Goal: Task Accomplishment & Management: Use online tool/utility

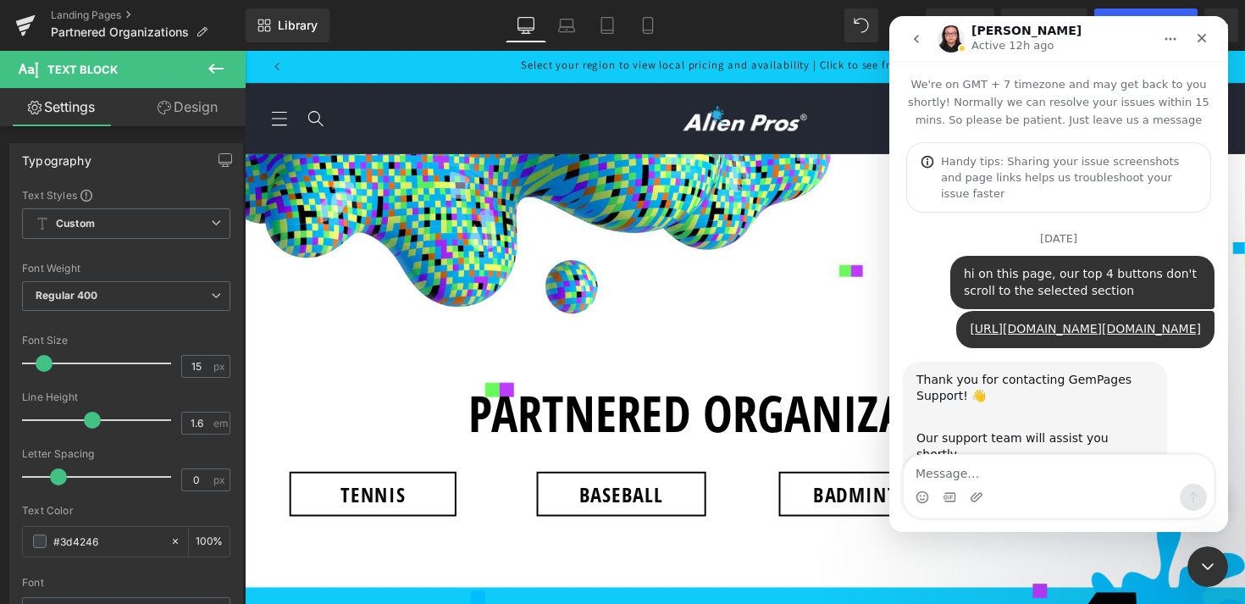
scroll to position [3, 0]
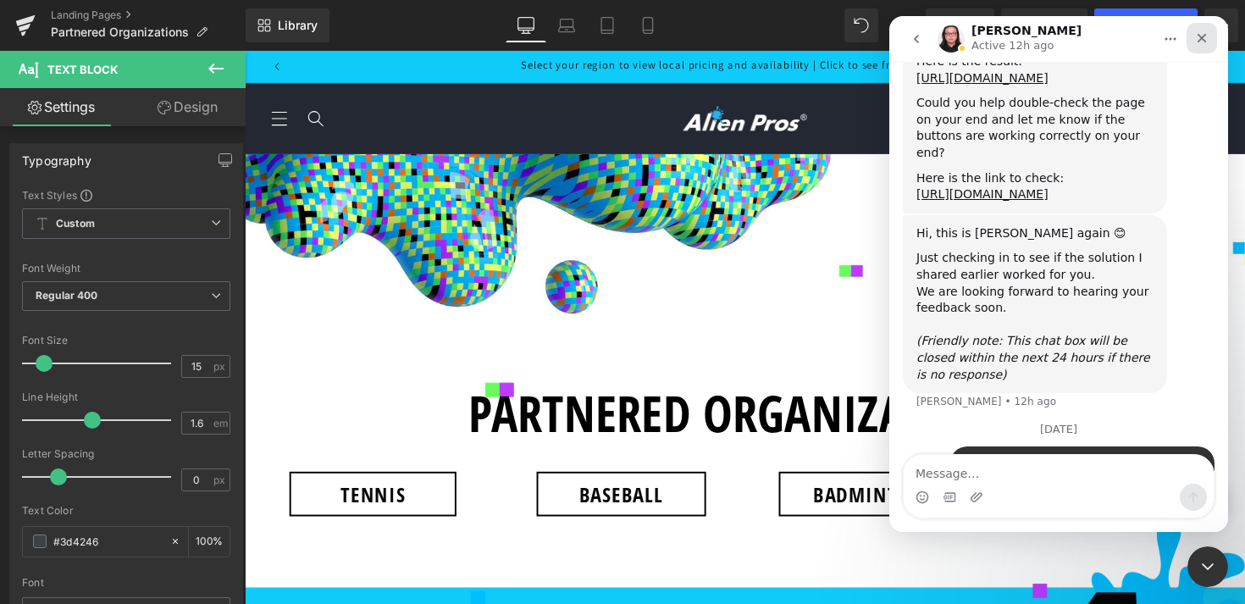
click at [1205, 40] on icon "Close" at bounding box center [1202, 38] width 14 height 14
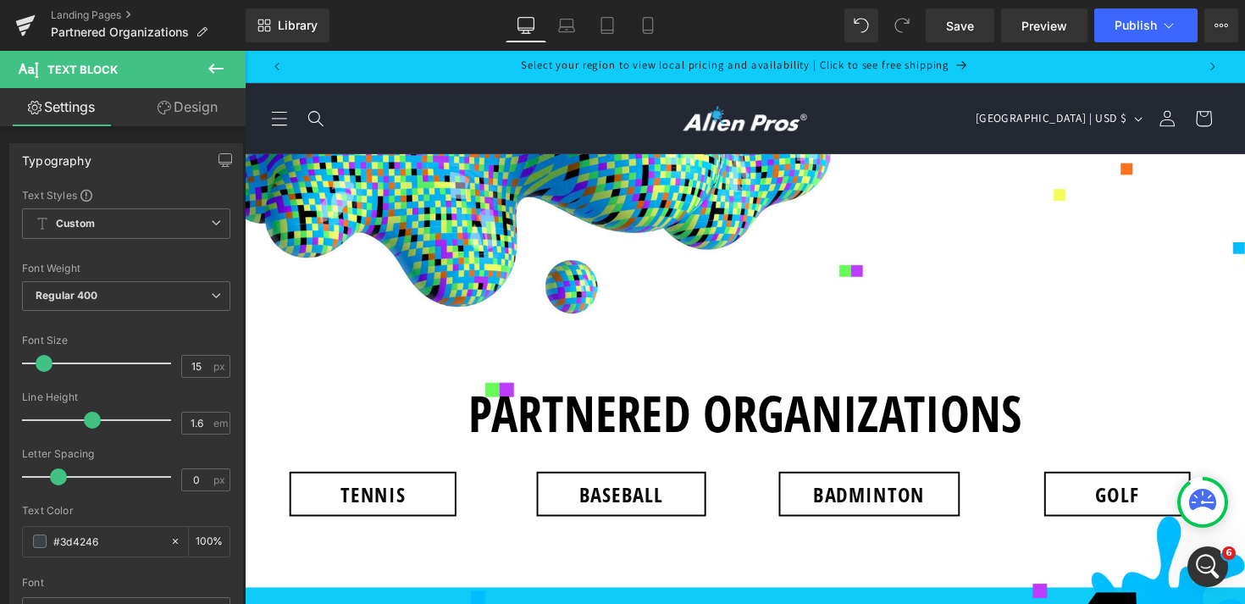
scroll to position [7521, 0]
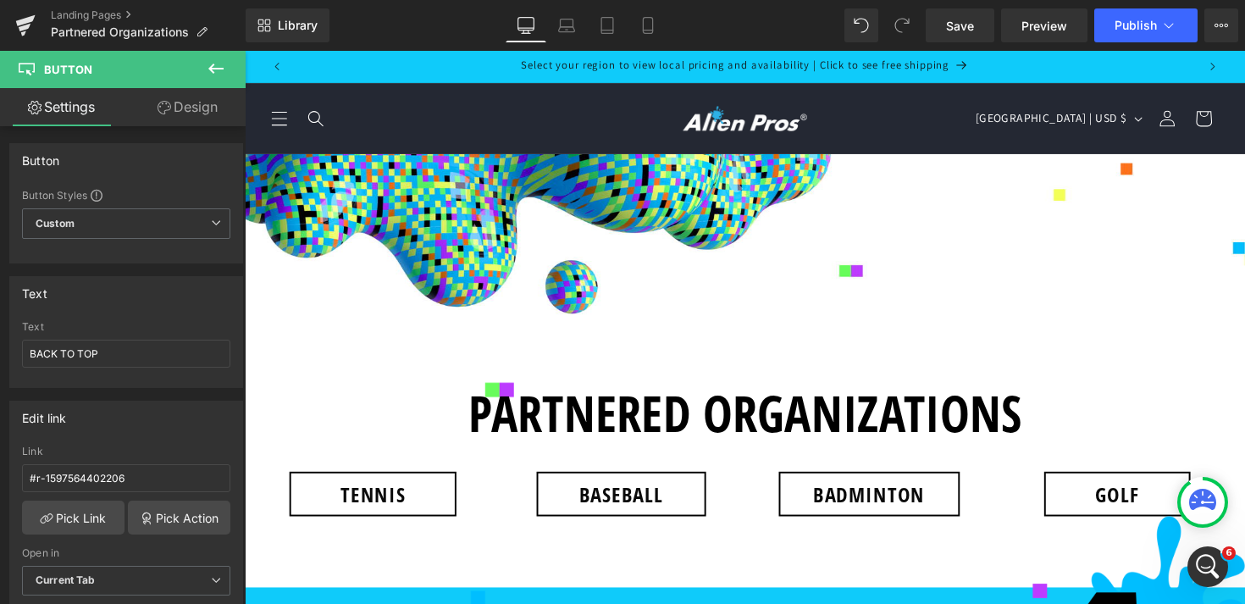
click at [171, 91] on link "Design" at bounding box center [187, 107] width 123 height 38
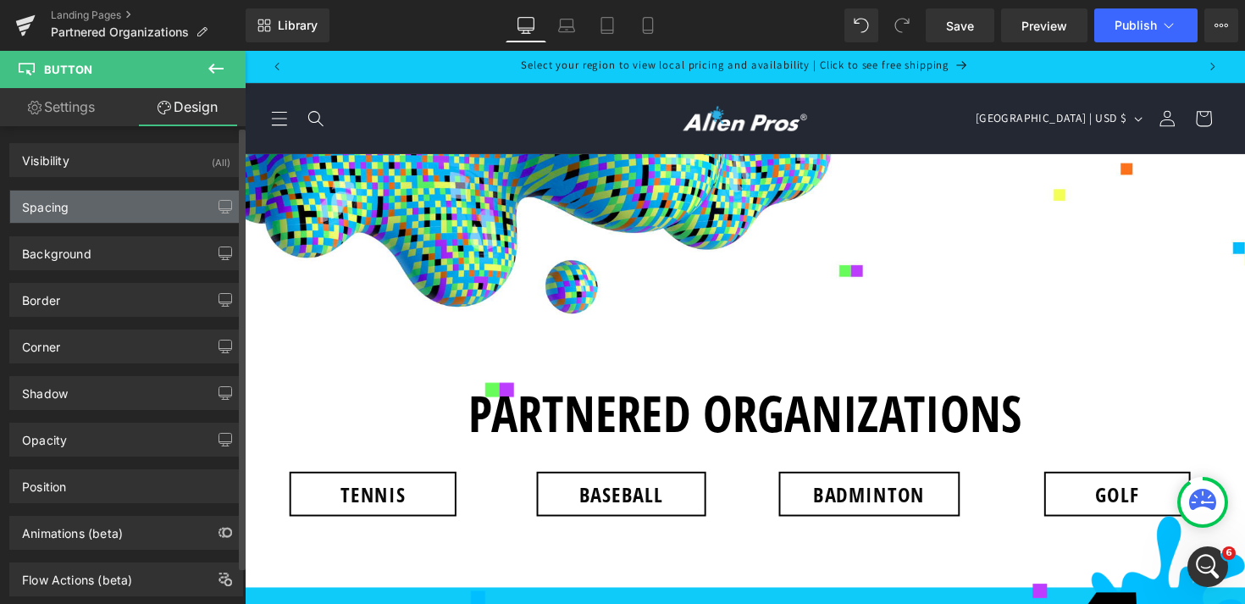
click at [86, 210] on div "Spacing" at bounding box center [126, 207] width 232 height 32
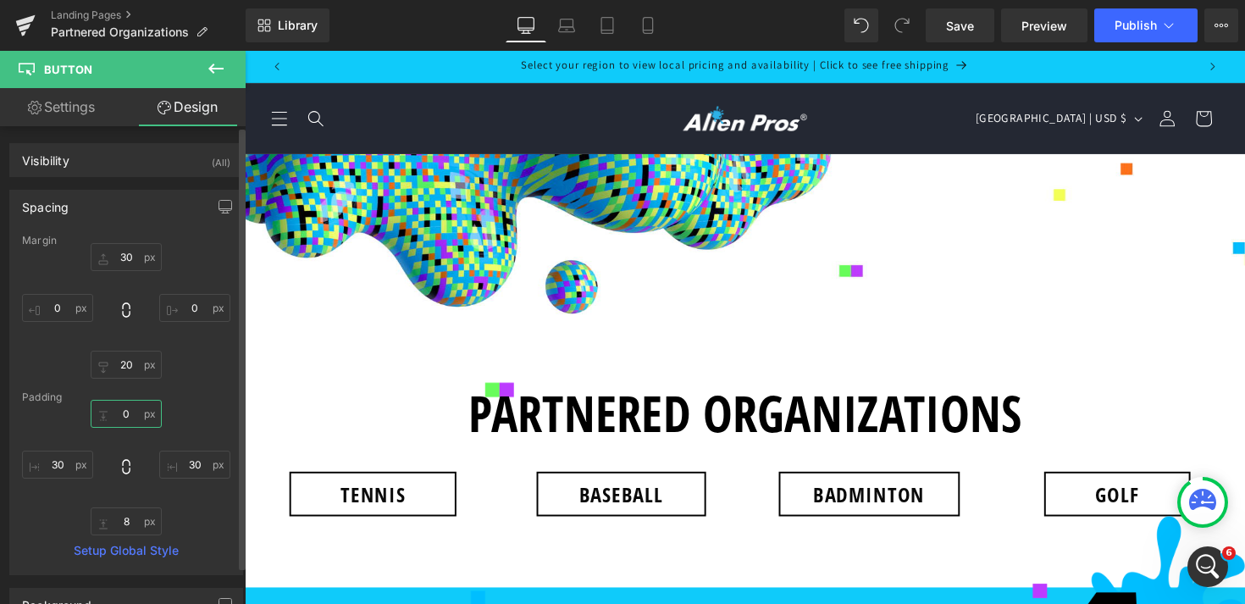
click at [121, 407] on input "0" at bounding box center [126, 414] width 71 height 28
type input "10"
click at [125, 519] on input "8" at bounding box center [126, 521] width 71 height 28
type input "10"
click at [1170, 24] on icon at bounding box center [1169, 25] width 17 height 17
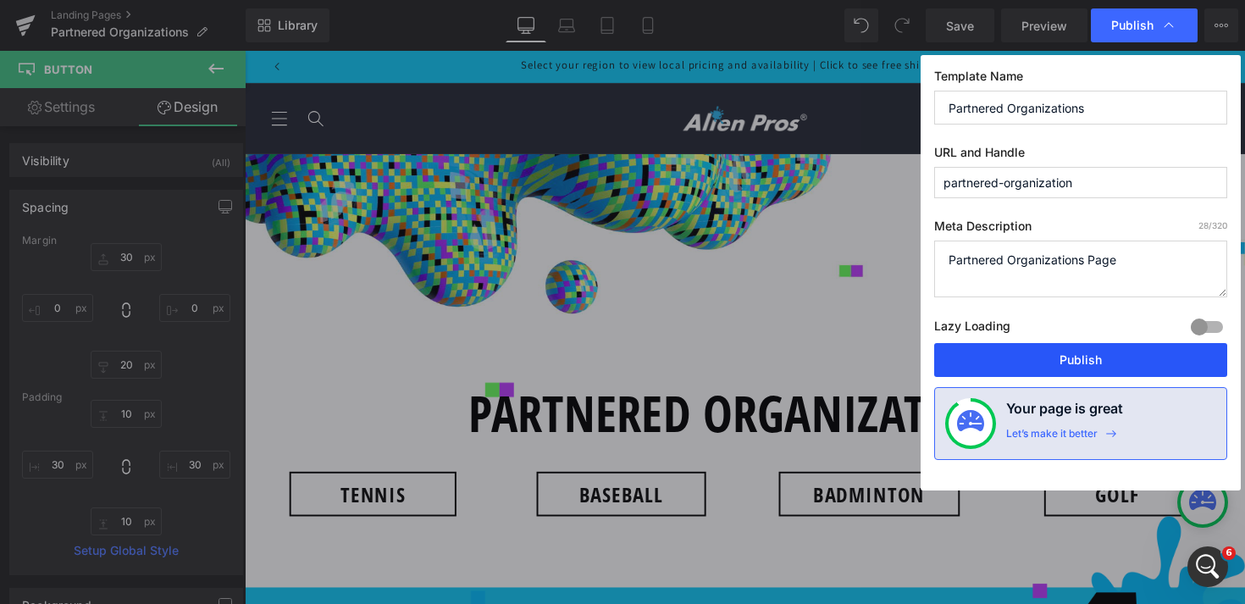
click at [1093, 371] on button "Publish" at bounding box center [1080, 360] width 293 height 34
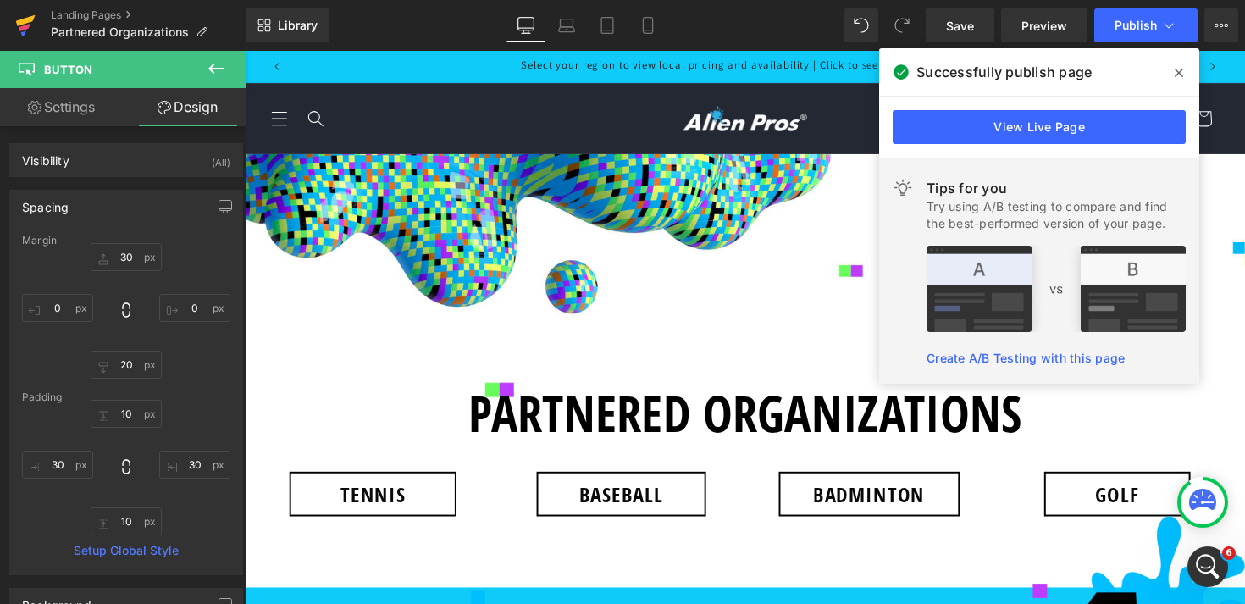
click at [19, 27] on icon at bounding box center [25, 25] width 20 height 42
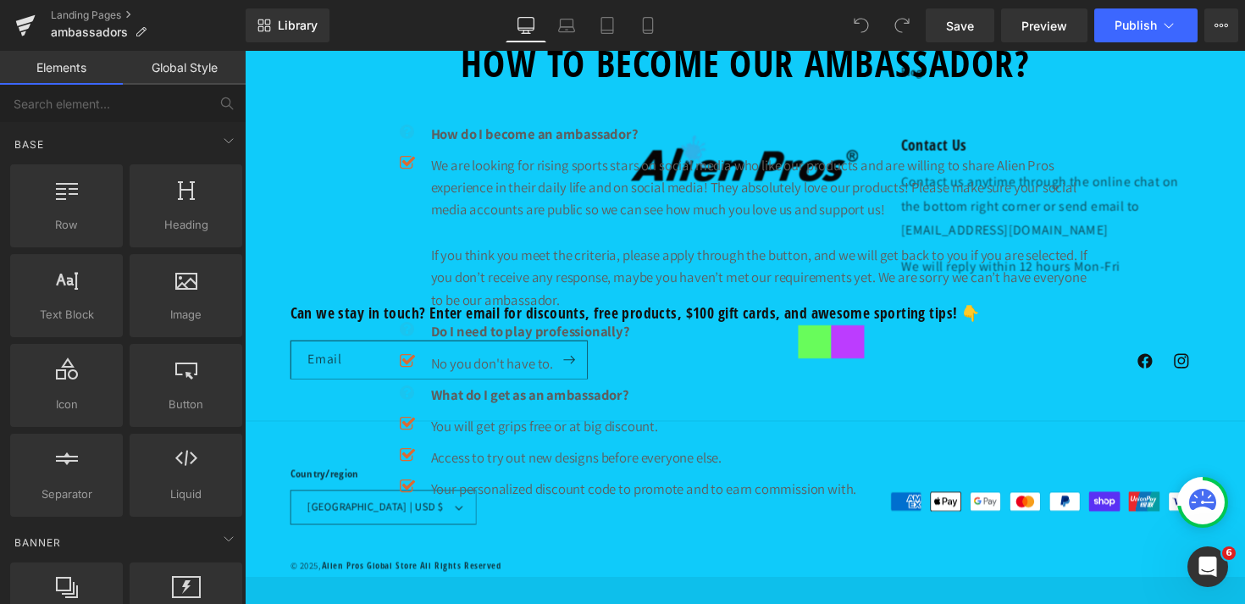
click at [625, 342] on div "BECOME OUR AMBASSADOR Heading Are you a rising star? Great, that makes two of u…" at bounding box center [757, 374] width 1025 height 2053
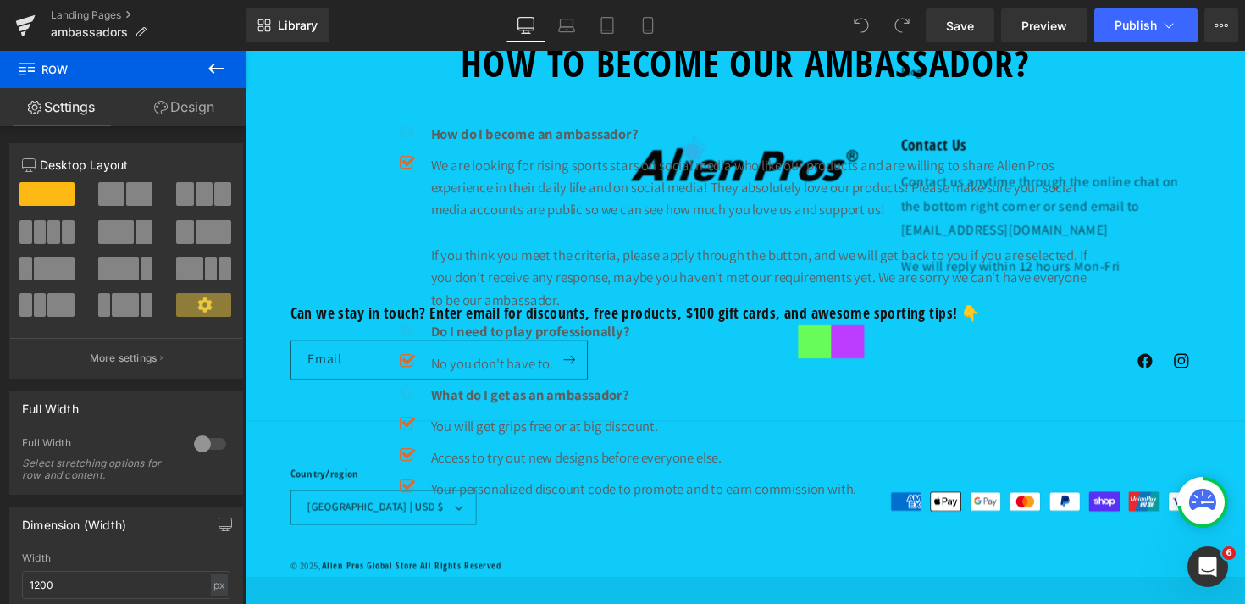
click at [196, 107] on link "Design" at bounding box center [184, 107] width 123 height 38
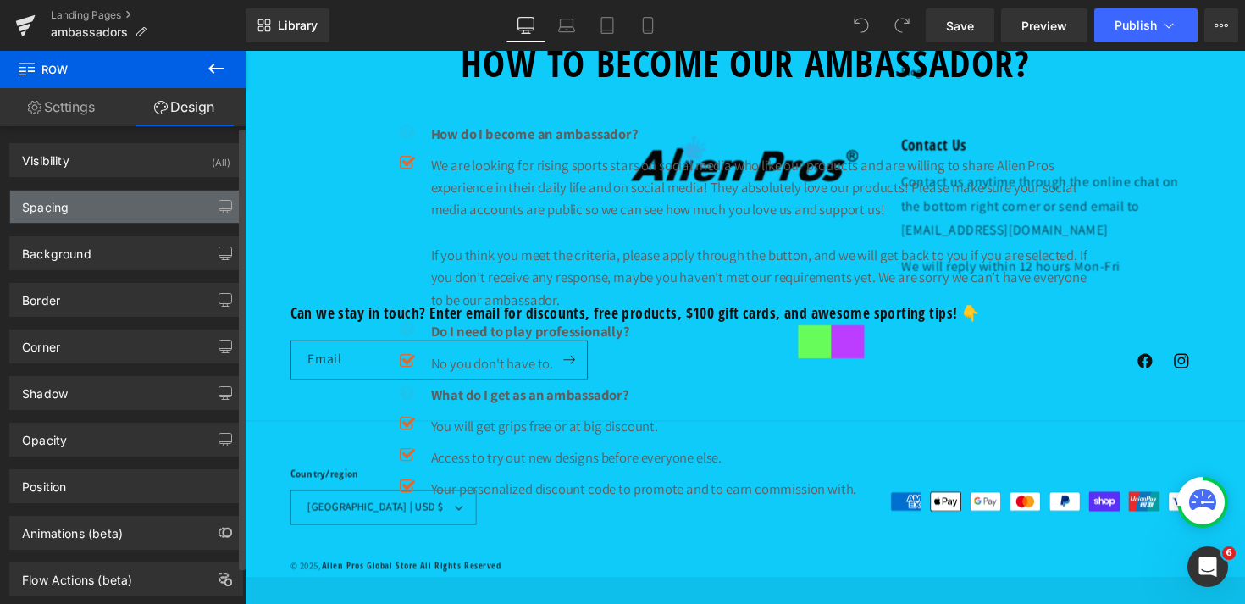
click at [89, 215] on div "Spacing" at bounding box center [126, 207] width 232 height 32
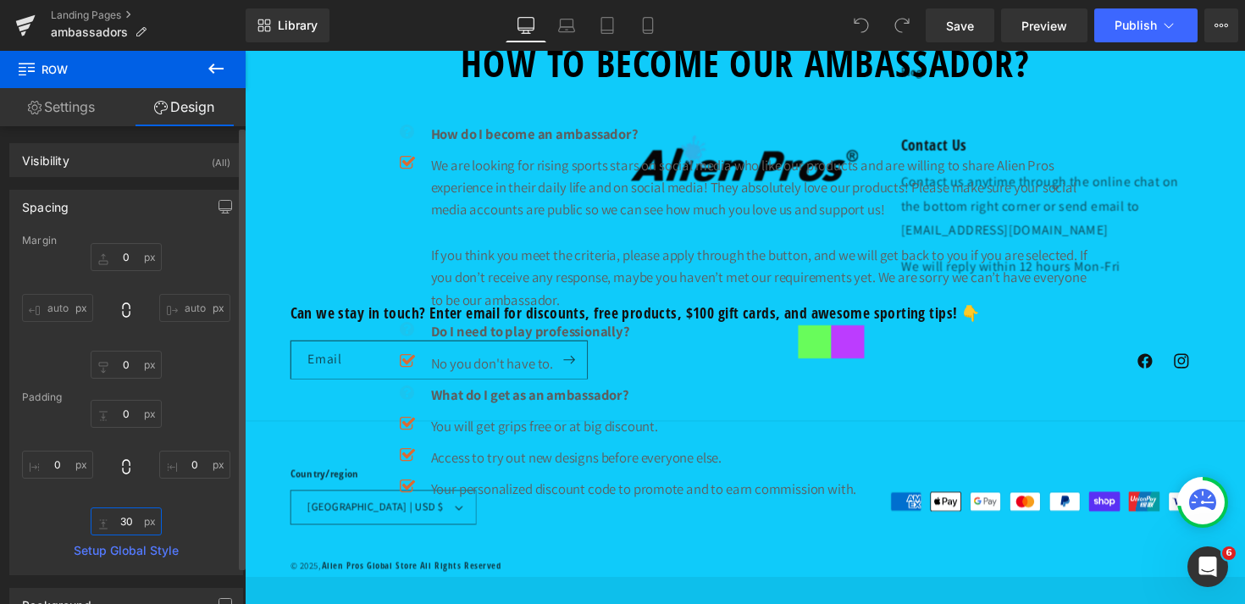
click at [129, 527] on input "30" at bounding box center [126, 521] width 71 height 28
click at [217, 375] on div "0 auto 0 auto" at bounding box center [126, 311] width 208 height 136
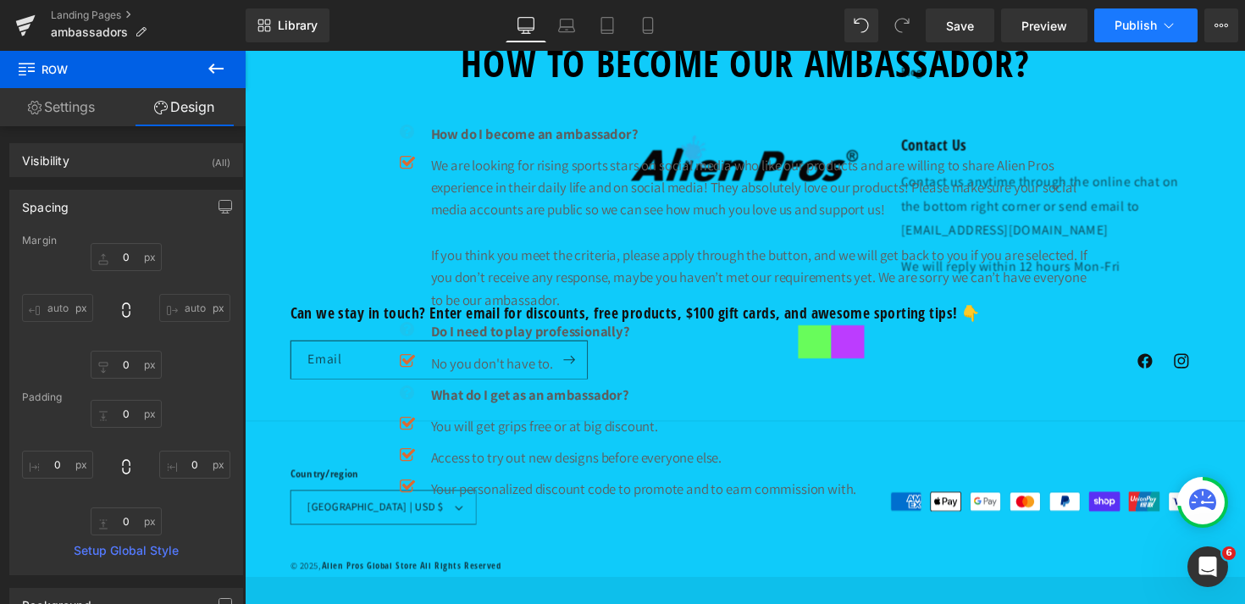
click at [1154, 30] on span "Publish" at bounding box center [1136, 26] width 42 height 14
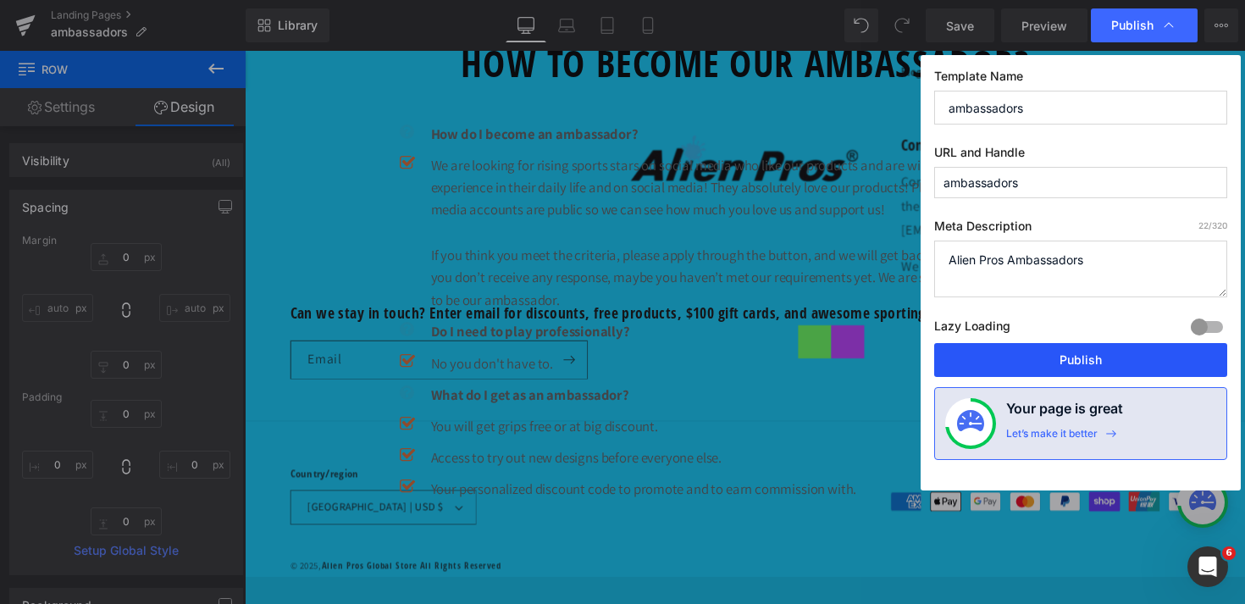
click at [1078, 361] on button "Publish" at bounding box center [1080, 360] width 293 height 34
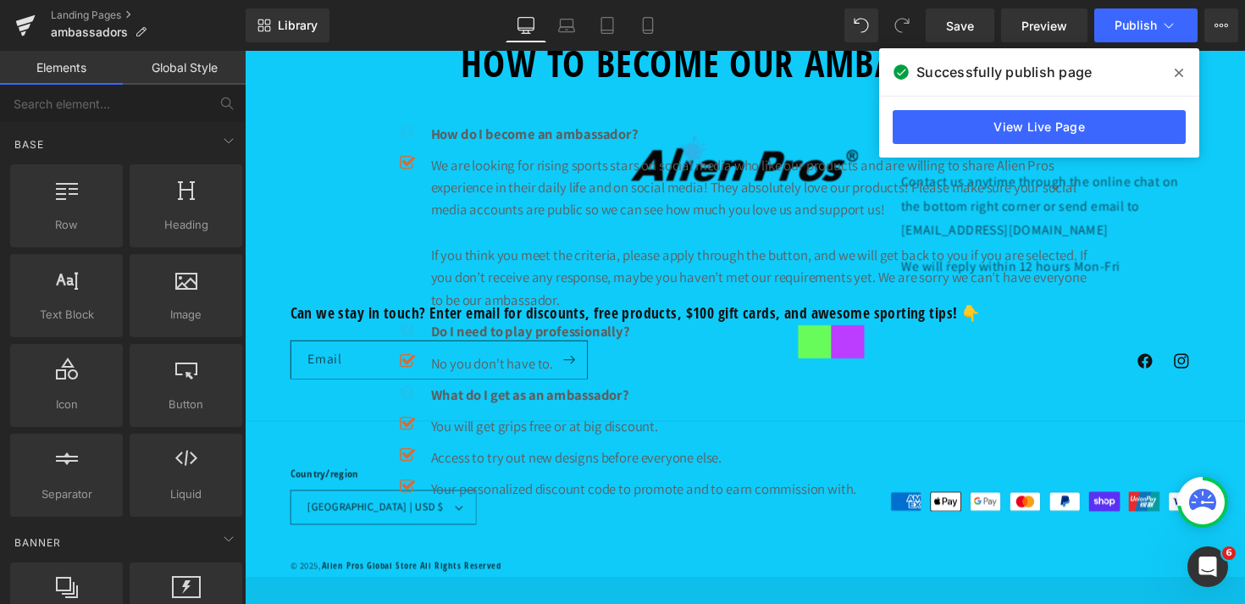
click at [709, 316] on div "BECOME OUR AMBASSADOR Heading Are you a rising star? Great, that makes two of u…" at bounding box center [757, 374] width 1025 height 2053
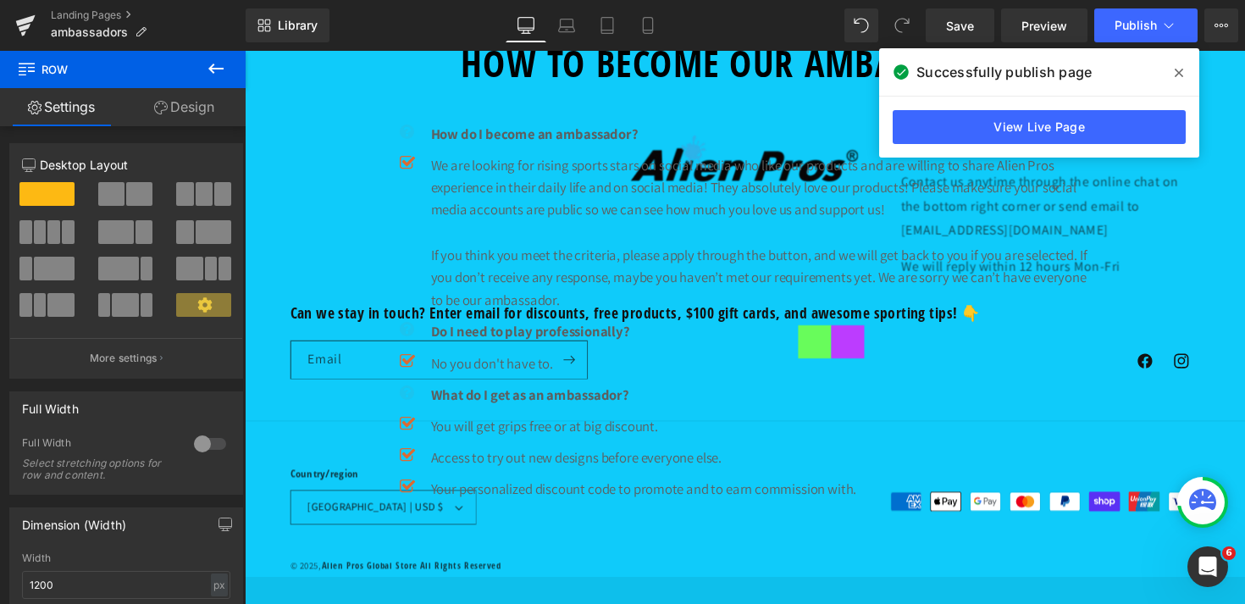
click at [195, 112] on link "Design" at bounding box center [184, 107] width 123 height 38
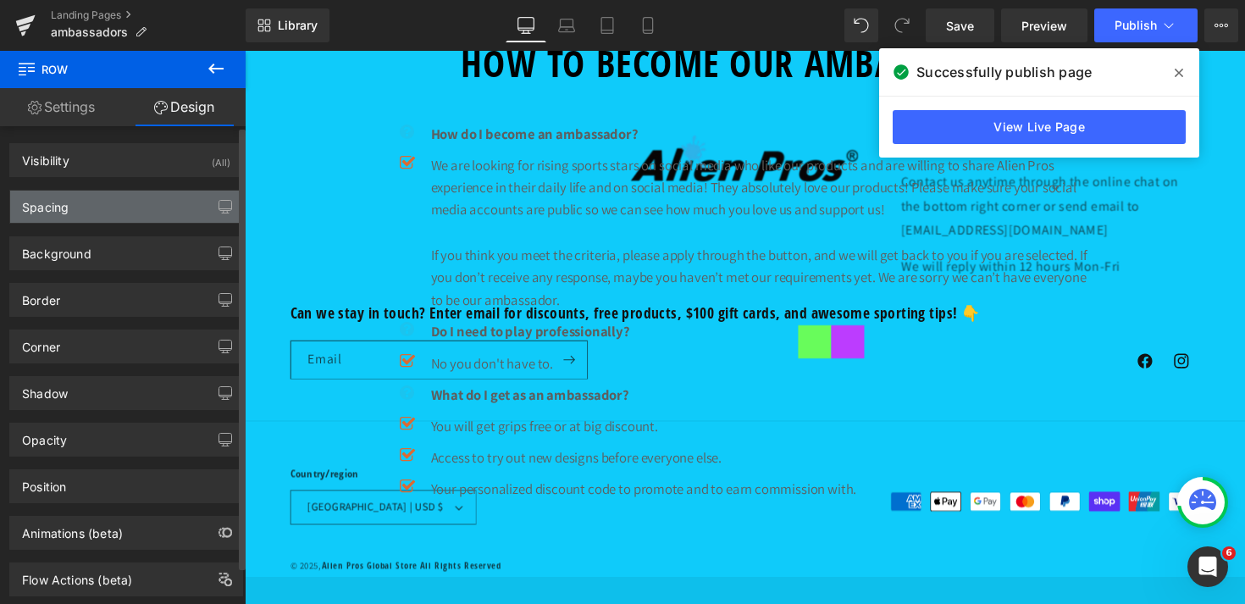
click at [114, 206] on div "Spacing" at bounding box center [126, 207] width 232 height 32
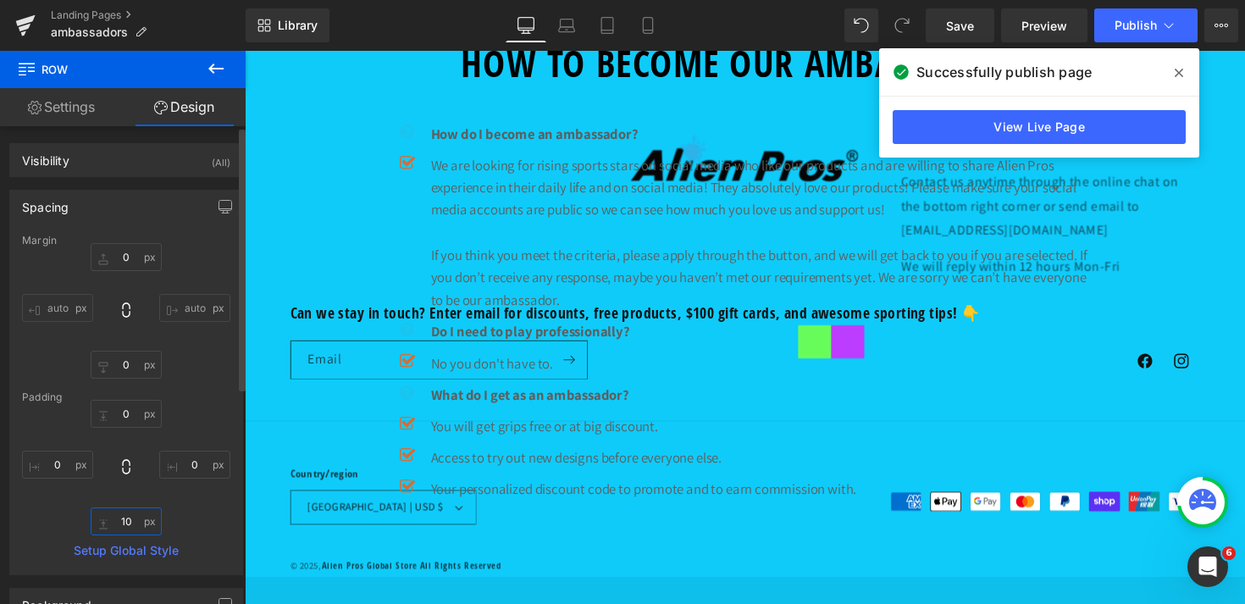
click at [121, 521] on input "10" at bounding box center [126, 521] width 71 height 28
click at [188, 518] on div "0 0 0" at bounding box center [126, 468] width 208 height 136
click at [1178, 74] on icon at bounding box center [1179, 73] width 8 height 8
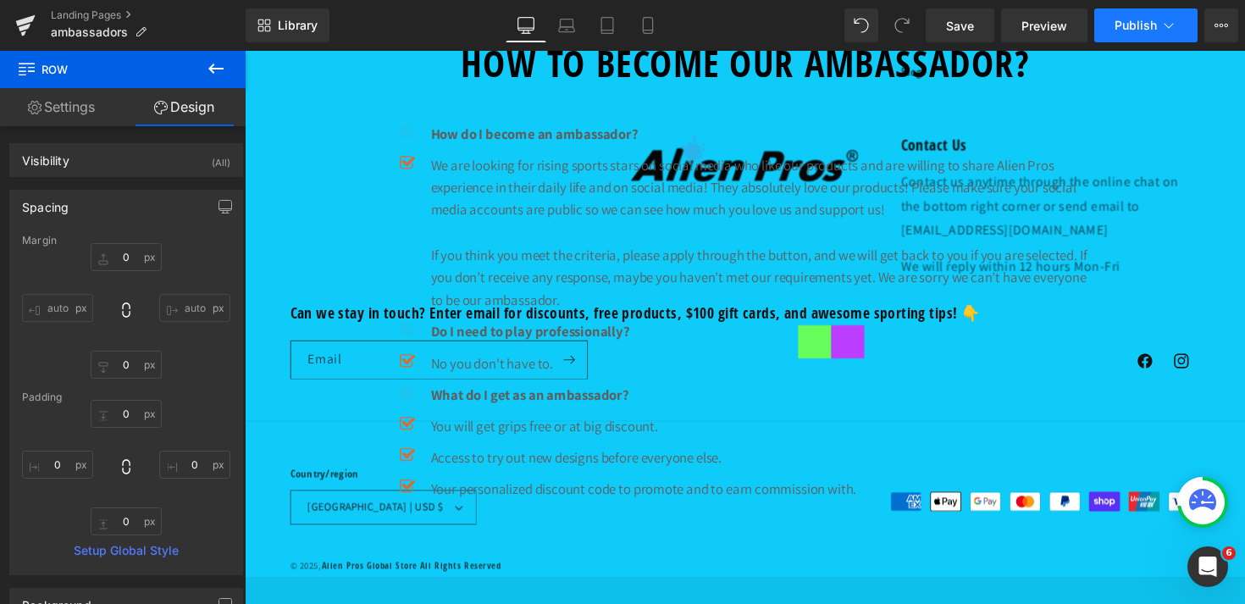
click at [1158, 28] on button "Publish" at bounding box center [1145, 25] width 103 height 34
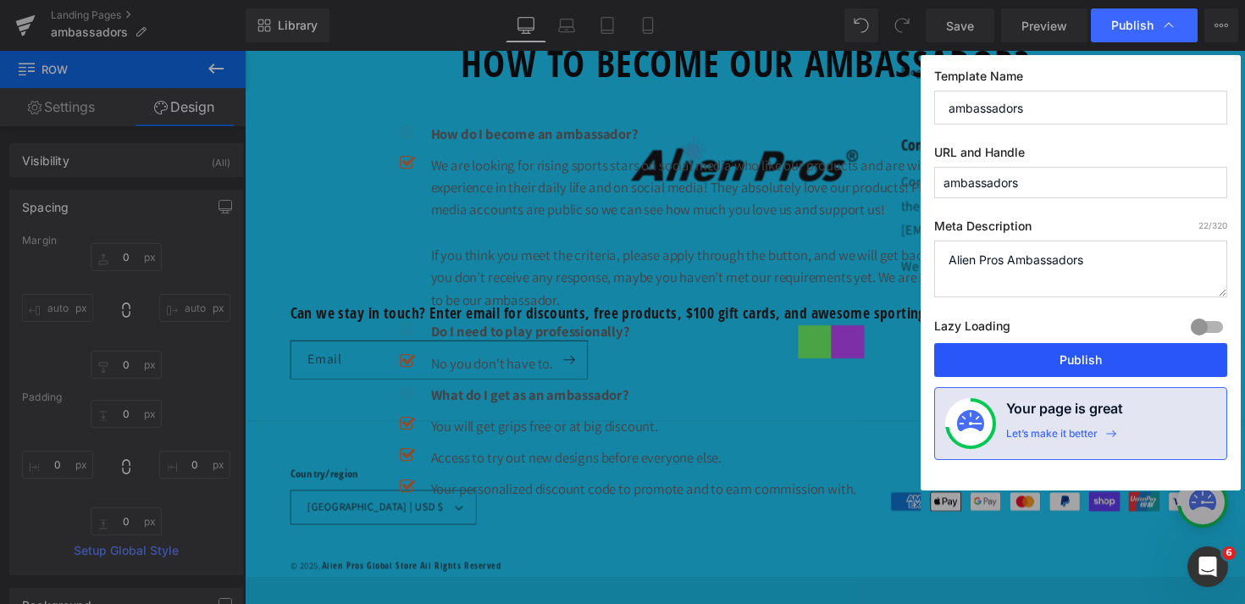
click at [0, 0] on button "Publish" at bounding box center [0, 0] width 0 height 0
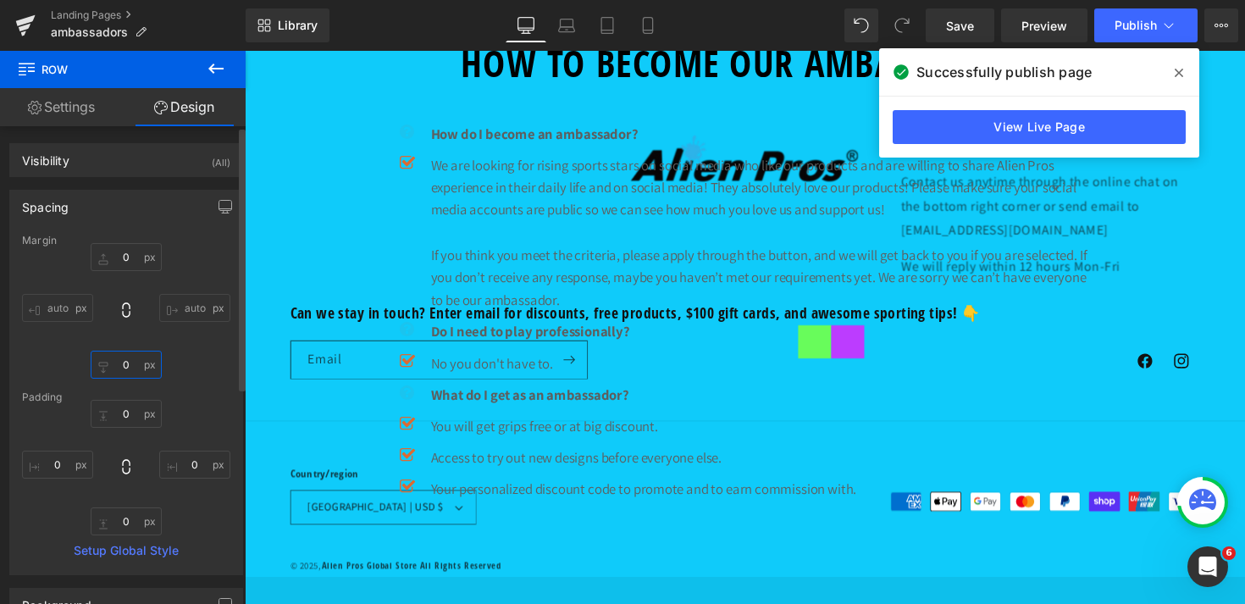
click at [120, 367] on input "0" at bounding box center [126, 365] width 71 height 28
type input "19="
type input "-100"
click at [1175, 69] on icon at bounding box center [1179, 73] width 8 height 8
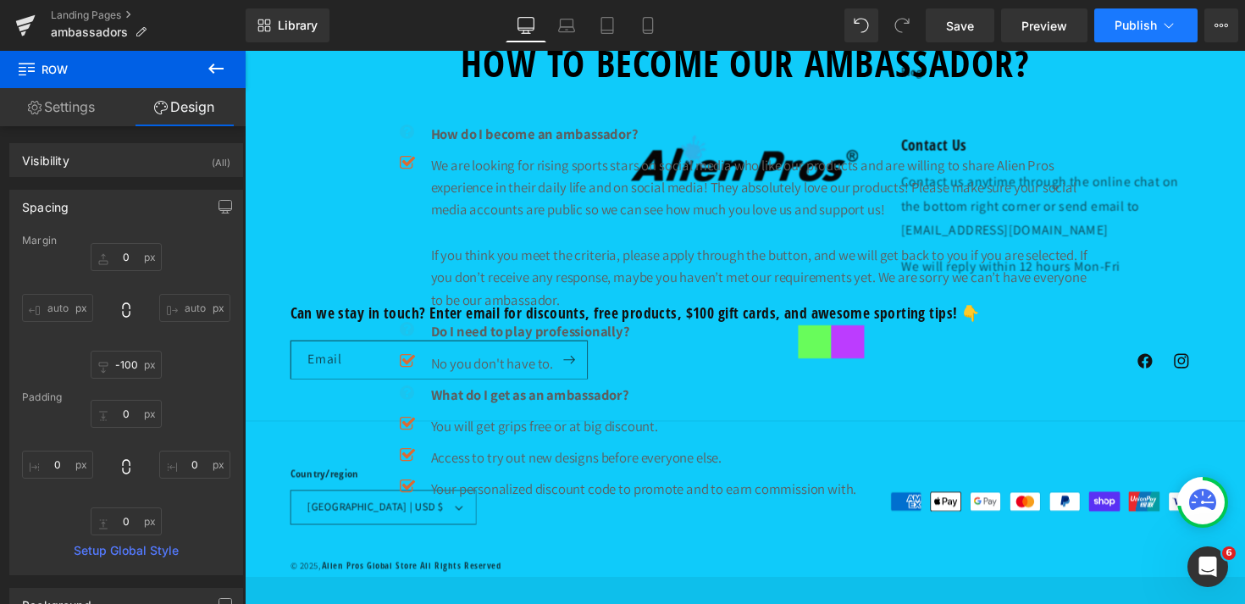
click at [1149, 33] on button "Publish" at bounding box center [1145, 25] width 103 height 34
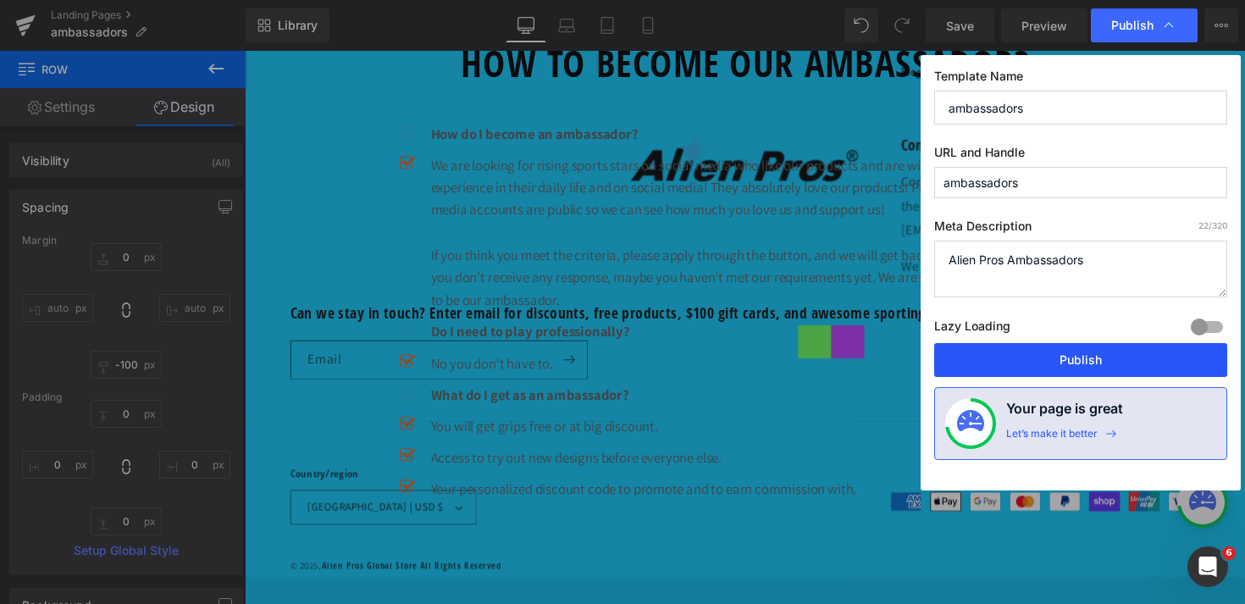
click at [0, 0] on button "Publish" at bounding box center [0, 0] width 0 height 0
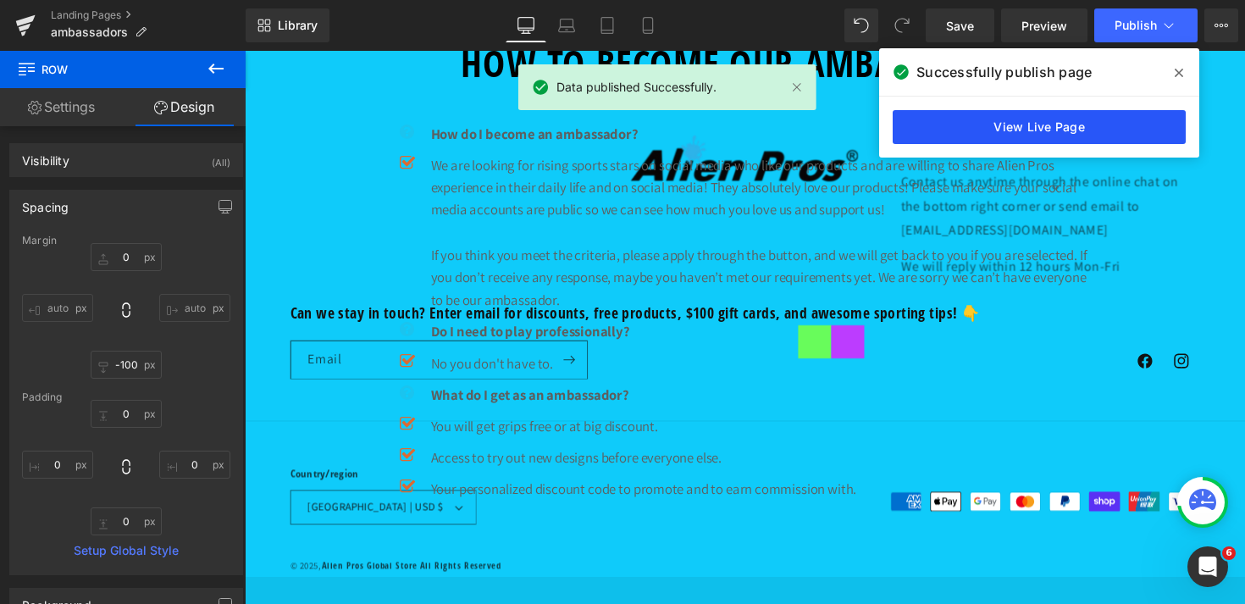
click at [1029, 130] on link "View Live Page" at bounding box center [1039, 127] width 293 height 34
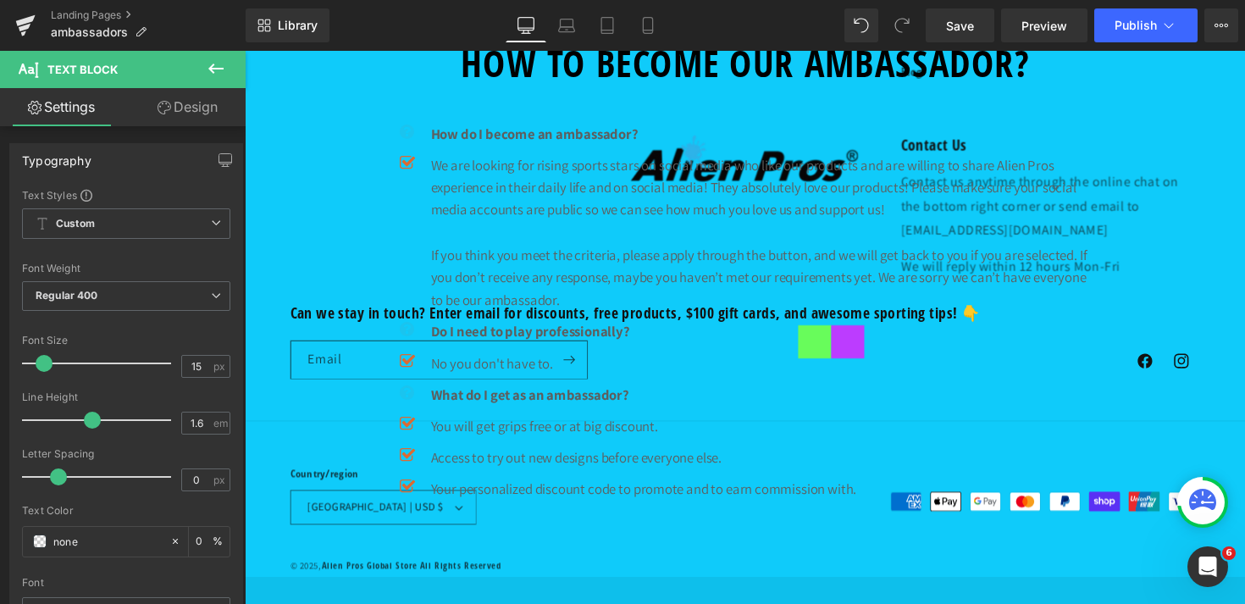
click at [194, 112] on link "Design" at bounding box center [187, 107] width 123 height 38
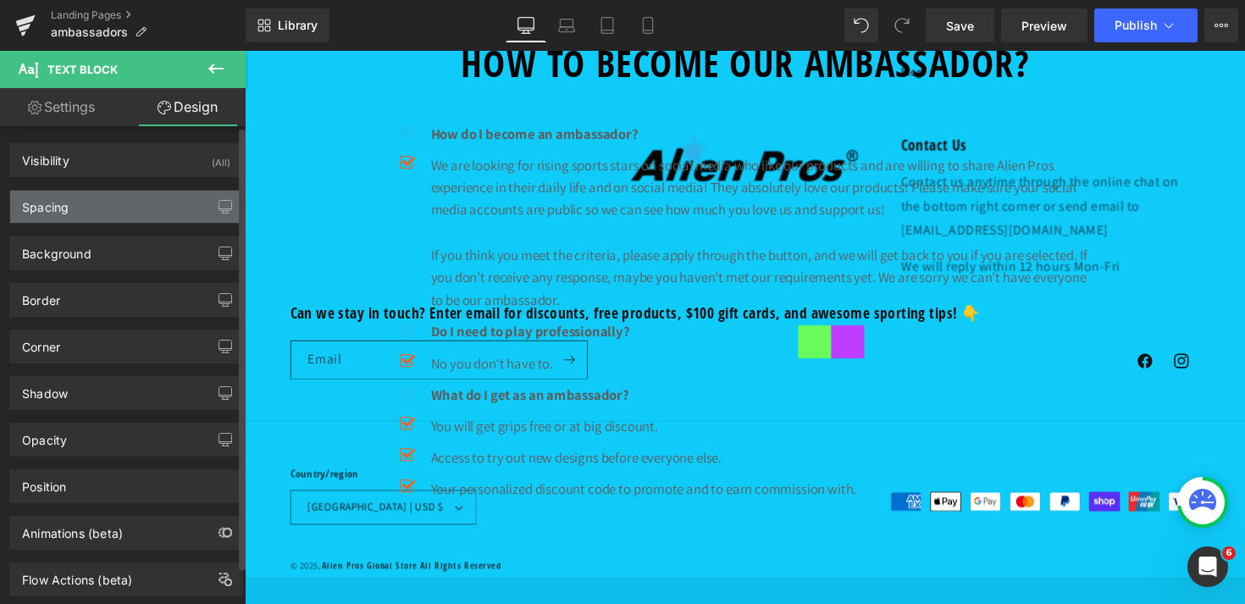
click at [111, 213] on div "Spacing" at bounding box center [126, 207] width 232 height 32
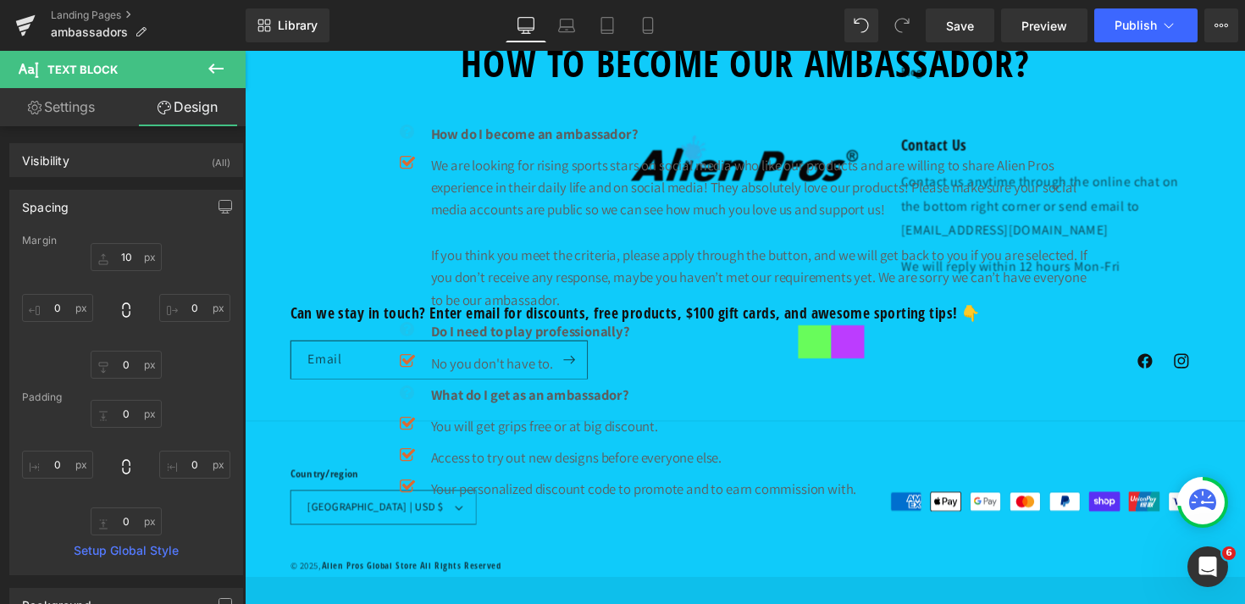
click at [668, 335] on div "BECOME OUR AMBASSADOR Heading Are you a rising star? Great, that makes two of u…" at bounding box center [757, 374] width 1025 height 2053
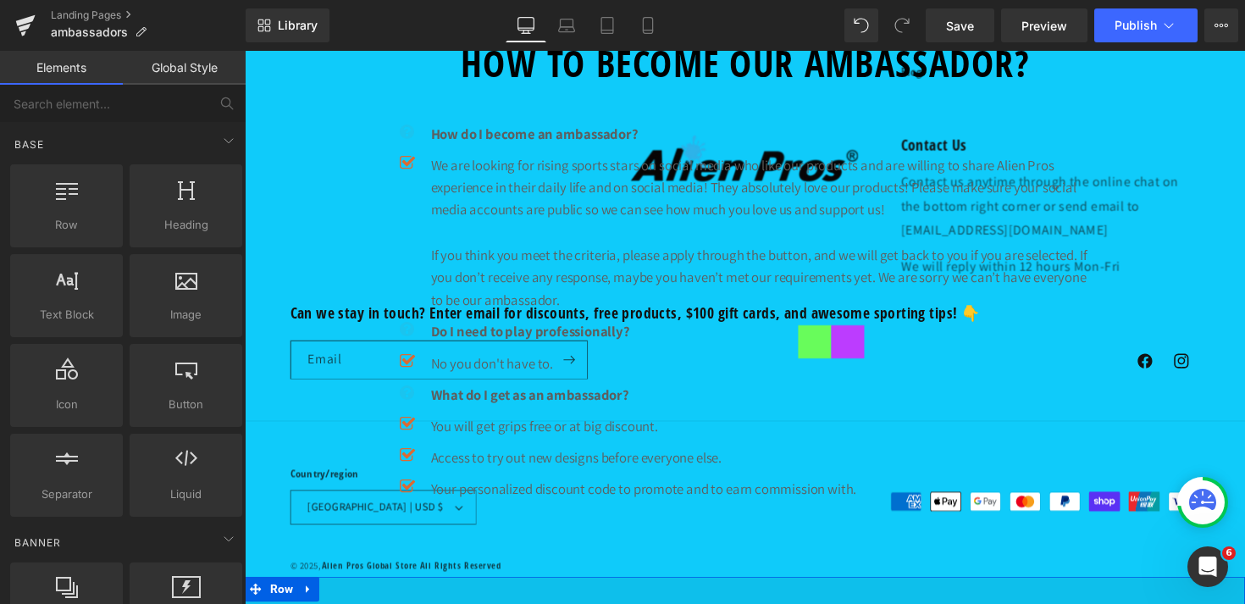
scroll to position [1302, 0]
click at [276, 590] on span "Row" at bounding box center [283, 602] width 32 height 25
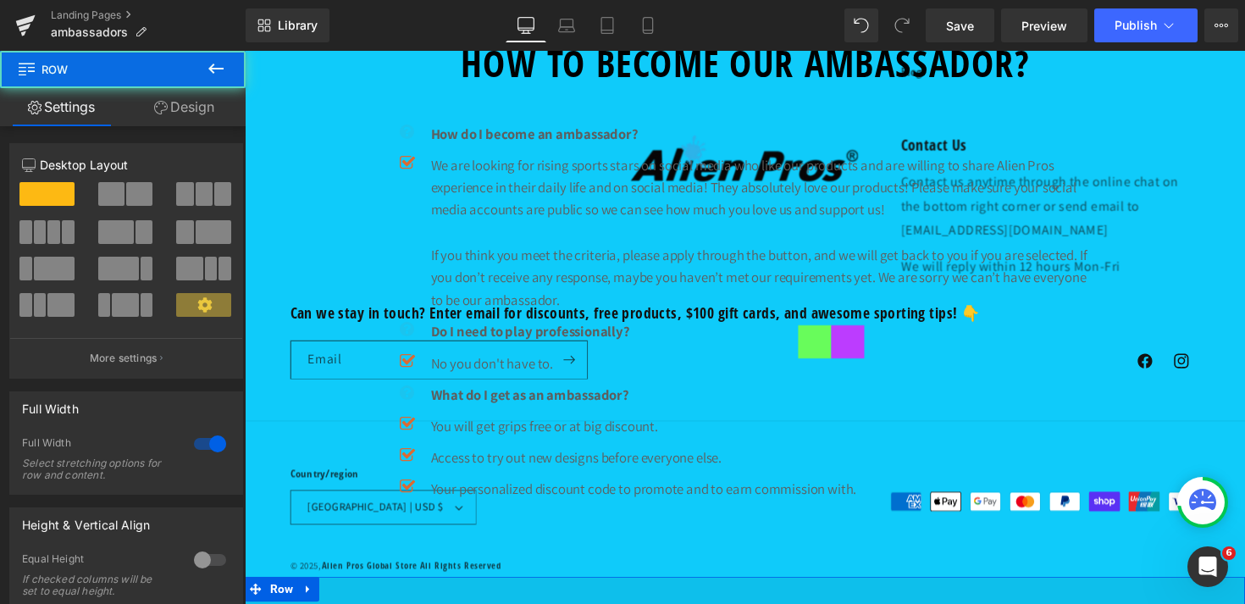
click at [177, 105] on link "Design" at bounding box center [184, 107] width 123 height 38
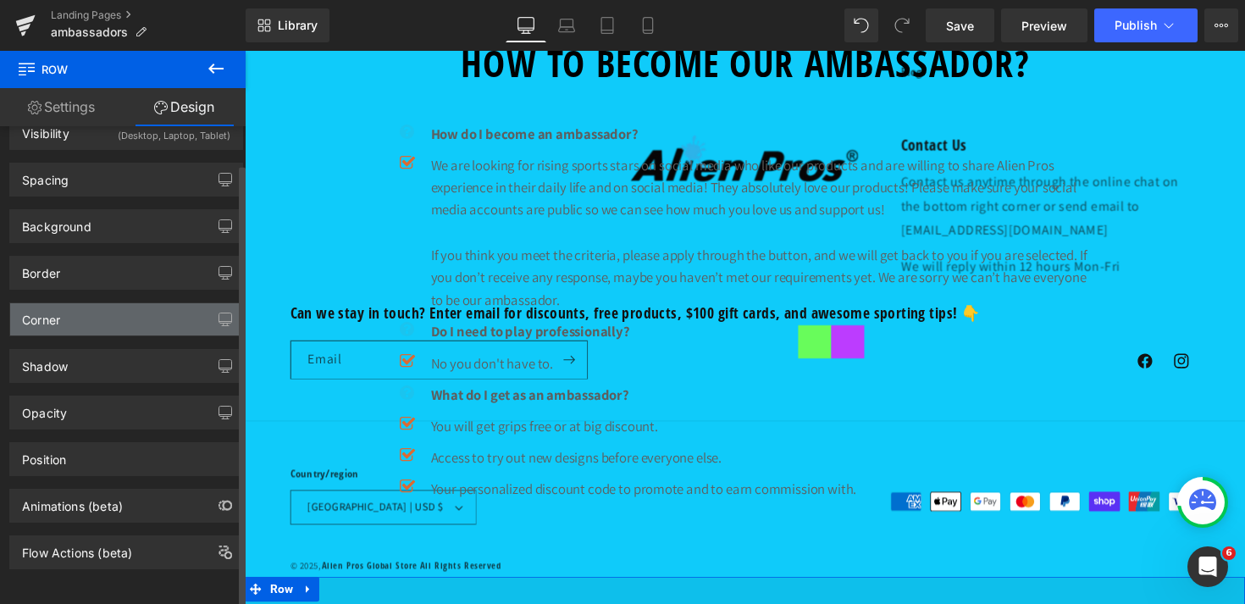
scroll to position [0, 0]
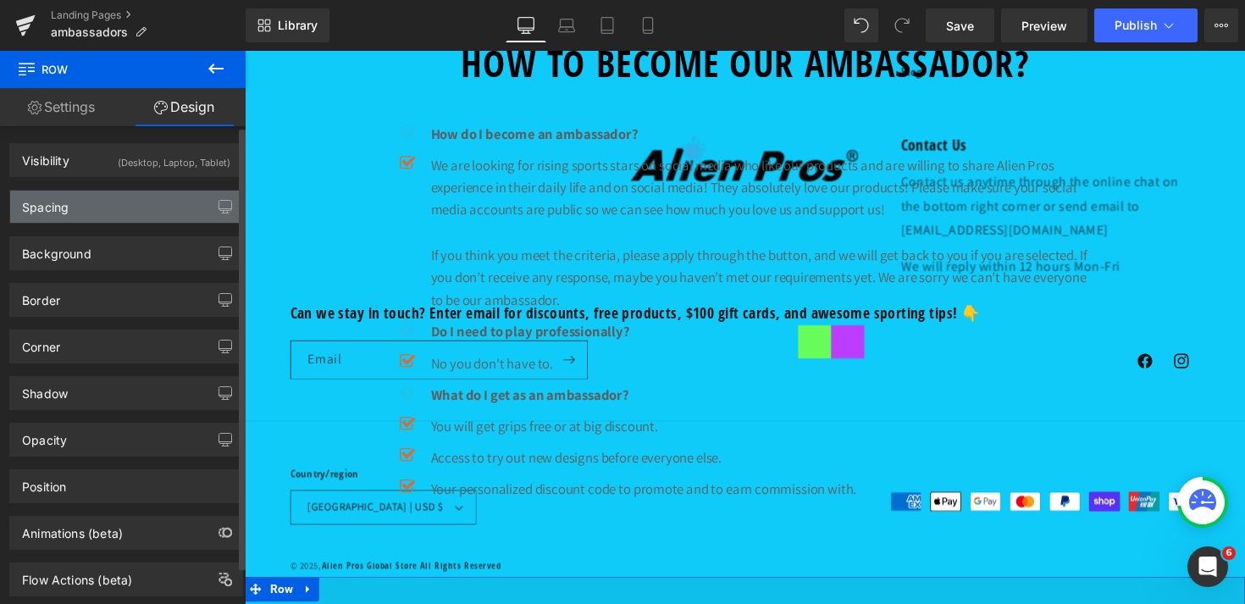
click at [88, 200] on div "Spacing" at bounding box center [126, 207] width 232 height 32
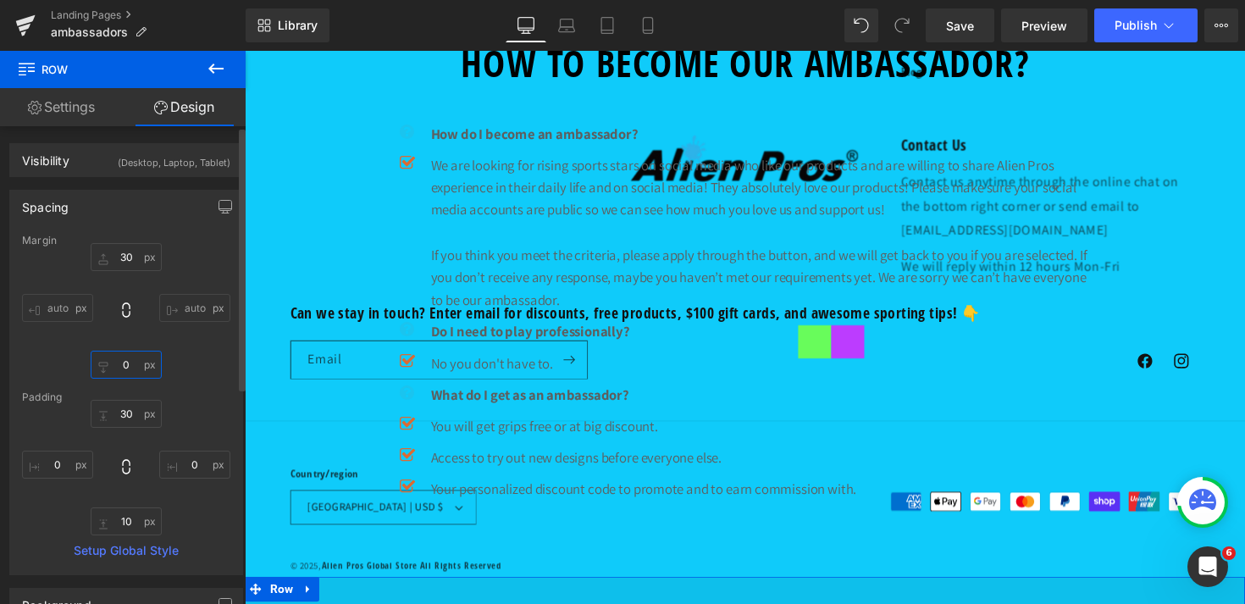
click at [116, 365] on input "text" at bounding box center [126, 365] width 71 height 28
type input "-100"
click at [196, 378] on div "auto -100 auto" at bounding box center [126, 311] width 208 height 136
click at [967, 34] on link "Save" at bounding box center [960, 25] width 69 height 34
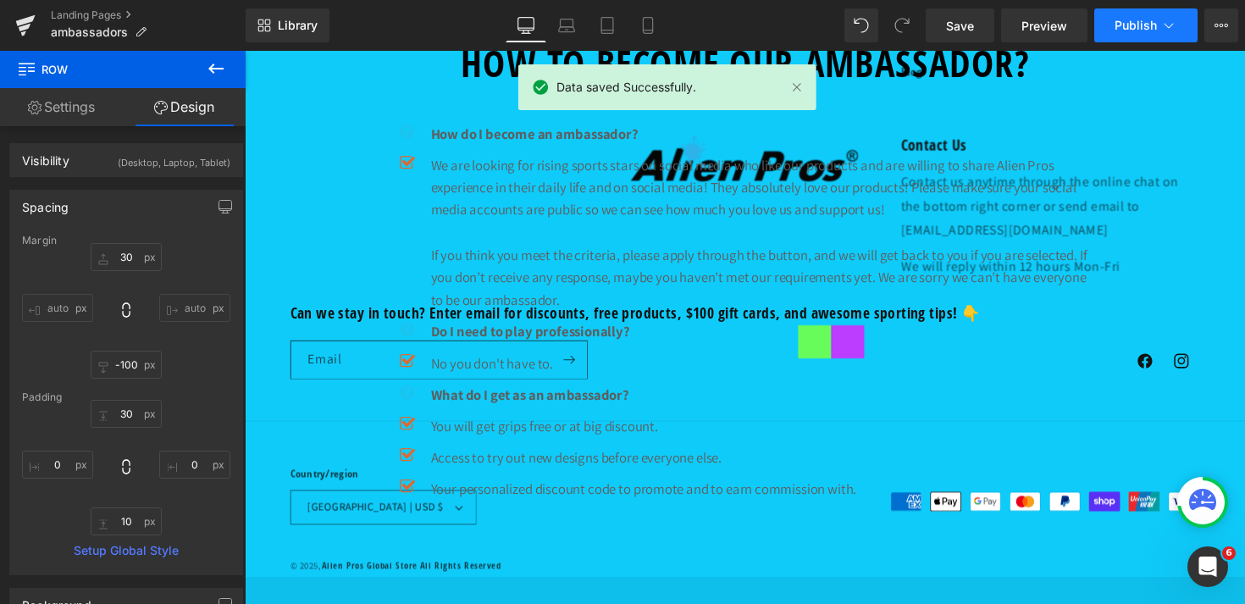
click at [1167, 25] on icon at bounding box center [1169, 25] width 17 height 17
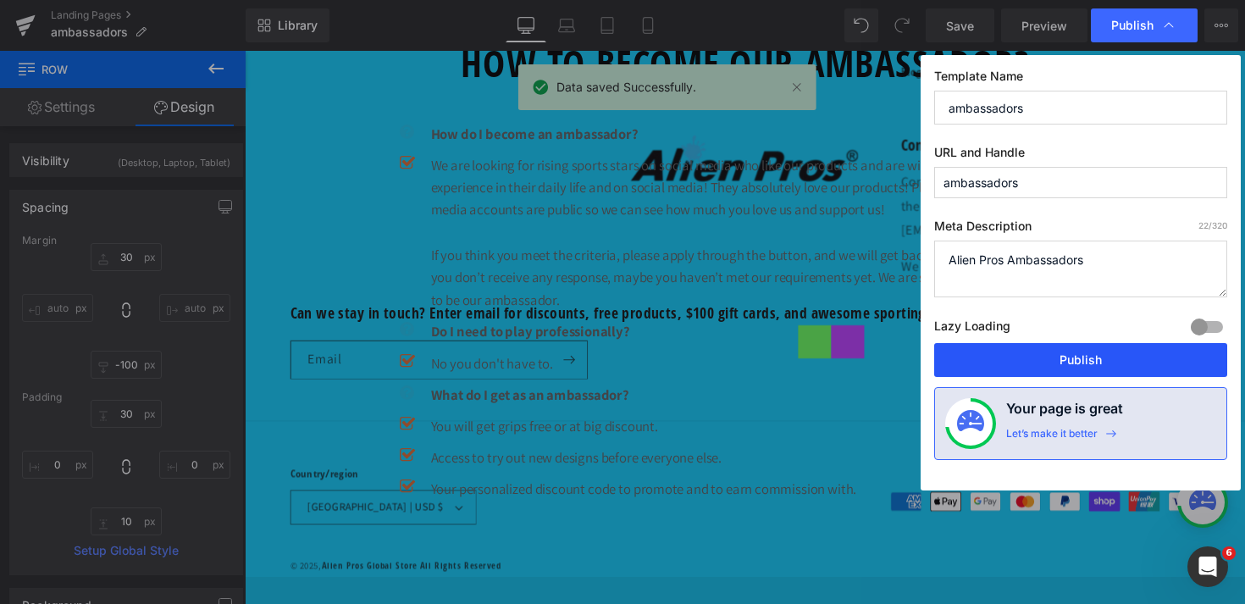
click at [1108, 359] on button "Publish" at bounding box center [1080, 360] width 293 height 34
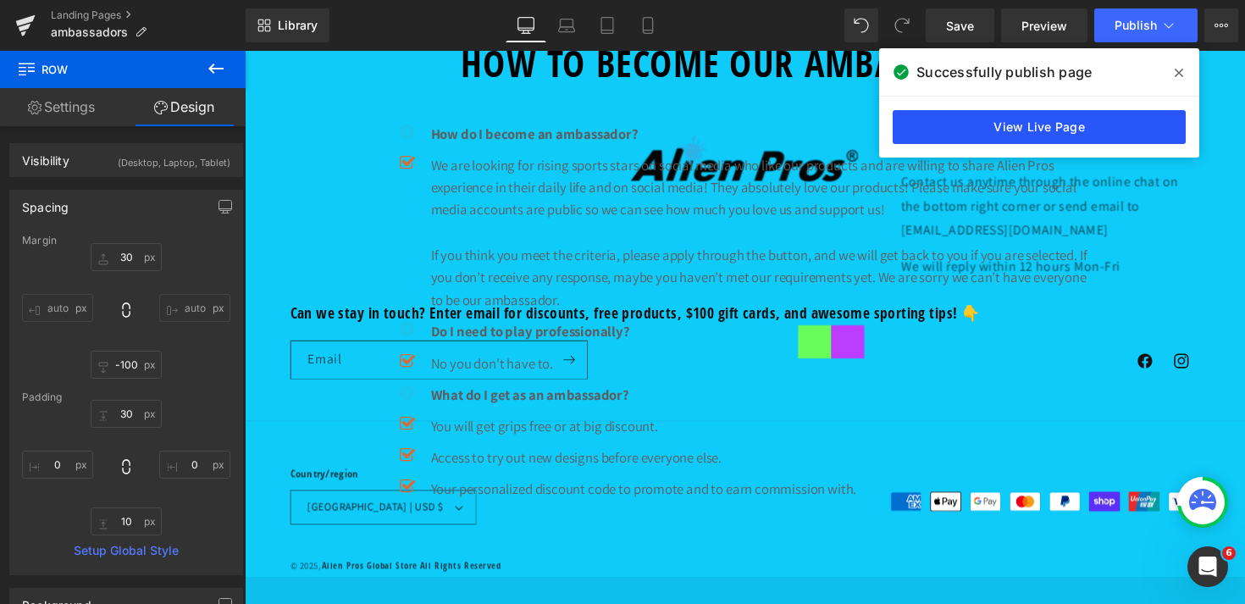
click at [1043, 139] on link "View Live Page" at bounding box center [1039, 127] width 293 height 34
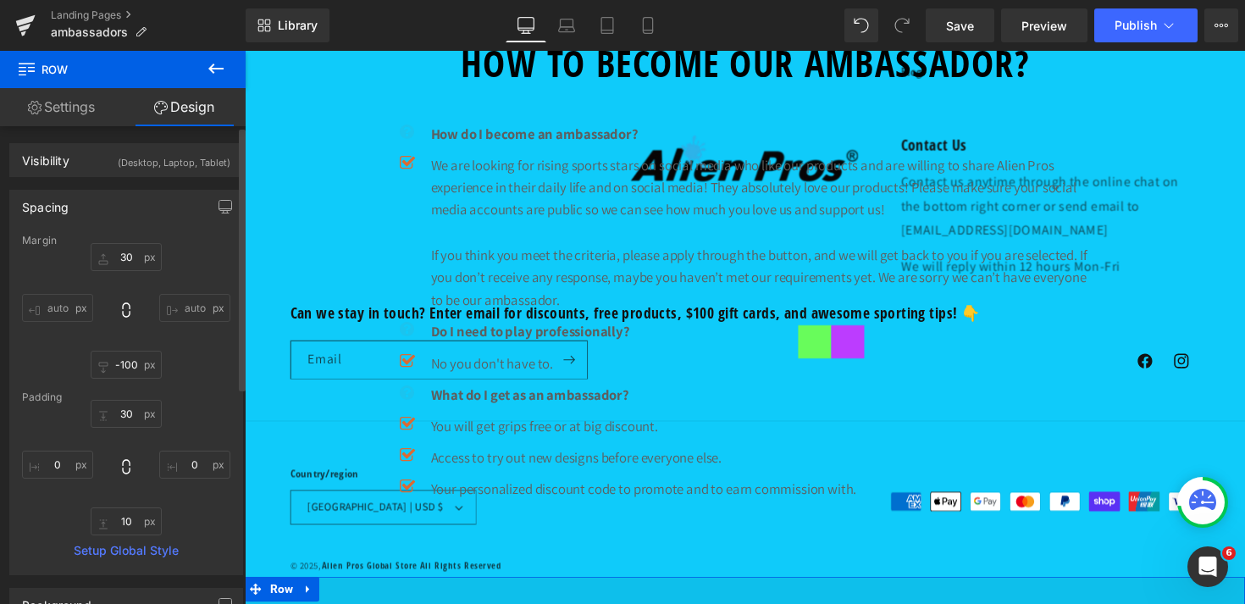
click at [205, 364] on div "auto -100 auto" at bounding box center [126, 311] width 208 height 136
click at [75, 119] on link "Settings" at bounding box center [61, 107] width 123 height 38
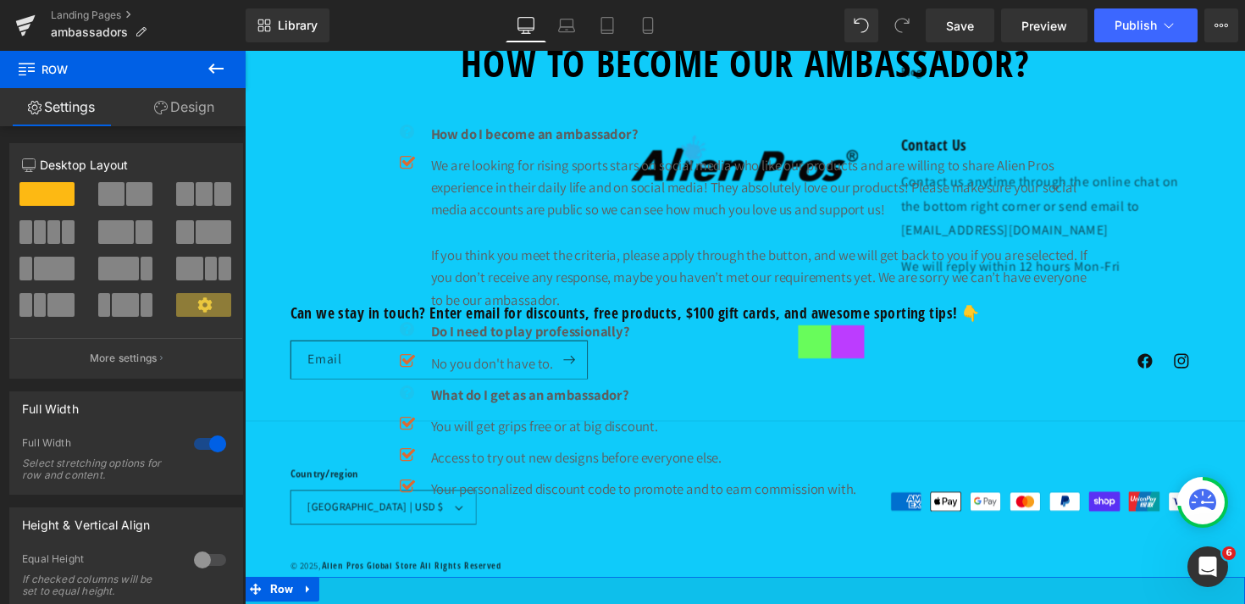
click at [180, 120] on link "Design" at bounding box center [184, 107] width 123 height 38
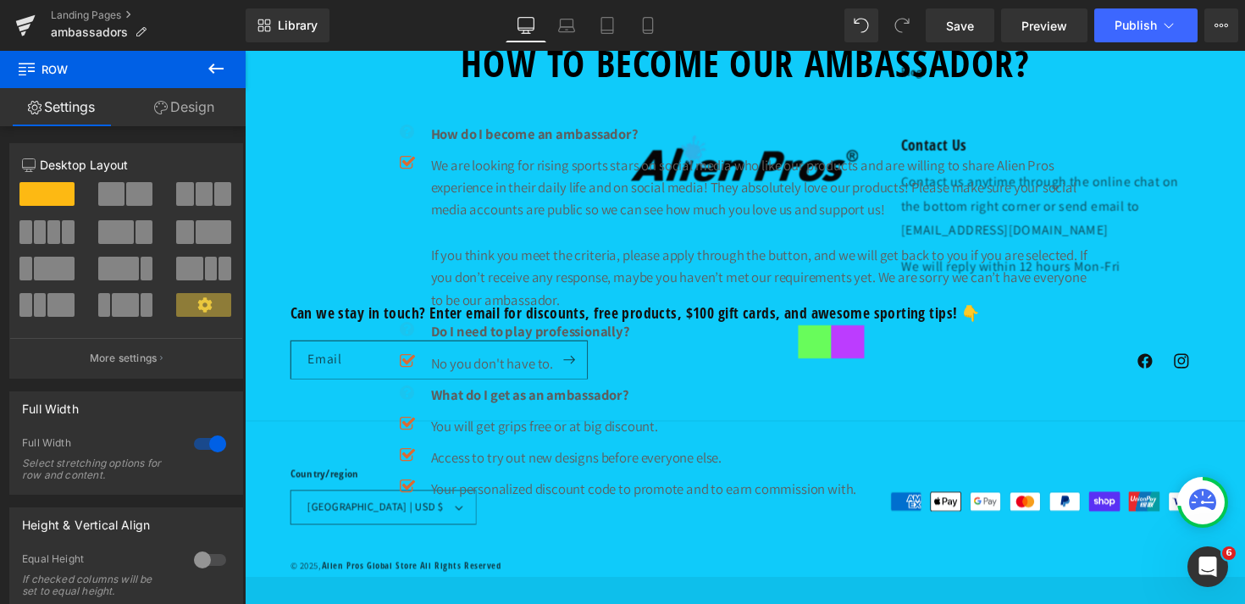
click at [192, 114] on link "Design" at bounding box center [184, 107] width 123 height 38
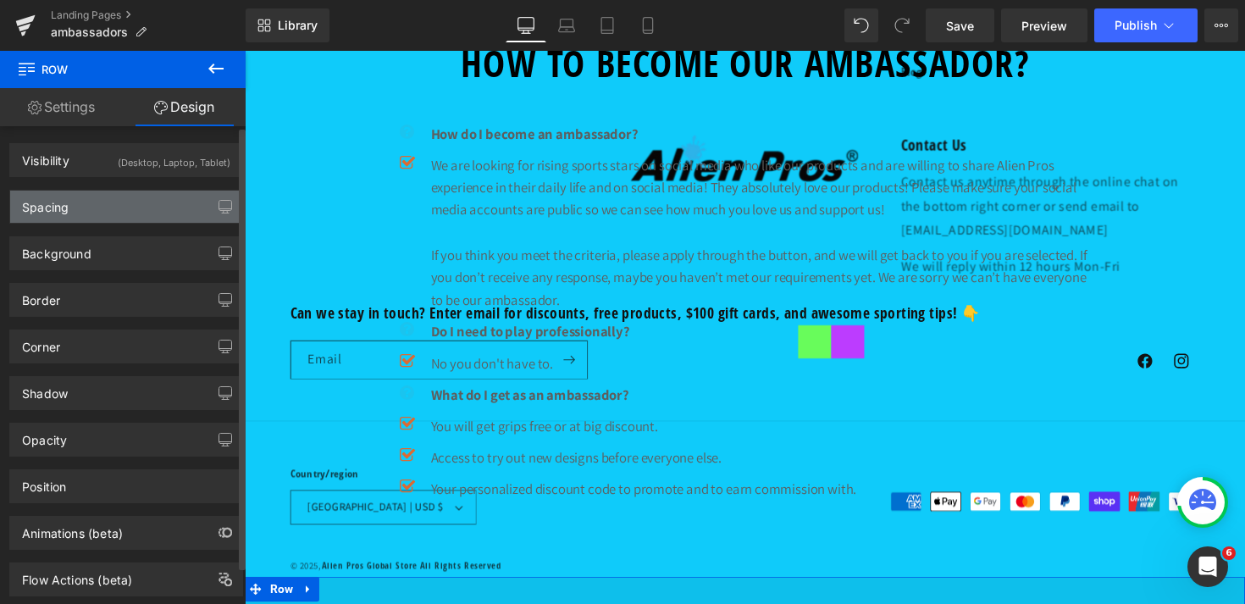
click at [118, 211] on div "Spacing" at bounding box center [126, 207] width 232 height 32
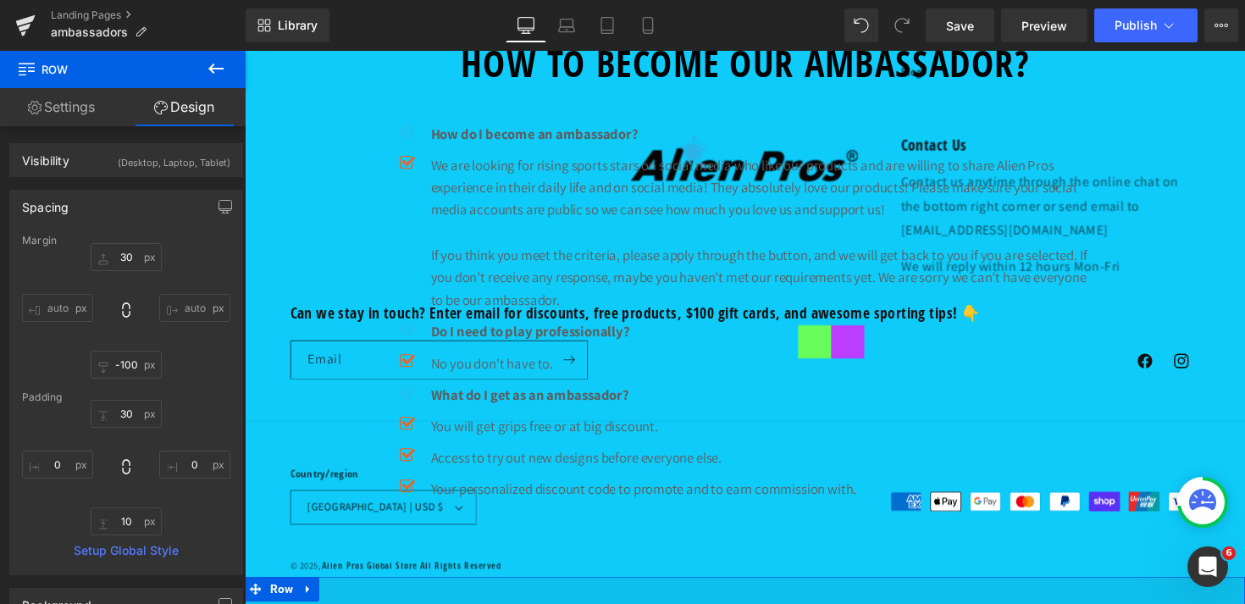
scroll to position [1208, 0]
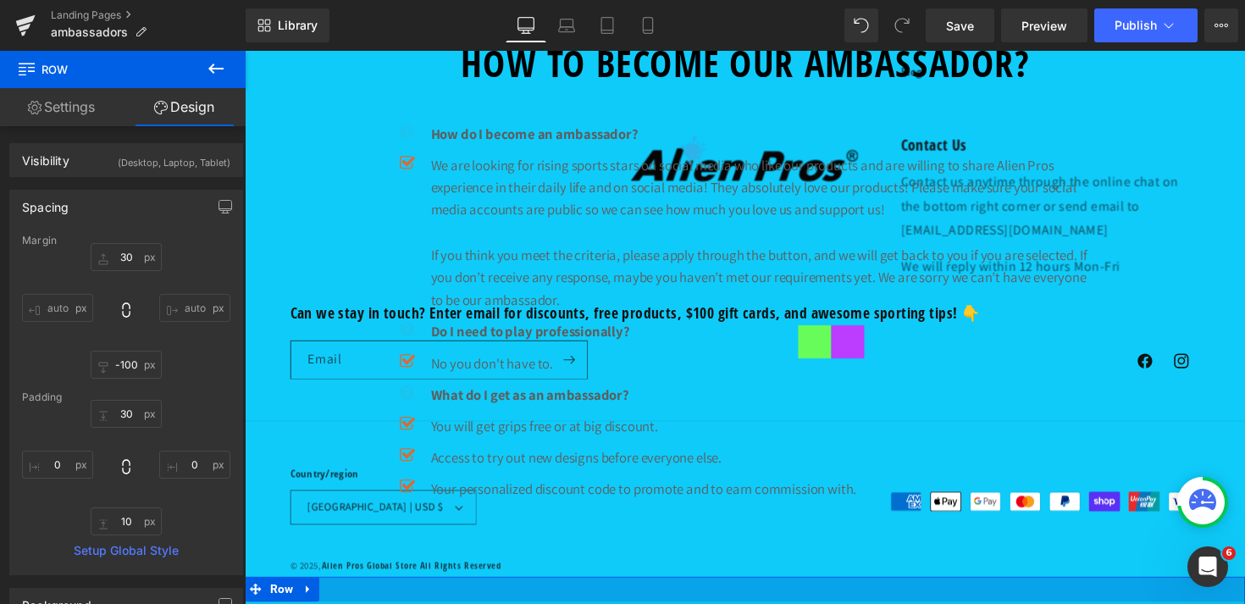
click at [690, 590] on div at bounding box center [757, 602] width 1025 height 25
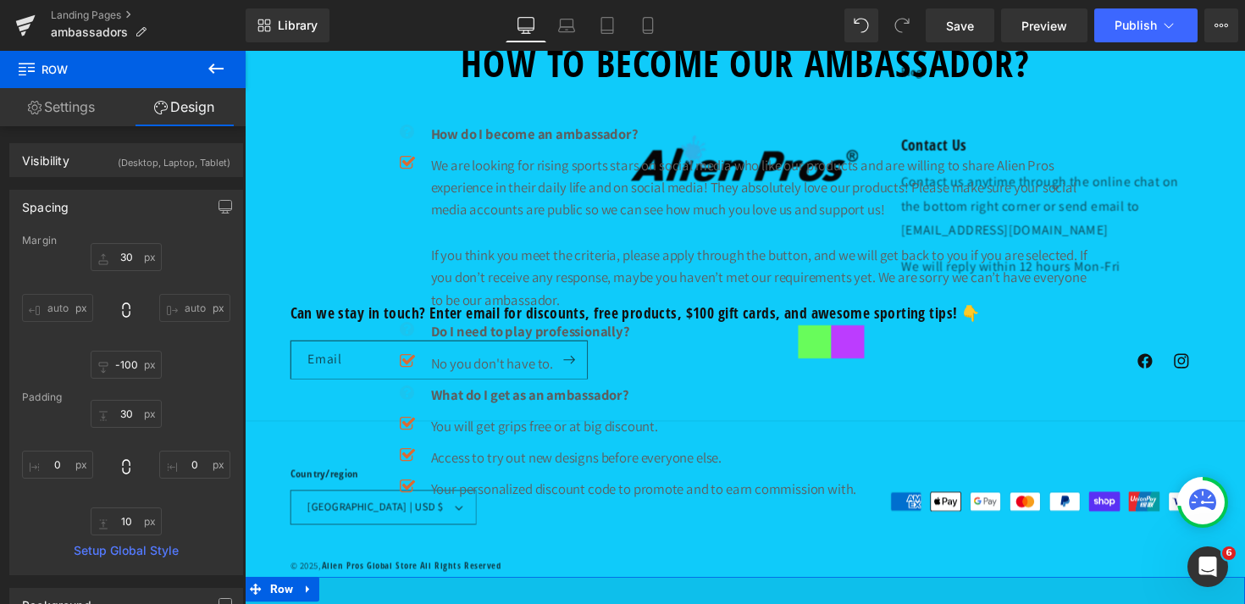
click at [69, 103] on link "Settings" at bounding box center [61, 107] width 123 height 38
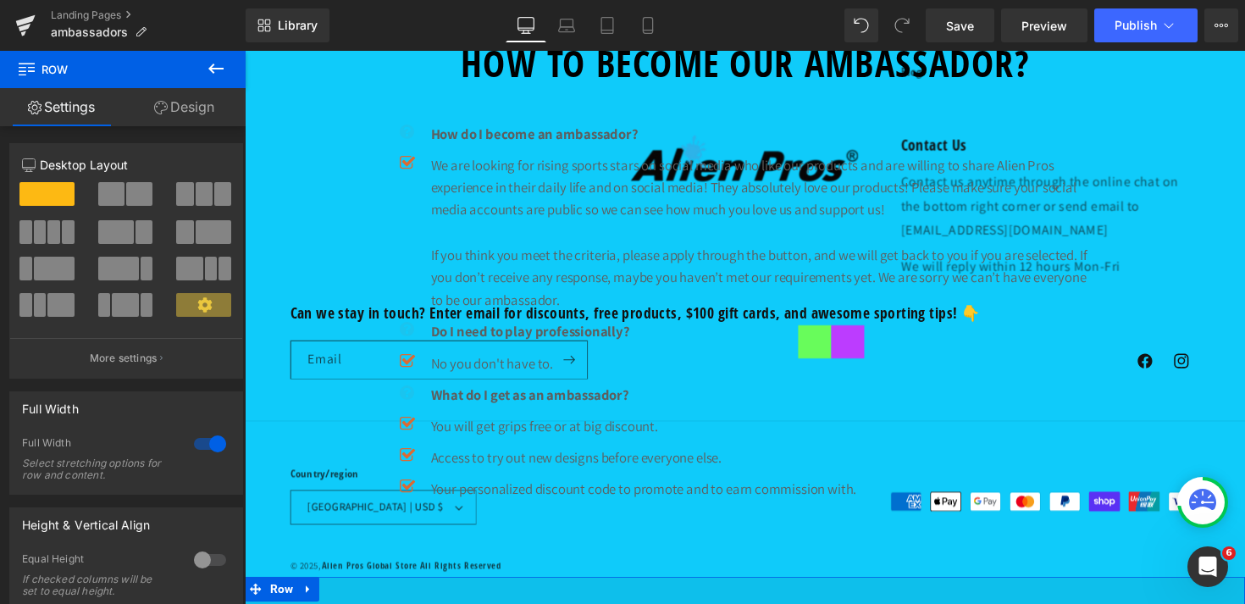
click at [202, 102] on link "Design" at bounding box center [184, 107] width 123 height 38
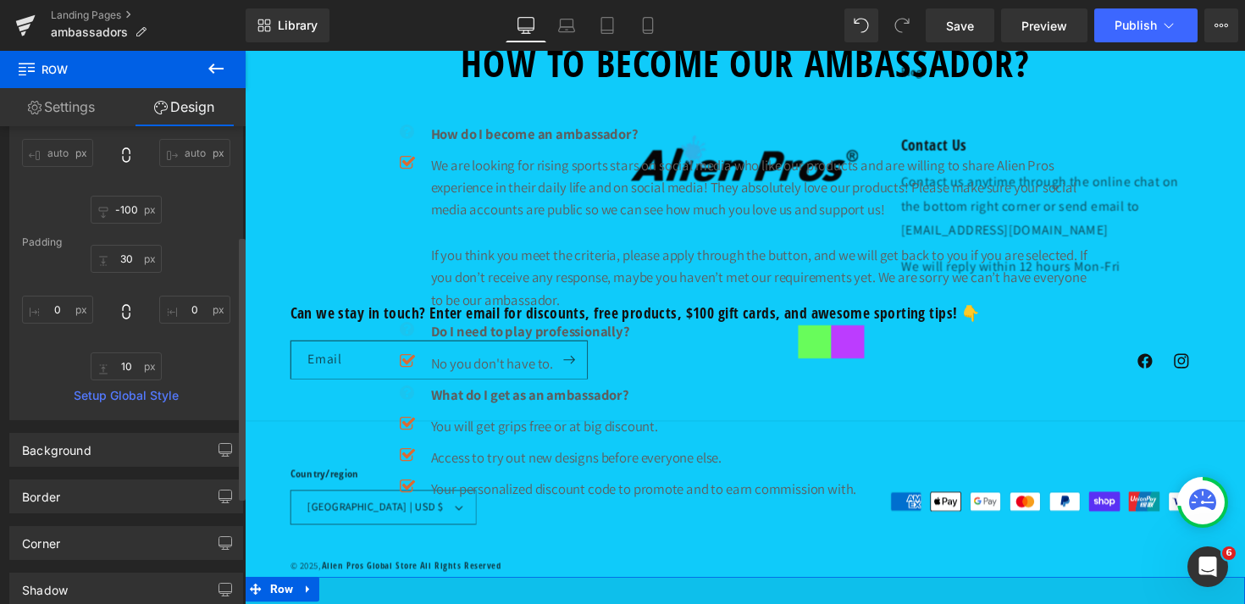
scroll to position [392, 0]
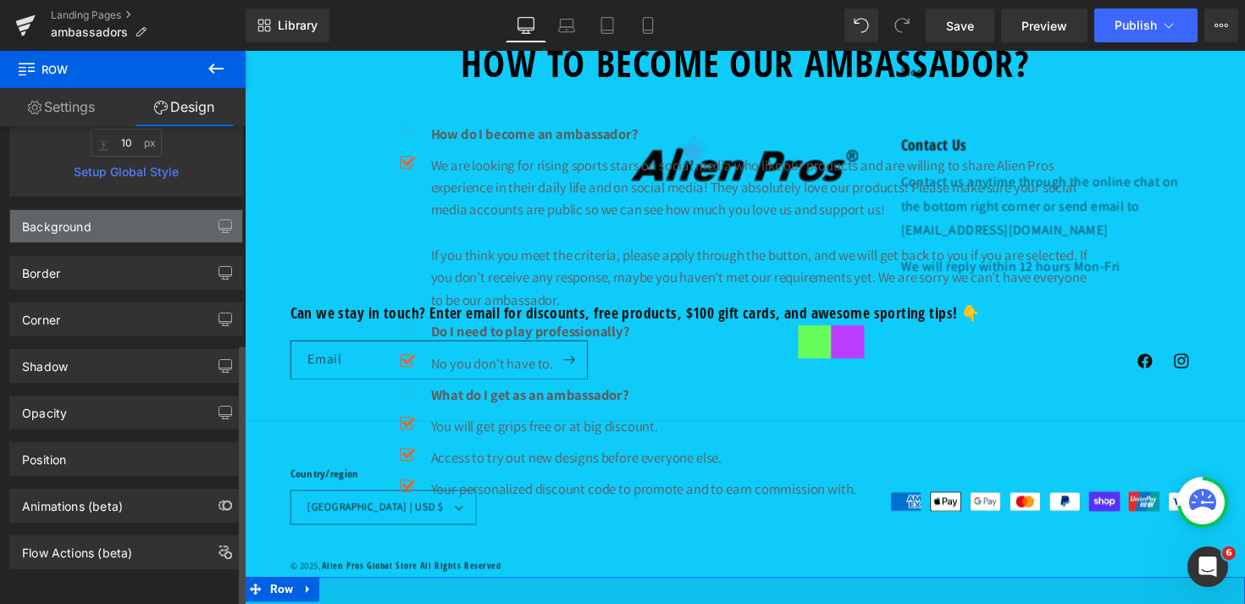
click at [108, 210] on div "Background" at bounding box center [126, 226] width 232 height 32
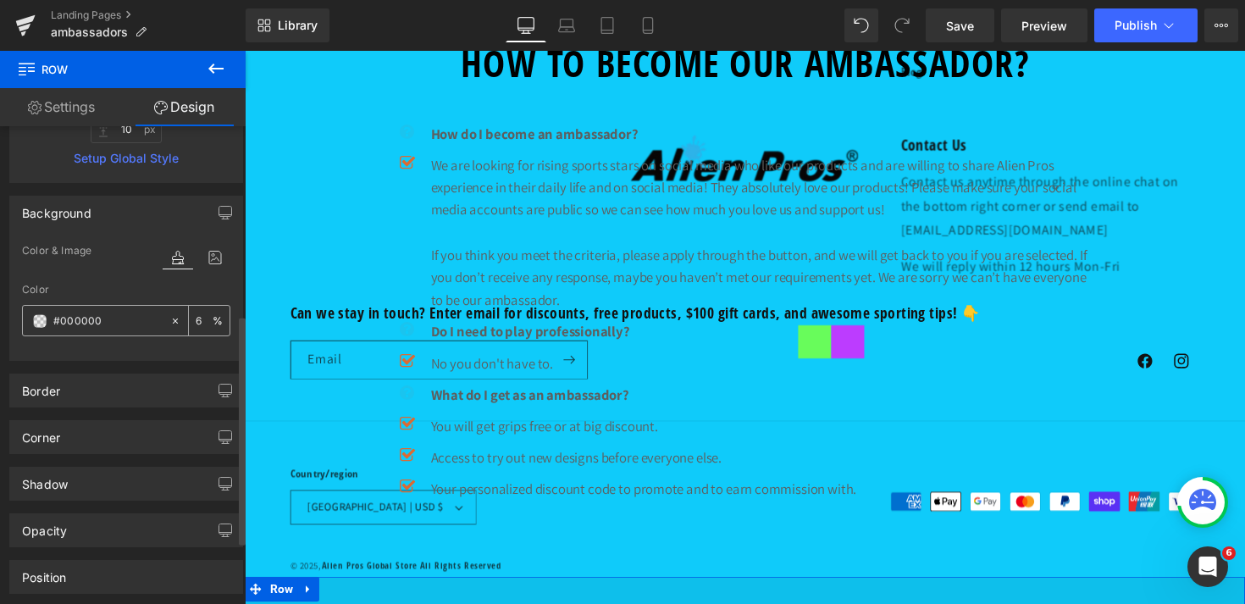
click at [173, 320] on icon at bounding box center [175, 320] width 5 height 5
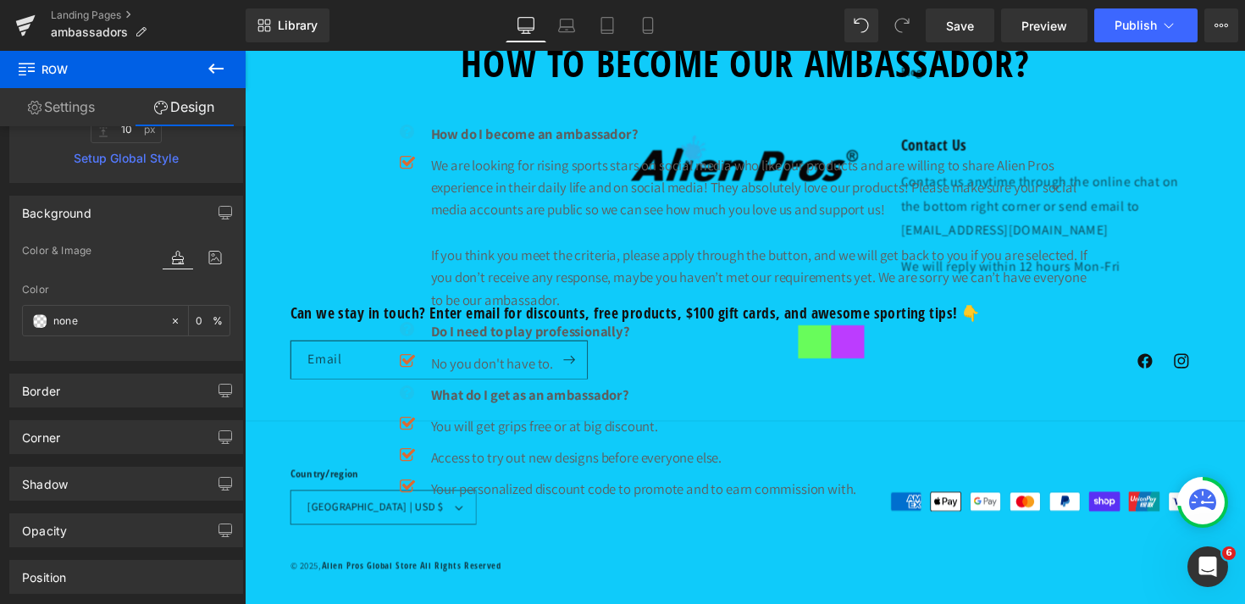
scroll to position [1139, 0]
click at [1131, 16] on button "Publish" at bounding box center [1145, 25] width 103 height 34
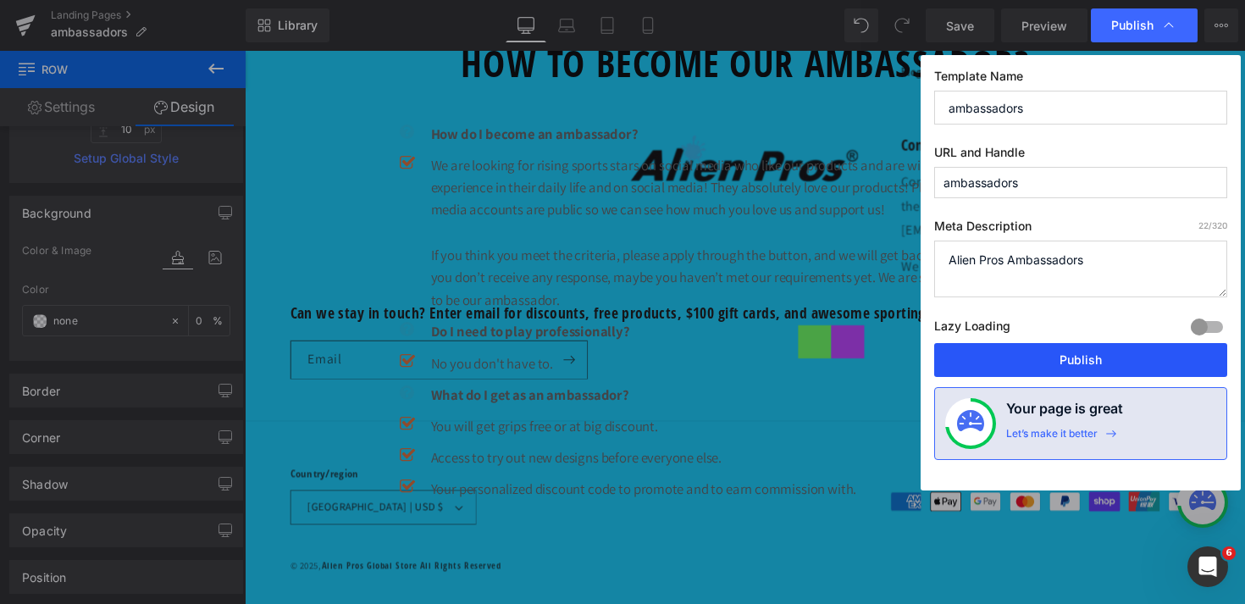
click at [1036, 353] on button "Publish" at bounding box center [1080, 360] width 293 height 34
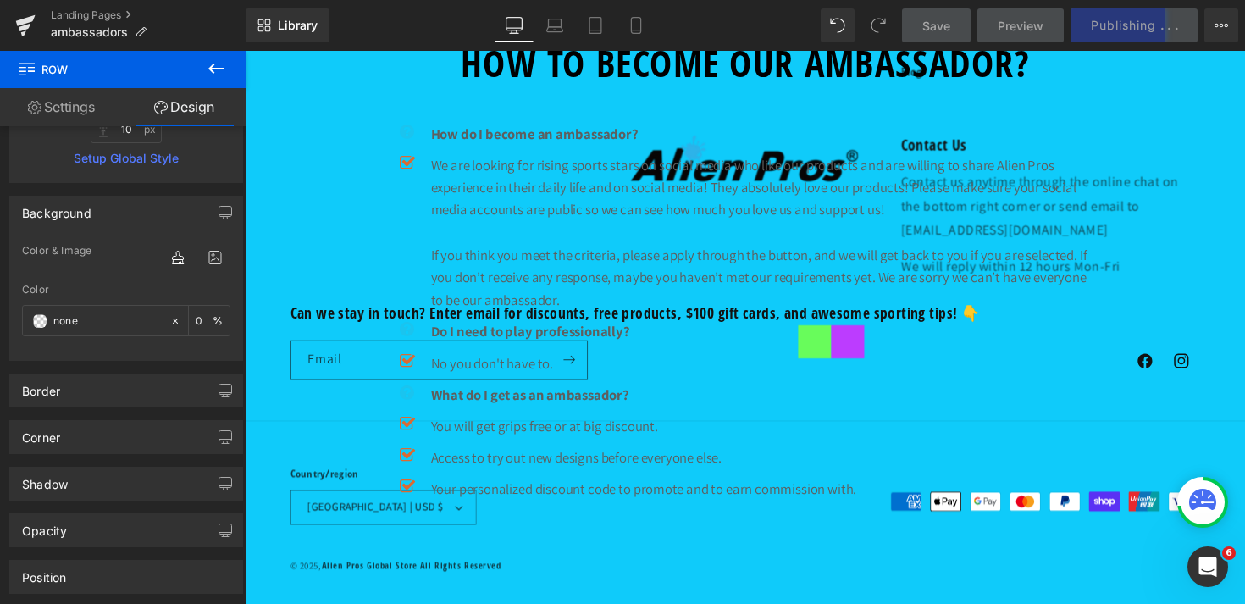
scroll to position [0, 0]
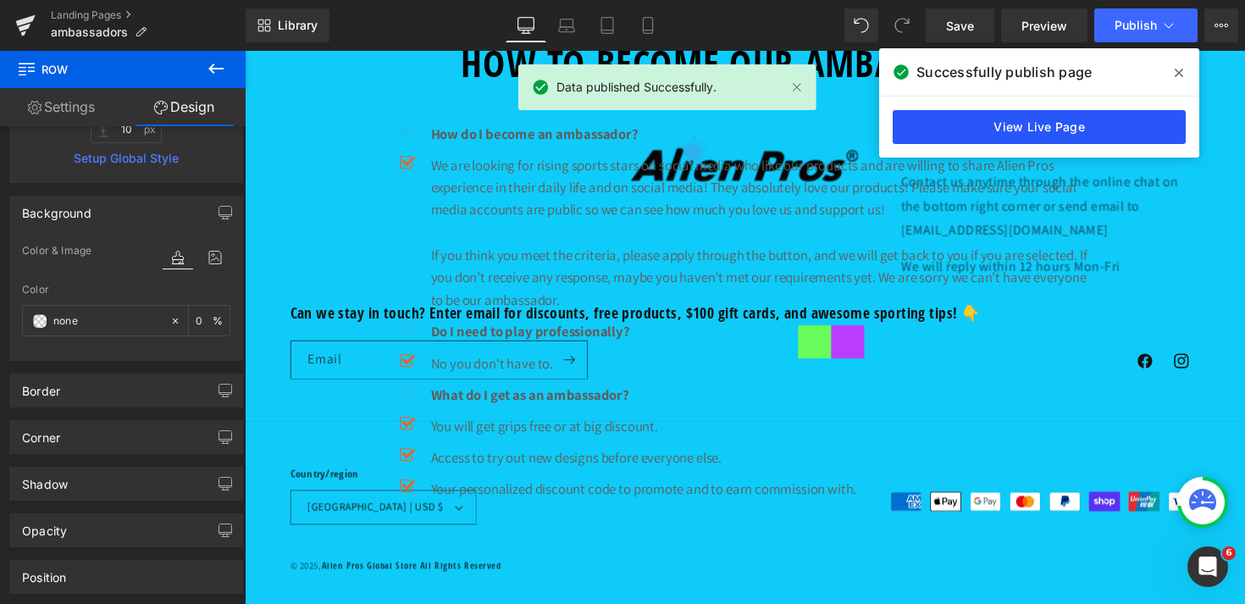
click at [0, 0] on link "View Live Page" at bounding box center [0, 0] width 0 height 0
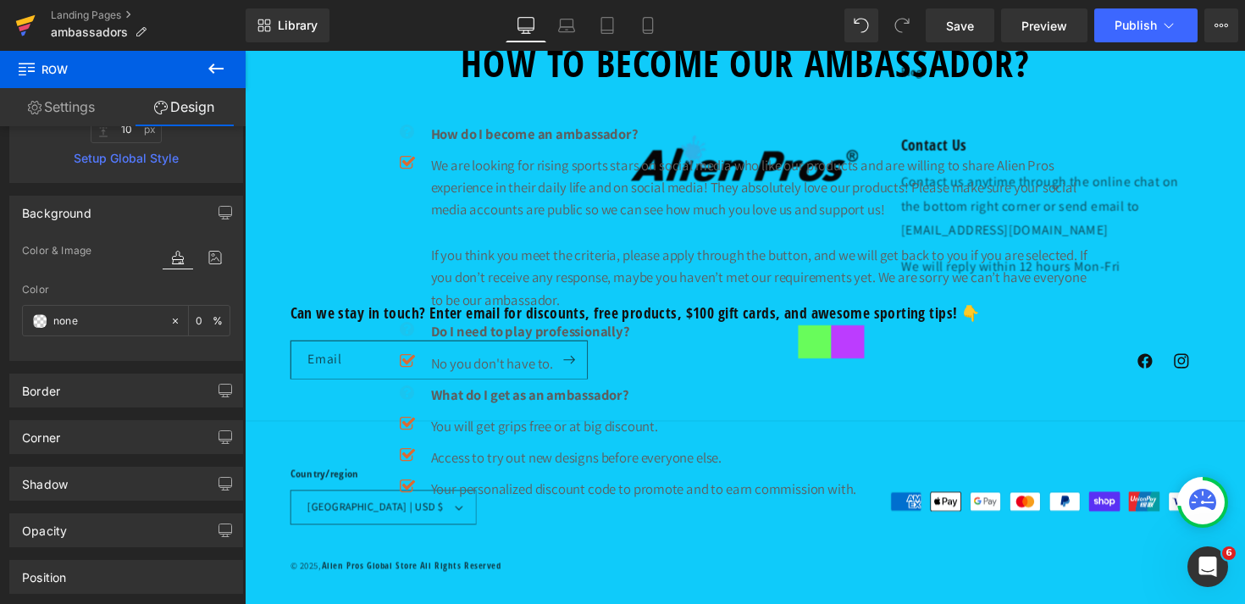
click at [21, 32] on icon at bounding box center [23, 32] width 5 height 5
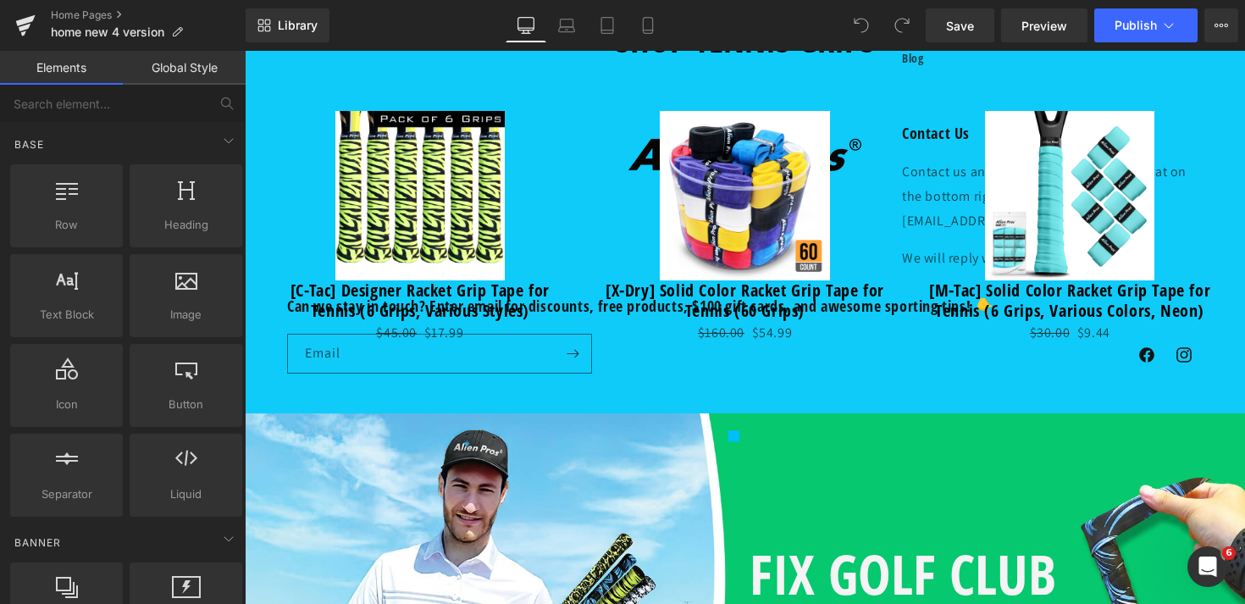
scroll to position [4129, 0]
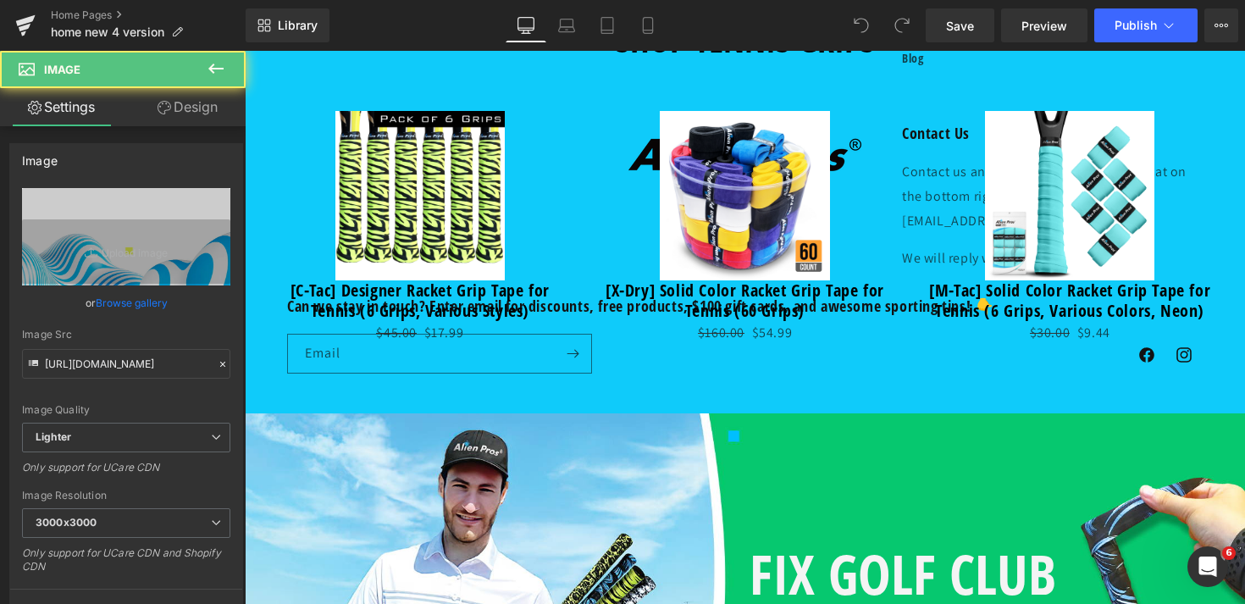
drag, startPoint x: 188, startPoint y: 111, endPoint x: 74, endPoint y: 305, distance: 225.2
click at [188, 111] on link "Design" at bounding box center [187, 107] width 123 height 38
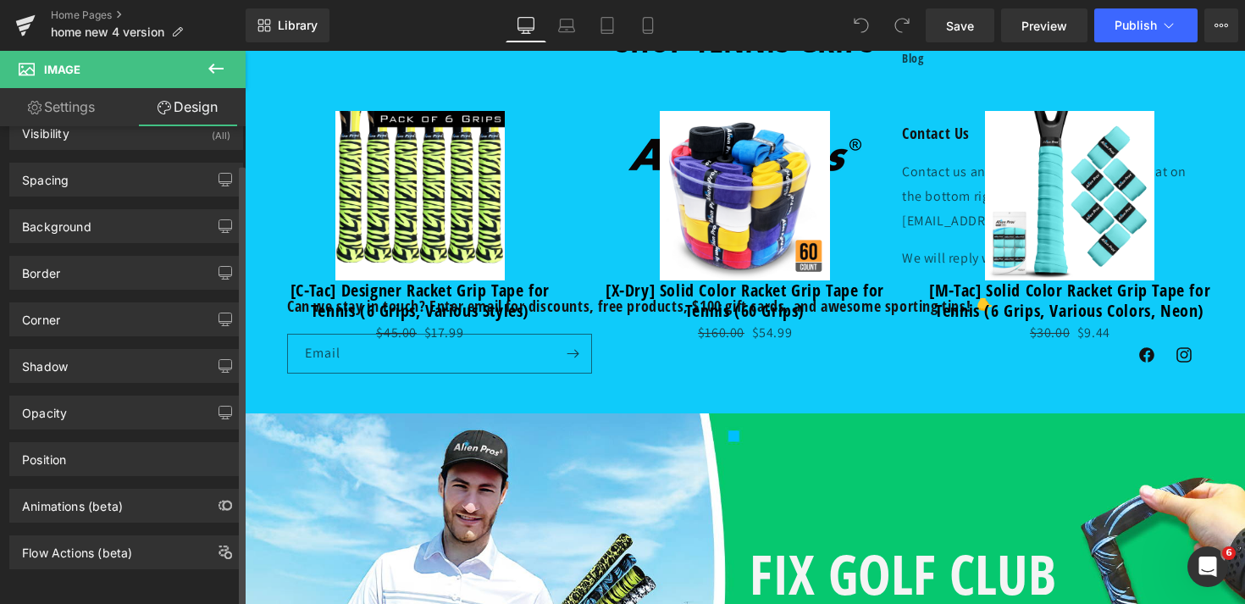
scroll to position [0, 0]
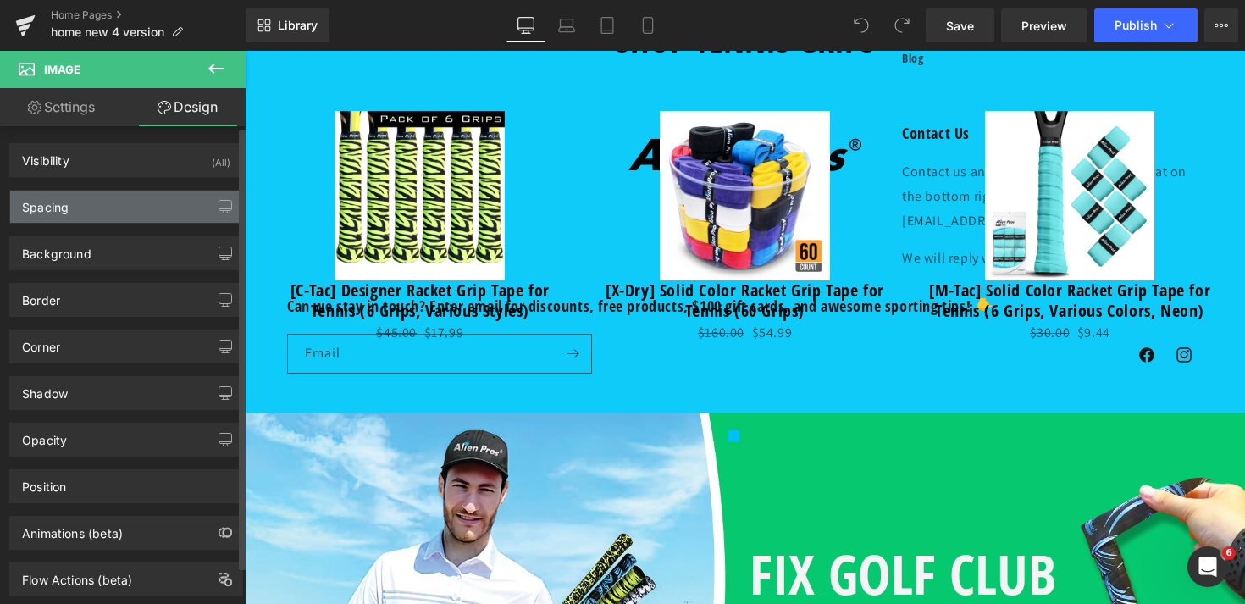
click at [72, 220] on div "Spacing" at bounding box center [126, 207] width 232 height 32
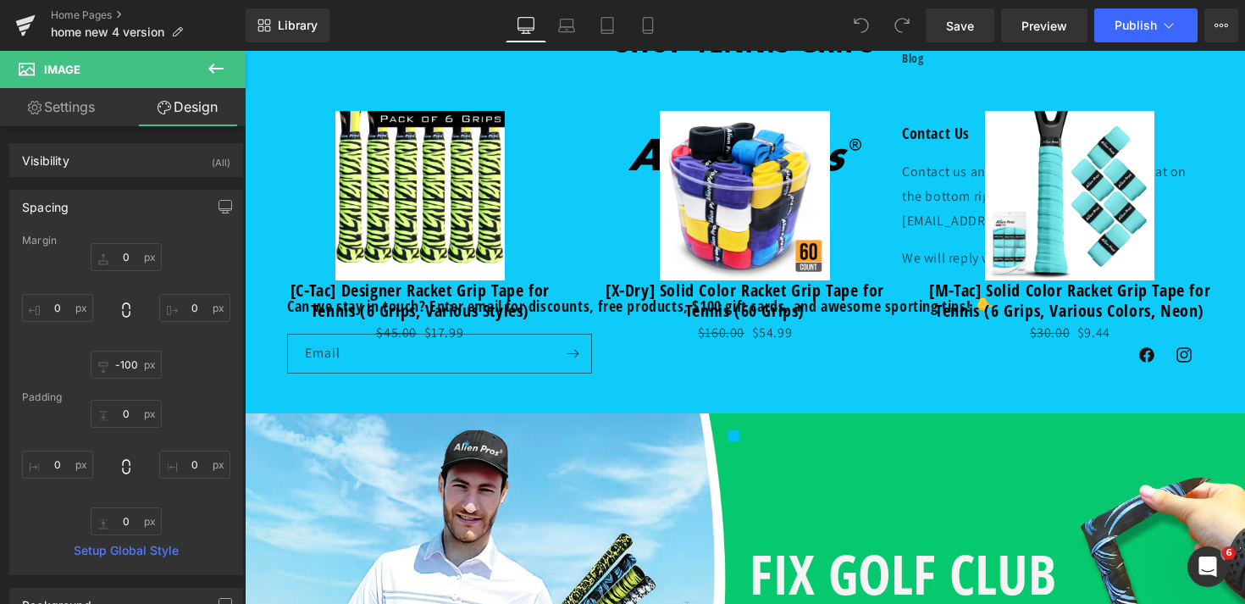
scroll to position [2193, 0]
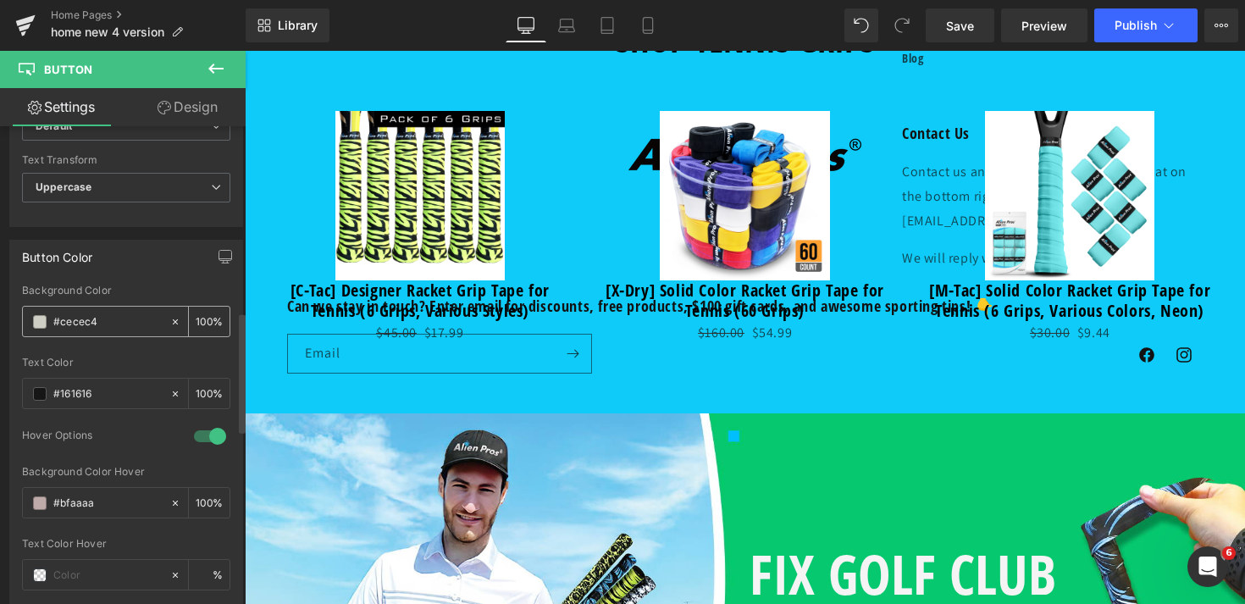
scroll to position [742, 0]
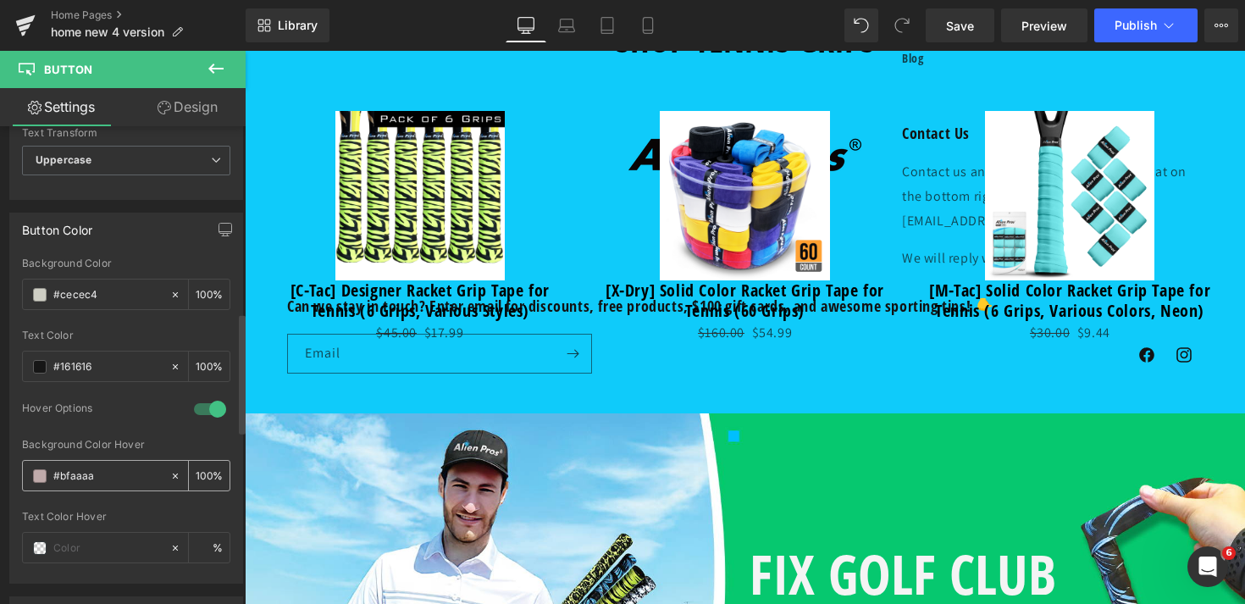
click at [169, 471] on icon at bounding box center [175, 476] width 12 height 12
click at [42, 479] on span at bounding box center [40, 476] width 14 height 14
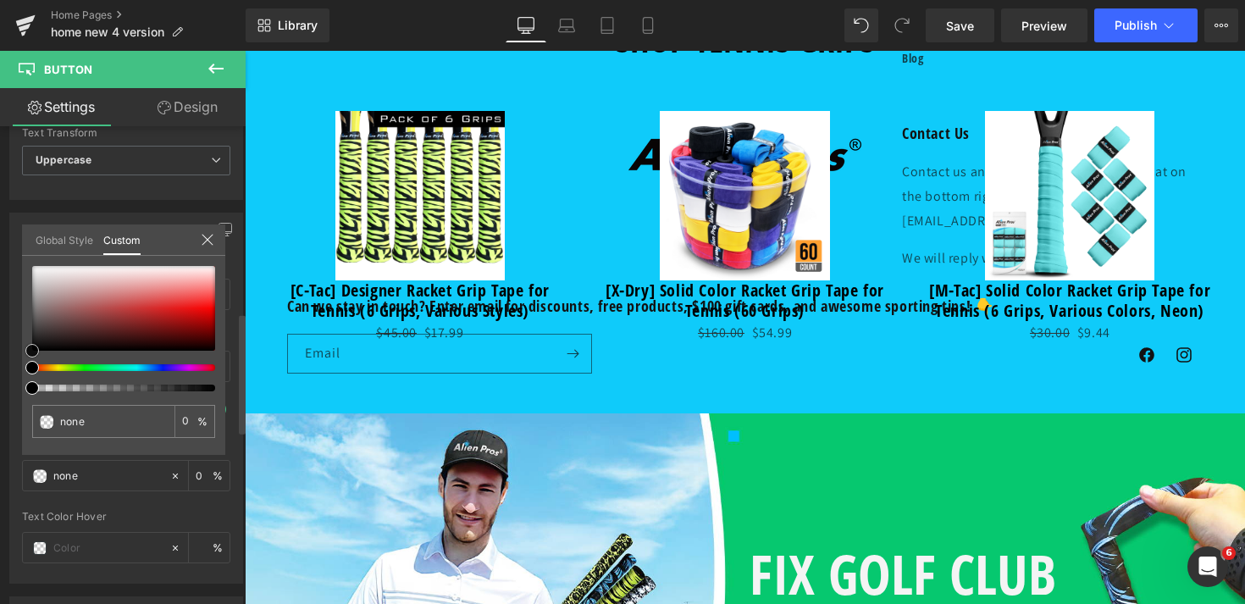
click at [45, 281] on div at bounding box center [123, 308] width 183 height 85
drag, startPoint x: 45, startPoint y: 281, endPoint x: 0, endPoint y: 237, distance: 62.9
click at [0, 237] on div "Button Color rgba(206, 206, 196, 1) Background Color #cecec4 100 % rgba(22, 22,…" at bounding box center [126, 392] width 253 height 384
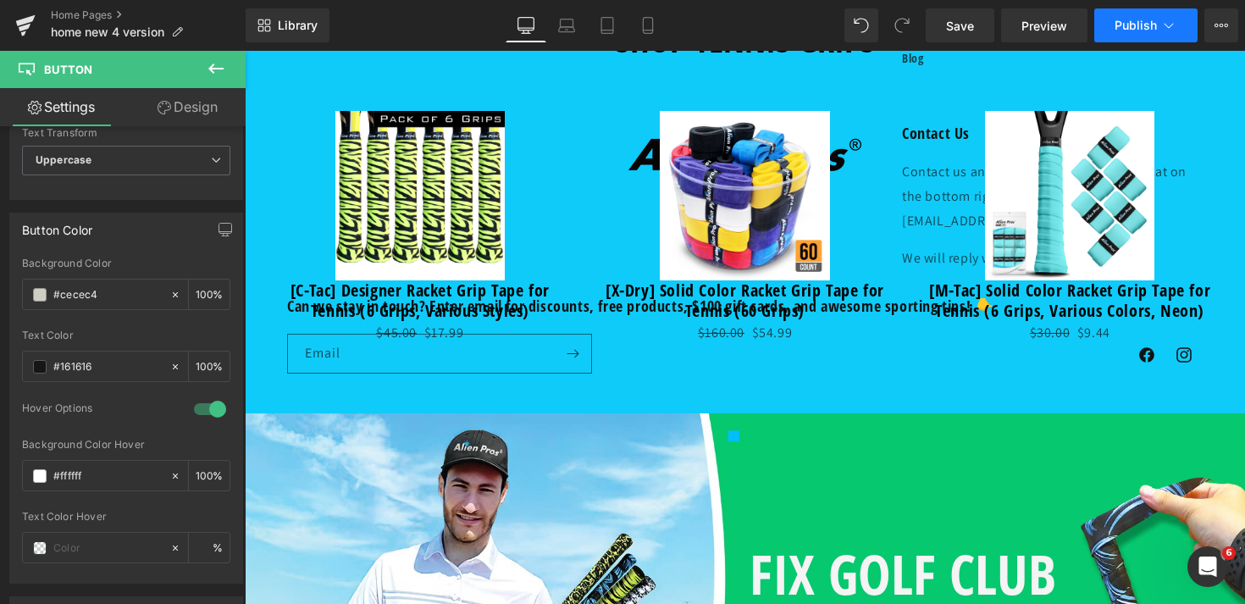
click at [1138, 35] on button "Publish" at bounding box center [1145, 25] width 103 height 34
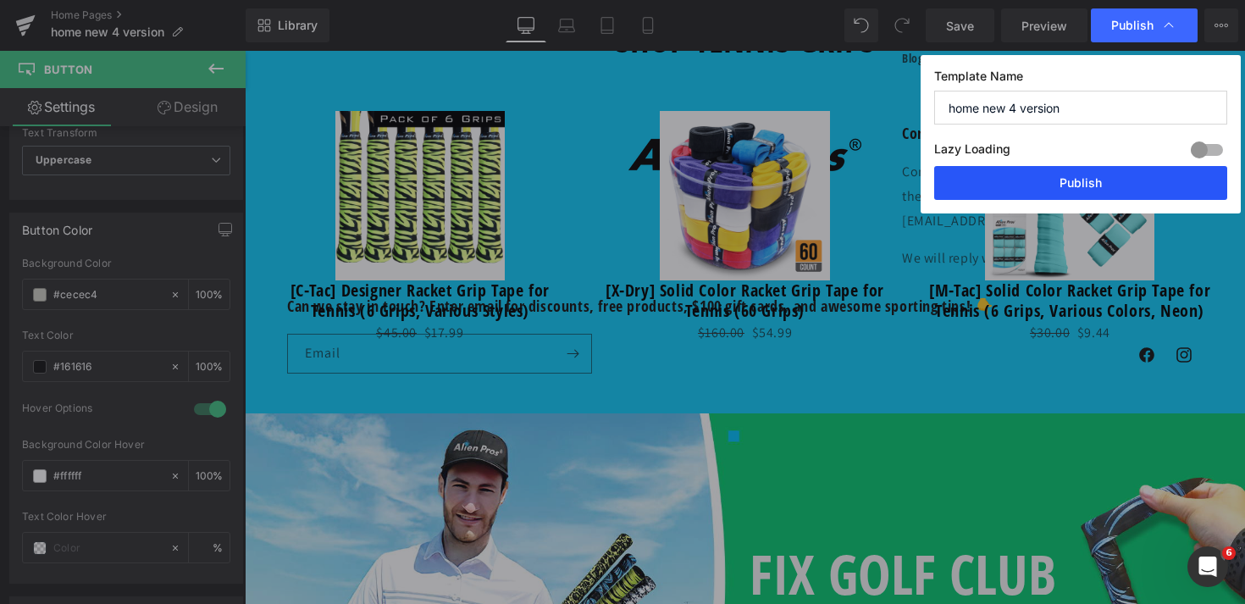
click at [1112, 182] on button "Publish" at bounding box center [1080, 183] width 293 height 34
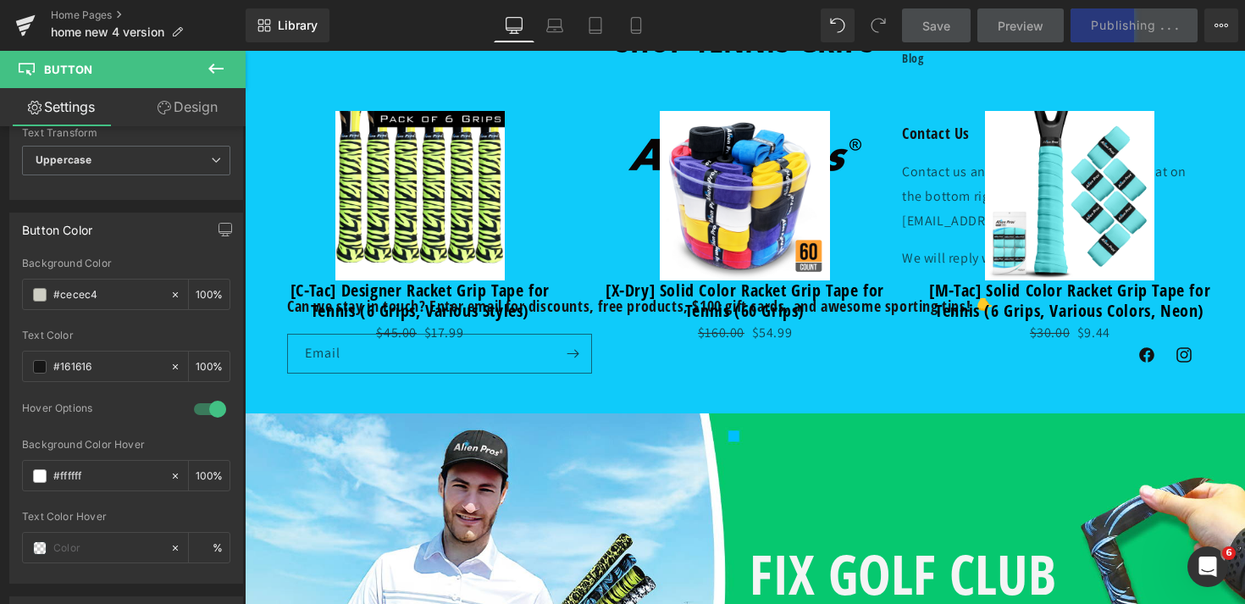
scroll to position [2039, 0]
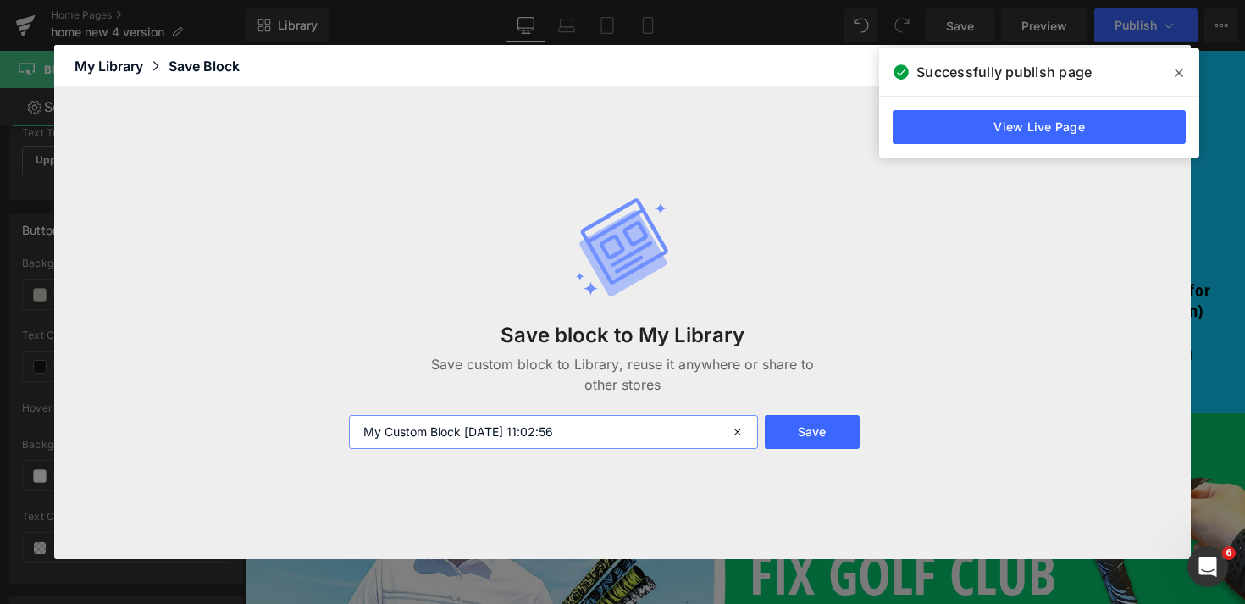
drag, startPoint x: 634, startPoint y: 434, endPoint x: 24, endPoint y: 352, distance: 615.4
click at [0, 0] on div "Library Elements Blocks Templates Saved Library My Library Save Block Save bloc…" at bounding box center [0, 0] width 0 height 0
type input "baseball kids block"
click at [0, 0] on button "Save" at bounding box center [0, 0] width 0 height 0
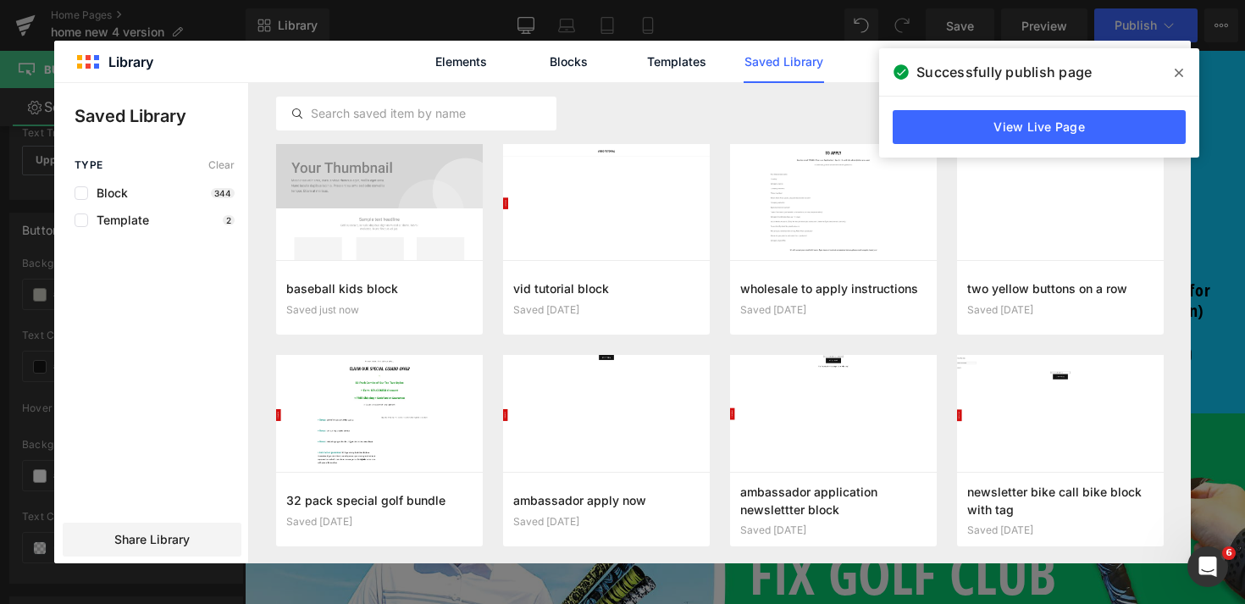
click at [0, 0] on icon at bounding box center [0, 0] width 0 height 0
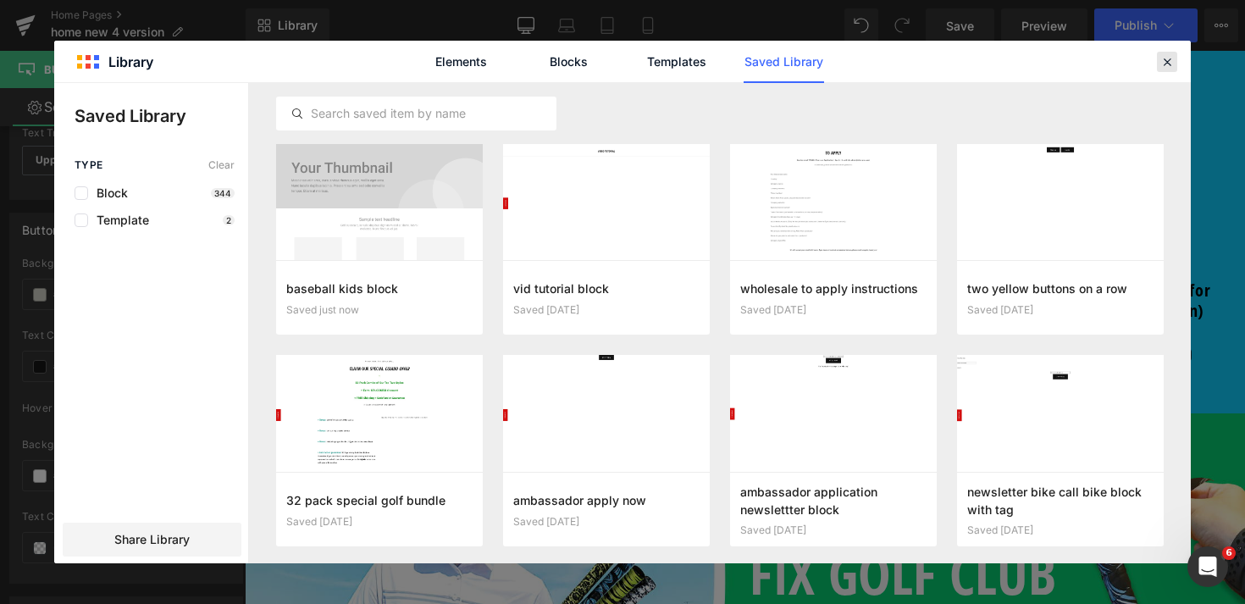
click at [0, 0] on div at bounding box center [0, 0] width 0 height 0
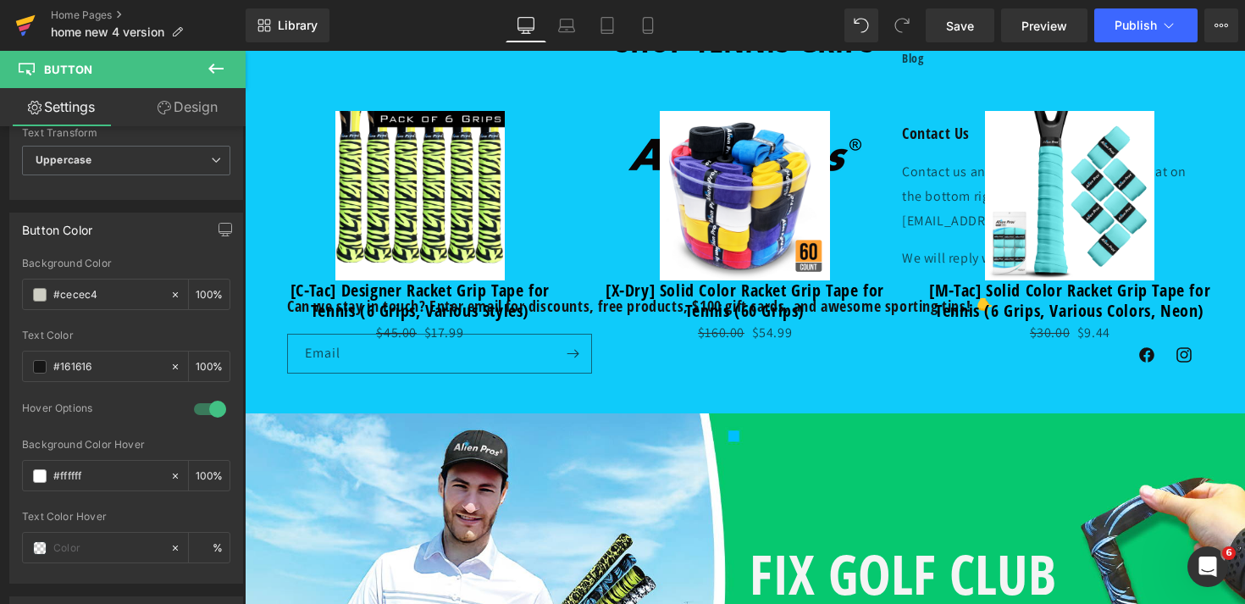
click at [19, 29] on icon at bounding box center [25, 28] width 12 height 8
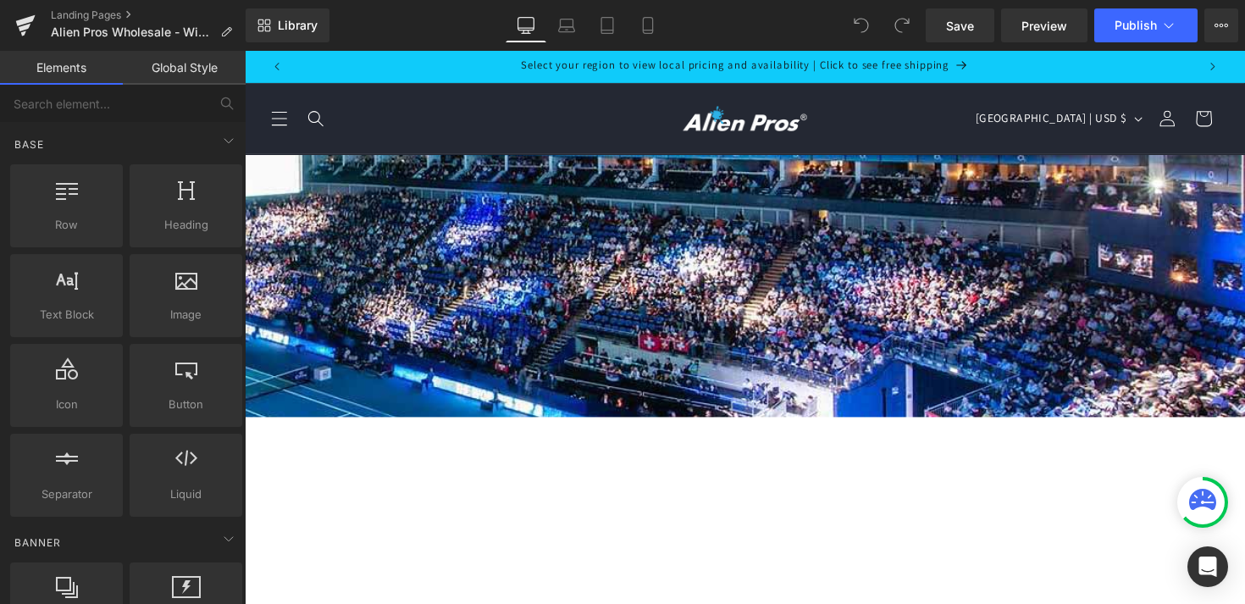
click at [245, 51] on span "Button" at bounding box center [245, 51] width 0 height 0
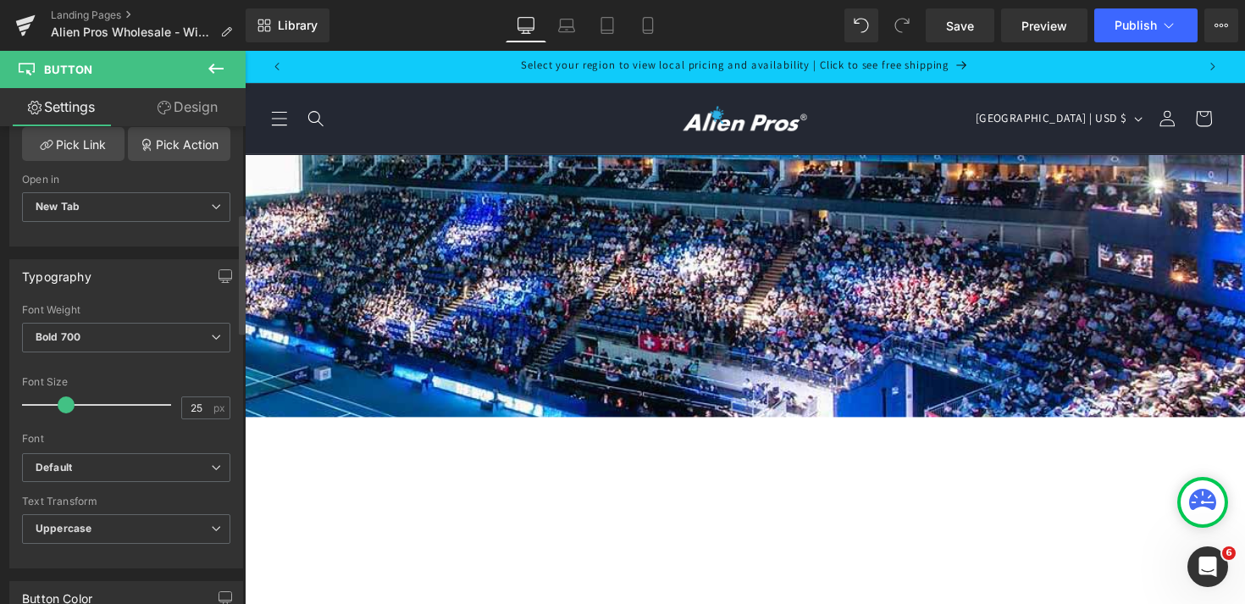
scroll to position [396, 0]
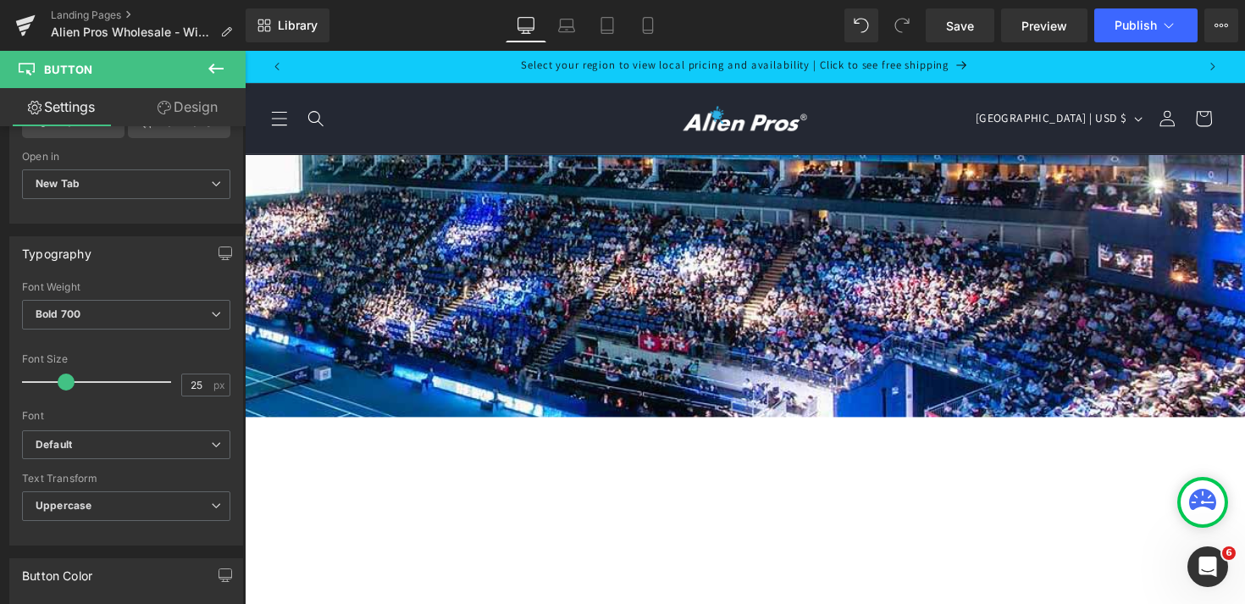
click at [245, 51] on span "Button" at bounding box center [245, 51] width 0 height 0
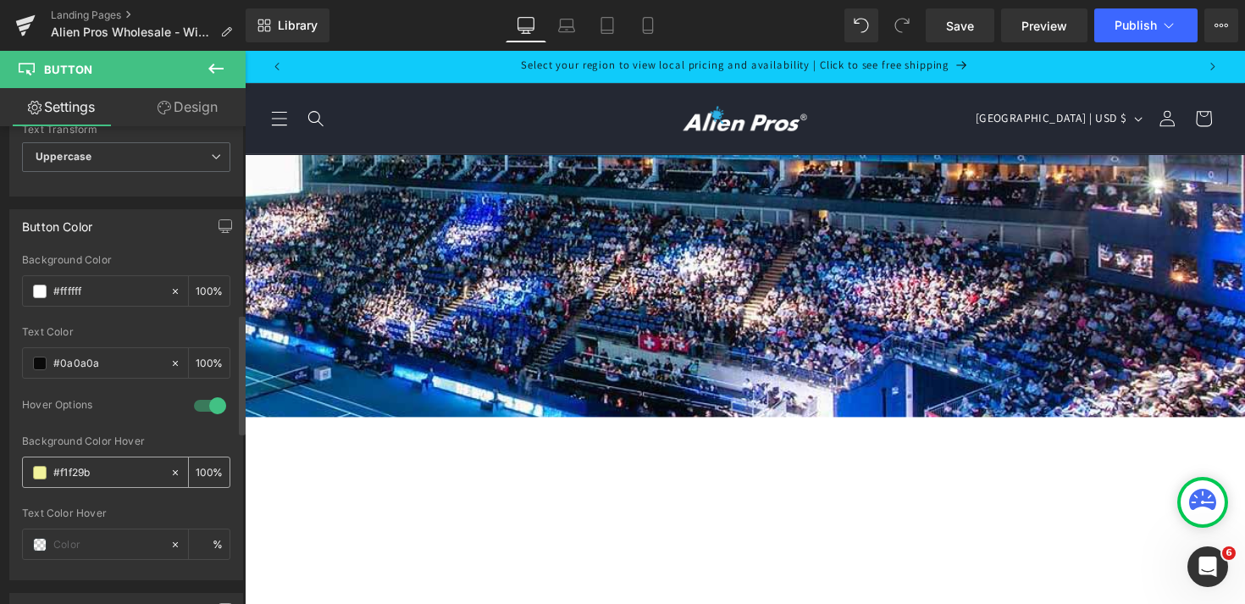
click at [43, 474] on span at bounding box center [40, 473] width 14 height 14
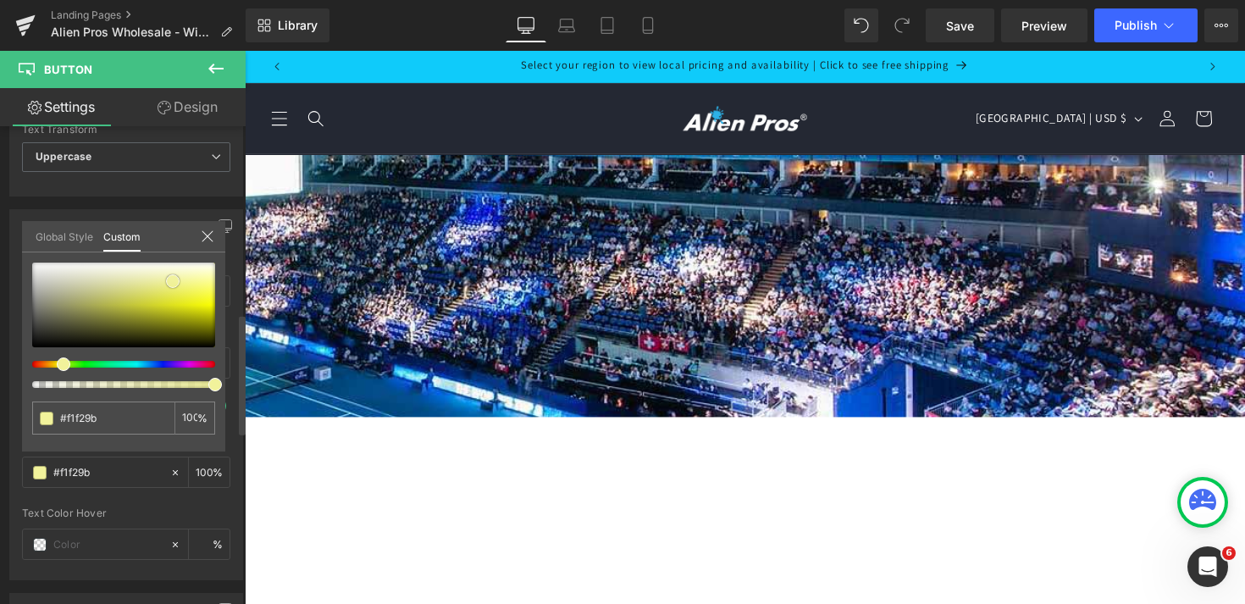
type input "#92928b"
click at [38, 300] on div at bounding box center [123, 305] width 183 height 85
type input "#979790"
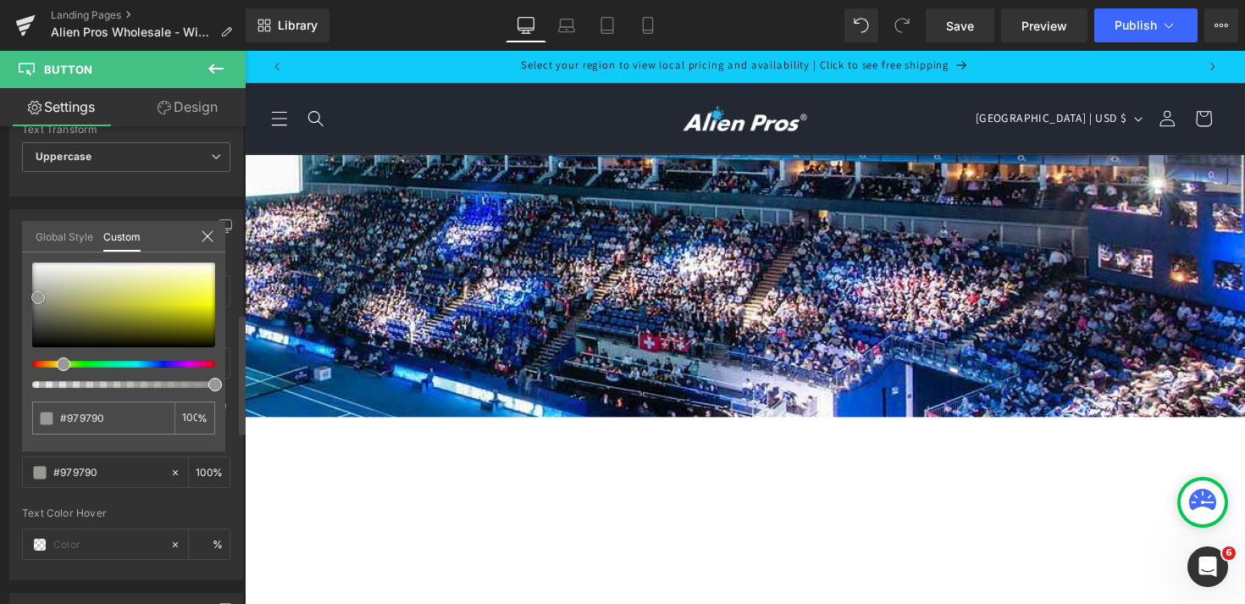
type input "#999993"
type input "#a5a5a0"
type input "#b4b4b0"
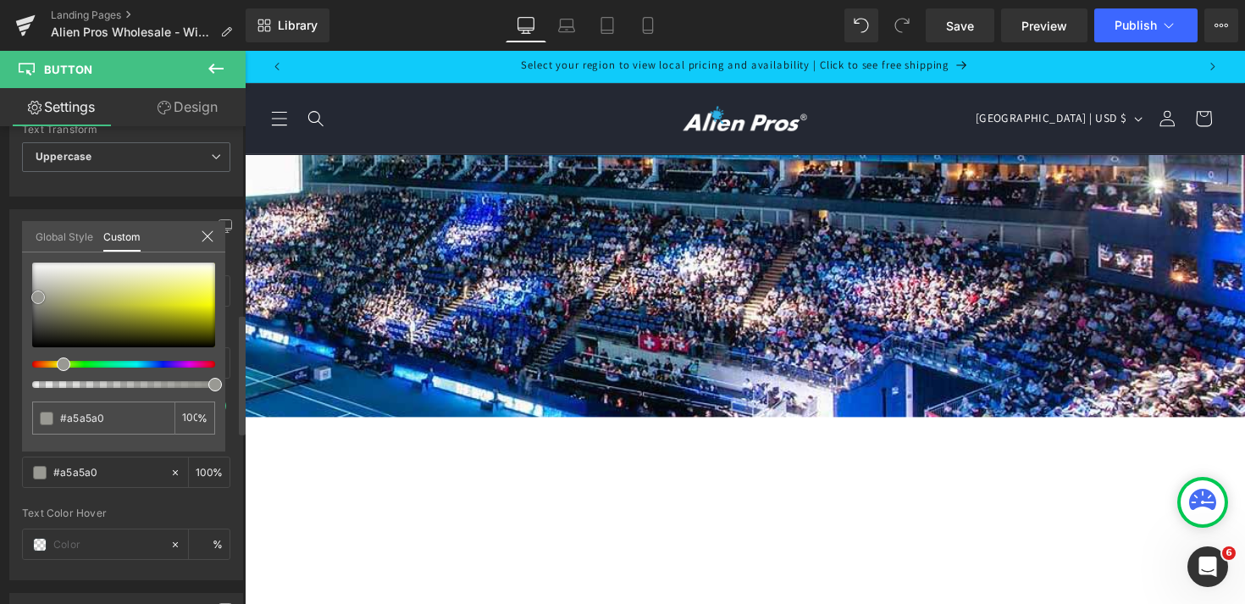
type input "#b4b4b0"
type input "#b7b7b2"
type input "#bcbcb8"
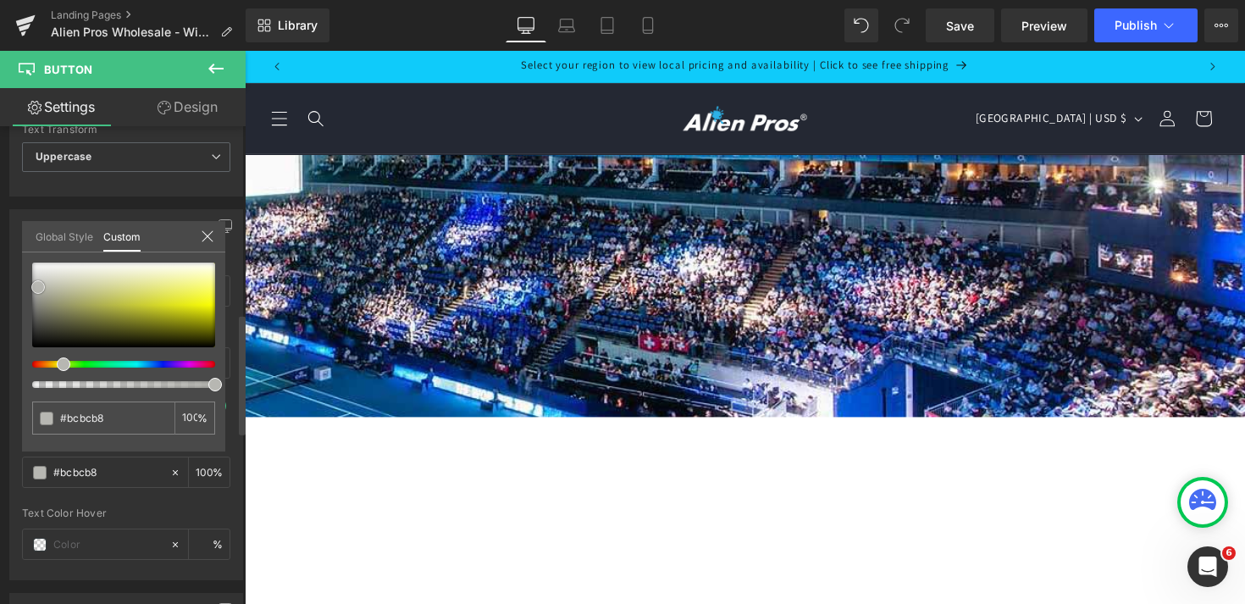
type input "#c3c3c0"
type input "#c5c5c3"
drag, startPoint x: 38, startPoint y: 300, endPoint x: 36, endPoint y: 282, distance: 17.9
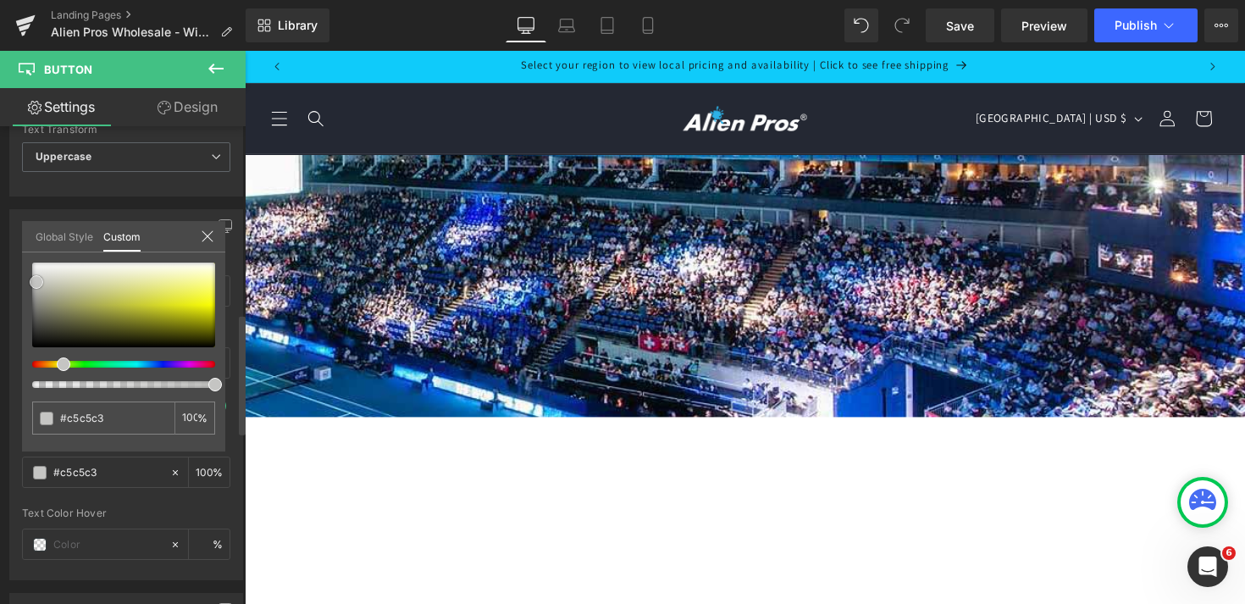
click at [36, 282] on span at bounding box center [37, 282] width 14 height 14
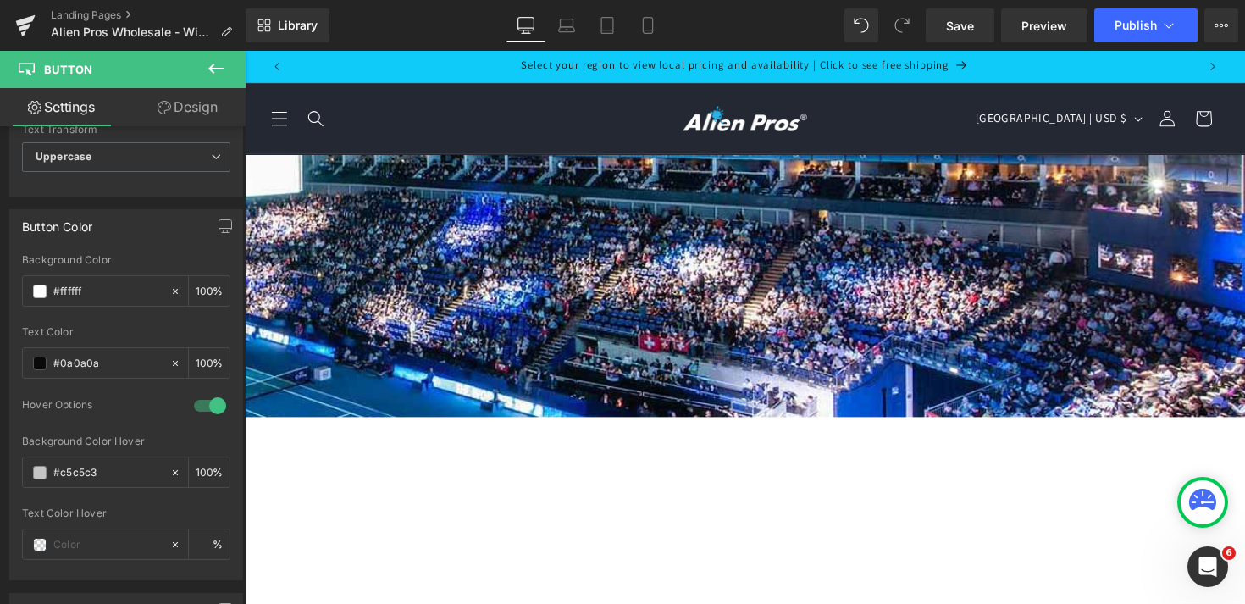
click at [245, 51] on span "Button" at bounding box center [245, 51] width 0 height 0
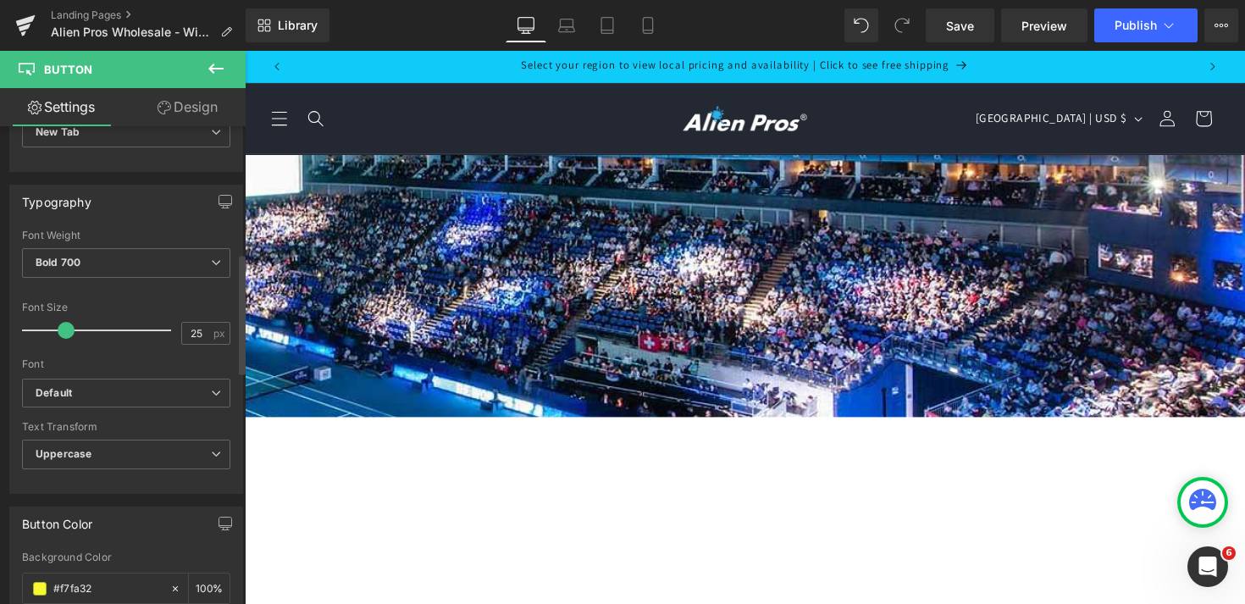
scroll to position [618, 0]
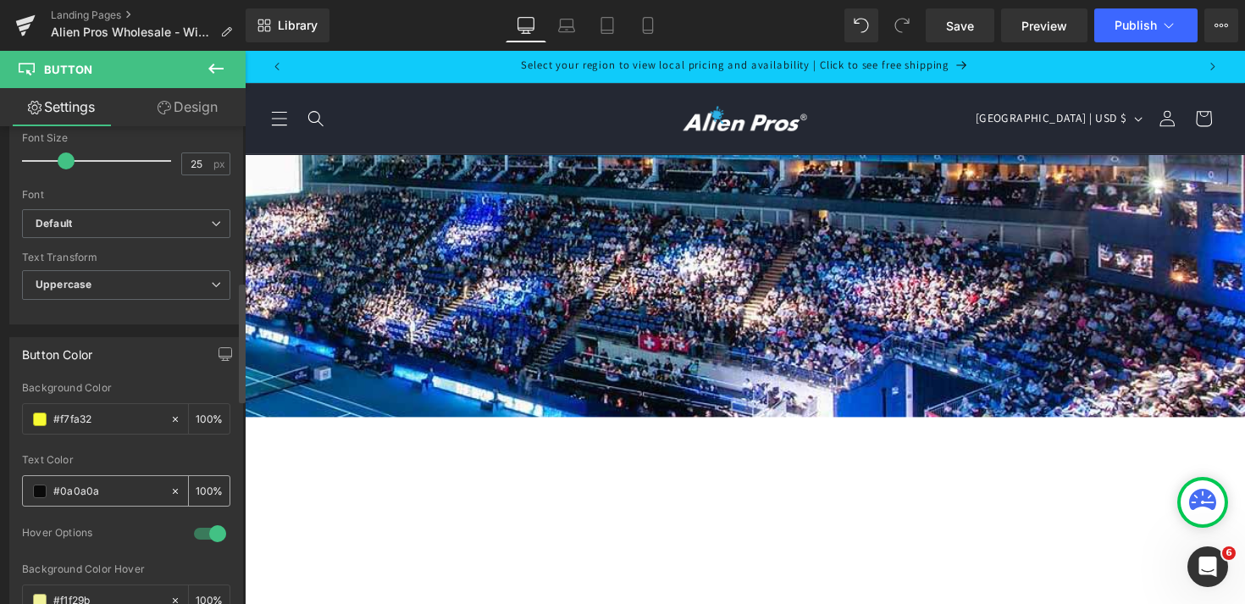
click at [45, 490] on span at bounding box center [40, 492] width 14 height 14
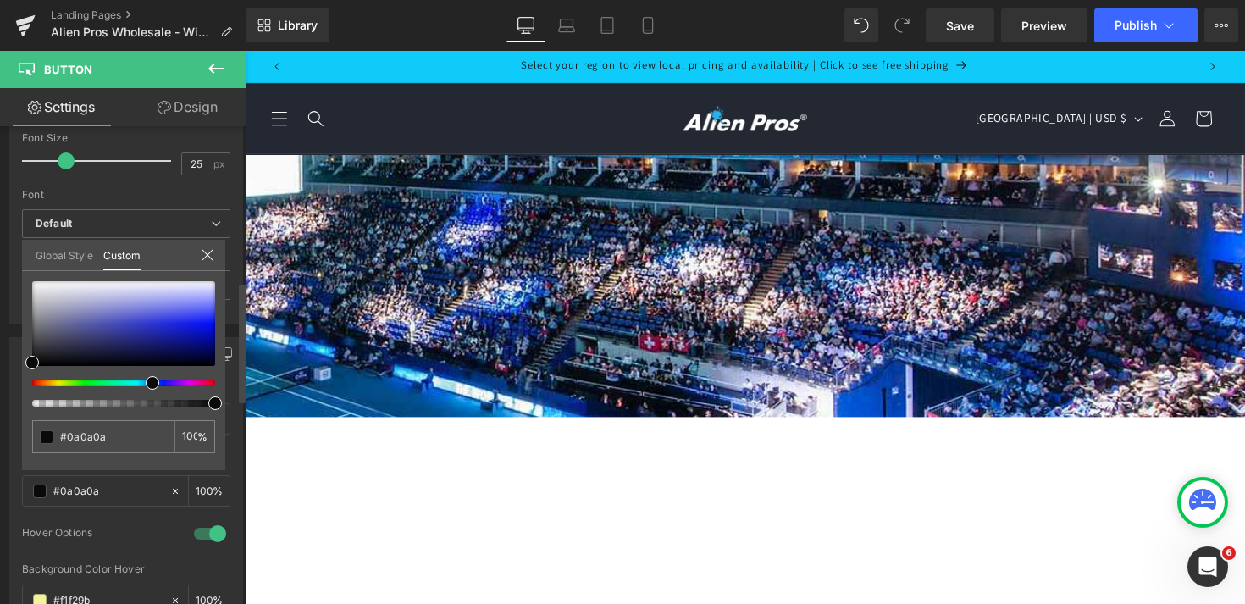
click at [146, 385] on div at bounding box center [116, 383] width 183 height 7
click at [139, 383] on div at bounding box center [116, 383] width 183 height 7
click at [134, 380] on div at bounding box center [116, 383] width 183 height 7
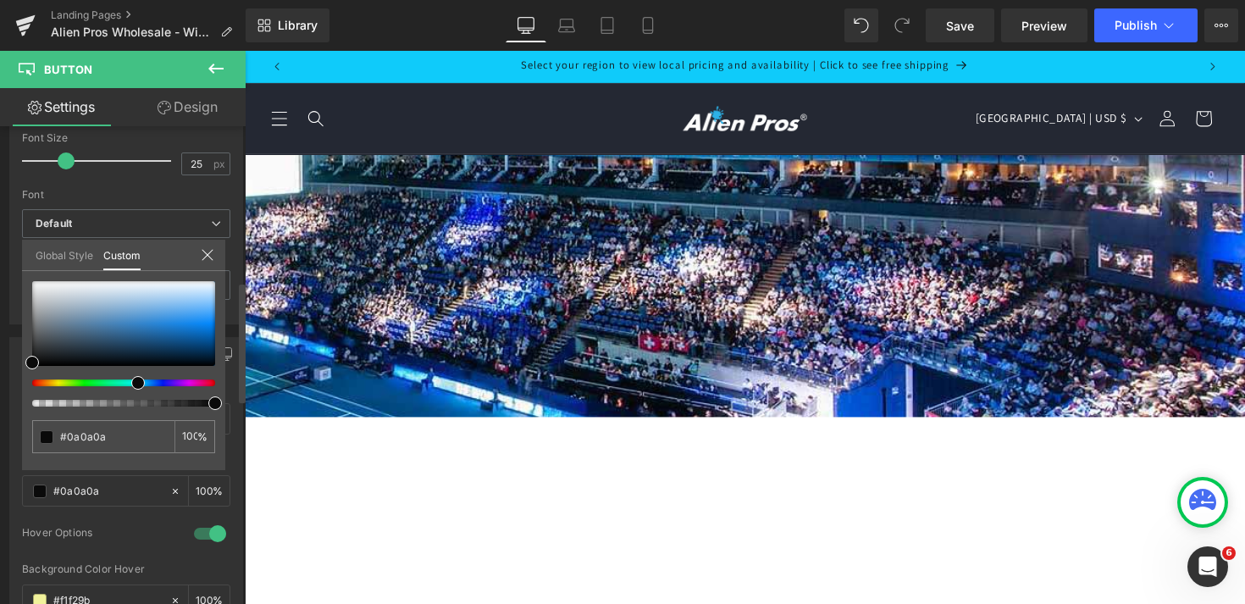
click at [131, 384] on div at bounding box center [116, 383] width 183 height 7
click at [130, 382] on div at bounding box center [116, 383] width 183 height 7
type input "#46acf5"
click at [194, 313] on div at bounding box center [123, 323] width 183 height 85
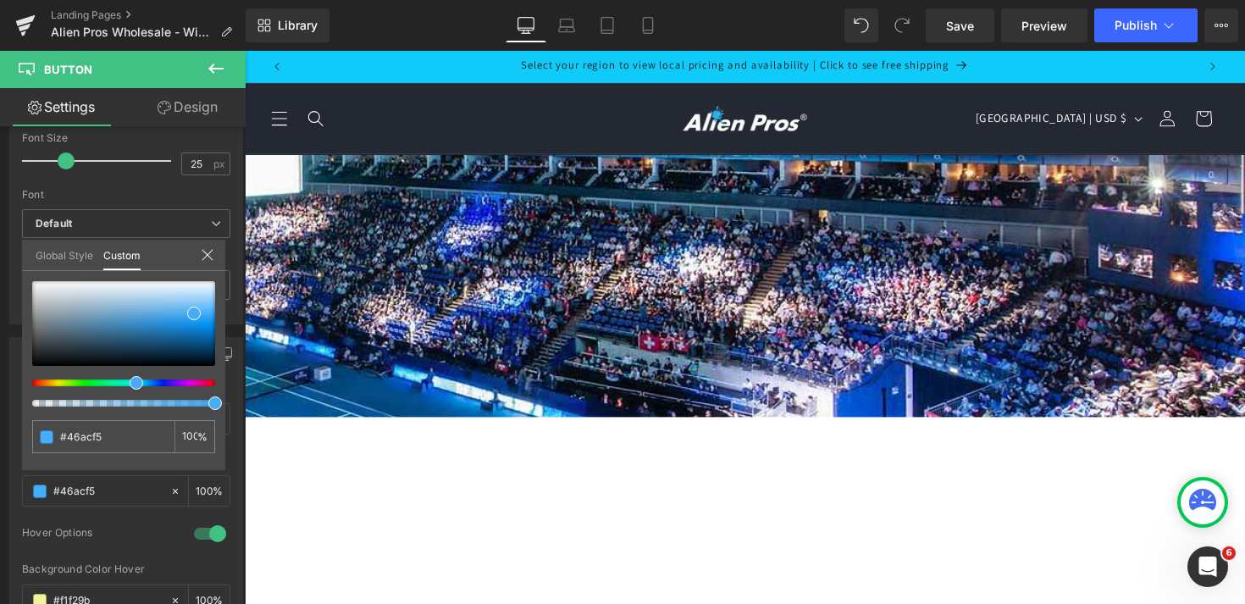
click at [245, 51] on div at bounding box center [245, 51] width 0 height 0
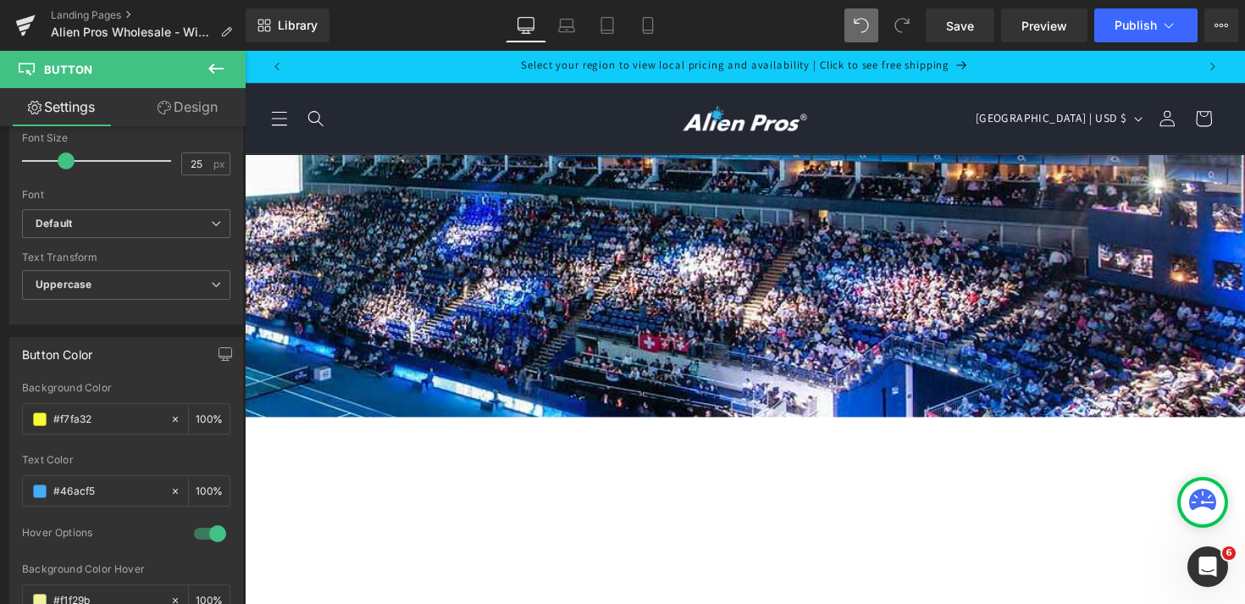
type input "#0a0a0a"
type input "100"
click at [245, 51] on span "Button" at bounding box center [245, 51] width 0 height 0
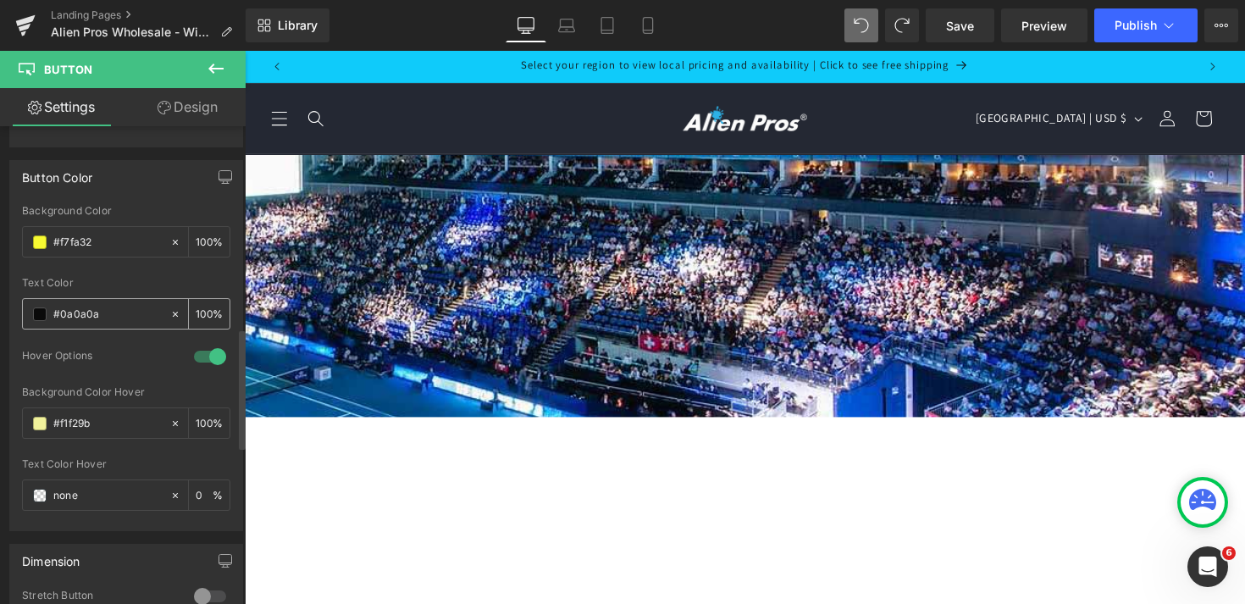
scroll to position [804, 0]
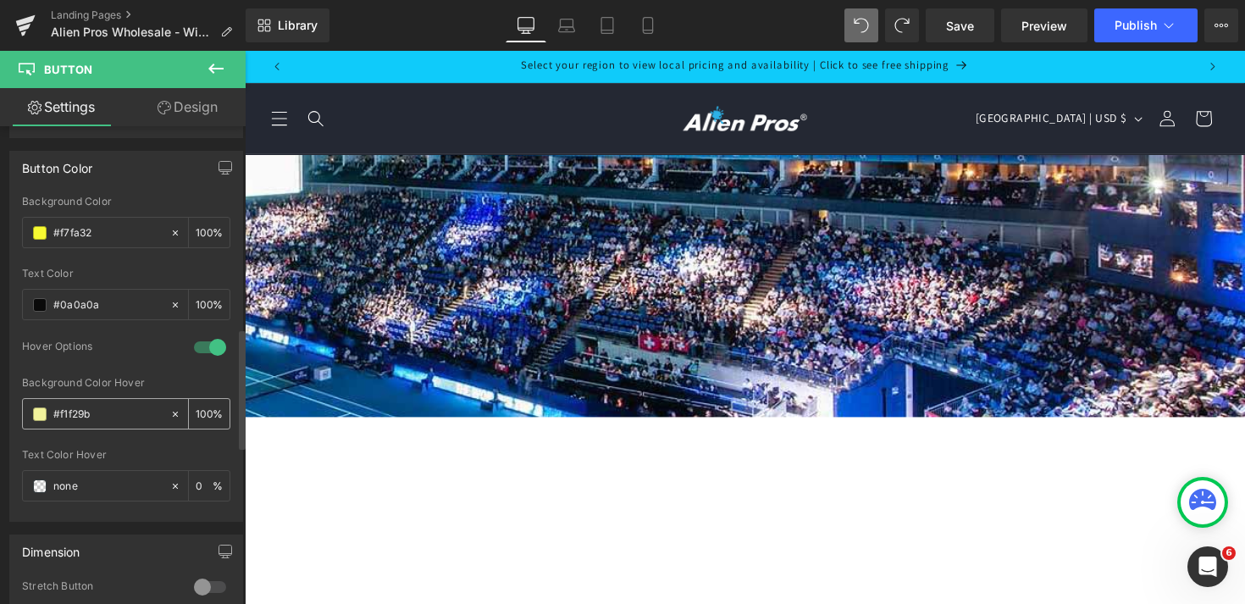
click at [38, 413] on span at bounding box center [40, 414] width 14 height 14
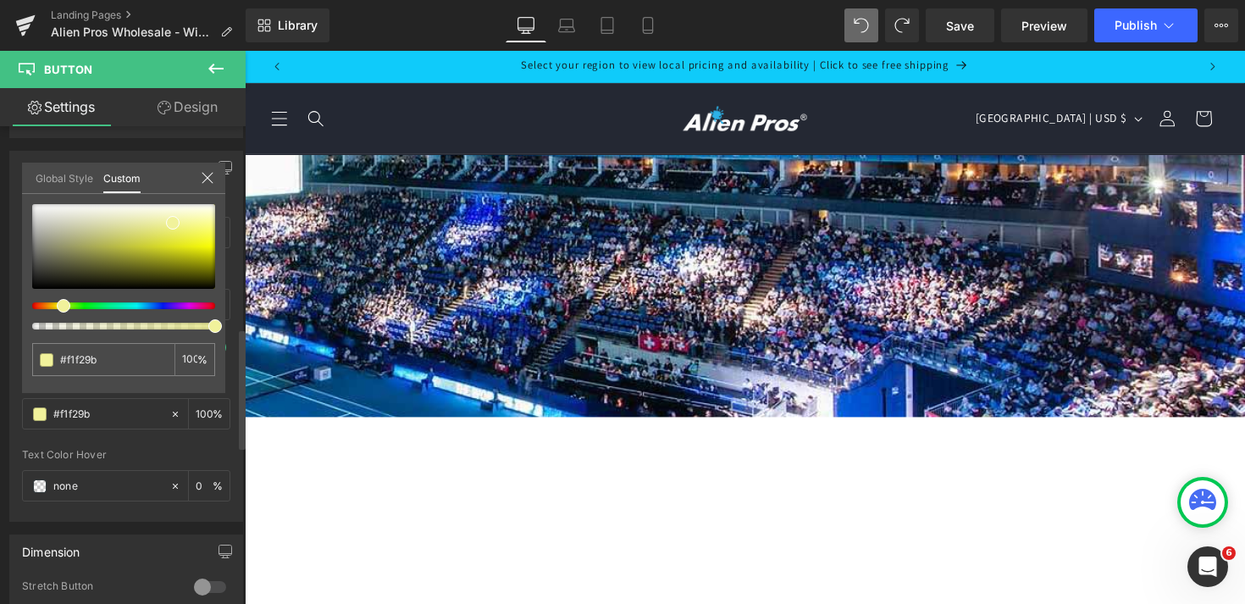
type input "#9ba5f2"
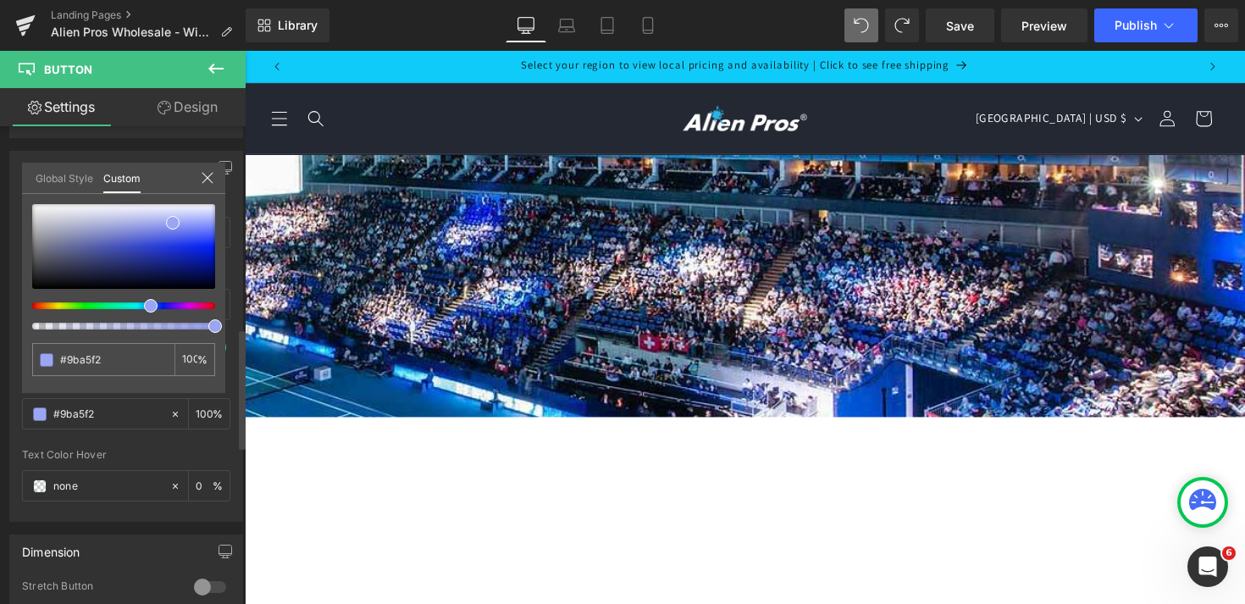
click at [144, 308] on div at bounding box center [116, 305] width 183 height 7
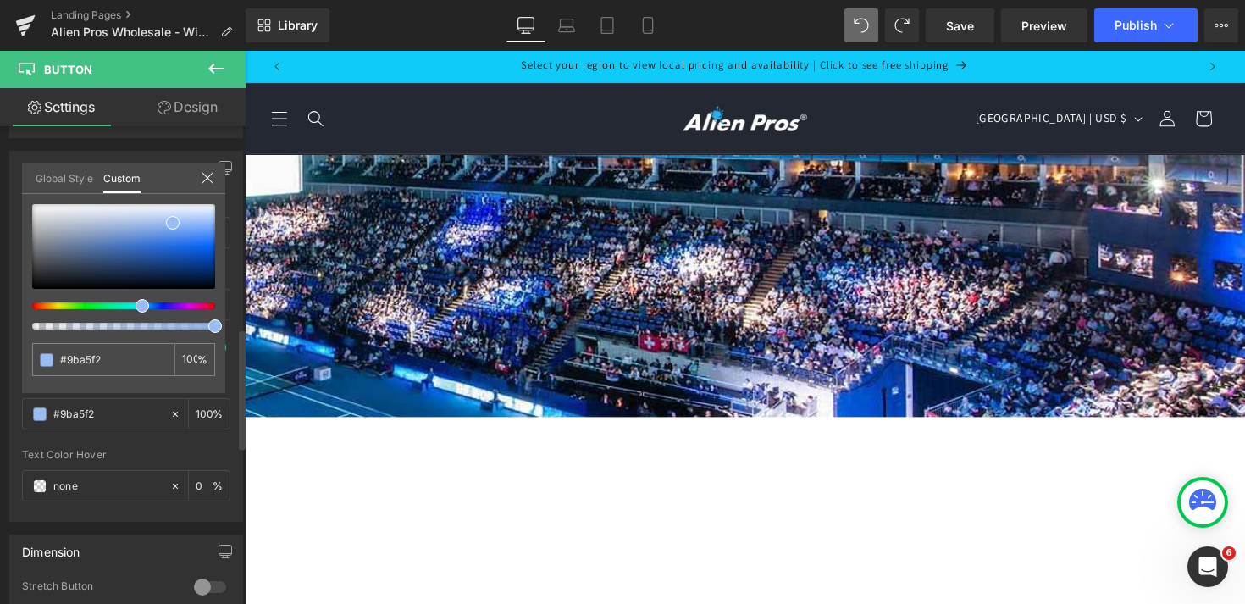
type input "#9bbcf2"
click at [136, 307] on div at bounding box center [116, 305] width 183 height 7
type input "#3971ca"
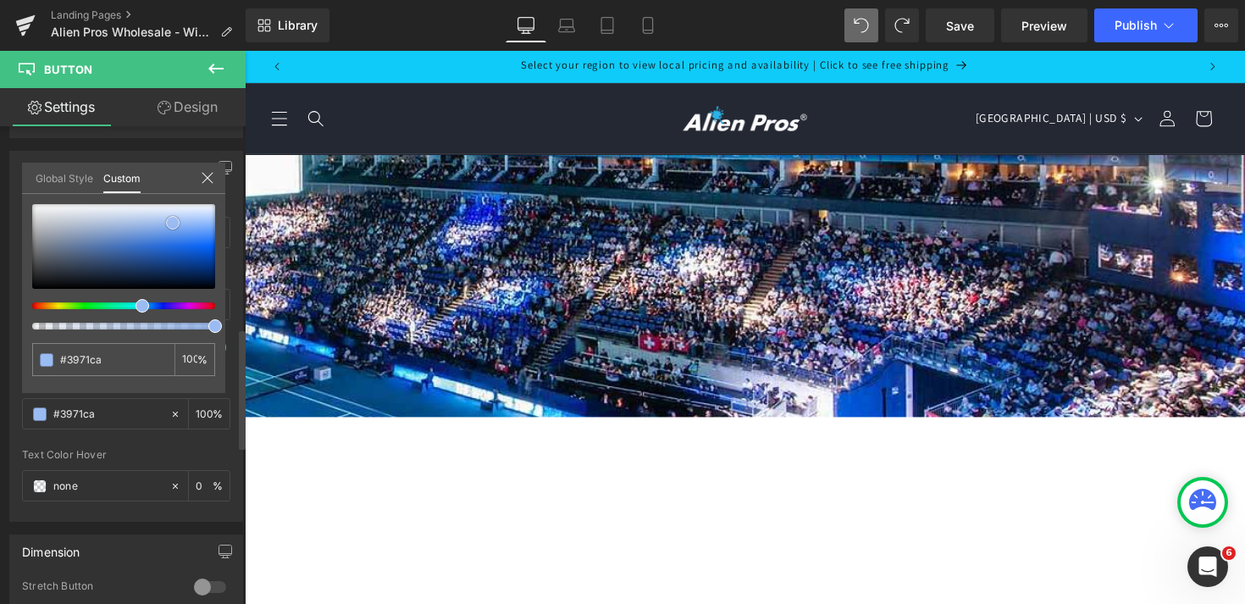
click at [139, 246] on div at bounding box center [123, 246] width 183 height 85
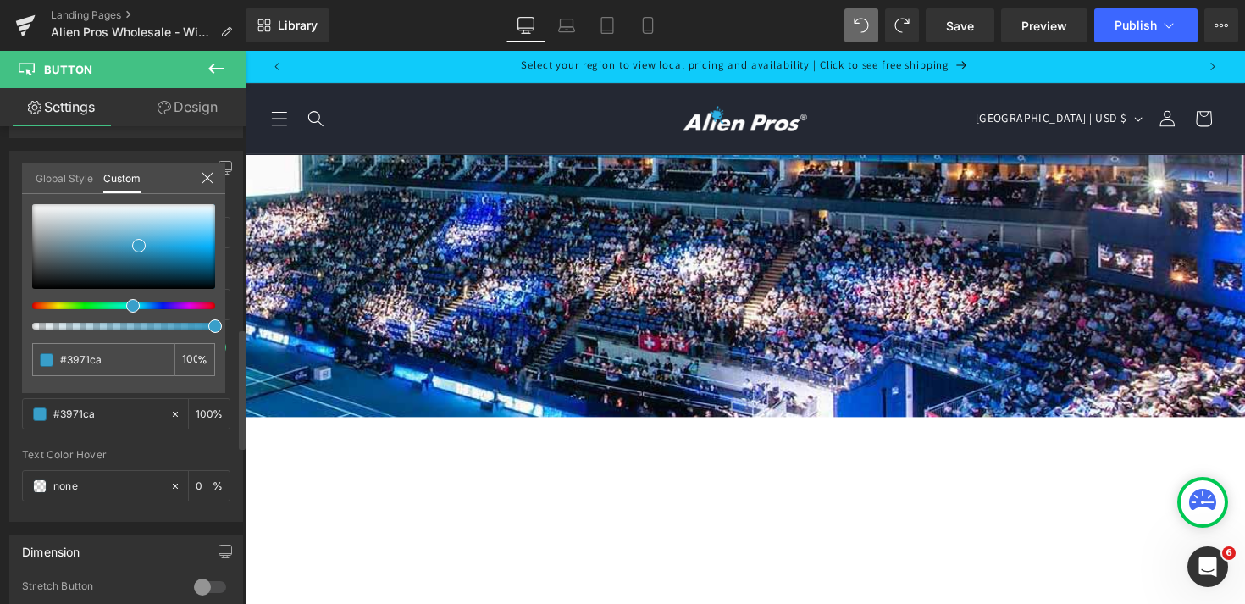
type input "#399fca"
click at [126, 305] on div at bounding box center [116, 305] width 183 height 7
type input "#62c7f3"
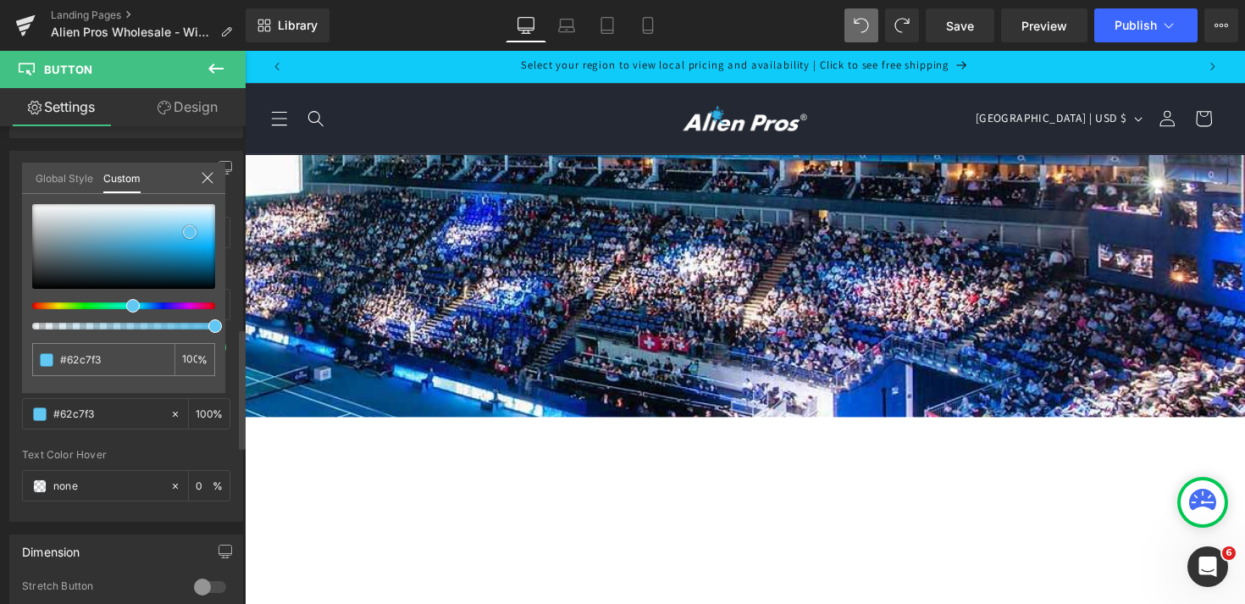
click at [190, 232] on div at bounding box center [123, 246] width 183 height 85
type input "#62cbf8"
click at [201, 231] on div at bounding box center [123, 246] width 183 height 85
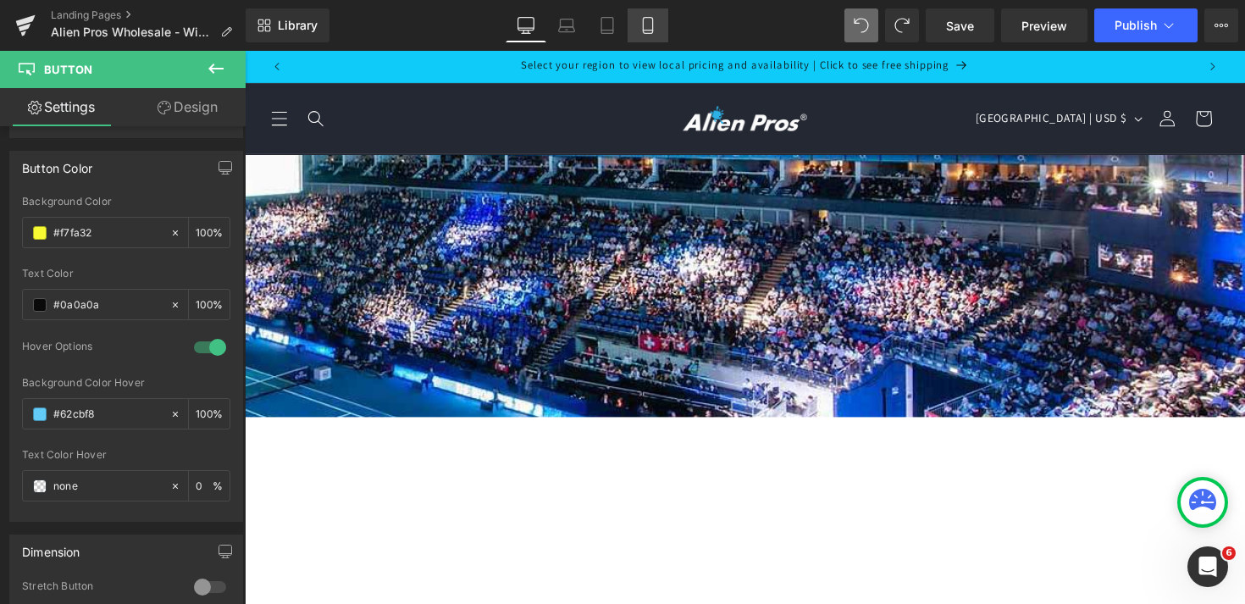
click at [644, 21] on icon at bounding box center [647, 26] width 9 height 16
type input "100"
type input "0"
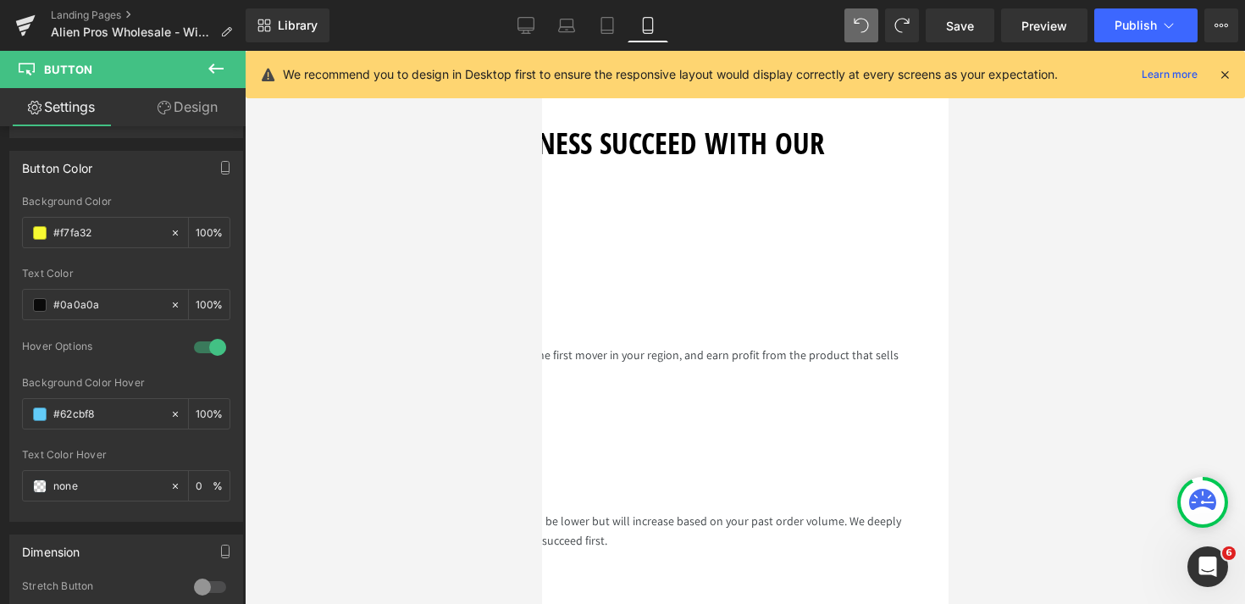
scroll to position [621, 0]
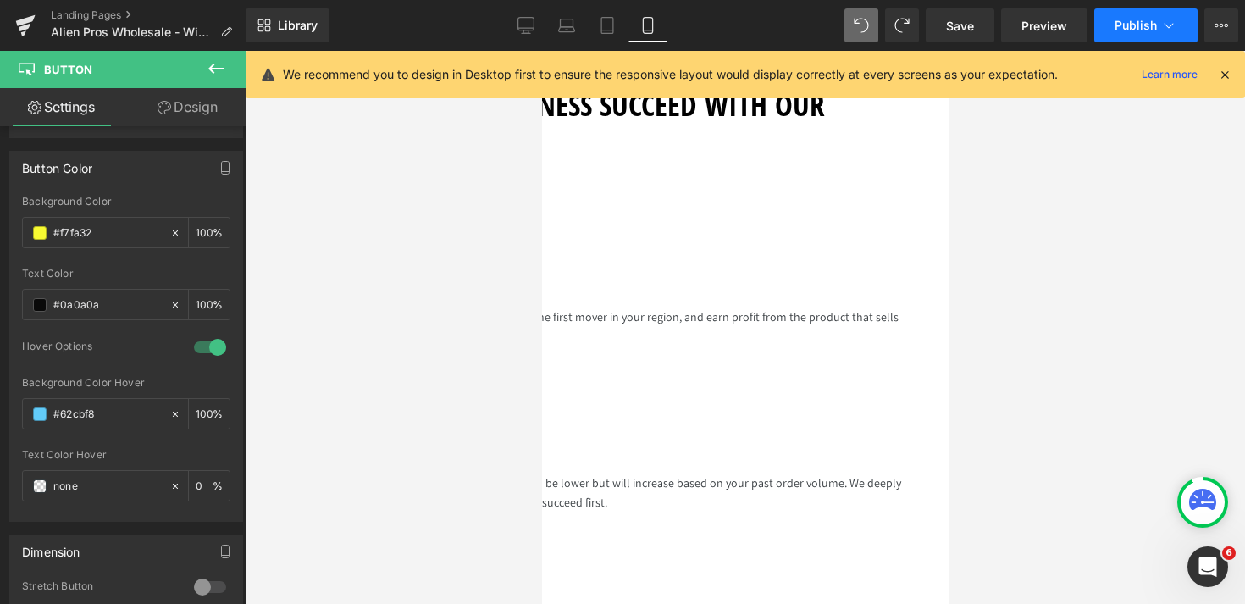
click at [1156, 33] on button "Publish" at bounding box center [1145, 25] width 103 height 34
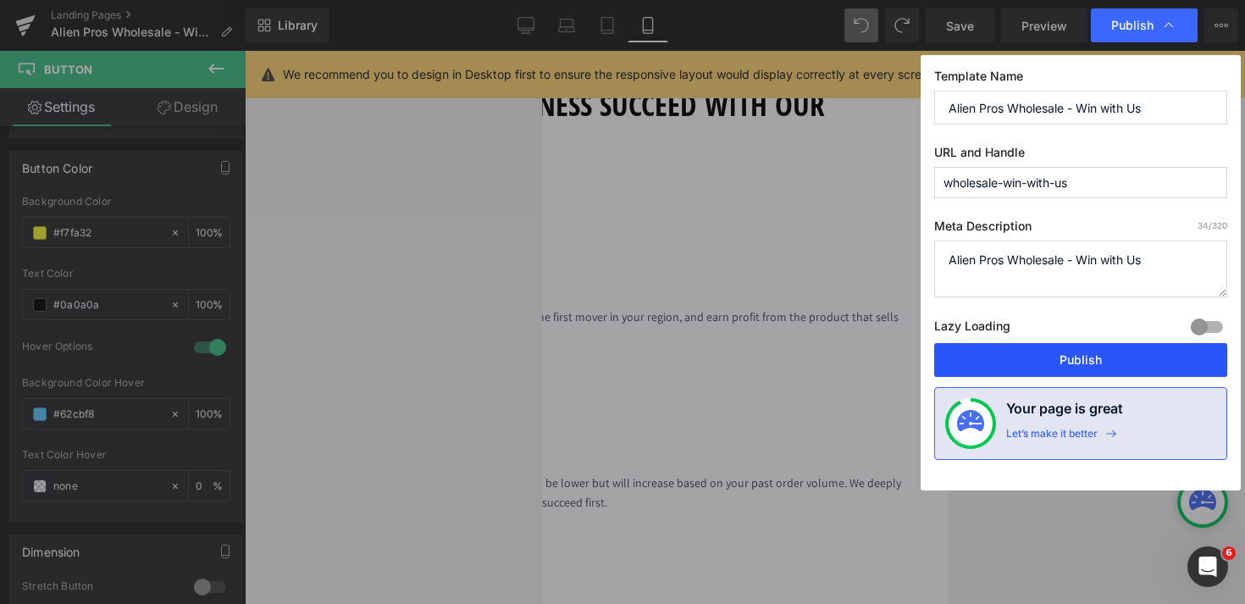
click at [0, 0] on button "Publish" at bounding box center [0, 0] width 0 height 0
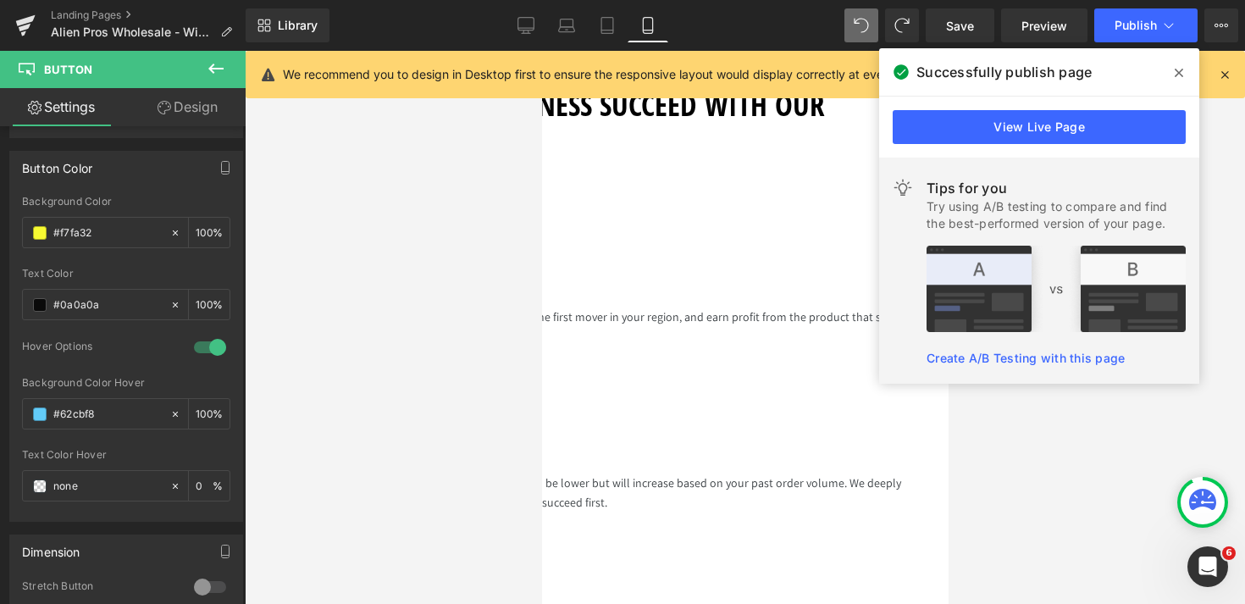
click at [1178, 74] on icon at bounding box center [1179, 73] width 8 height 14
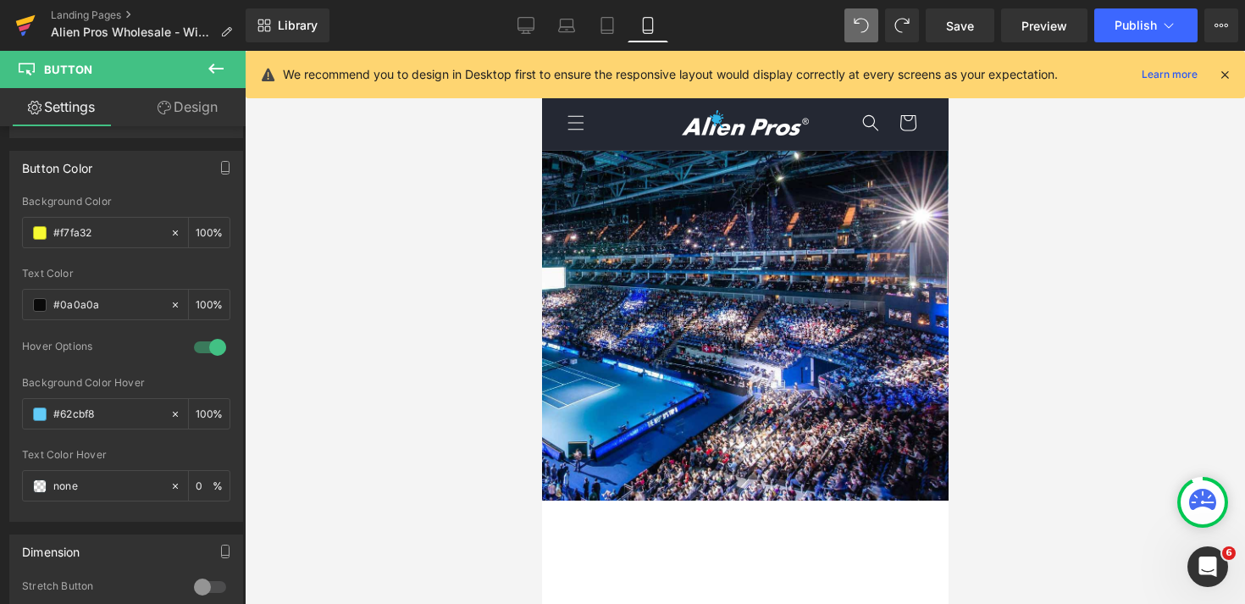
click at [19, 18] on icon at bounding box center [25, 25] width 20 height 42
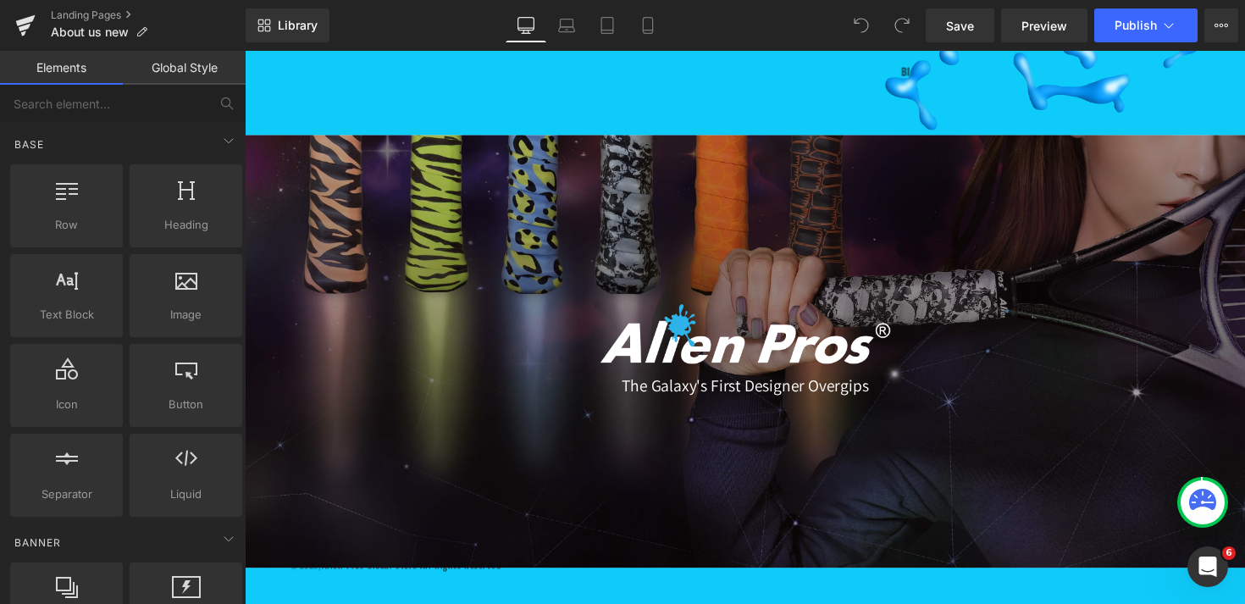
scroll to position [4416, 0]
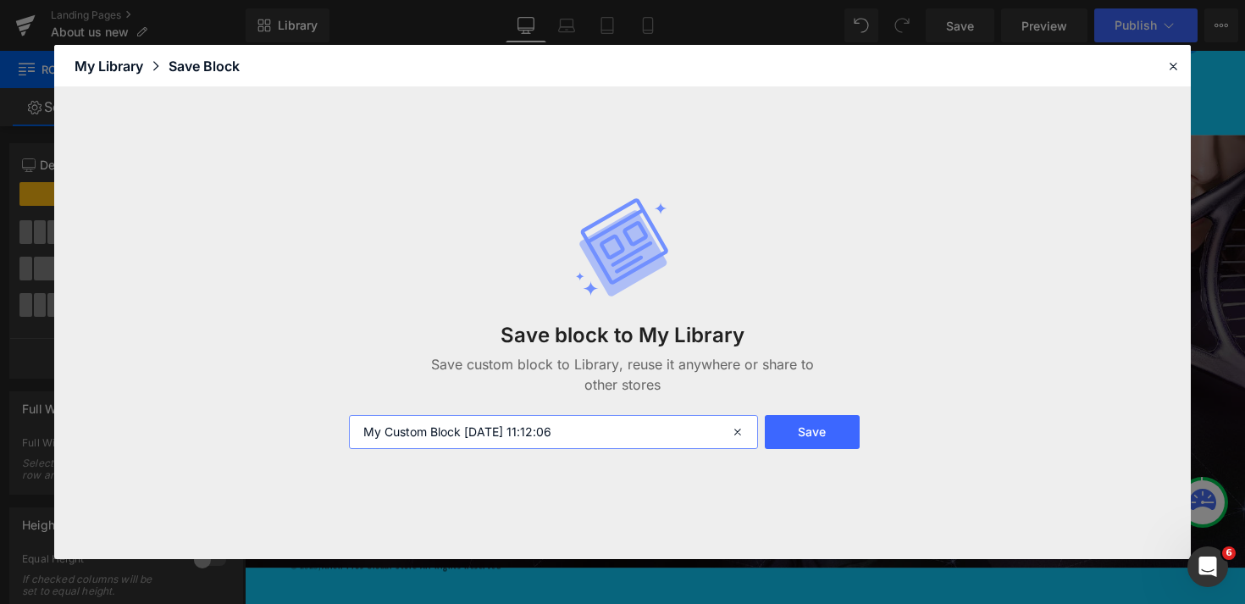
drag, startPoint x: 606, startPoint y: 440, endPoint x: 64, endPoint y: 197, distance: 593.4
click at [64, 197] on div "Save block to My Library Save custom block to Library, reuse it anywhere or sha…" at bounding box center [622, 322] width 1137 height 471
type input "partnered organization"
click at [0, 0] on button "Save" at bounding box center [0, 0] width 0 height 0
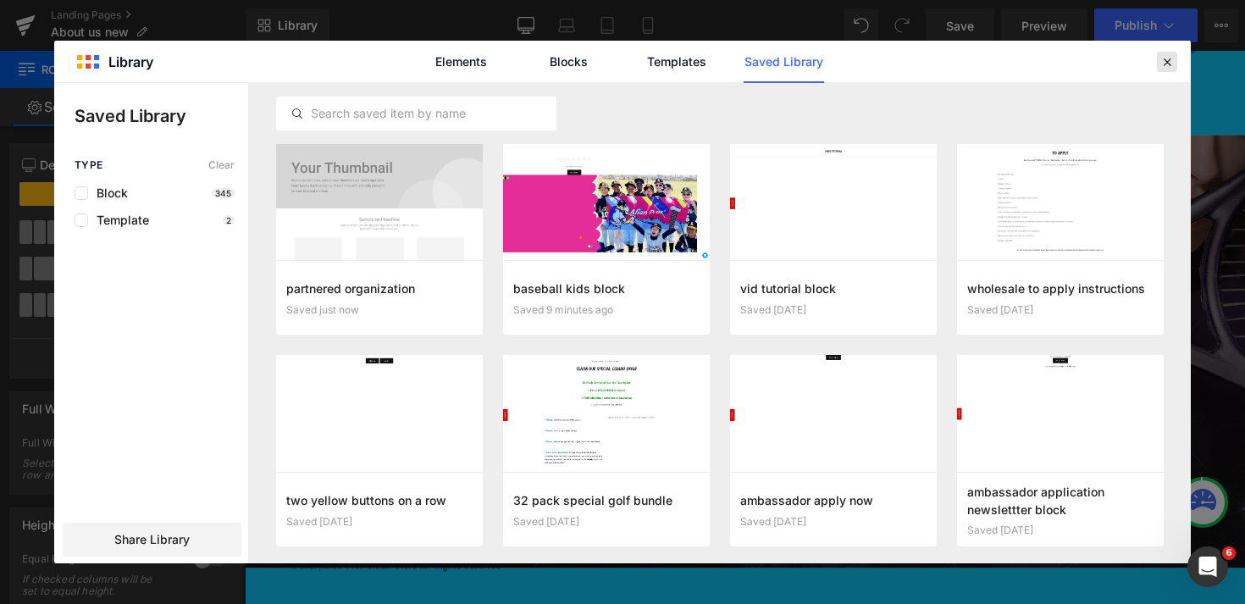
click at [0, 0] on icon at bounding box center [0, 0] width 0 height 0
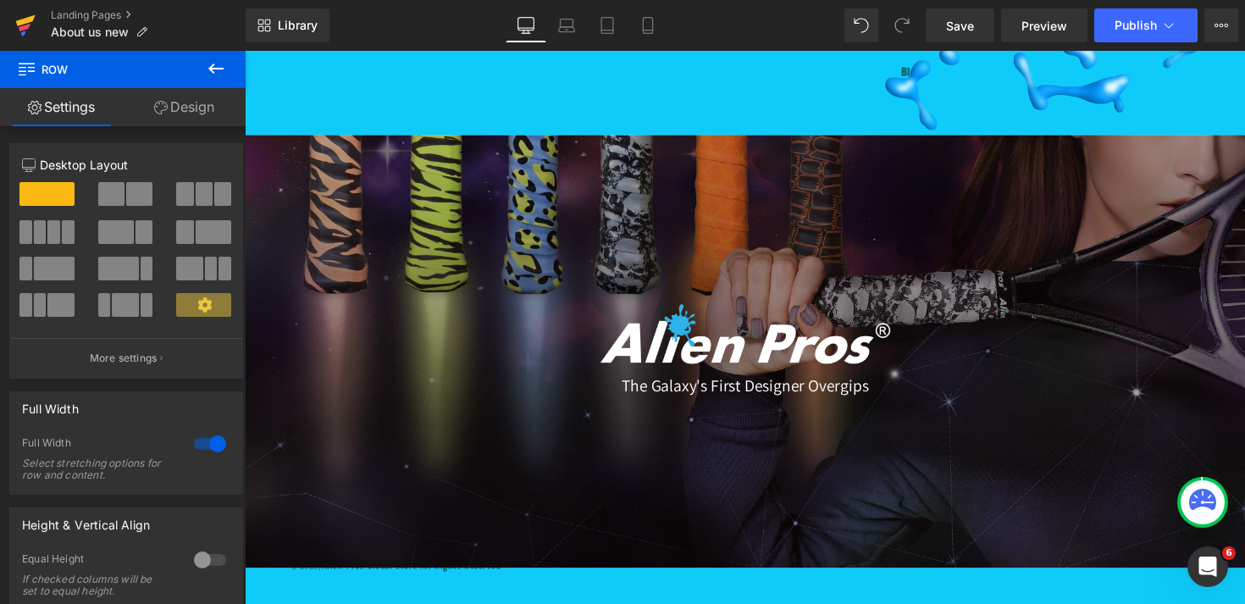
click at [25, 22] on icon at bounding box center [25, 20] width 19 height 11
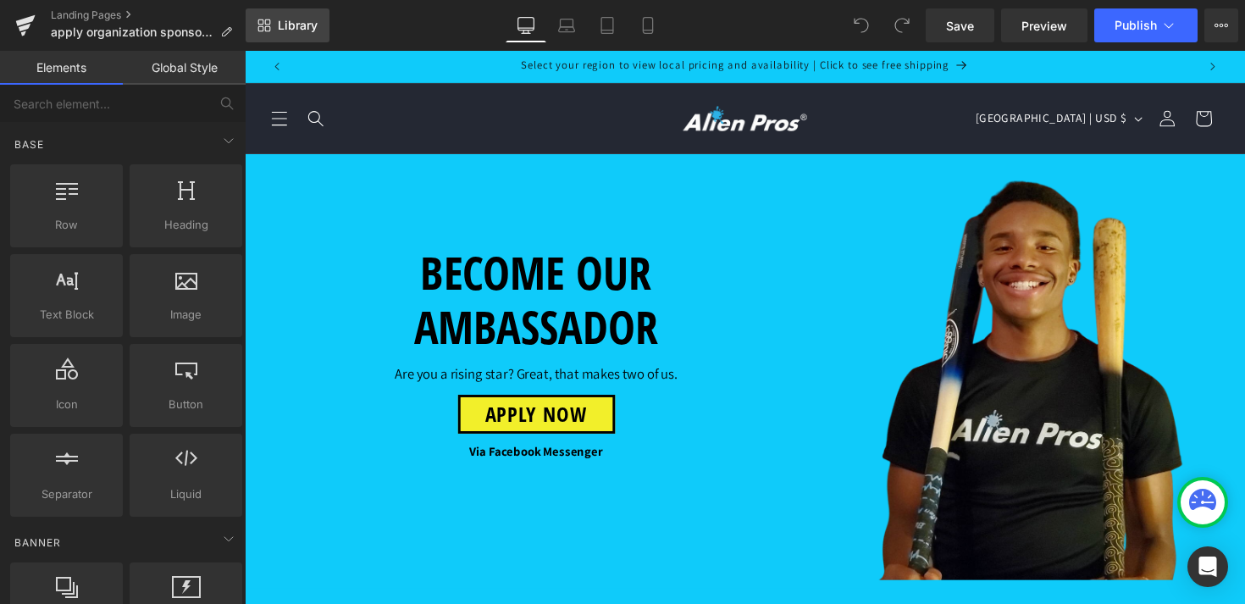
click at [320, 16] on link "Library" at bounding box center [288, 25] width 84 height 34
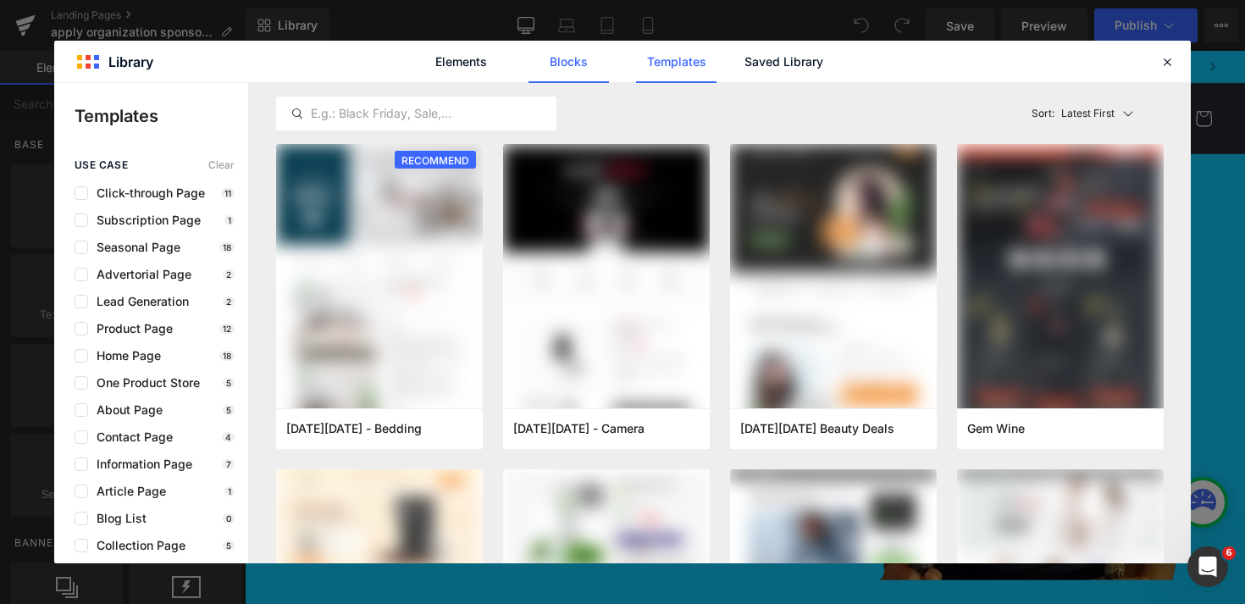
click at [574, 64] on link "Blocks" at bounding box center [569, 62] width 80 height 42
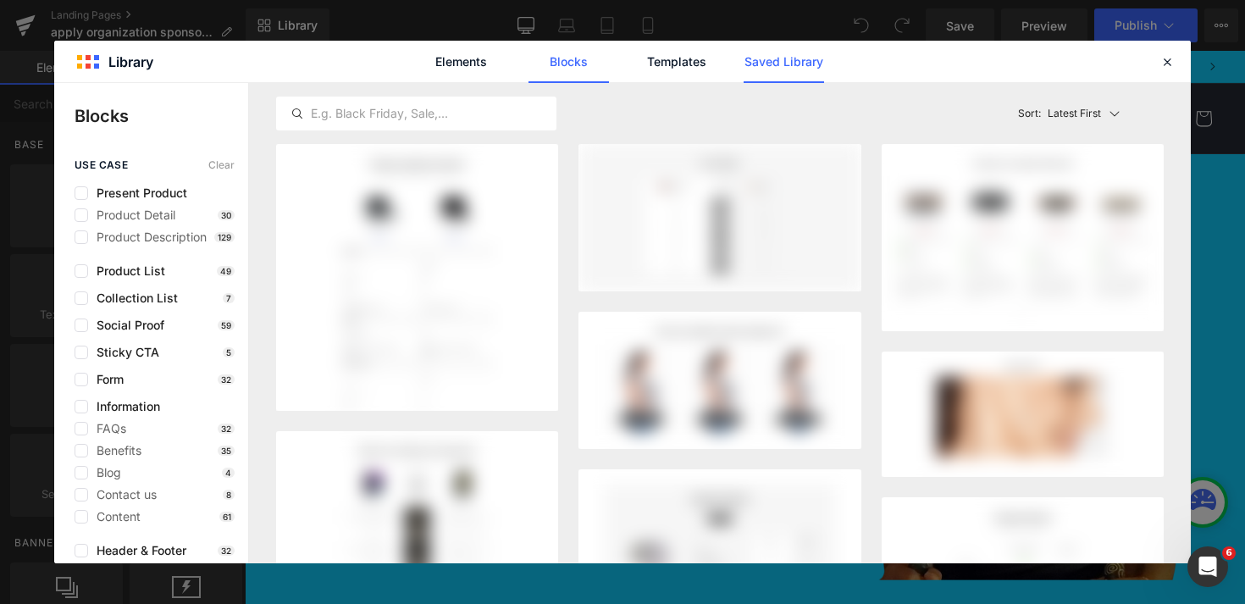
click at [0, 0] on link "Saved Library" at bounding box center [0, 0] width 0 height 0
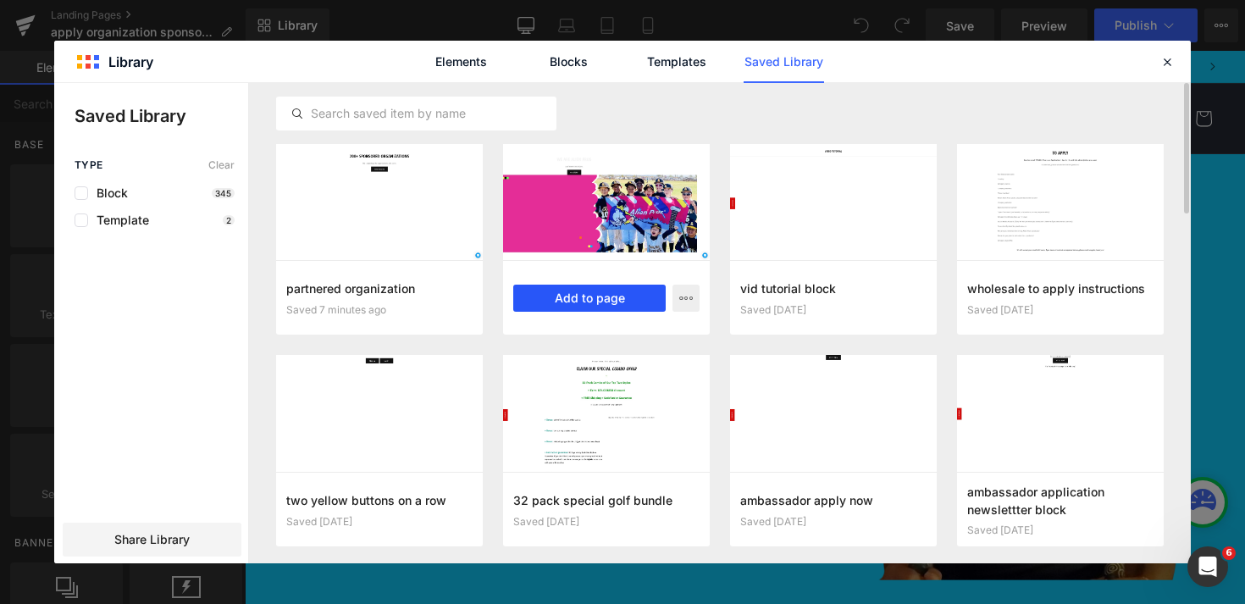
click at [0, 0] on button "Add to page" at bounding box center [0, 0] width 0 height 0
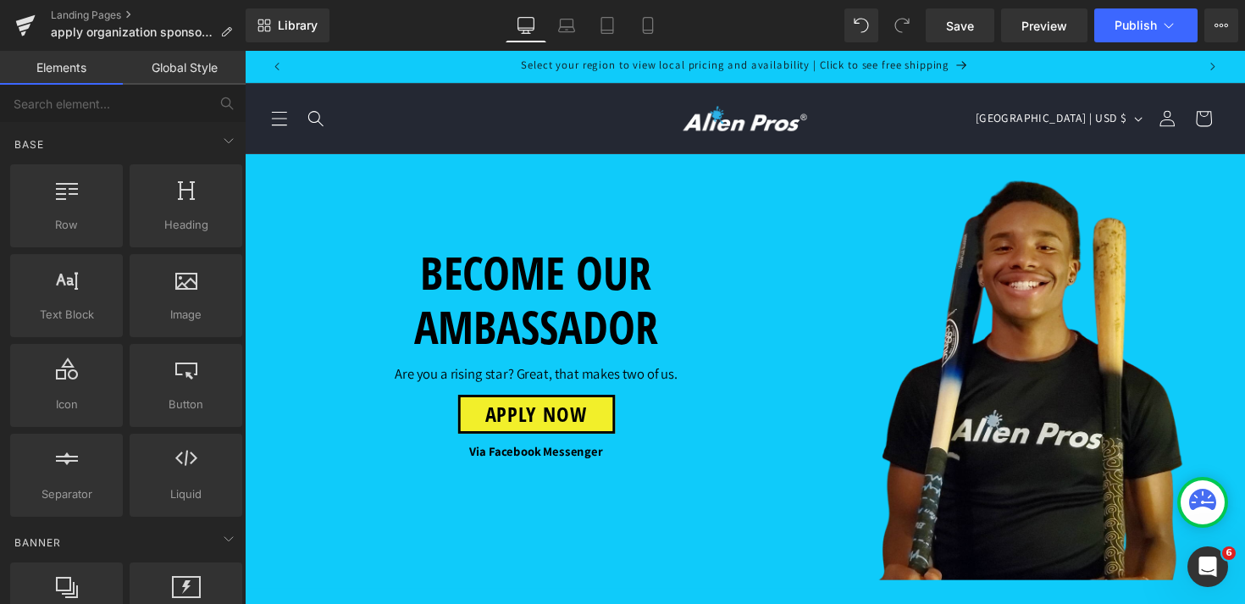
scroll to position [1649, 0]
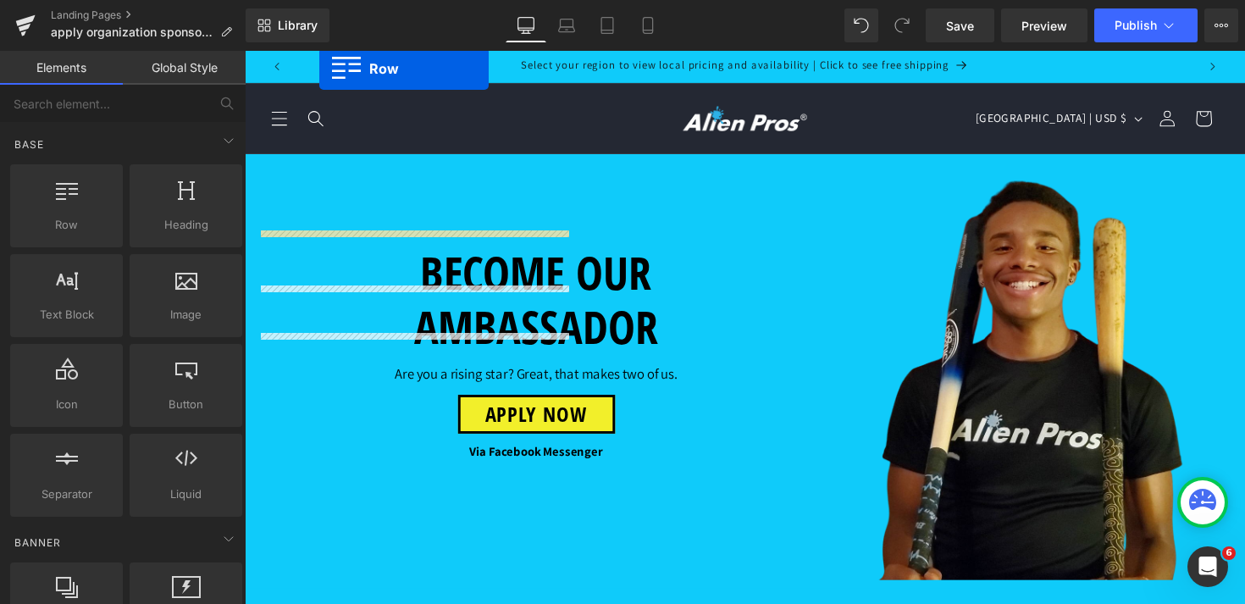
drag, startPoint x: 255, startPoint y: 333, endPoint x: 387, endPoint y: 30, distance: 330.8
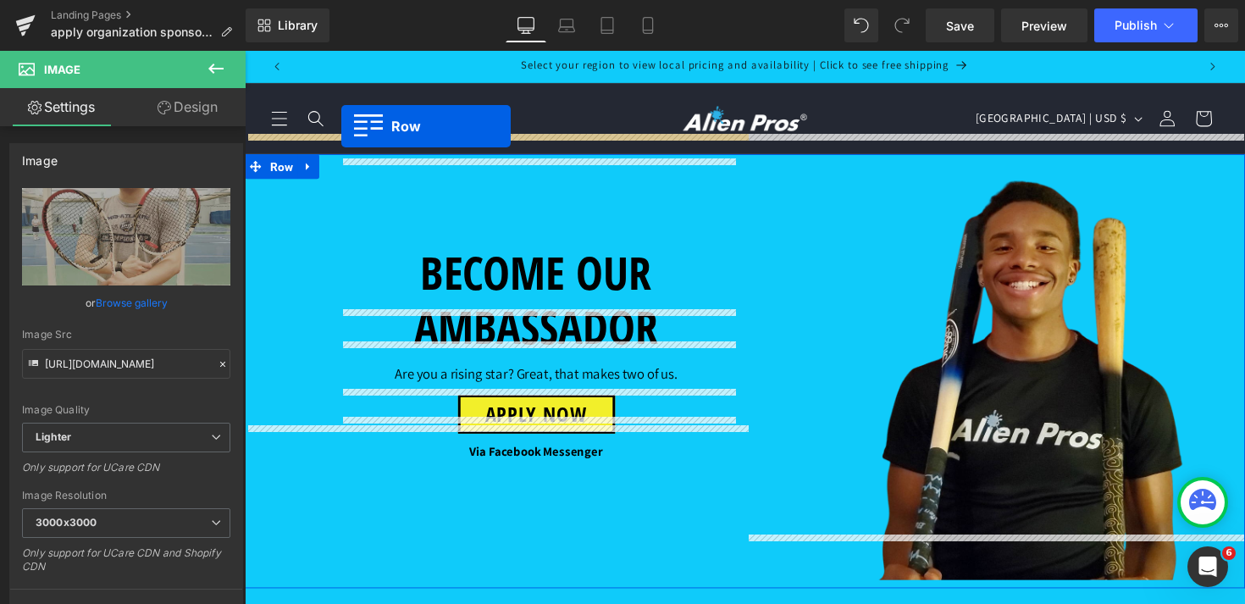
scroll to position [0, 0]
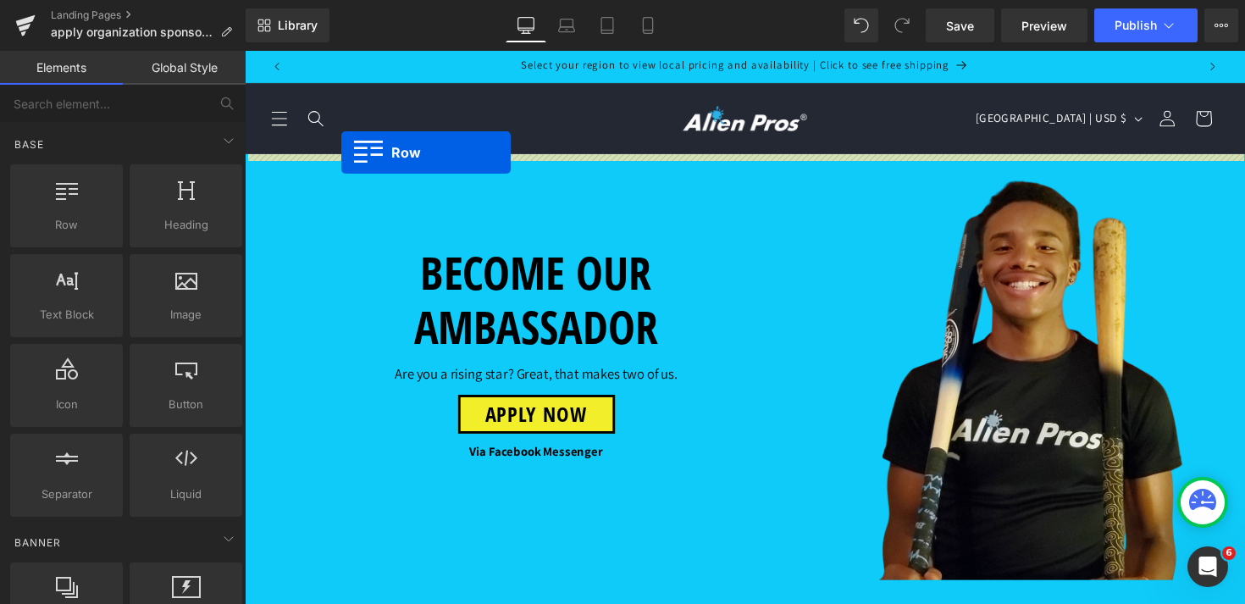
click at [344, 155] on header "Home Shop Shop Tennis Golf Baseball Bicycle Badminton [GEOGRAPHIC_DATA]" at bounding box center [757, 120] width 1025 height 72
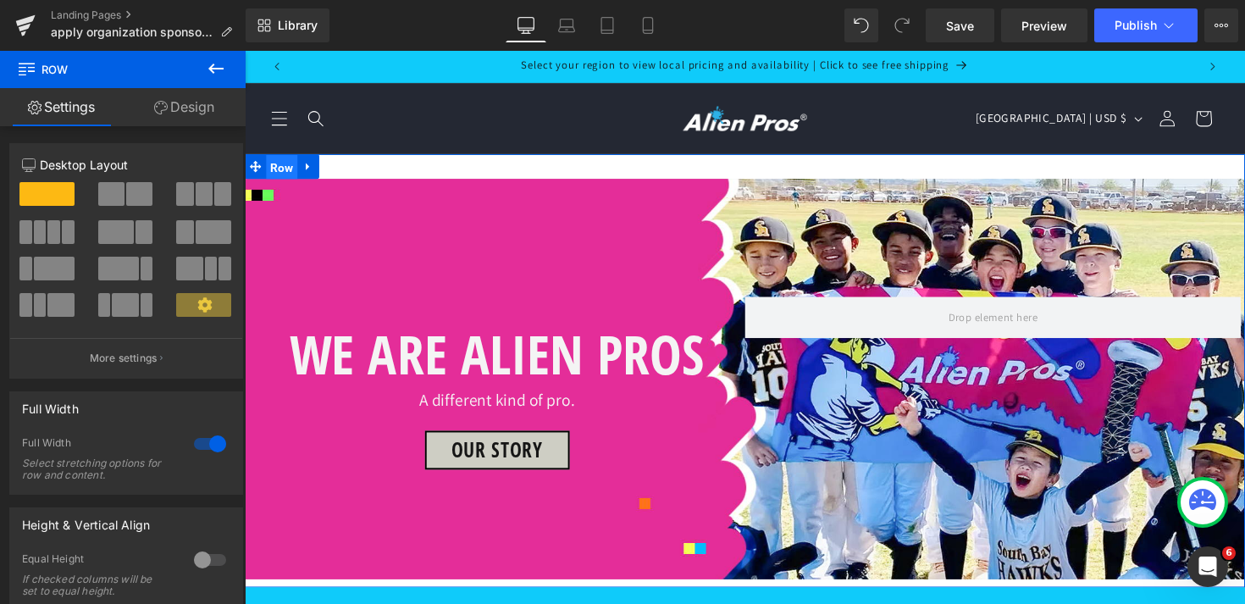
click at [285, 168] on span "Row" at bounding box center [283, 170] width 32 height 25
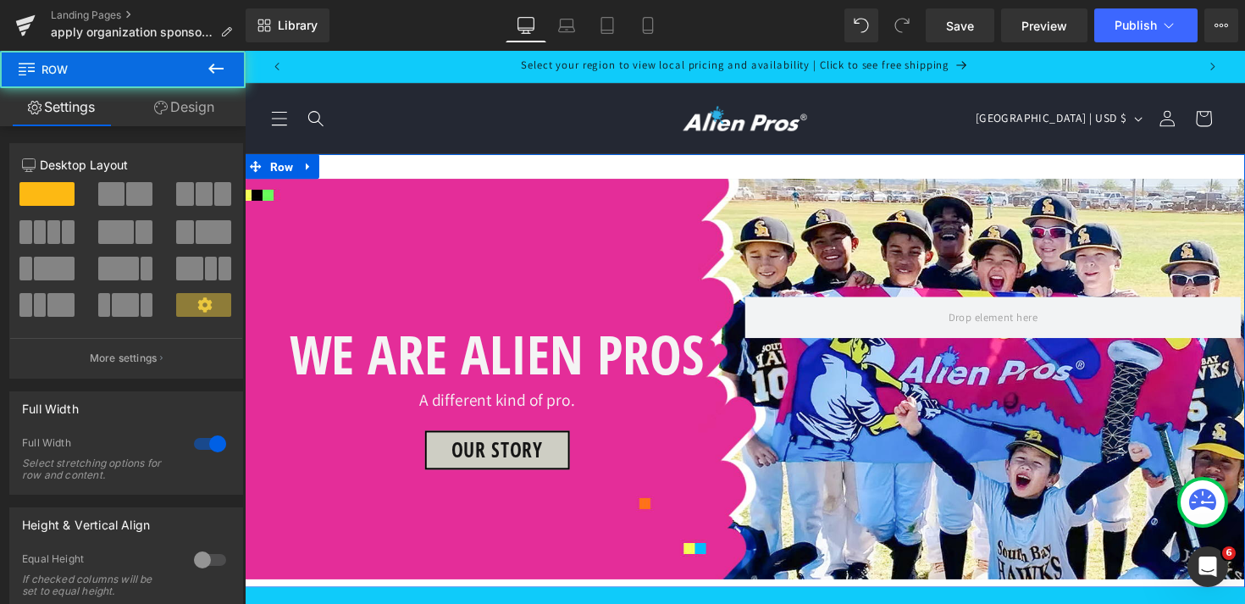
click at [202, 113] on link "Design" at bounding box center [184, 107] width 123 height 38
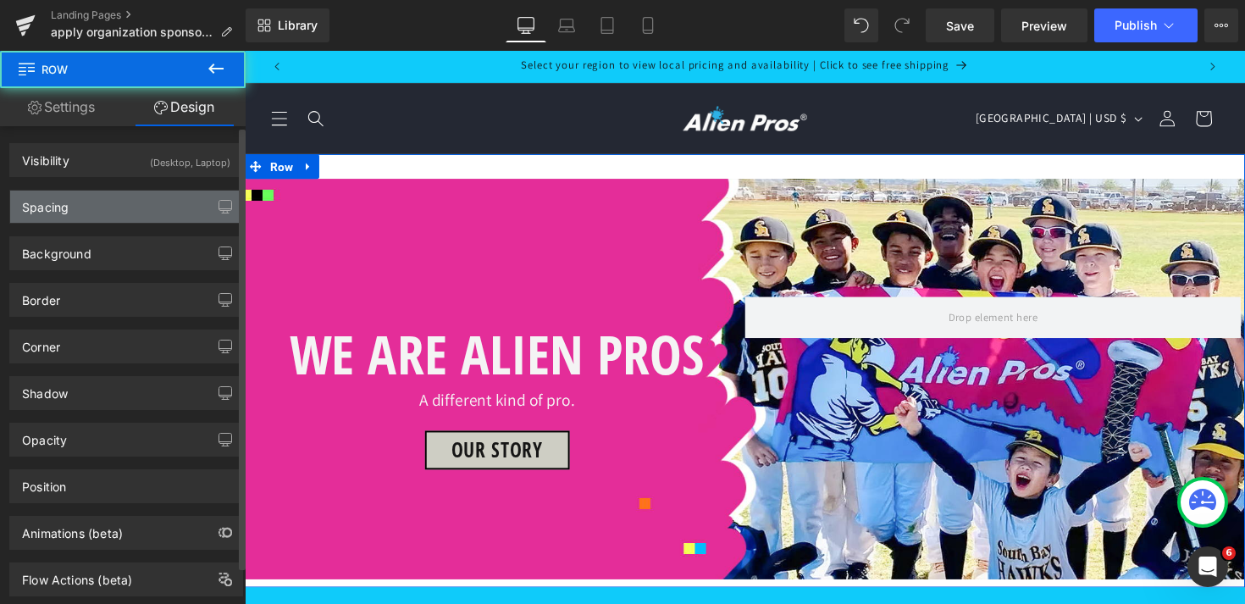
click at [125, 211] on div "Spacing" at bounding box center [126, 207] width 232 height 32
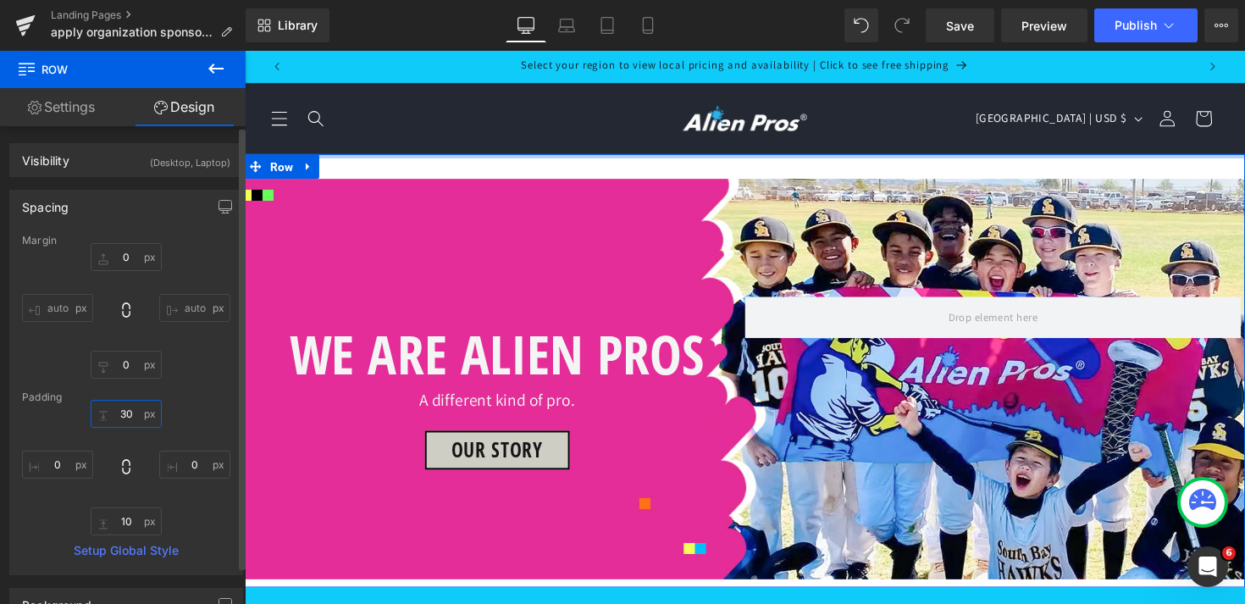
click at [136, 416] on input "30" at bounding box center [126, 414] width 71 height 28
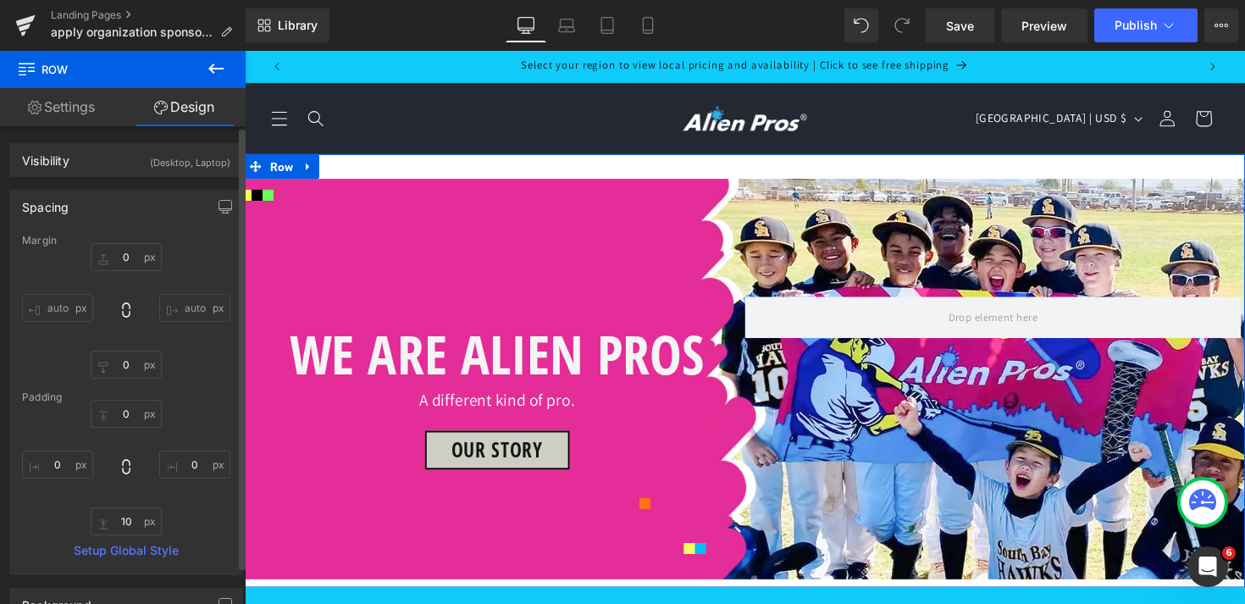
click at [200, 382] on div "Margin 0 auto 0 auto [GEOGRAPHIC_DATA] 0 10 0 Setup Global Style" at bounding box center [126, 405] width 232 height 340
click at [243, 416] on b at bounding box center [241, 350] width 10 height 441
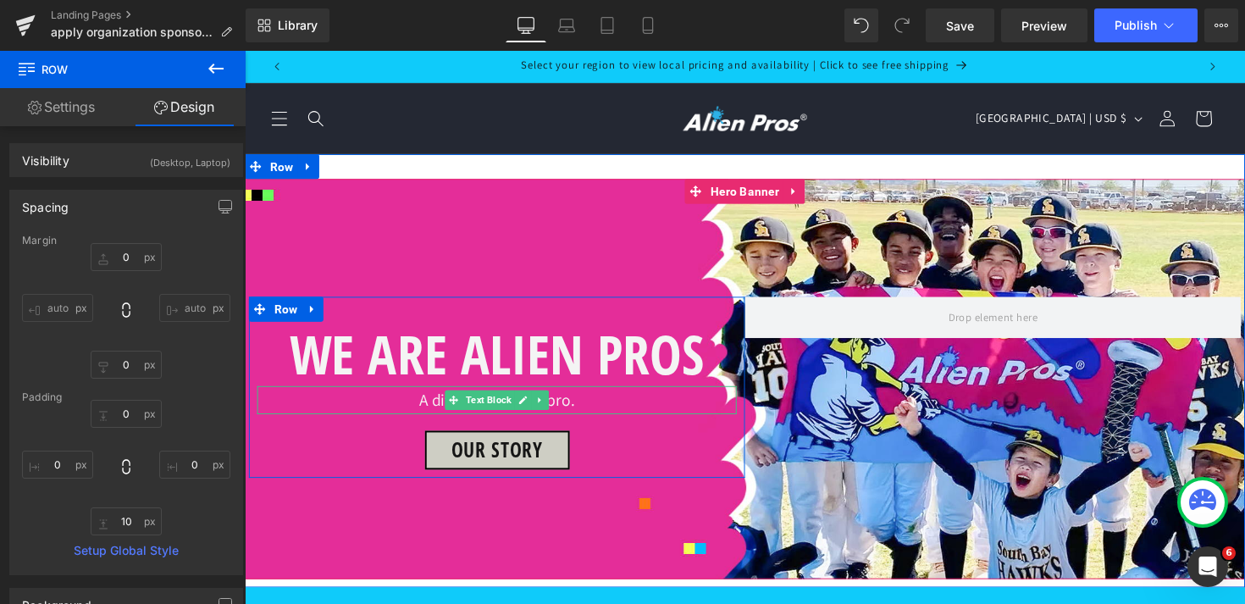
click at [713, 417] on p "A different kind of pro." at bounding box center [503, 409] width 491 height 29
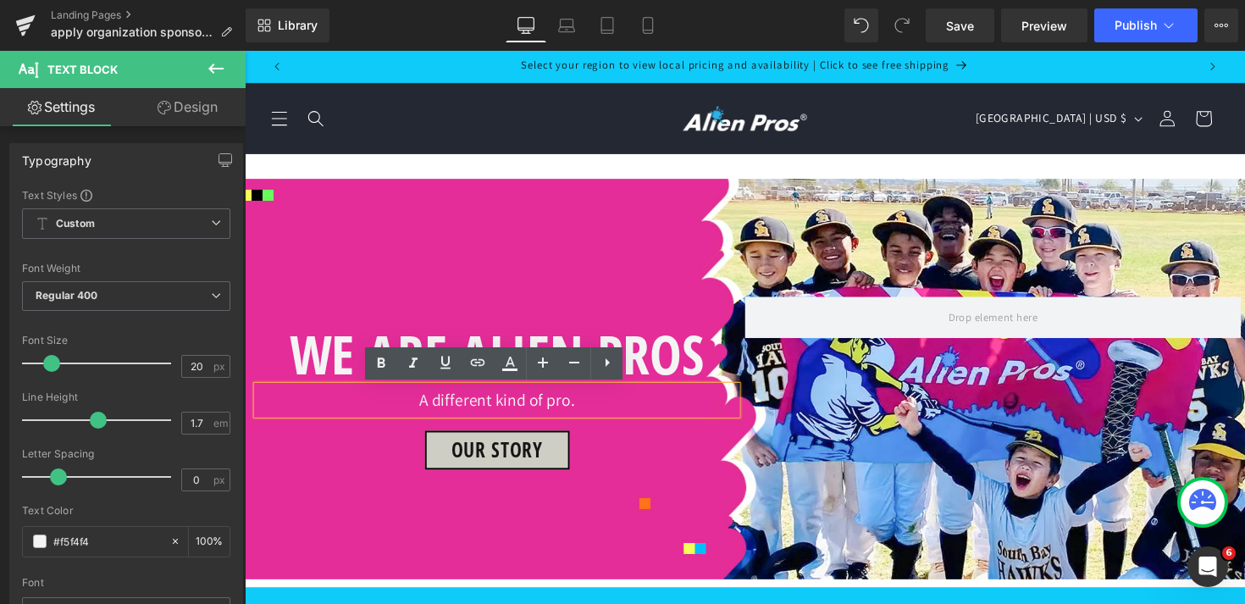
click at [615, 219] on div "WE ARE ALIEN PROS Heading A different kind of pro. Text Block Our STORY [GEOGRA…" at bounding box center [757, 387] width 1025 height 410
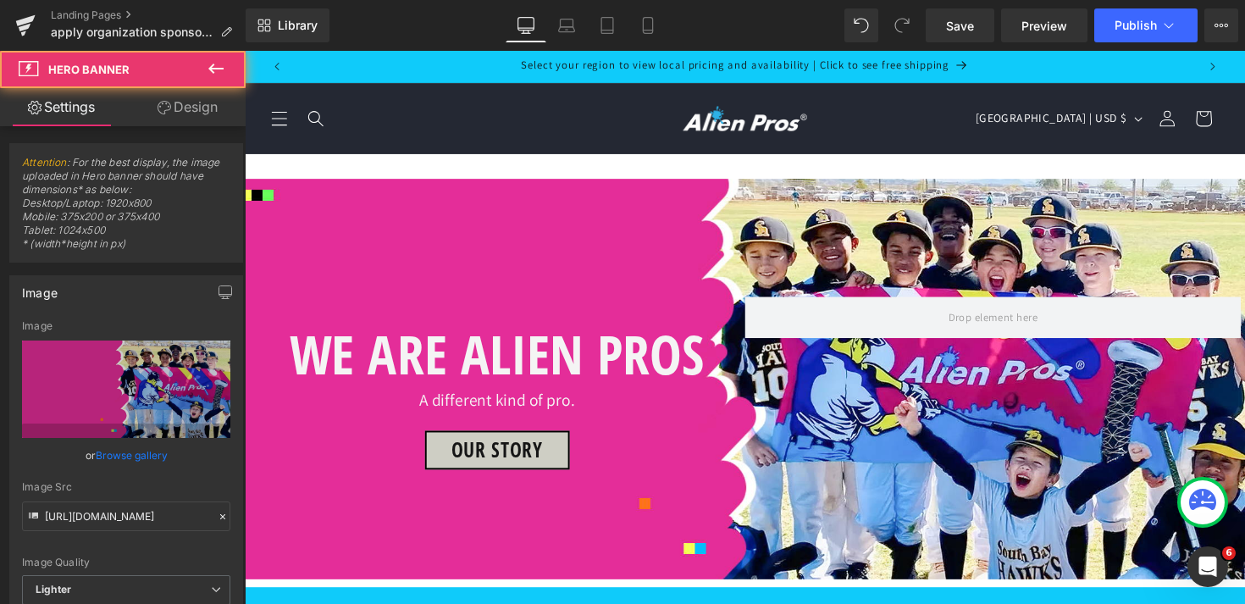
click at [258, 213] on div "WE ARE ALIEN PROS Heading A different kind of pro. Text Block Our STORY [GEOGRA…" at bounding box center [757, 387] width 1025 height 410
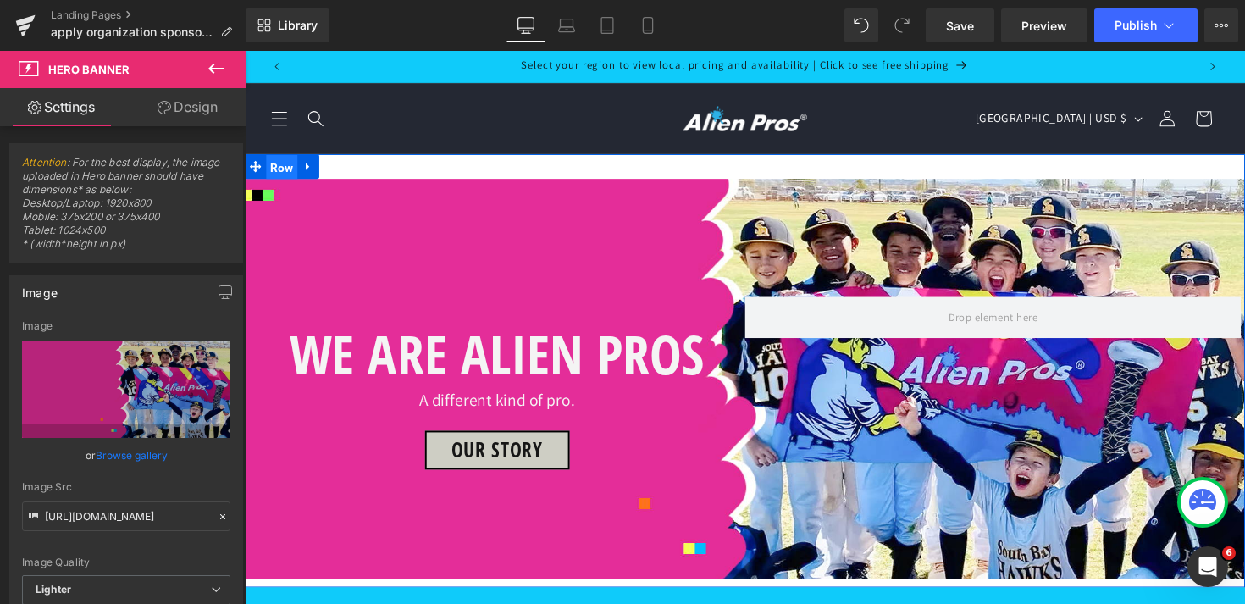
click at [276, 169] on span "Row" at bounding box center [283, 170] width 32 height 25
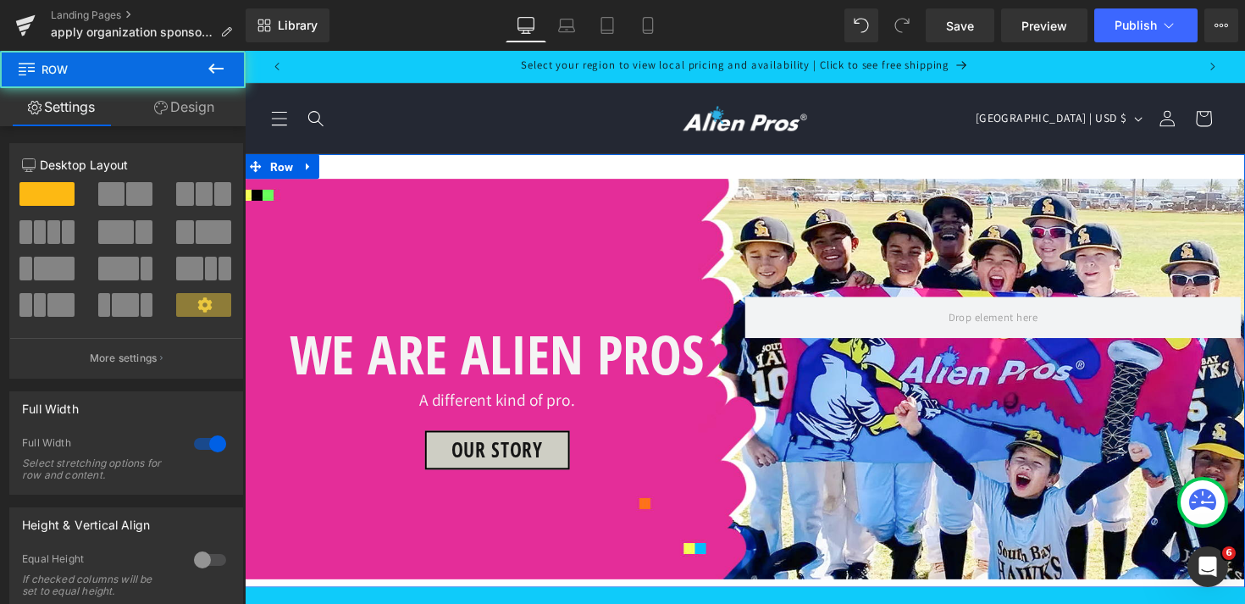
click at [198, 109] on link "Design" at bounding box center [184, 107] width 123 height 38
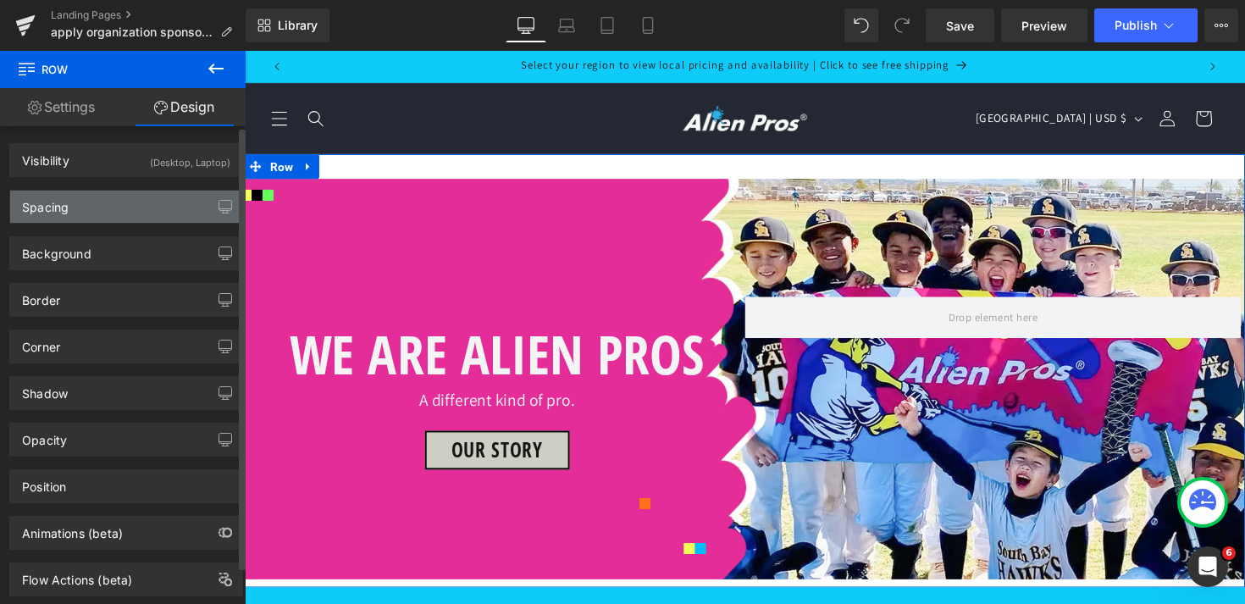
click at [111, 206] on div "Spacing" at bounding box center [126, 207] width 232 height 32
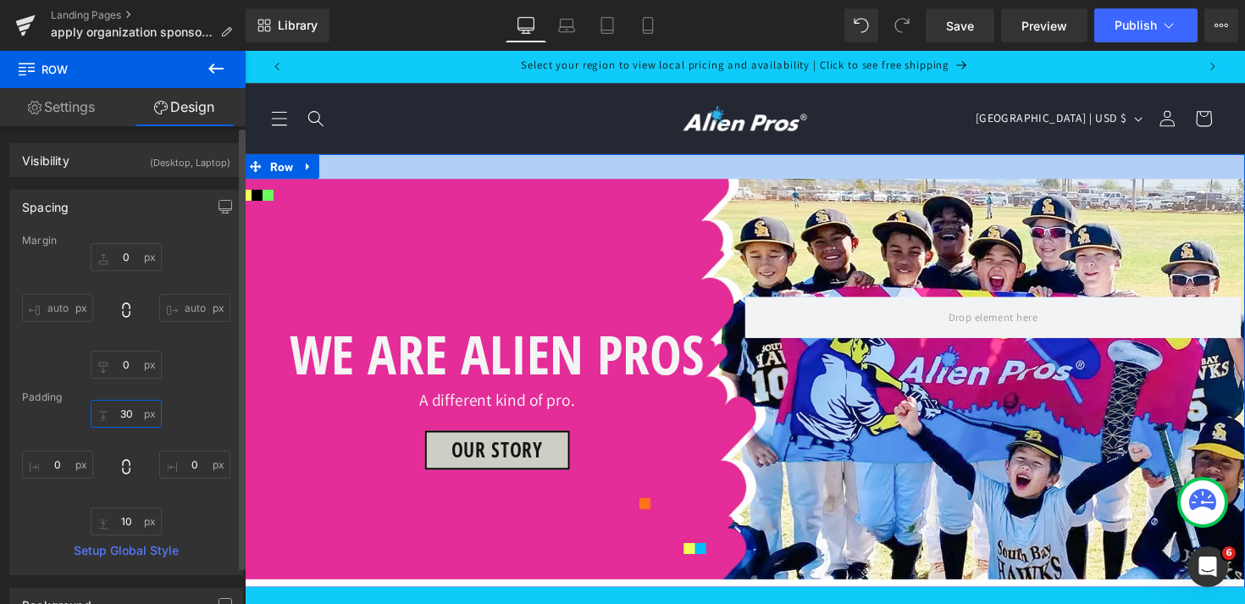
click at [123, 414] on input "30" at bounding box center [126, 414] width 71 height 28
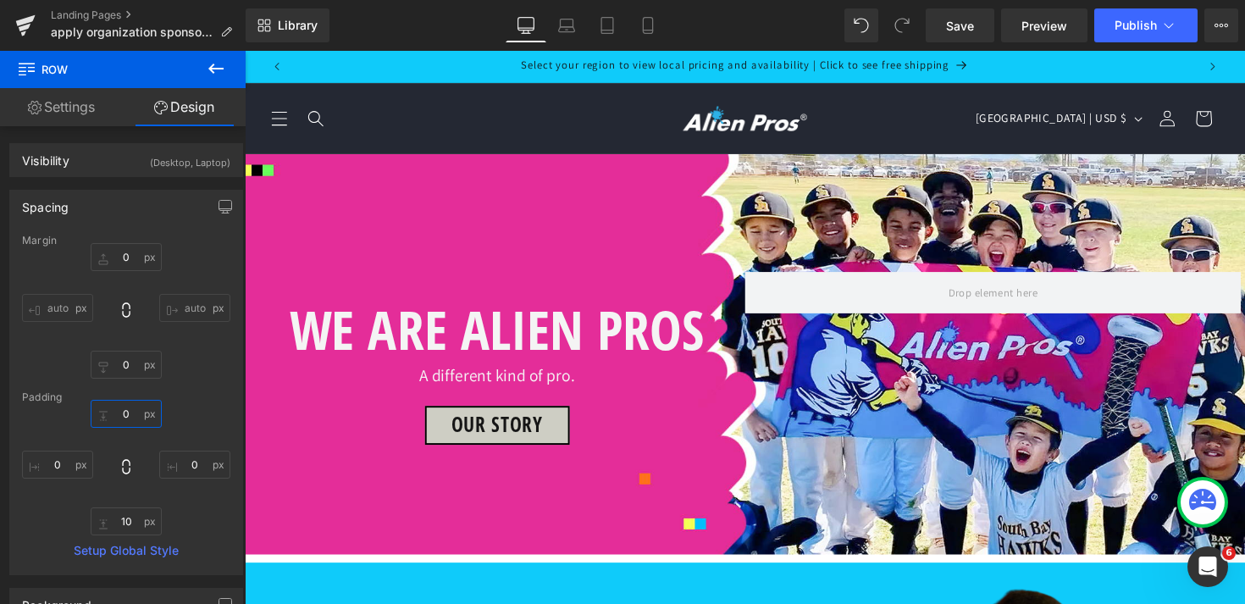
scroll to position [150, 0]
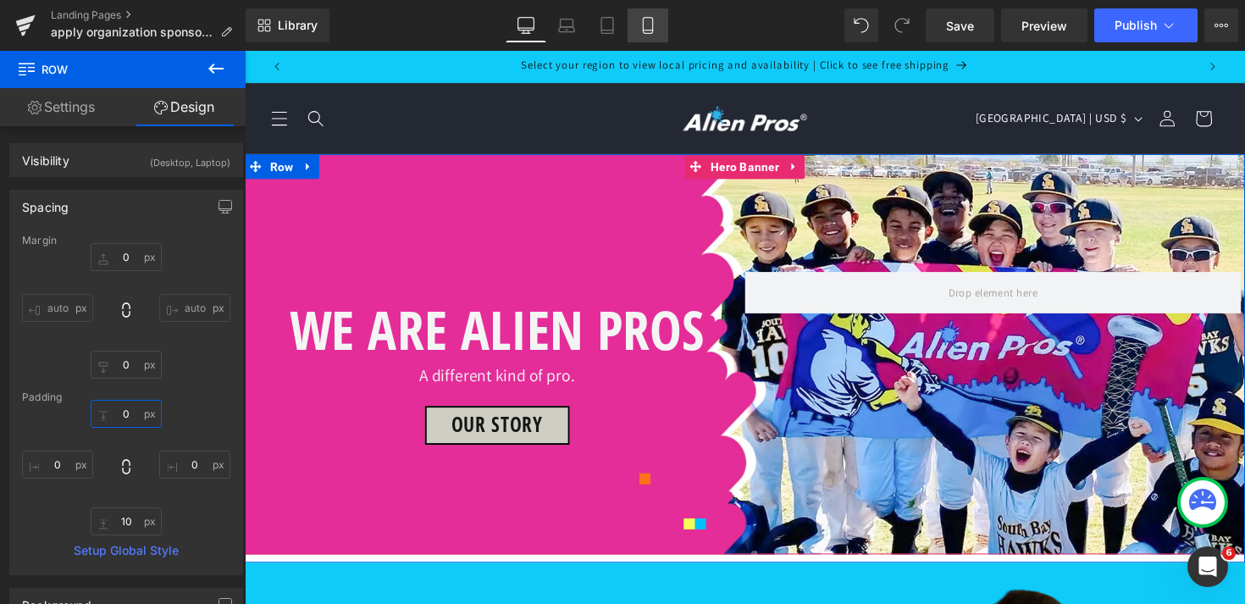
type input "0"
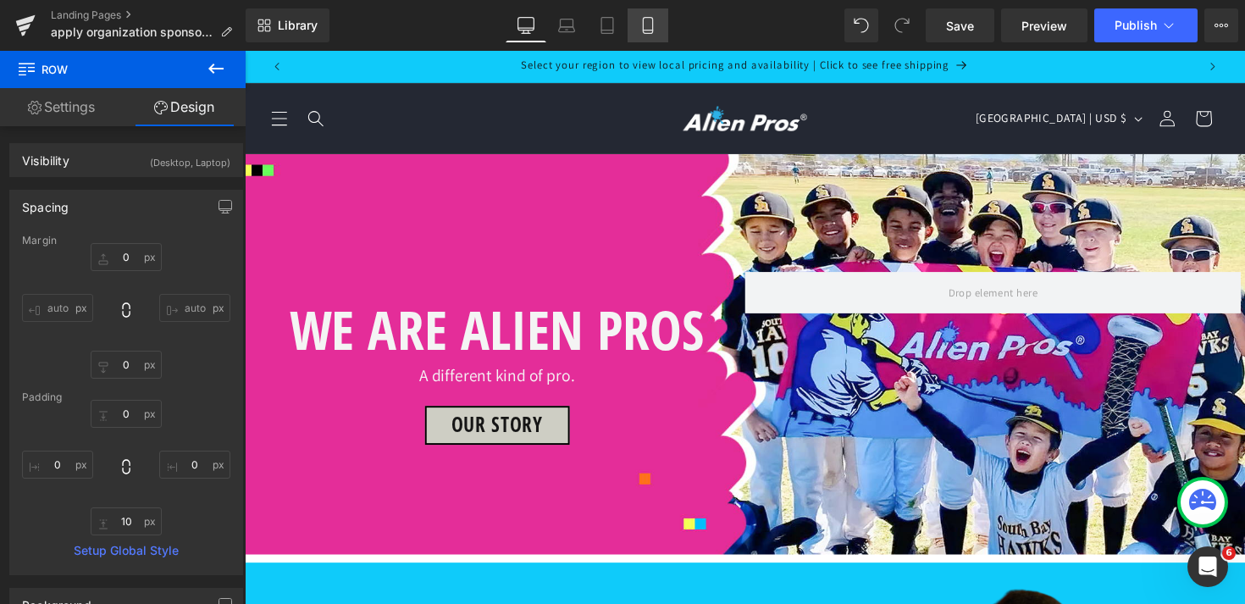
click at [642, 25] on icon at bounding box center [648, 25] width 17 height 17
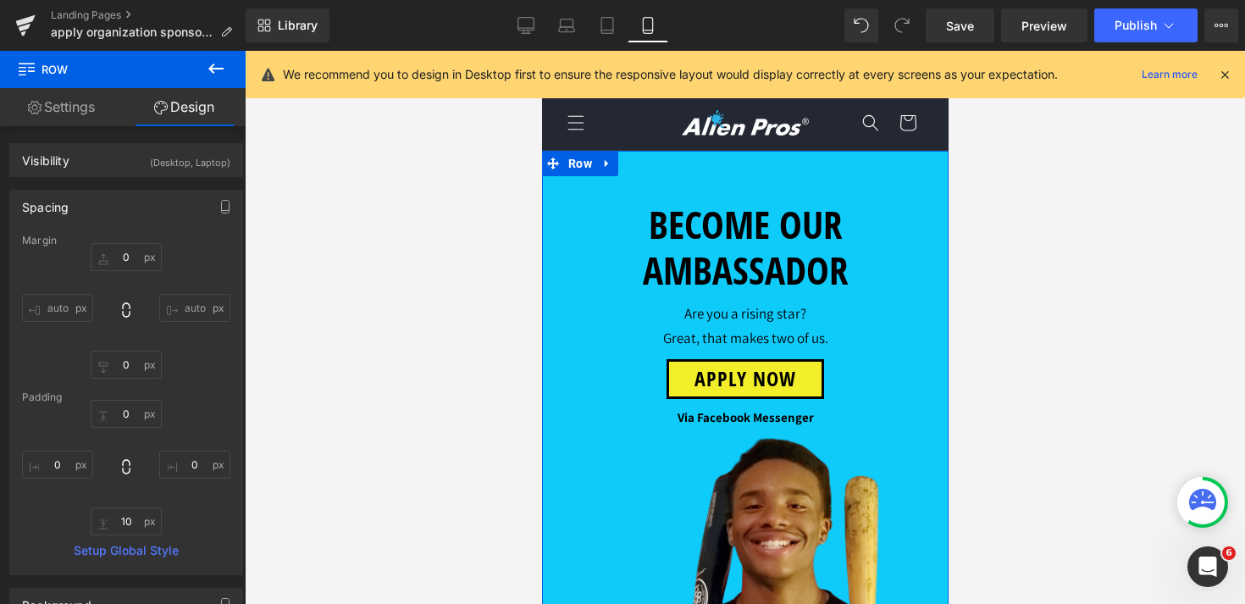
scroll to position [0, 0]
click at [612, 30] on icon at bounding box center [607, 25] width 17 height 17
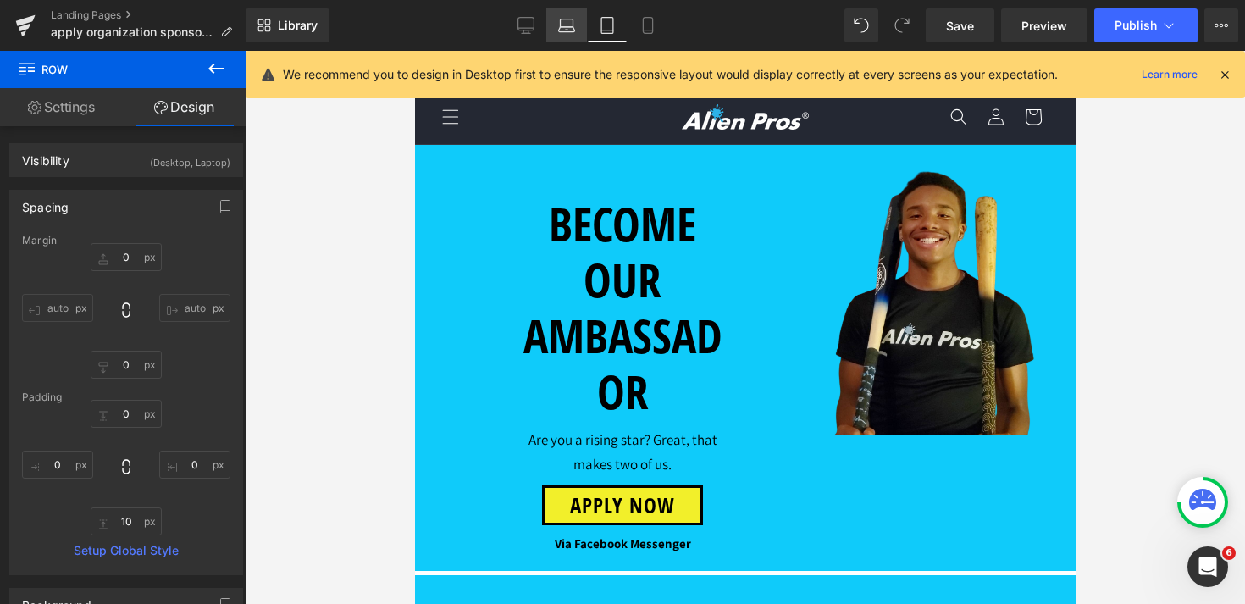
click at [573, 30] on icon at bounding box center [566, 25] width 17 height 17
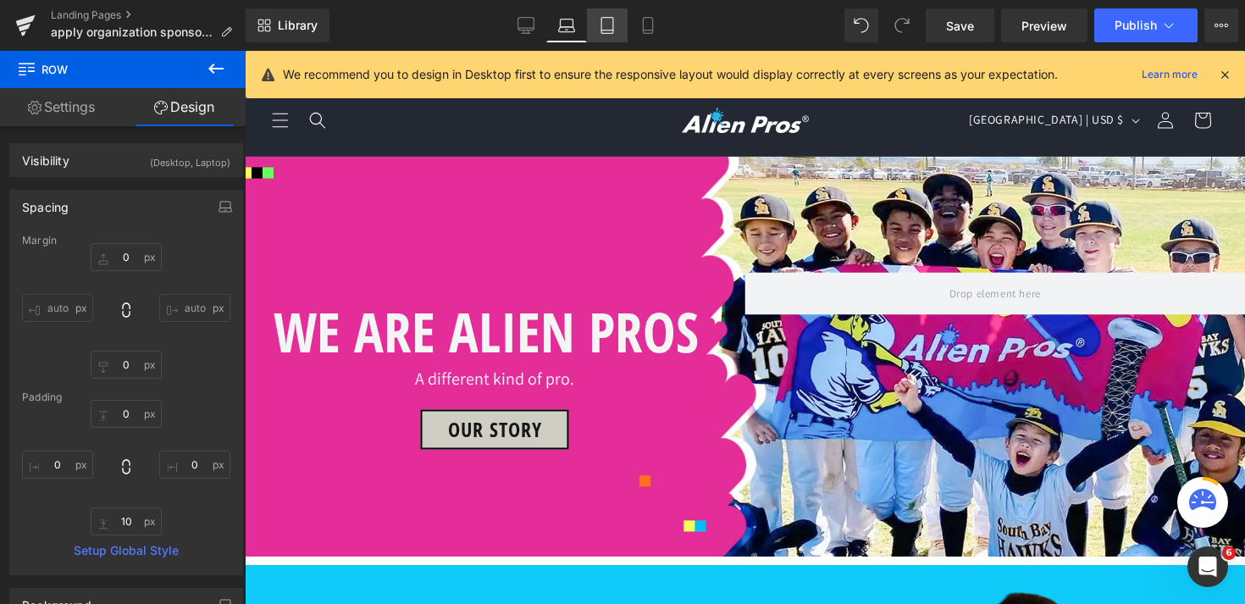
click at [599, 32] on link "Tablet" at bounding box center [607, 25] width 41 height 34
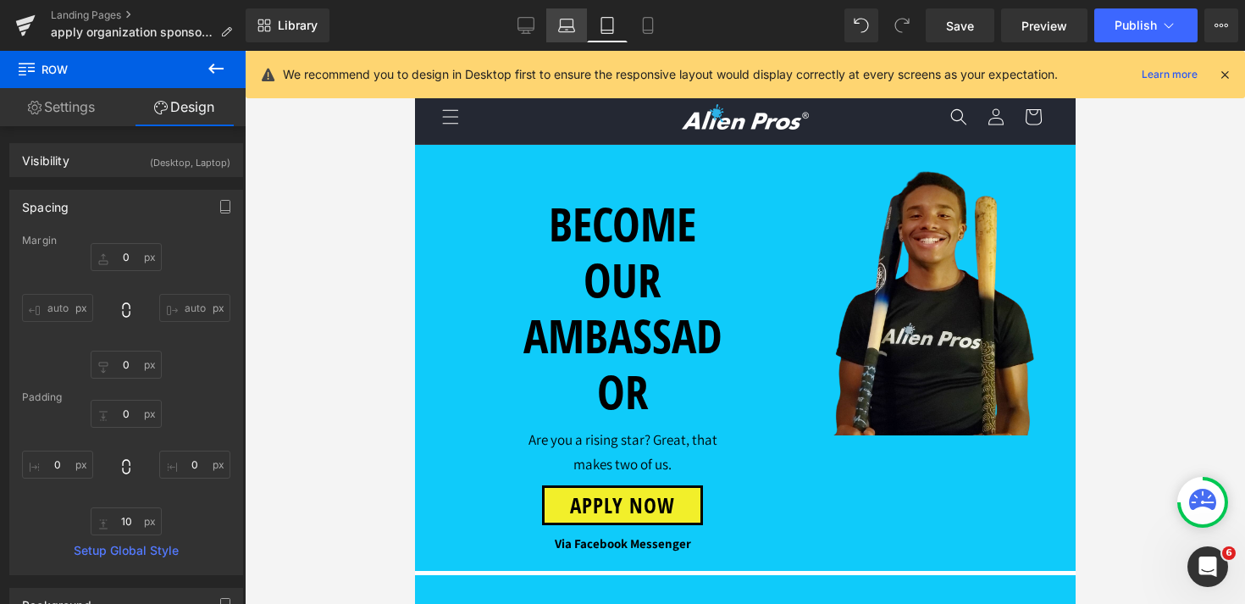
click at [577, 27] on link "Laptop" at bounding box center [566, 25] width 41 height 34
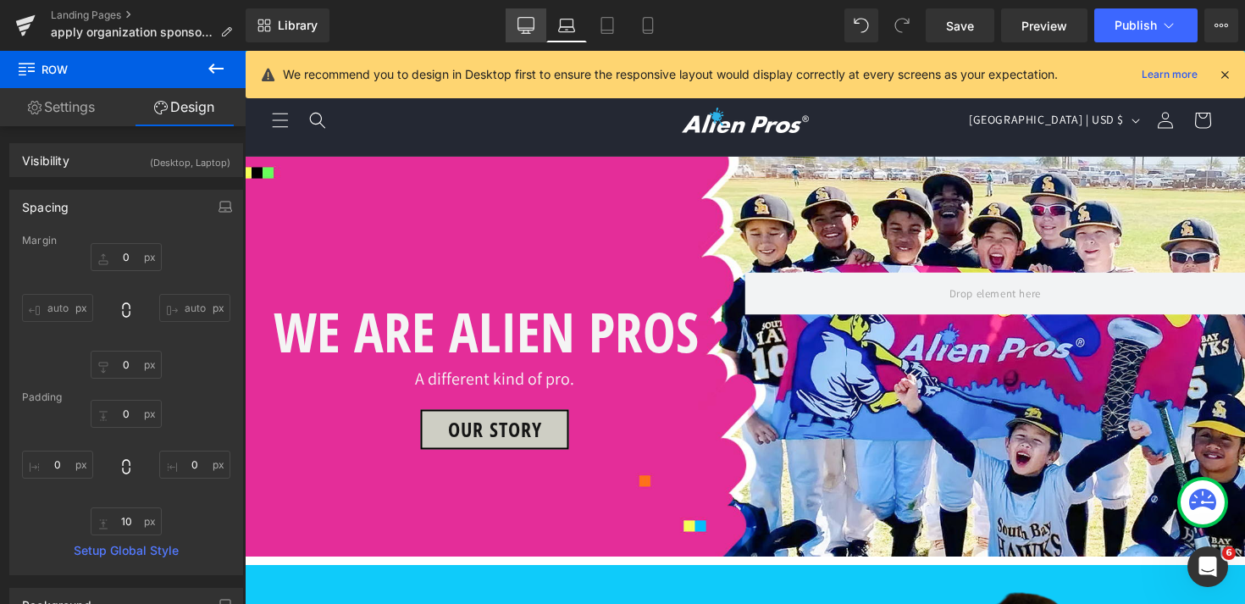
click at [536, 36] on link "Desktop" at bounding box center [526, 25] width 41 height 34
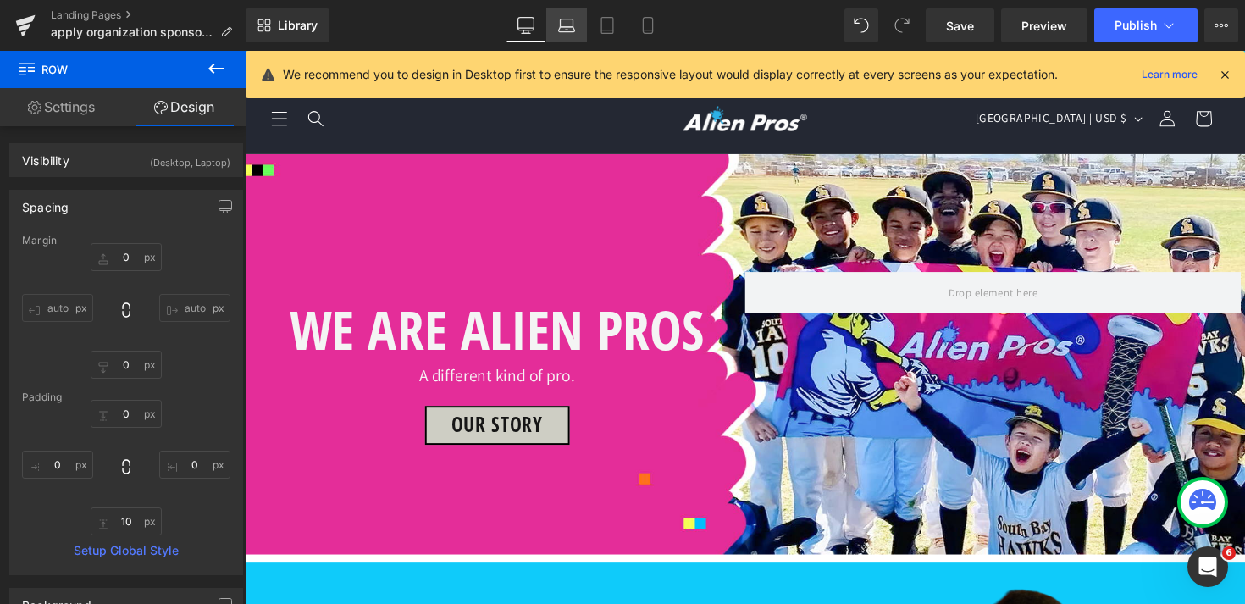
click at [563, 38] on link "Laptop" at bounding box center [566, 25] width 41 height 34
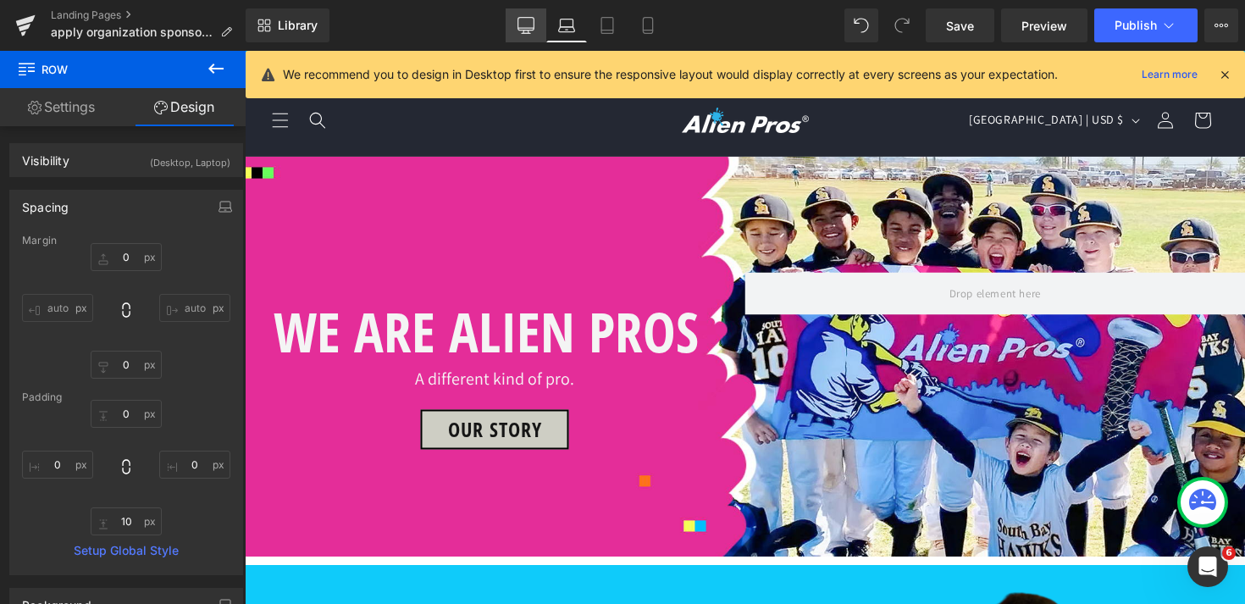
click at [518, 42] on link "Desktop" at bounding box center [526, 25] width 41 height 34
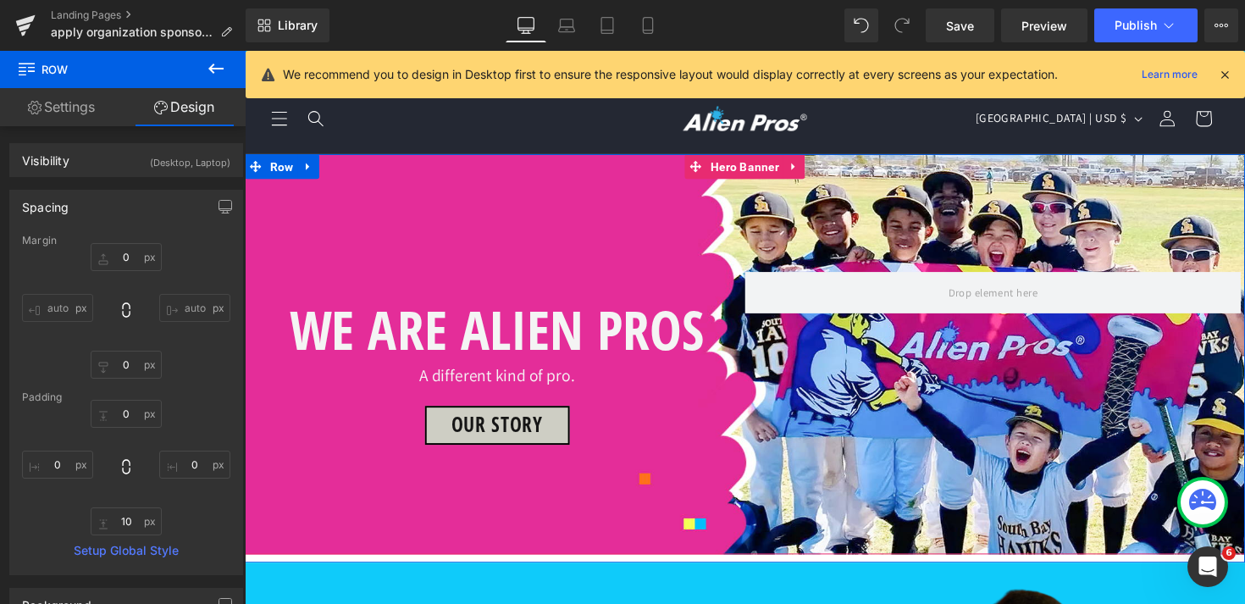
scroll to position [284, 0]
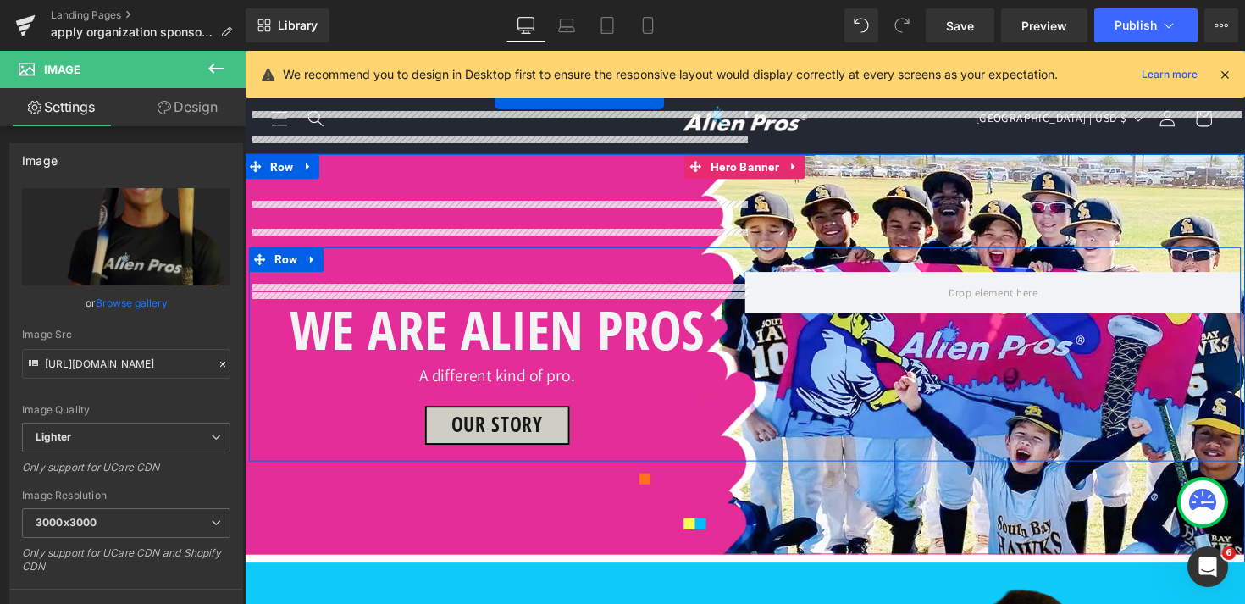
scroll to position [64, 0]
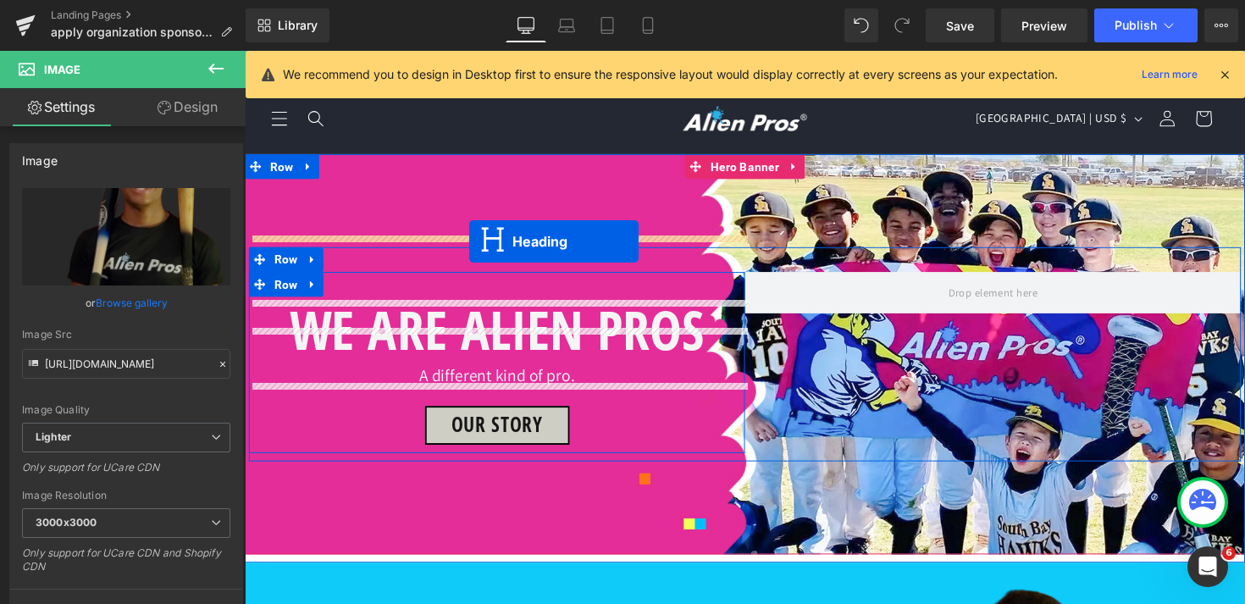
drag, startPoint x: 500, startPoint y: 440, endPoint x: 475, endPoint y: 247, distance: 194.7
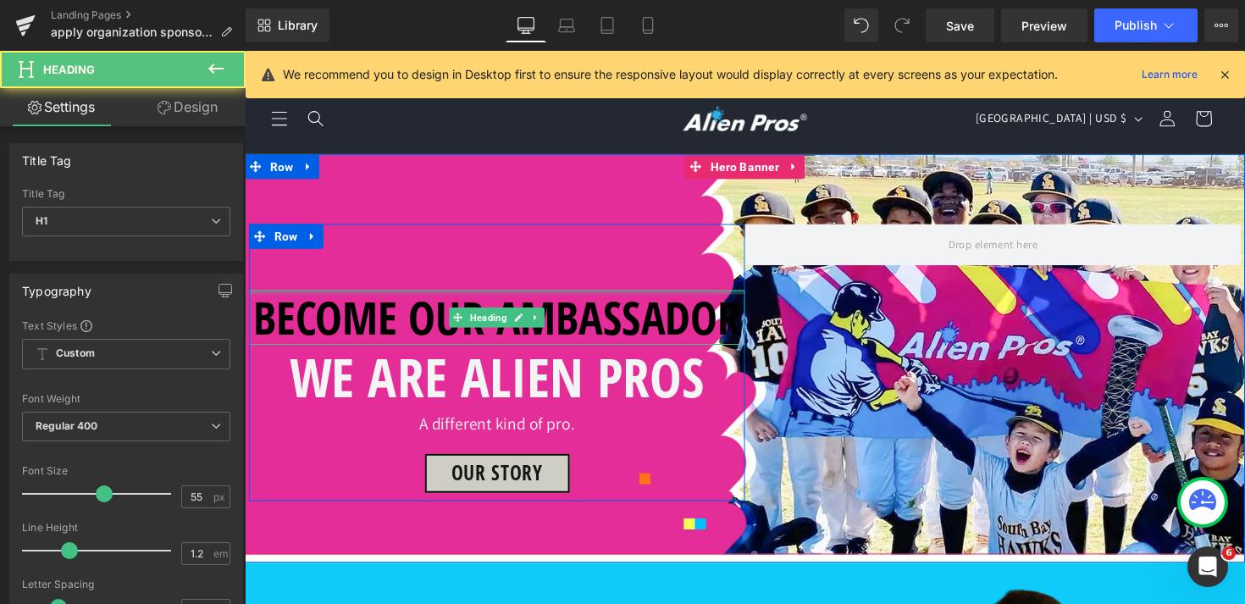
click at [382, 296] on h1 "BECOME OUR AMBASSADOR" at bounding box center [503, 324] width 508 height 56
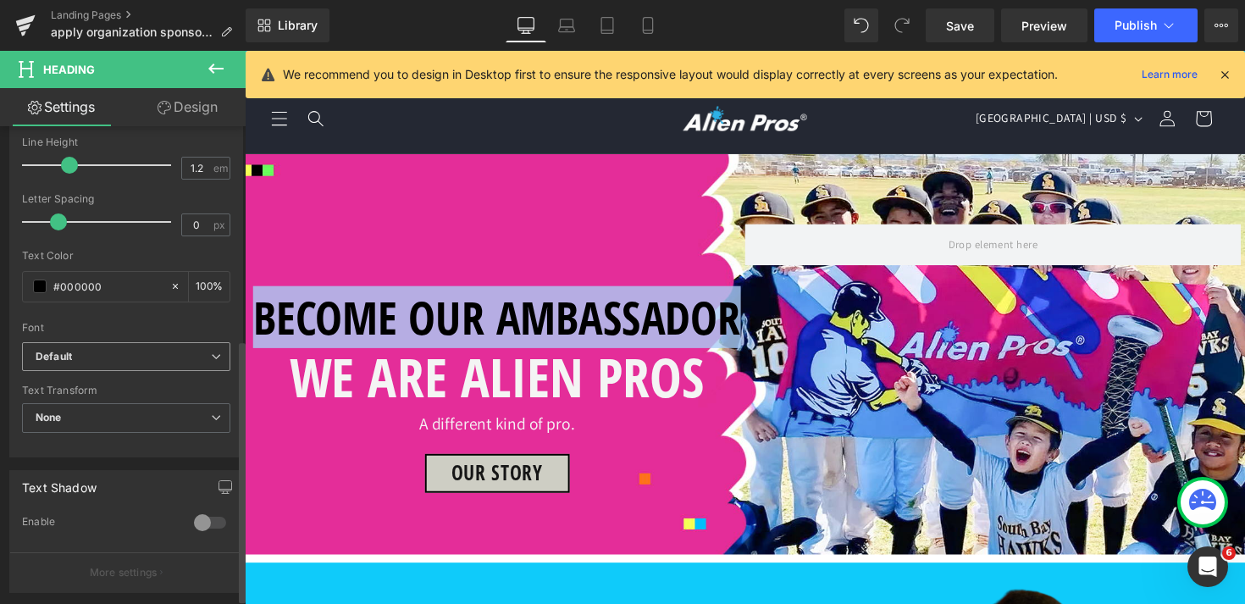
scroll to position [394, 0]
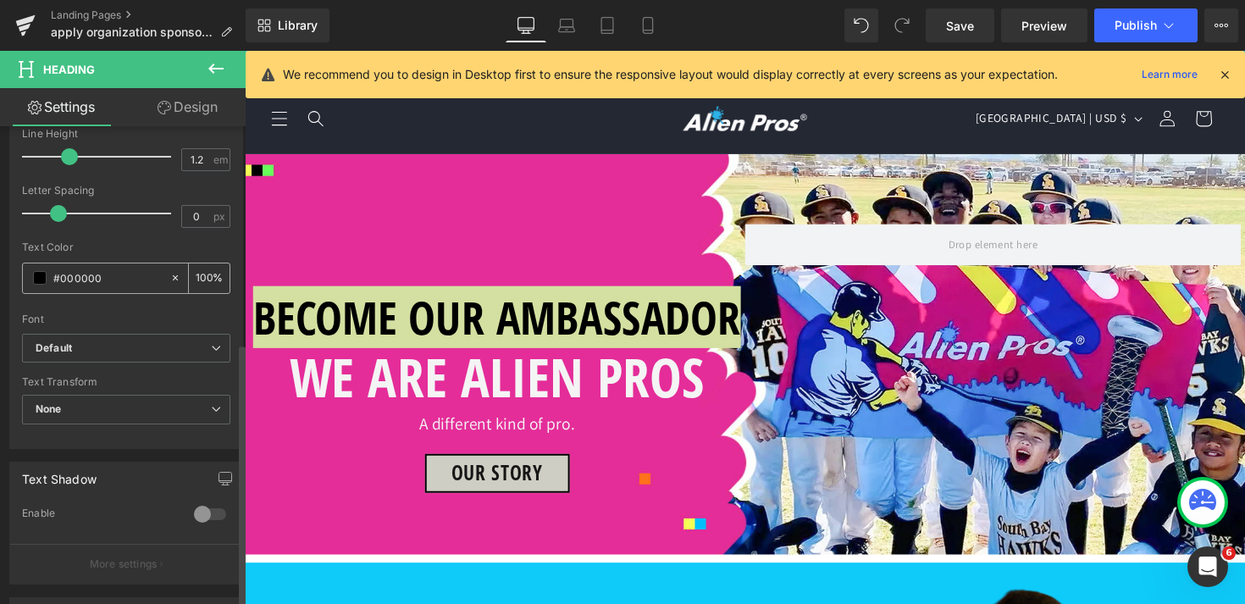
click at [40, 277] on span at bounding box center [40, 278] width 14 height 14
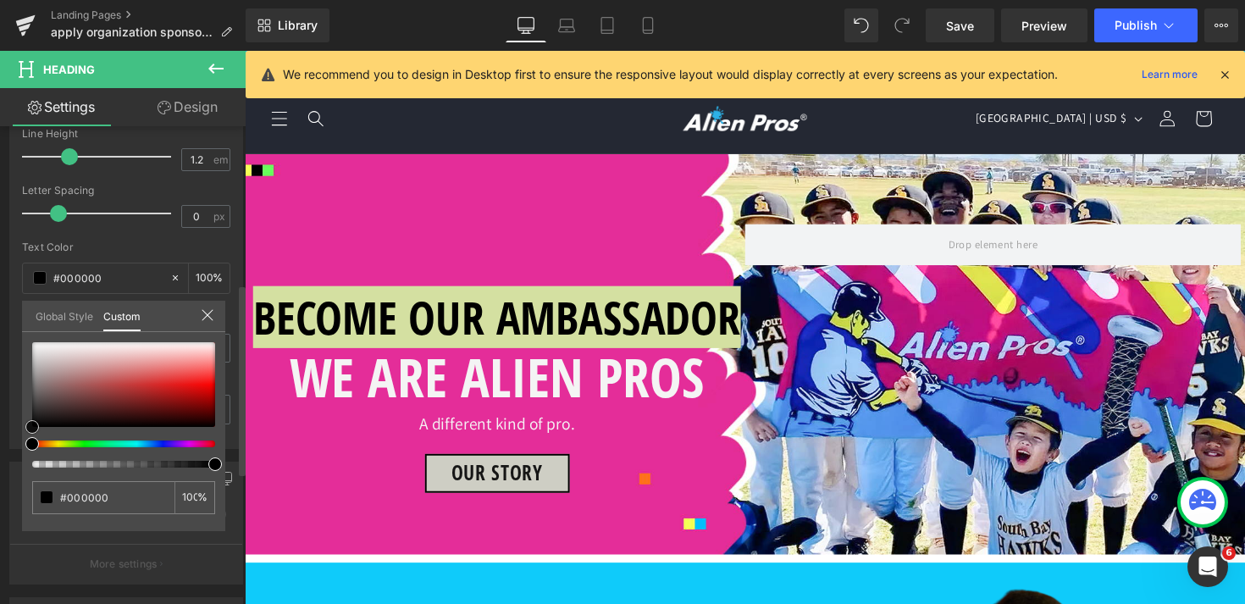
click at [41, 346] on div at bounding box center [123, 384] width 183 height 85
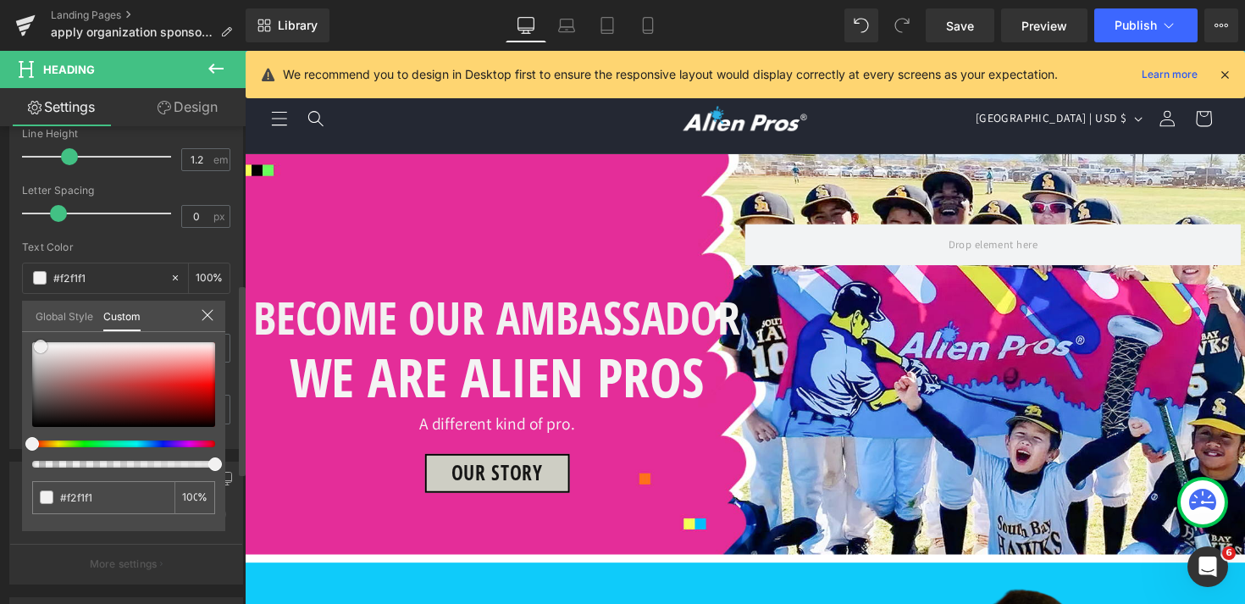
drag, startPoint x: 41, startPoint y: 346, endPoint x: 2, endPoint y: 314, distance: 50.5
click at [2, 314] on div "Typography Text Styles Custom Custom Setup Global Style Custom Setup Global Sty…" at bounding box center [126, 158] width 253 height 582
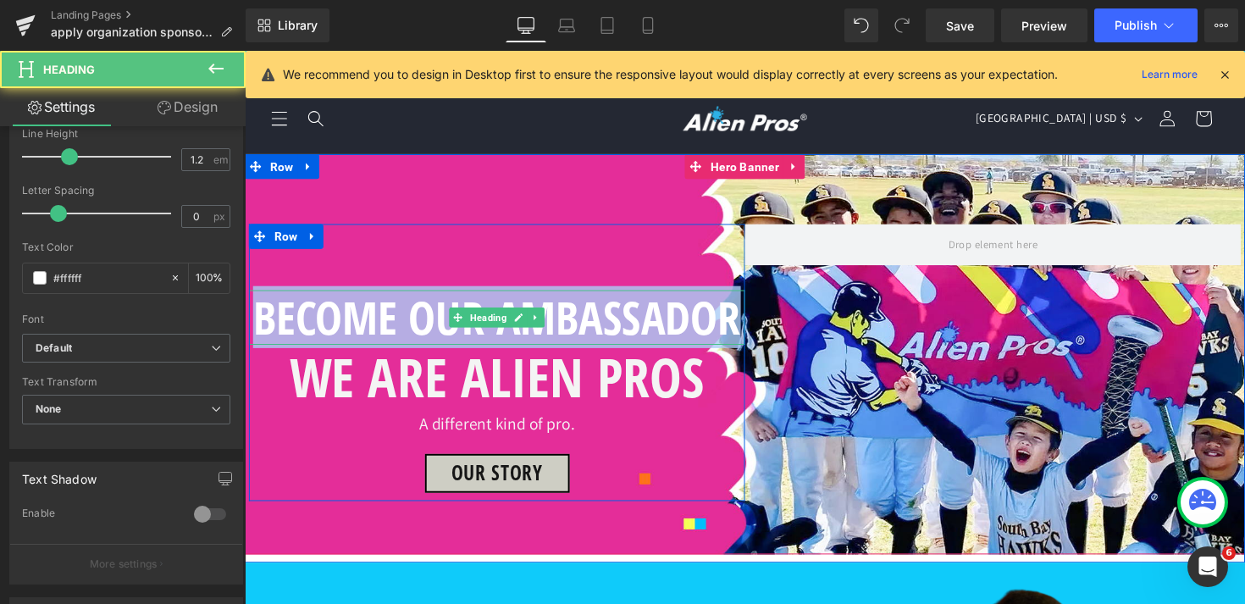
drag, startPoint x: 262, startPoint y: 260, endPoint x: 744, endPoint y: 264, distance: 482.0
click at [745, 296] on h1 "BECOME OUR AMBASSADOR" at bounding box center [503, 324] width 508 height 56
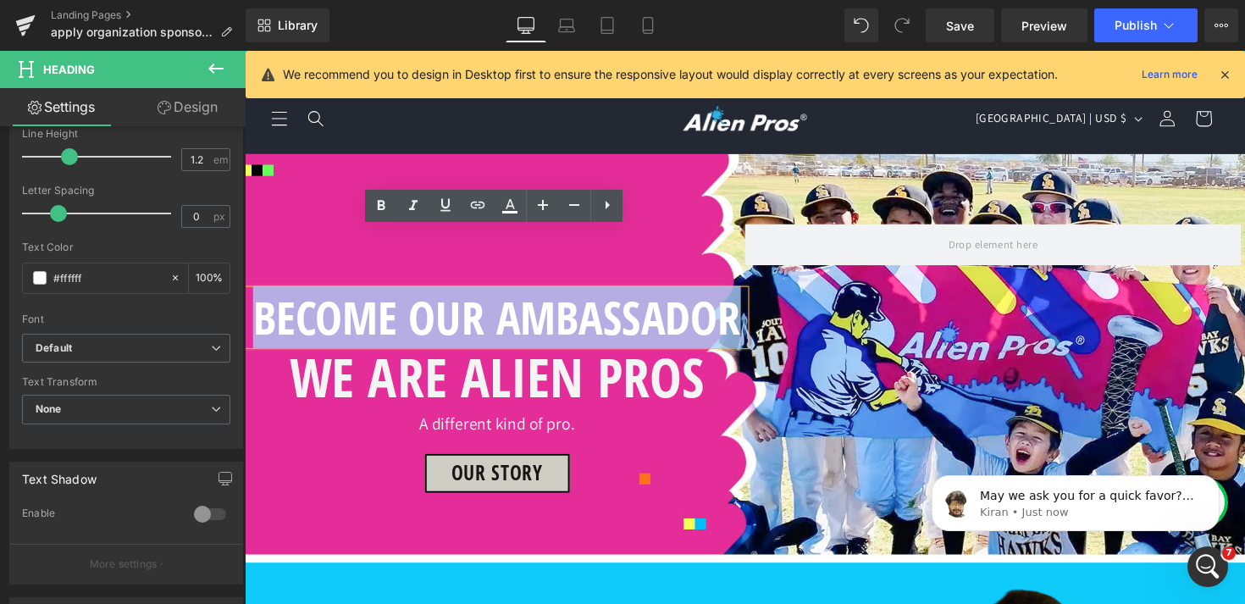
scroll to position [0, 0]
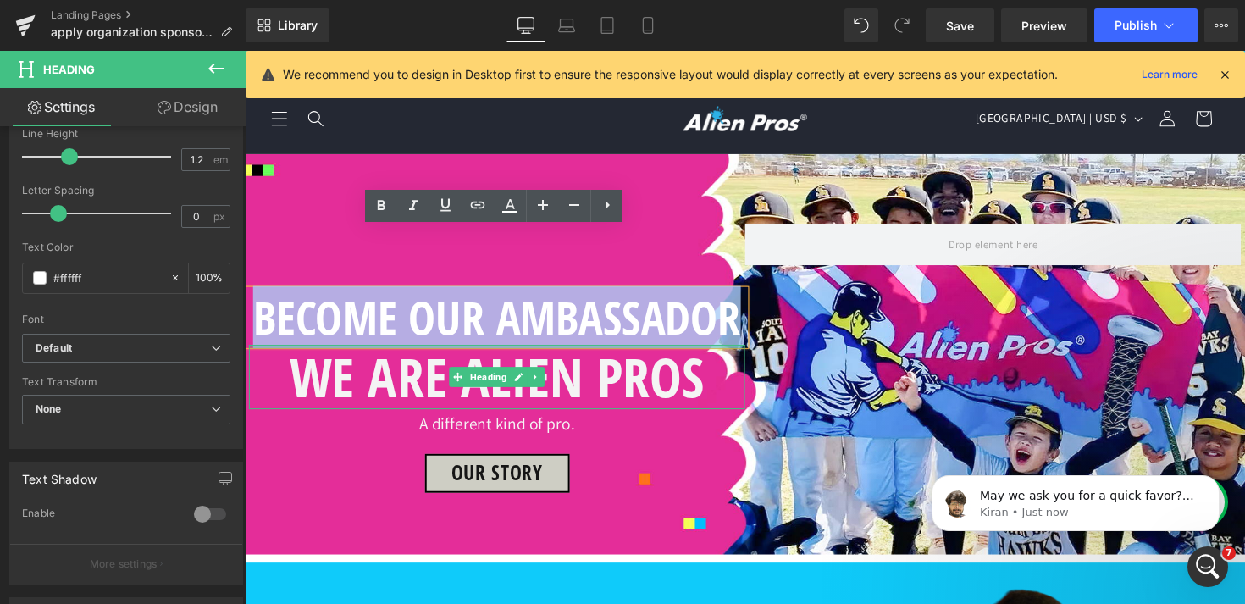
paste div
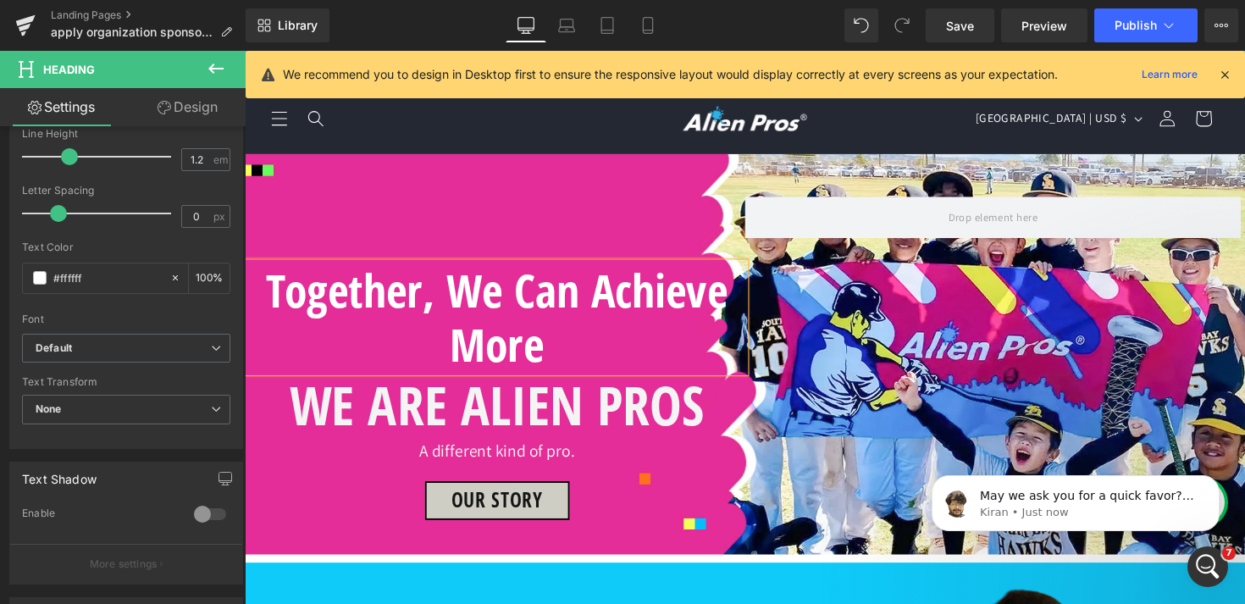
scroll to position [36, 0]
click at [285, 269] on h1 "Together, We Can Achieve More" at bounding box center [503, 325] width 508 height 112
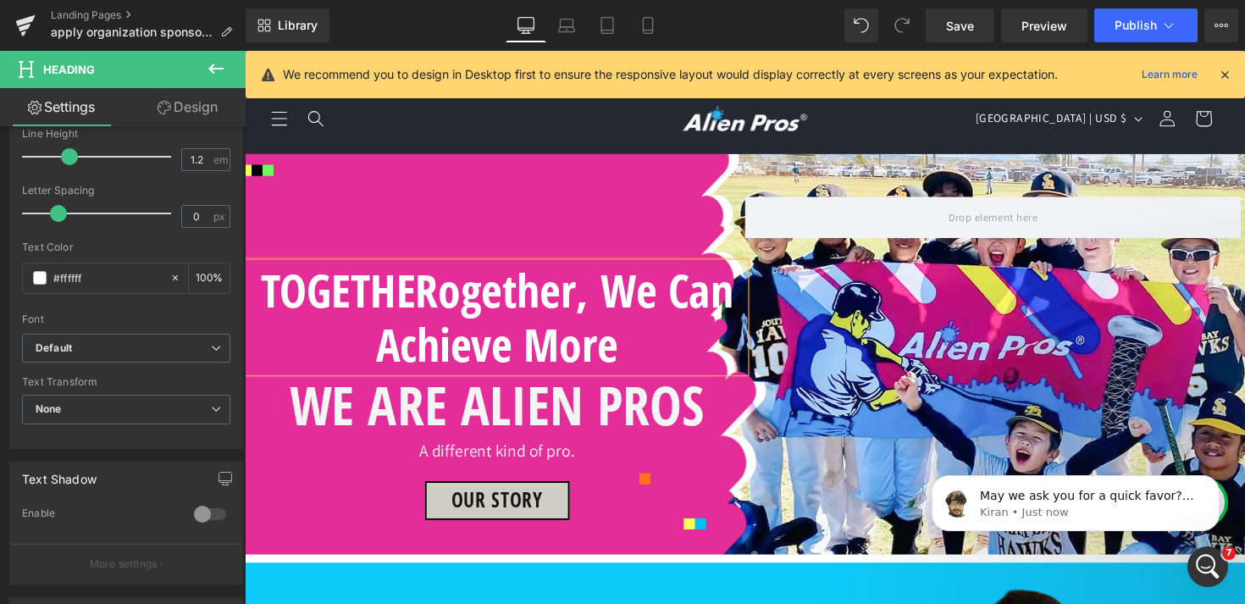
scroll to position [8, 0]
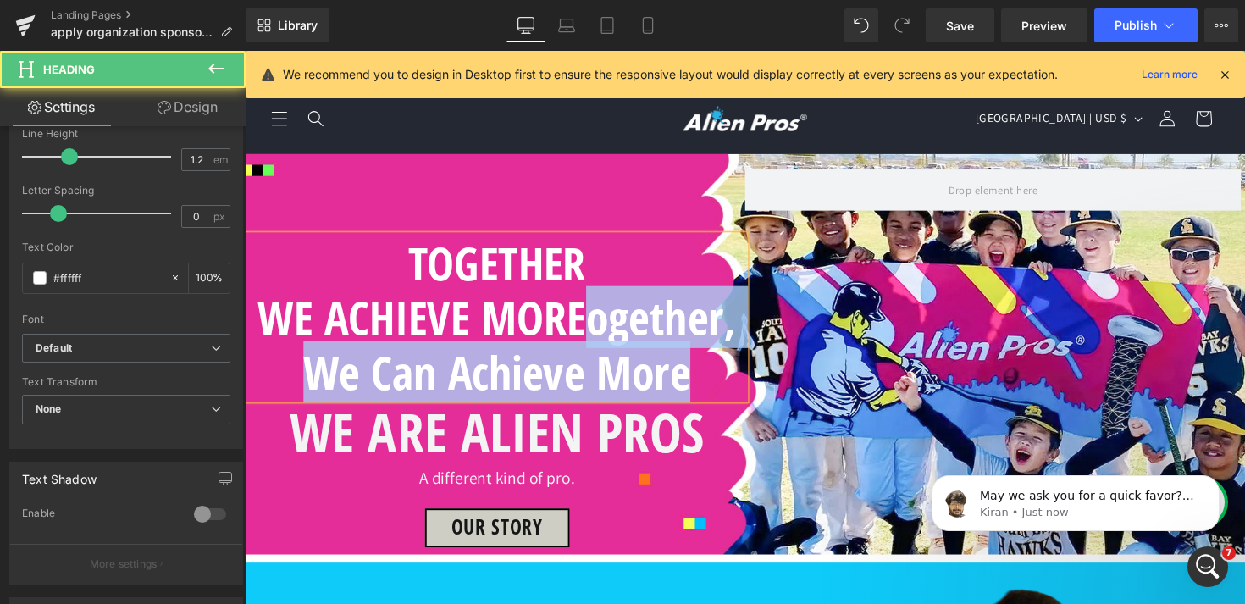
drag, startPoint x: 601, startPoint y: 319, endPoint x: 724, endPoint y: 374, distance: 135.0
click at [724, 374] on h1 "WE ACHIEVE MOREogether, We Can Achieve More" at bounding box center [503, 352] width 508 height 112
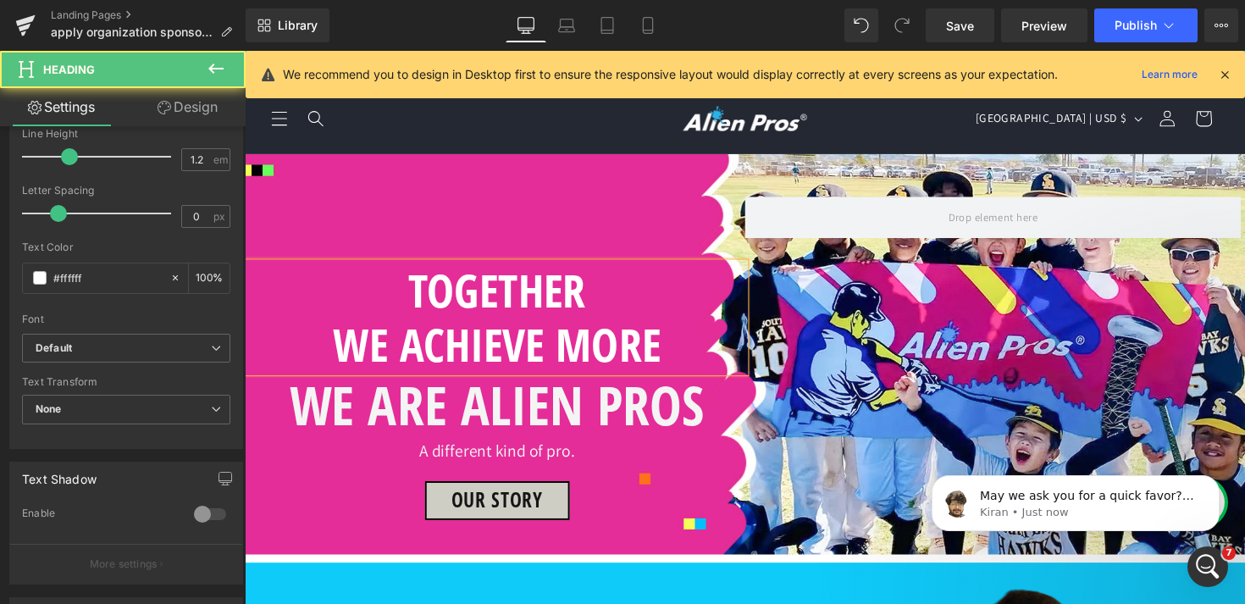
scroll to position [36, 0]
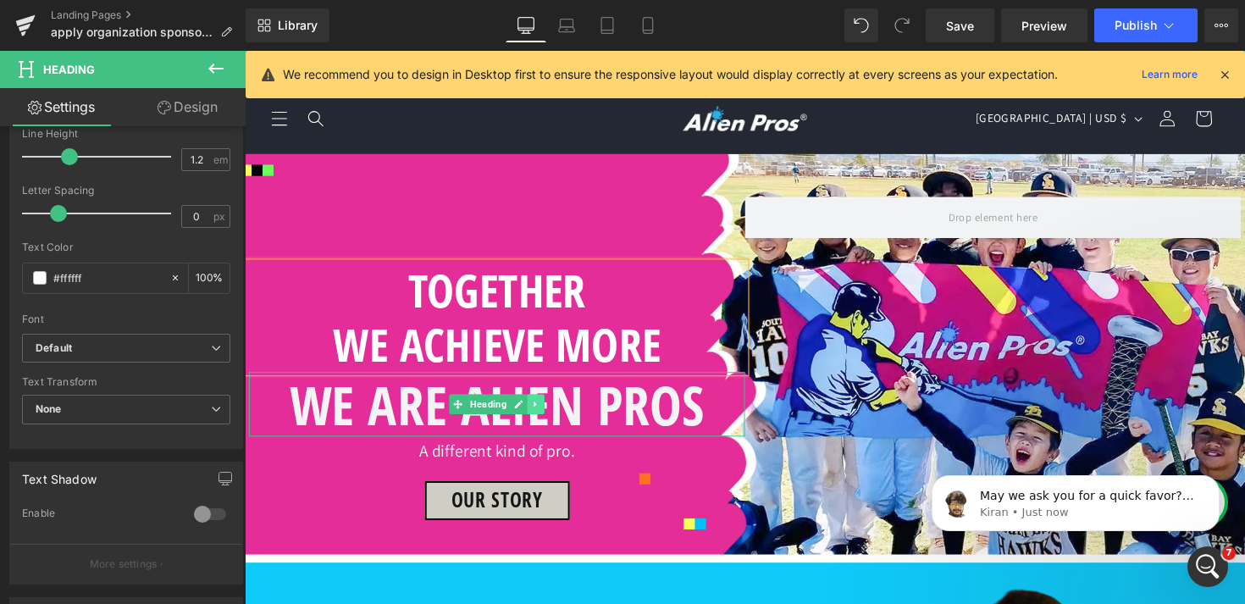
click at [544, 410] on icon at bounding box center [542, 413] width 3 height 6
click at [556, 408] on icon at bounding box center [551, 412] width 9 height 9
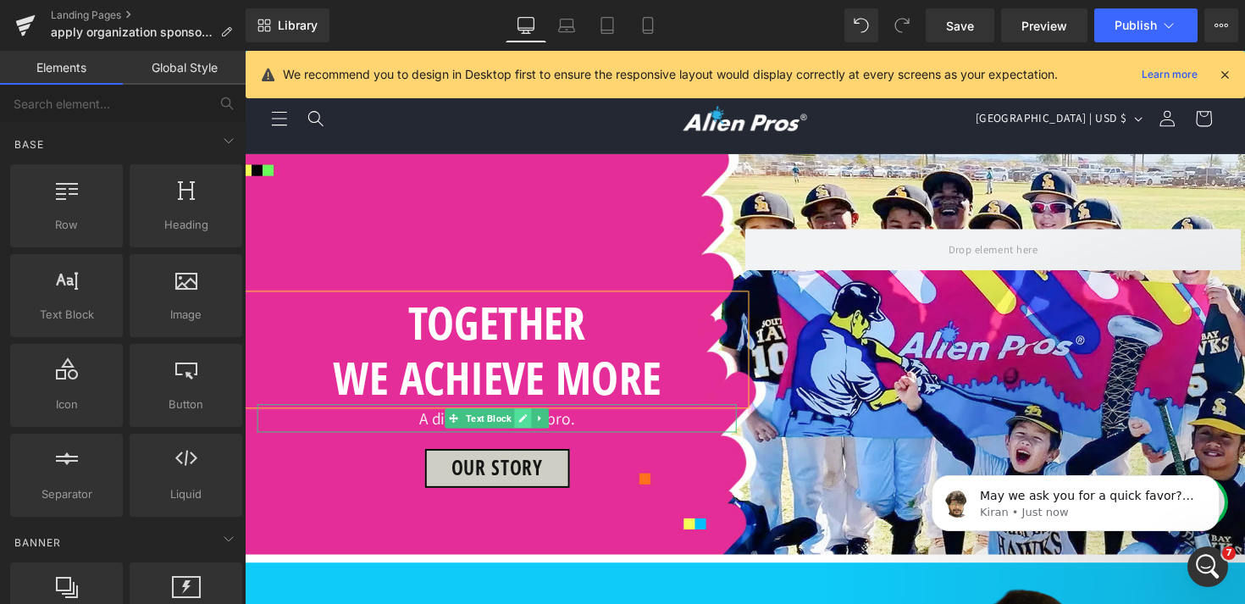
click at [533, 423] on icon at bounding box center [529, 428] width 9 height 10
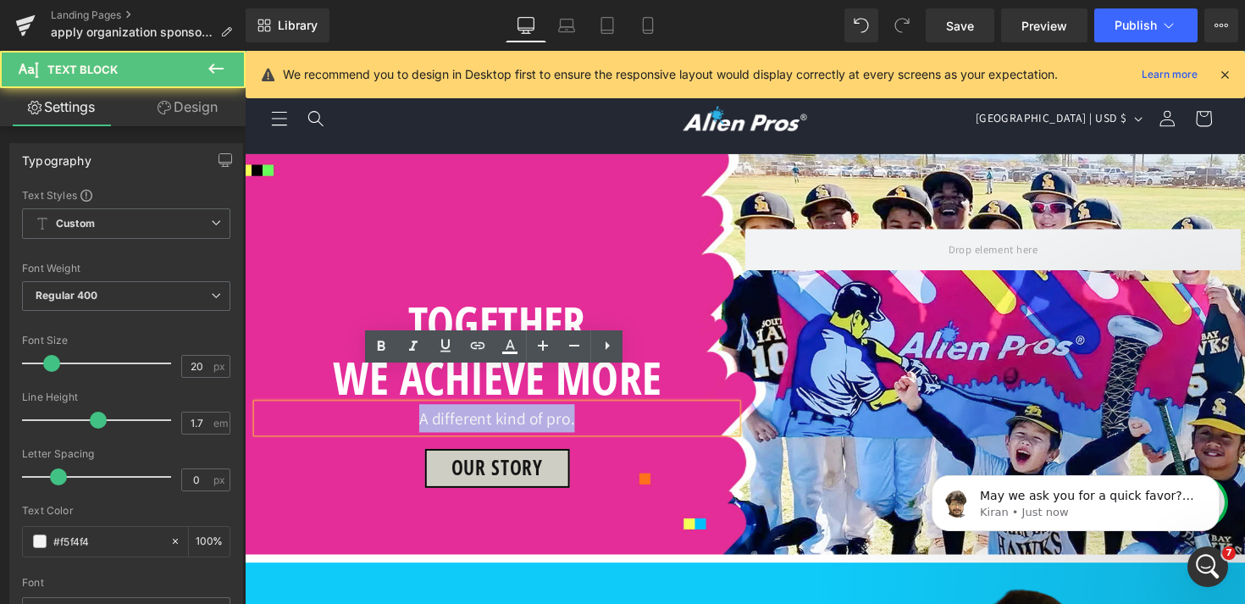
drag, startPoint x: 579, startPoint y: 397, endPoint x: 362, endPoint y: 397, distance: 217.7
click at [362, 413] on p "A different kind of pro." at bounding box center [503, 427] width 491 height 29
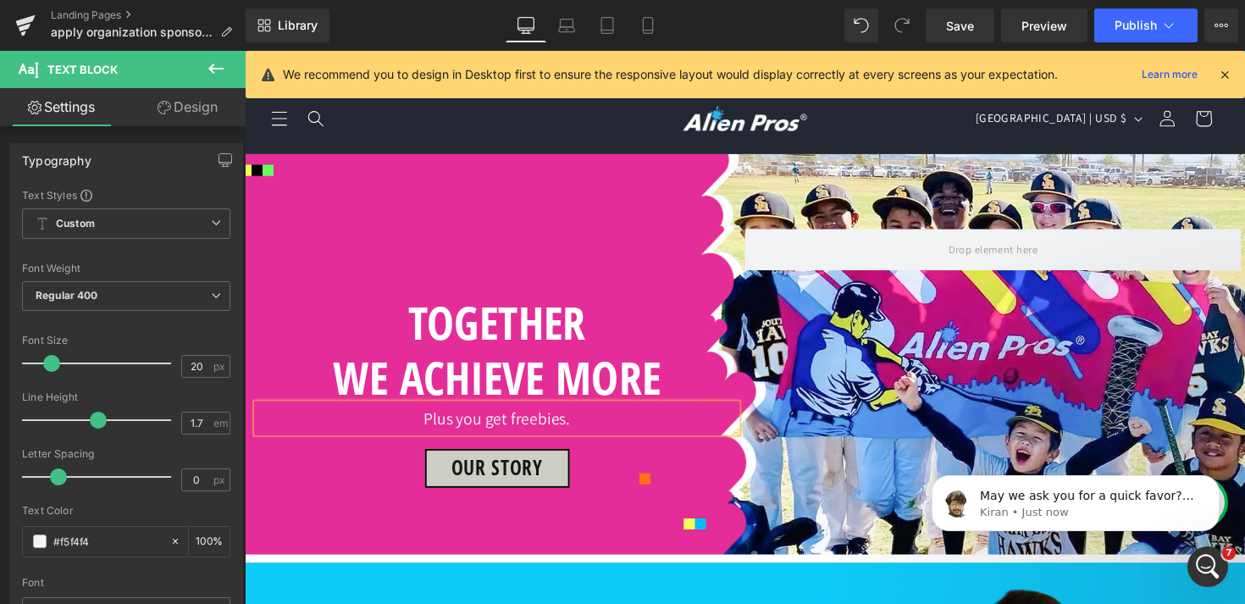
click at [902, 435] on div "TOGETHER WE ACHIEVE MORE Heading Plus you get freebies. Text Block Our STORY [G…" at bounding box center [757, 362] width 1017 height 308
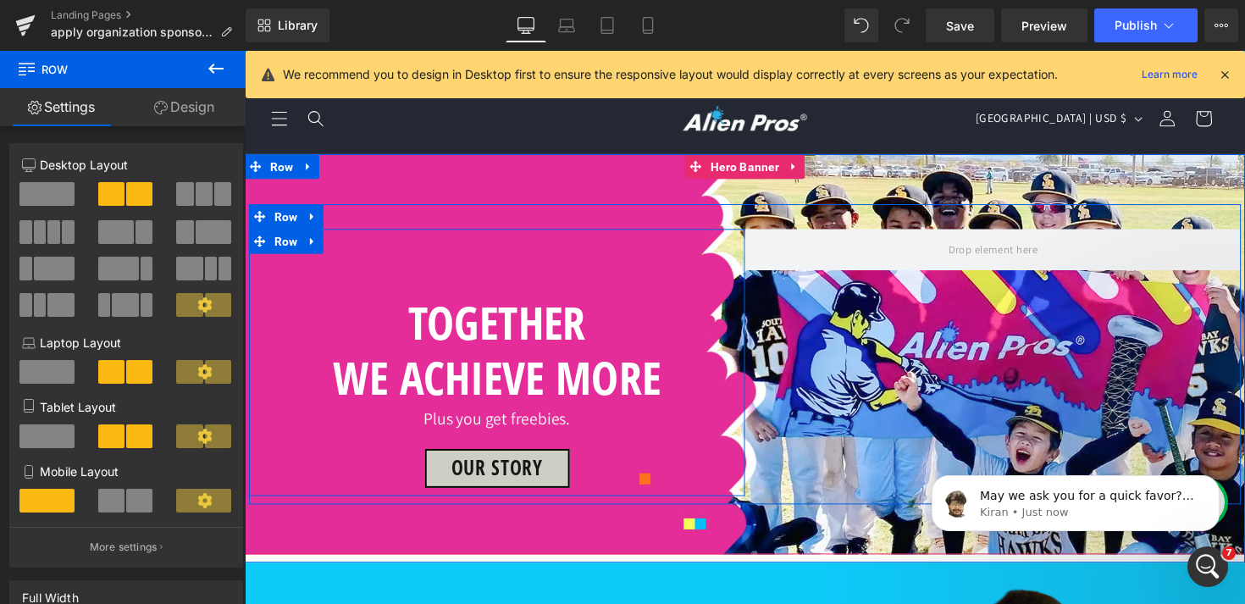
click at [551, 259] on div "TOGETHER WE ACHIEVE MORE Heading Plus you get freebies. Text Block Our STORY Bu…" at bounding box center [503, 379] width 508 height 240
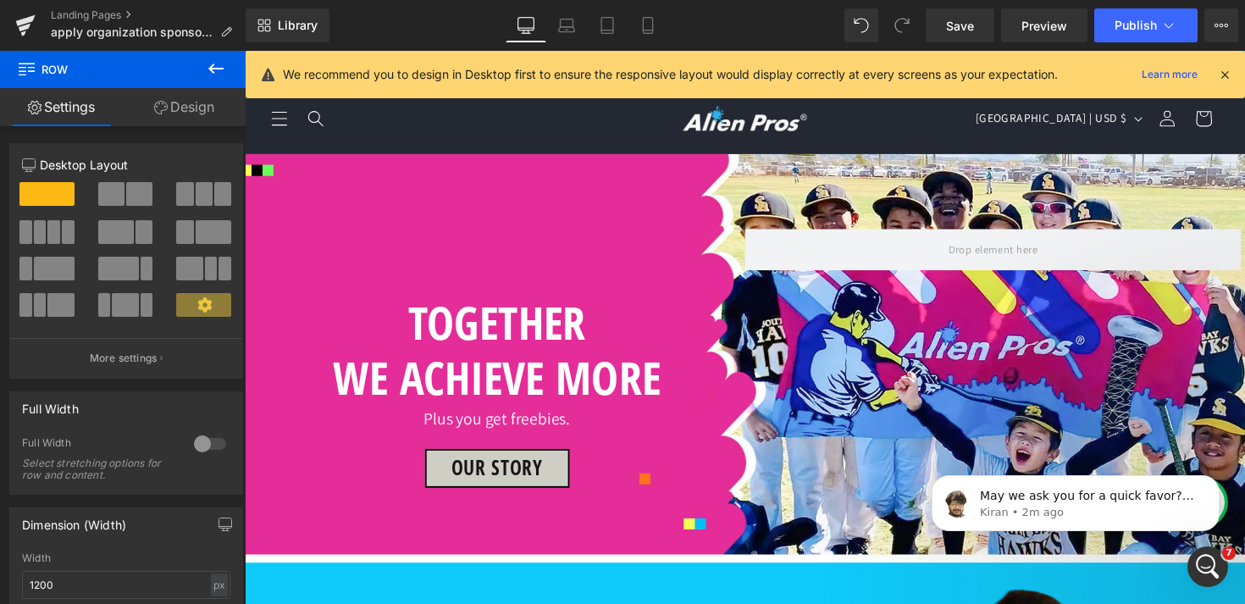
scroll to position [222, 0]
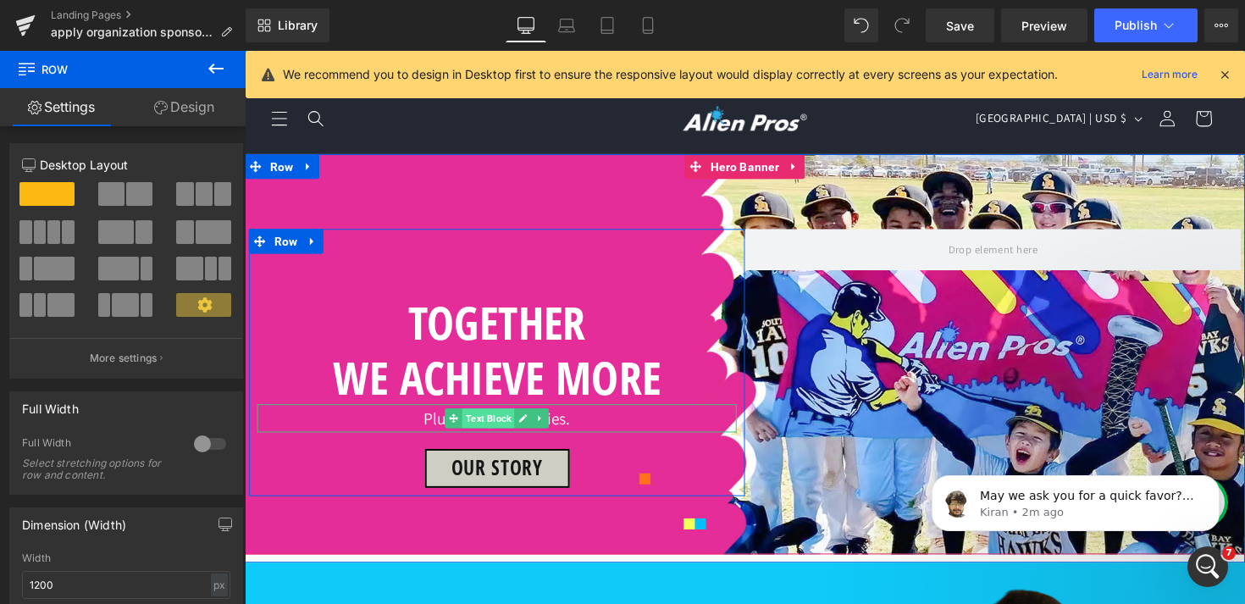
click at [496, 418] on span "Text Block" at bounding box center [494, 428] width 53 height 20
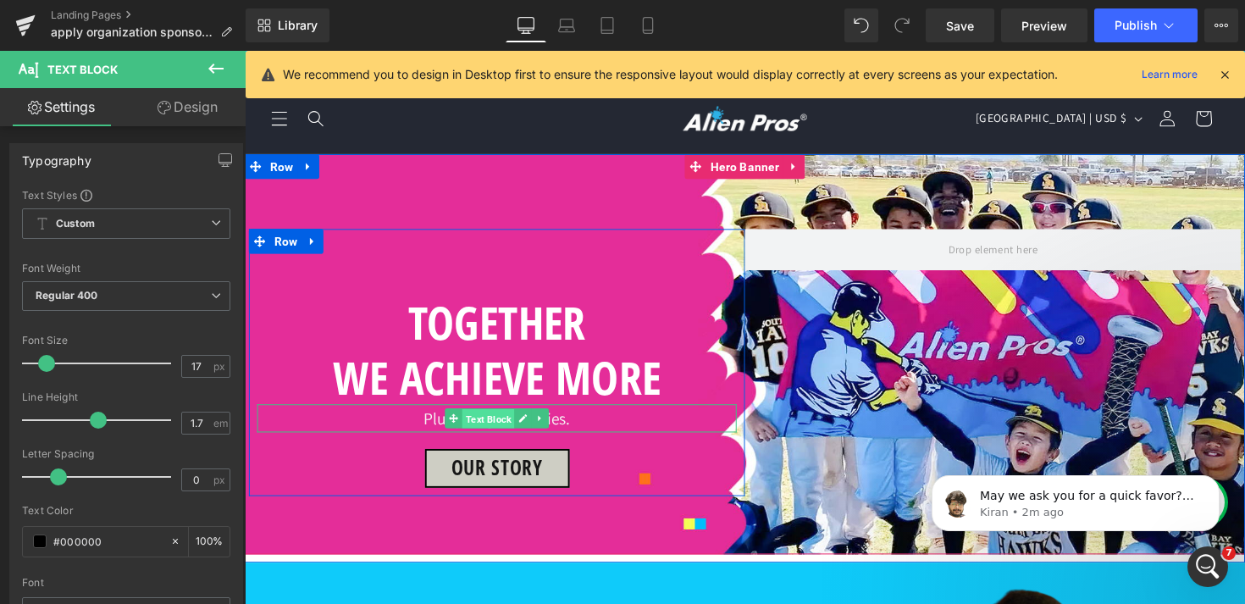
click at [511, 418] on span "Text Block" at bounding box center [494, 428] width 53 height 20
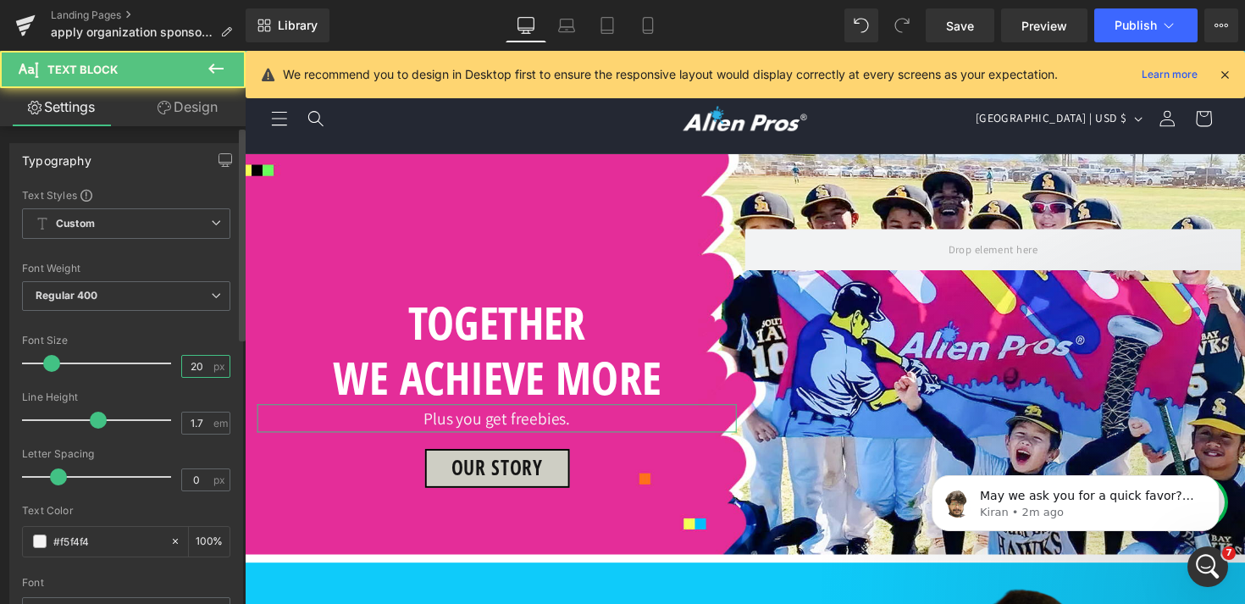
drag, startPoint x: 199, startPoint y: 365, endPoint x: 85, endPoint y: 361, distance: 114.4
click at [95, 364] on div "Font Size 20 px" at bounding box center [126, 363] width 208 height 57
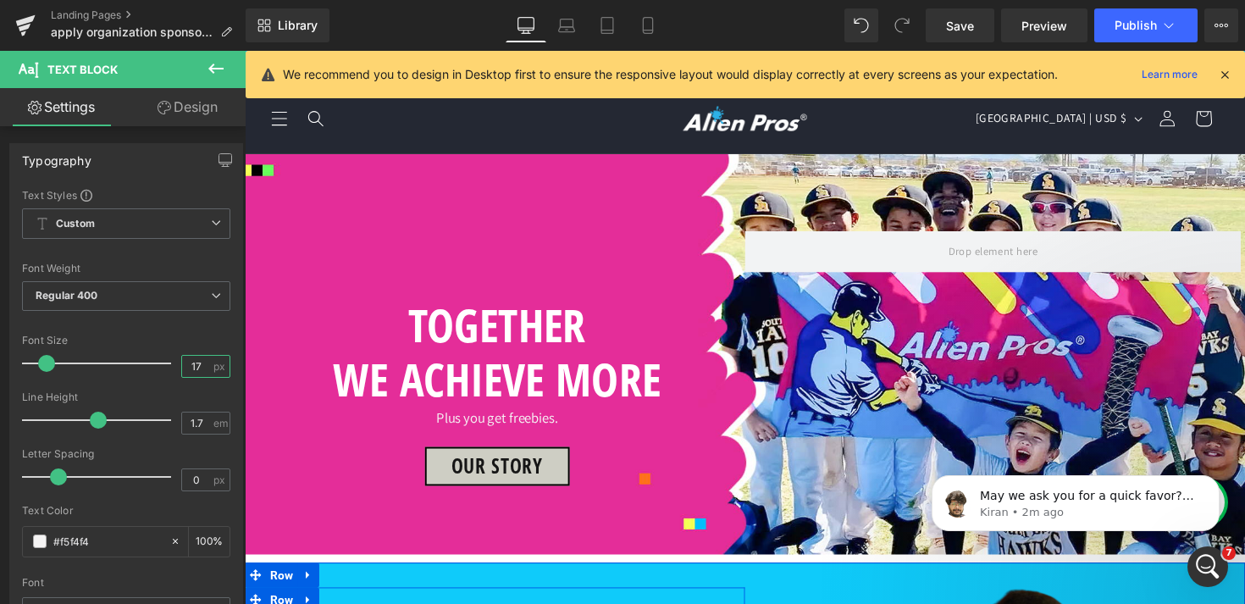
scroll to position [49, 0]
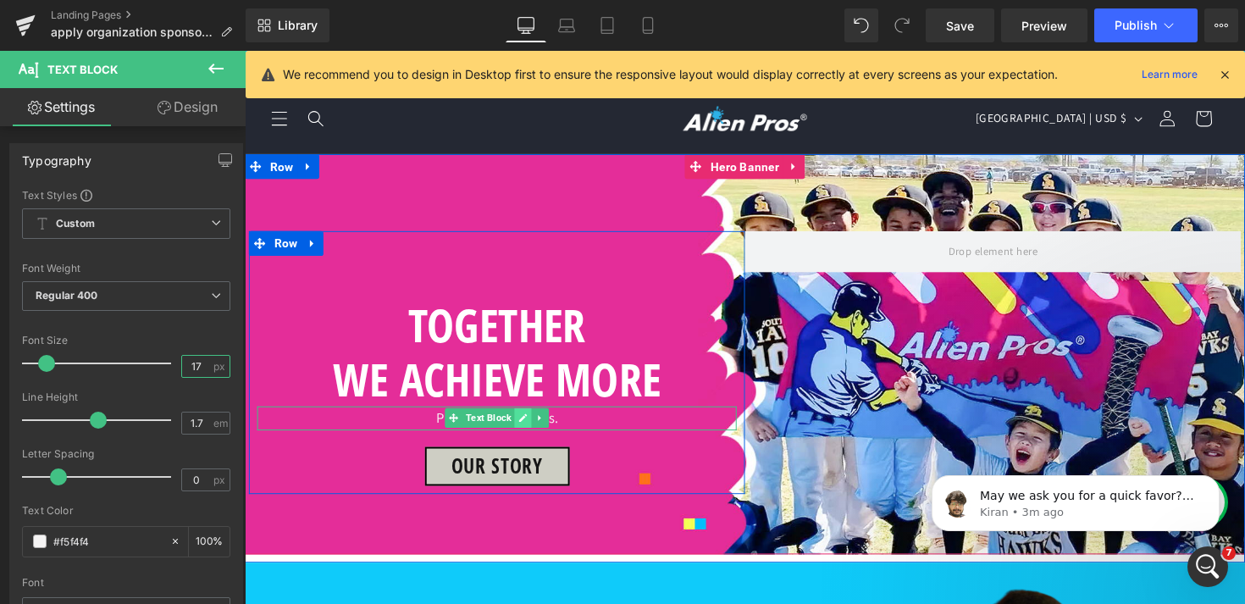
type input "17"
click at [532, 422] on icon at bounding box center [529, 427] width 9 height 10
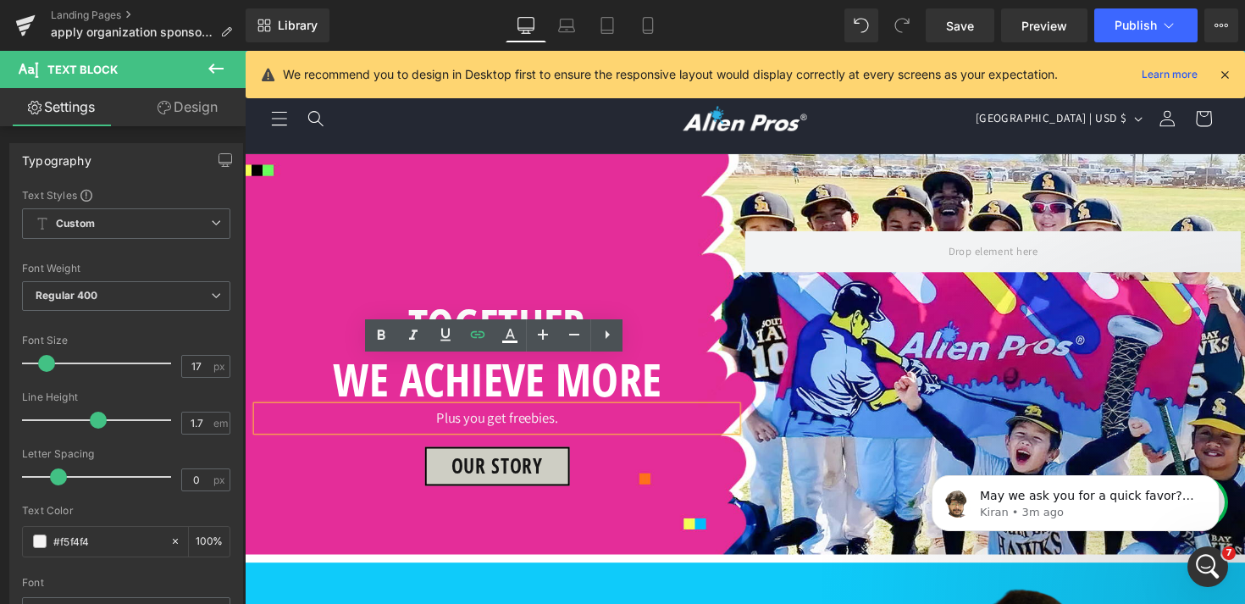
click at [464, 415] on p "Plus you get freebies." at bounding box center [503, 427] width 491 height 25
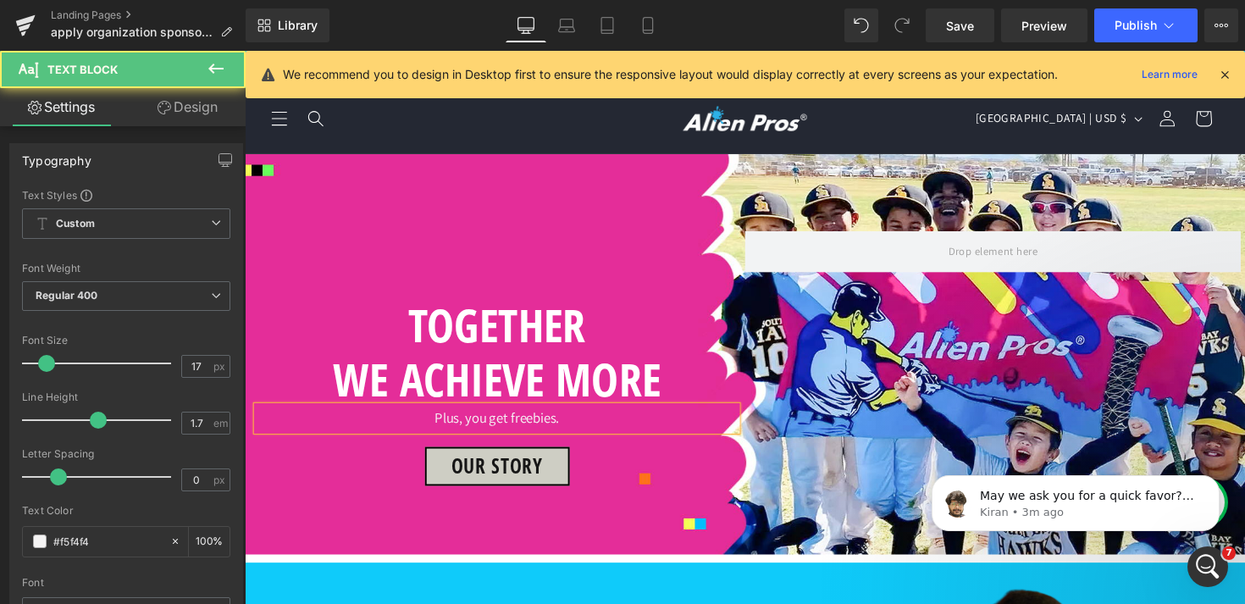
click at [489, 415] on p "Plus, you get freebies." at bounding box center [503, 427] width 491 height 25
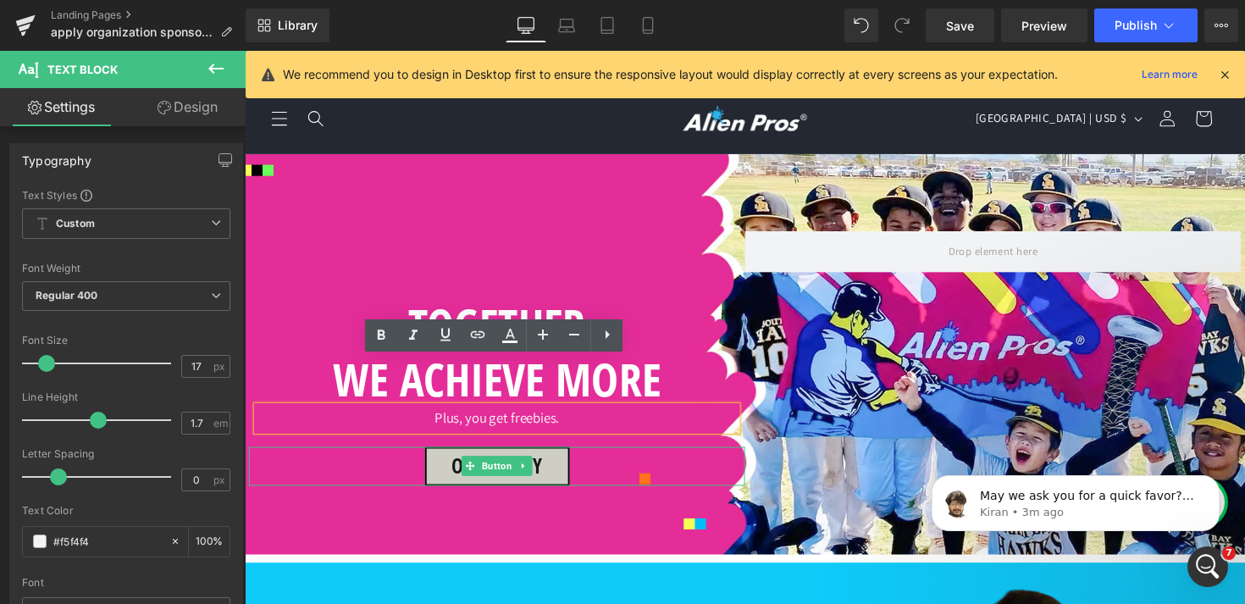
click at [612, 457] on div "Our STORY" at bounding box center [503, 477] width 508 height 40
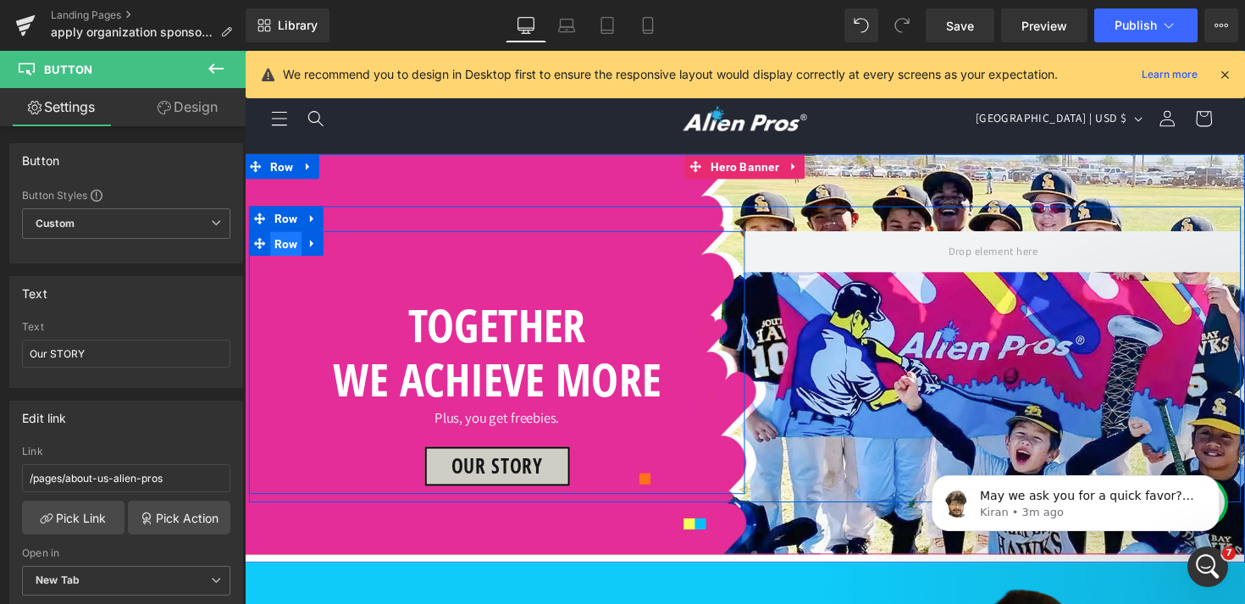
click at [275, 236] on span "Row" at bounding box center [287, 248] width 32 height 25
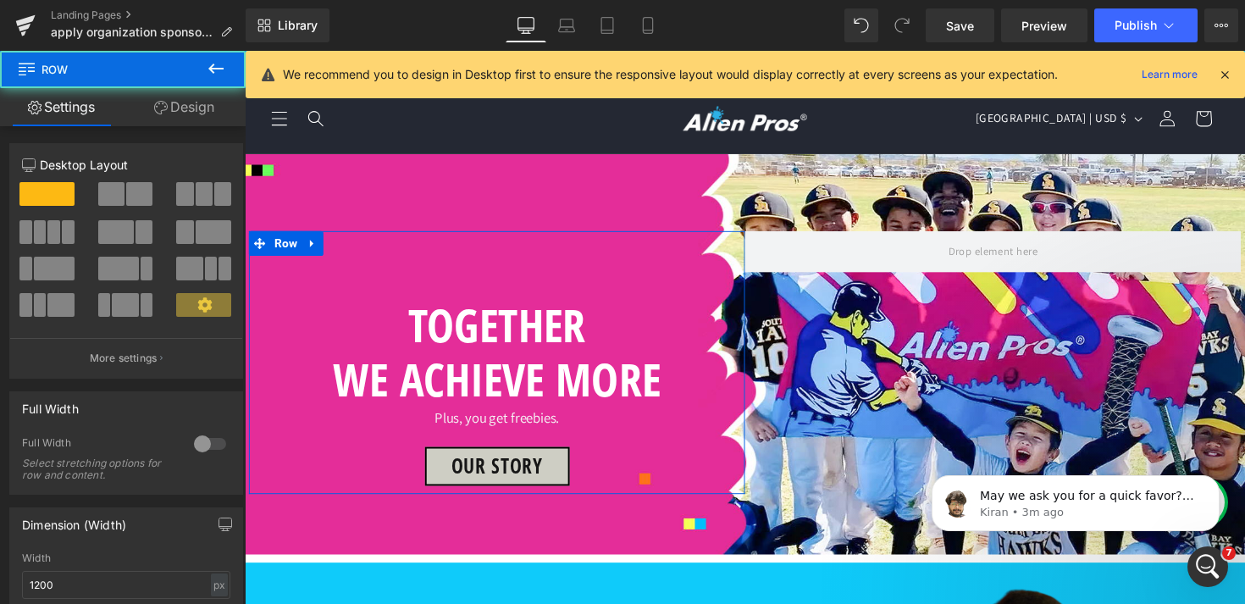
click at [197, 117] on link "Design" at bounding box center [184, 107] width 123 height 38
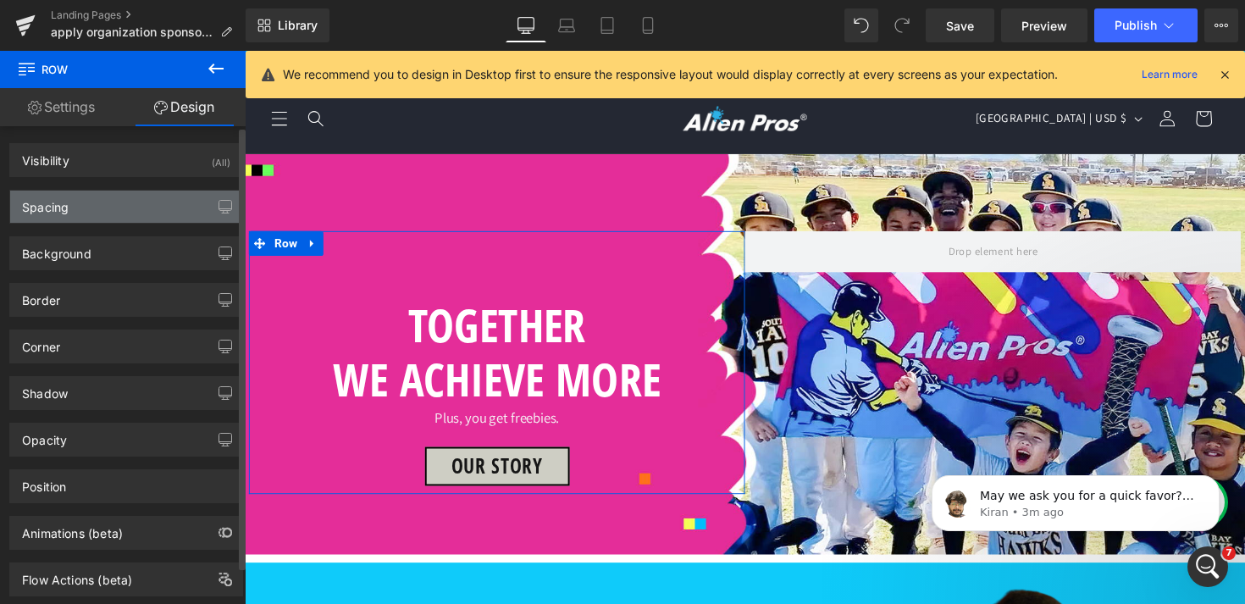
click at [114, 210] on div "Spacing" at bounding box center [126, 207] width 232 height 32
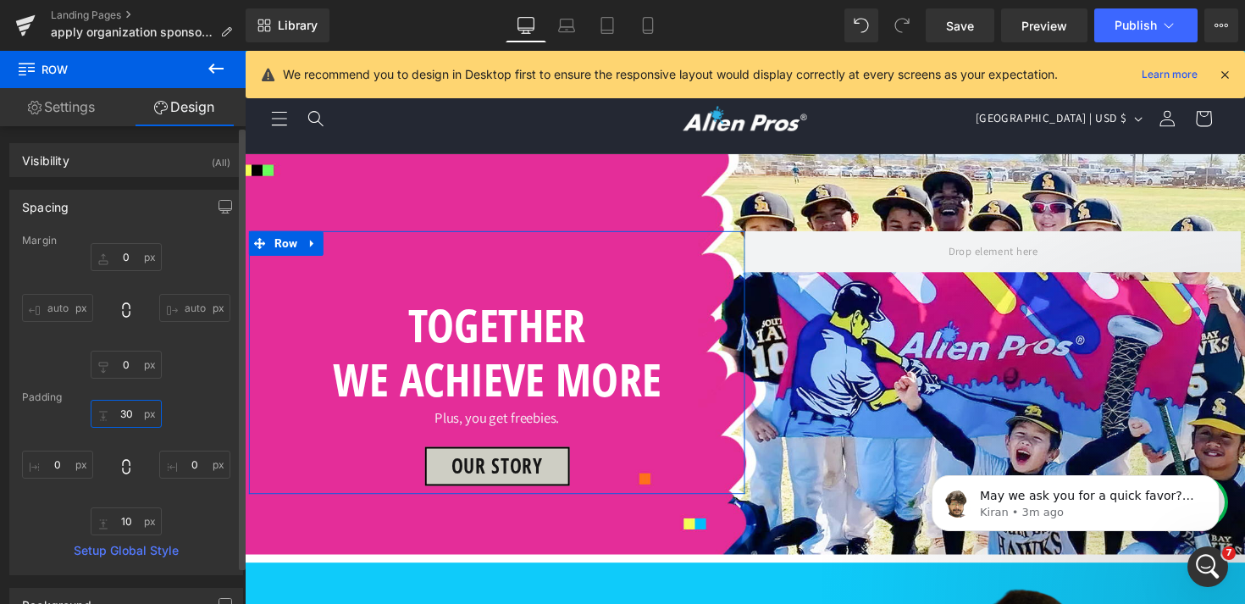
click at [118, 415] on input "30" at bounding box center [126, 414] width 71 height 28
click at [194, 417] on div "0 10 0" at bounding box center [126, 468] width 208 height 136
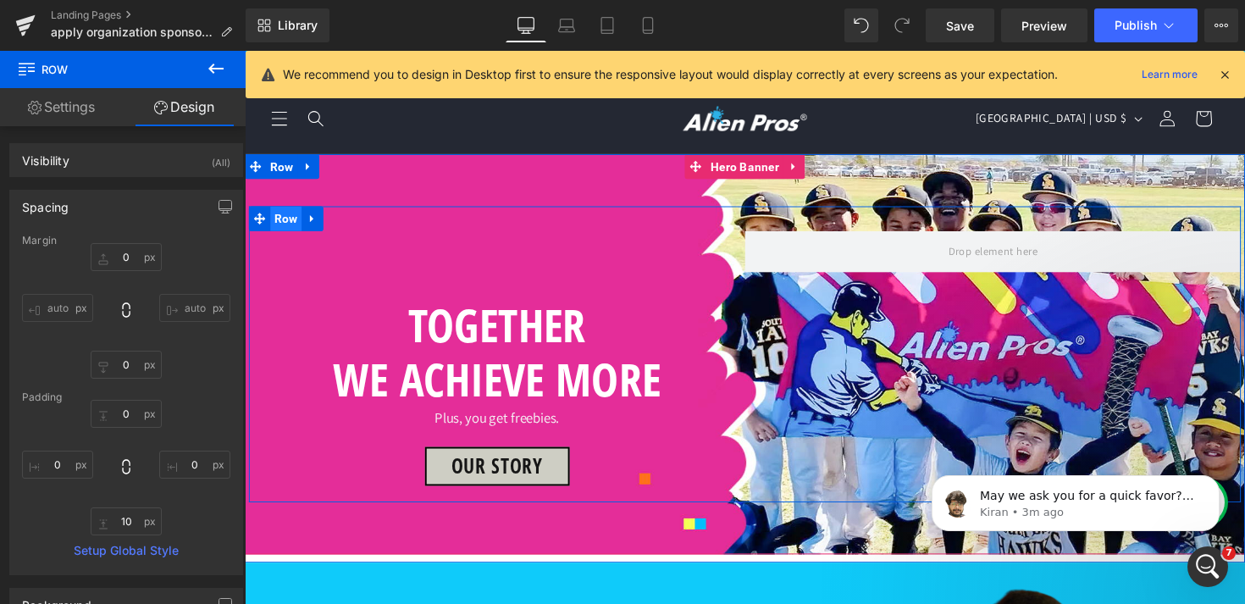
click at [291, 210] on span "Row" at bounding box center [287, 222] width 32 height 25
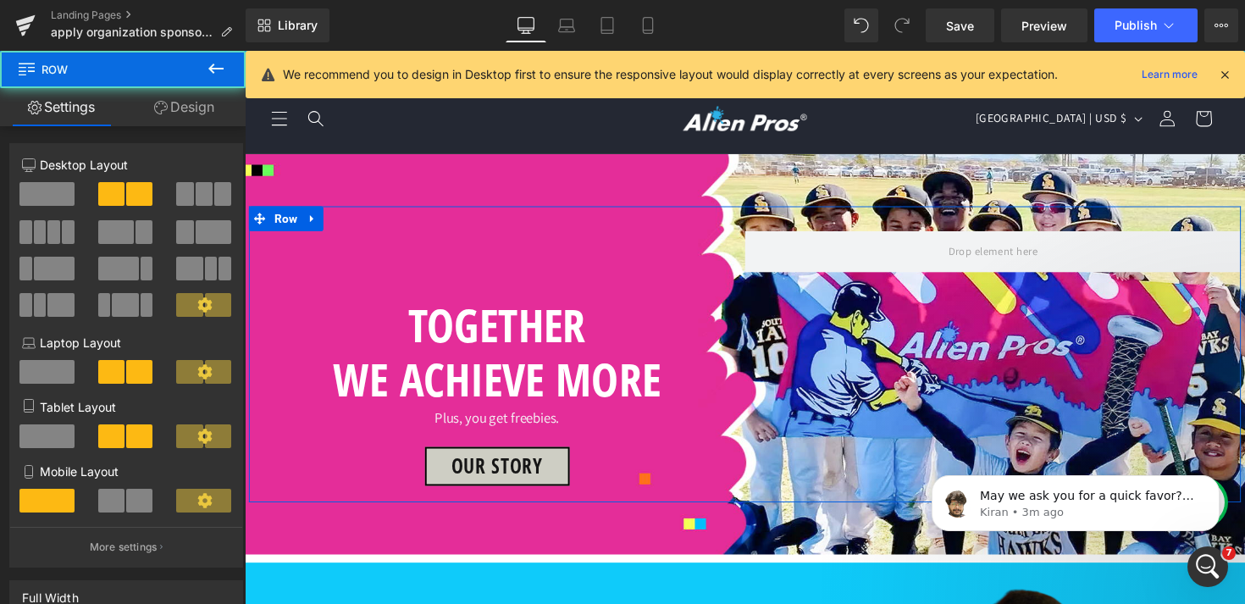
click at [198, 121] on link "Design" at bounding box center [184, 107] width 123 height 38
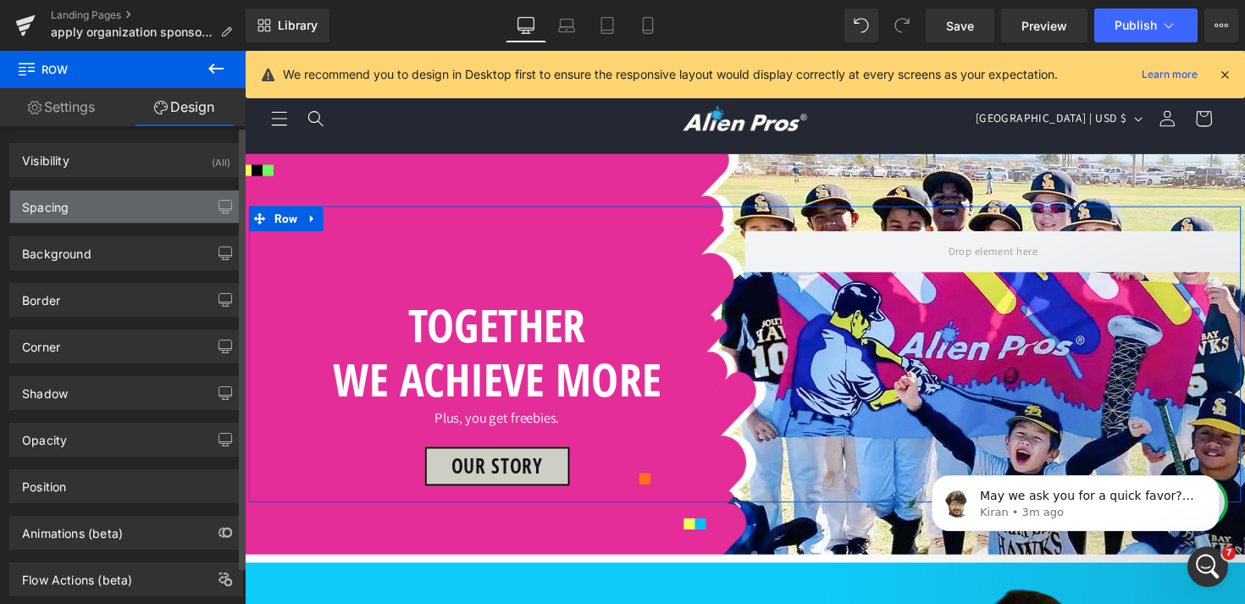
click at [127, 210] on div "Spacing" at bounding box center [126, 207] width 232 height 32
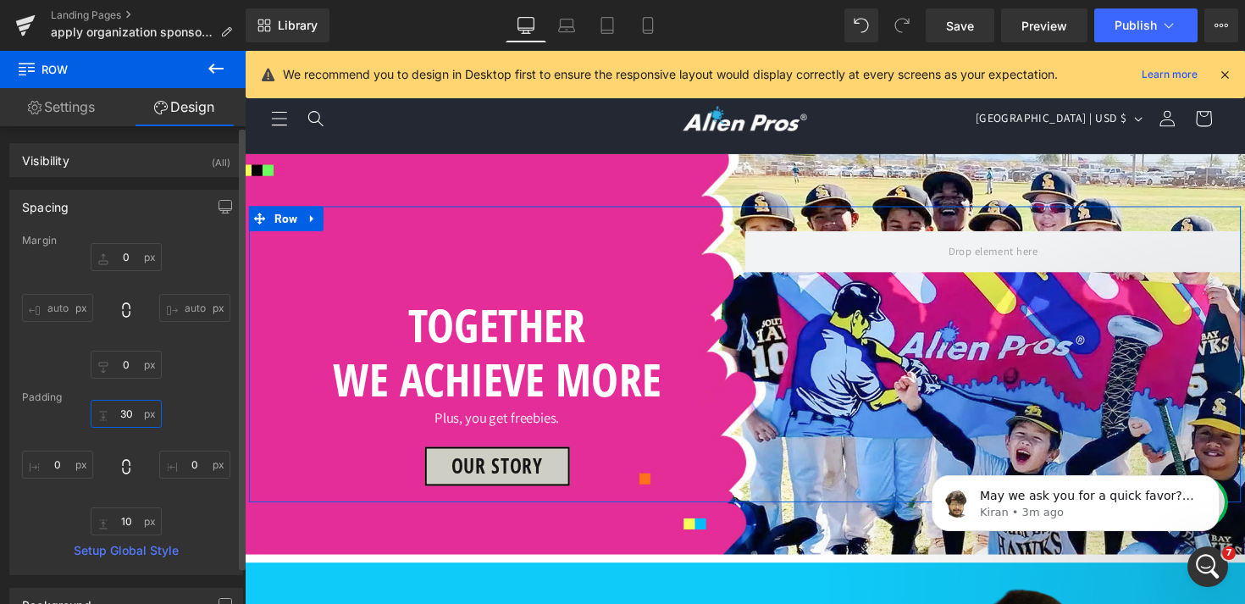
click at [129, 418] on input "30" at bounding box center [126, 414] width 71 height 28
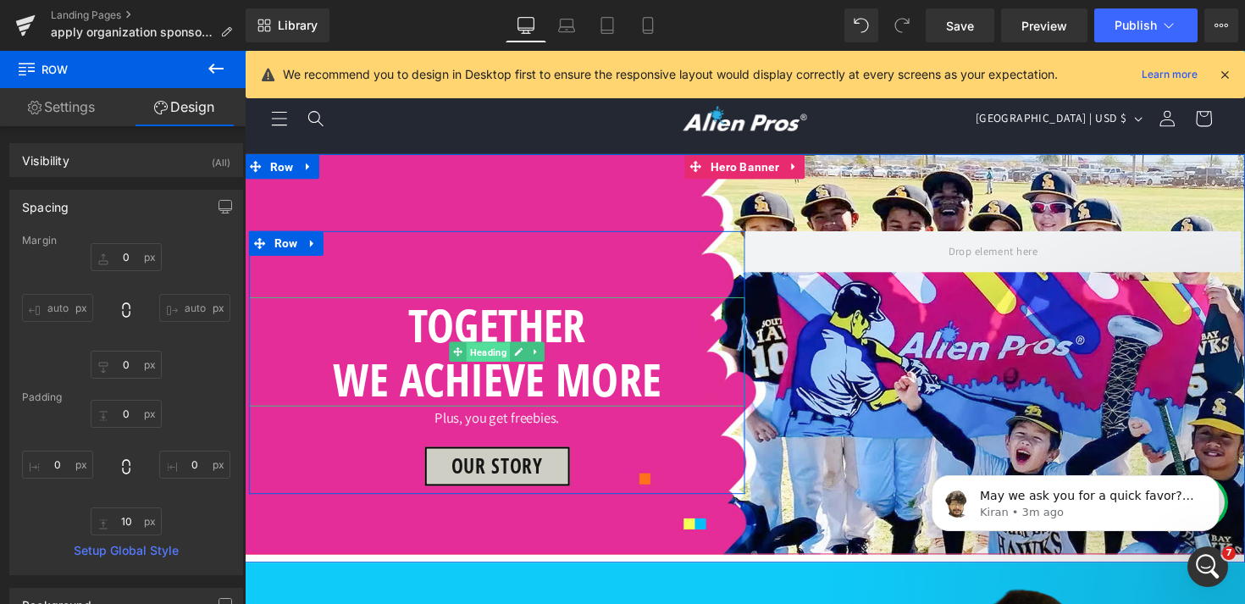
click at [502, 350] on span "Heading" at bounding box center [494, 360] width 45 height 20
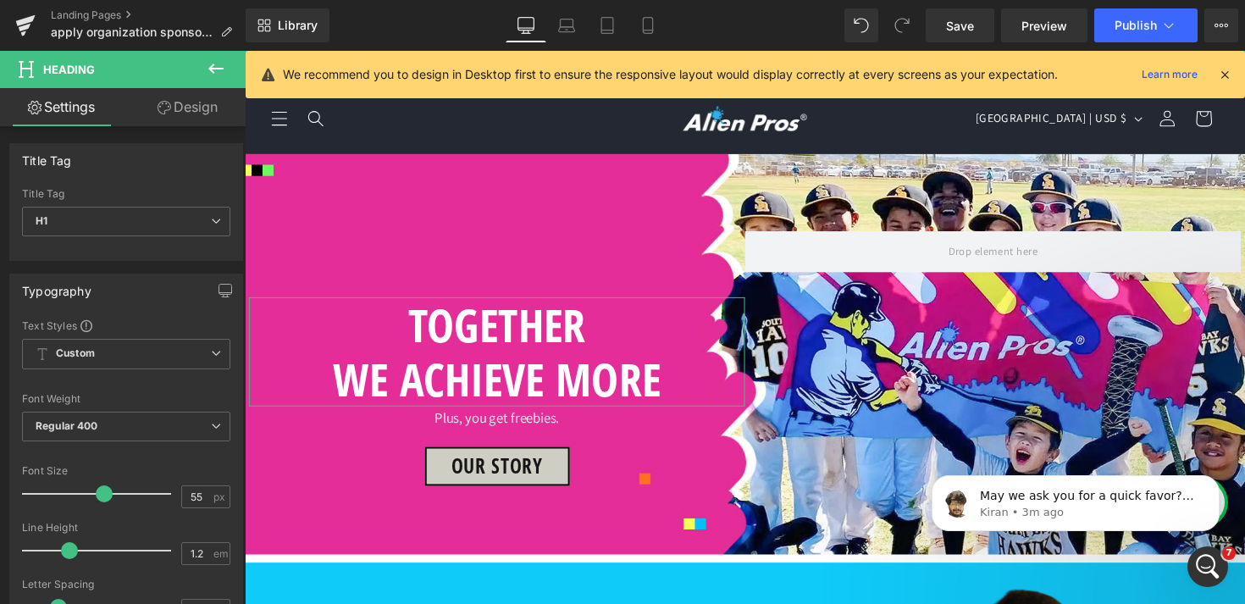
click at [199, 113] on link "Design" at bounding box center [187, 107] width 123 height 38
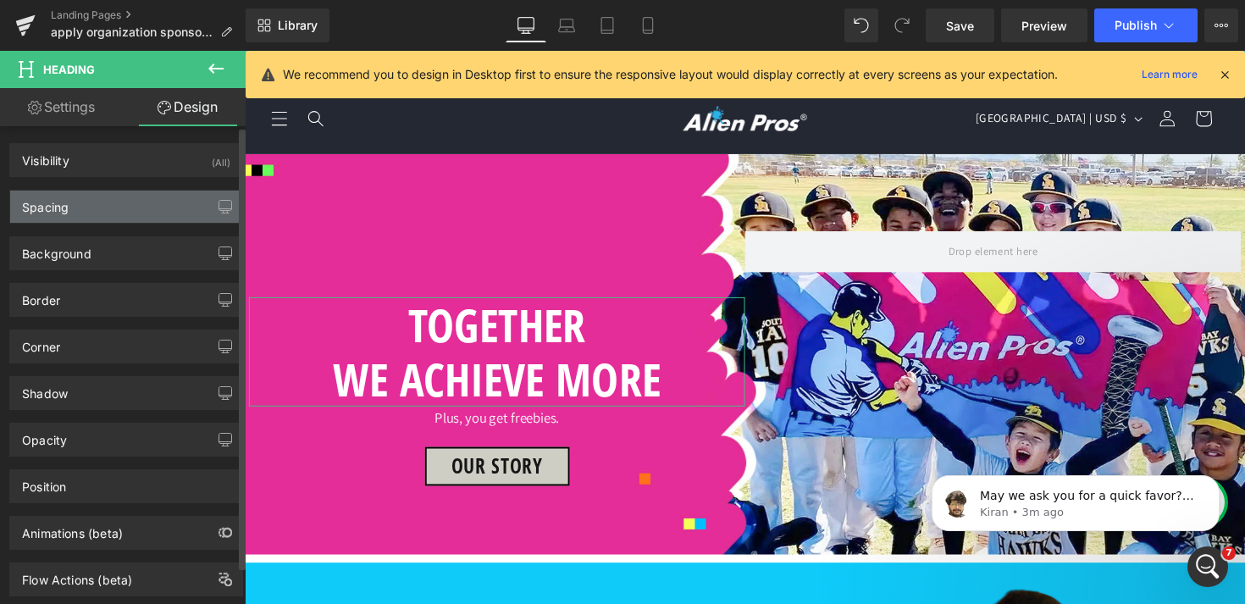
click at [125, 211] on div "Spacing" at bounding box center [126, 207] width 232 height 32
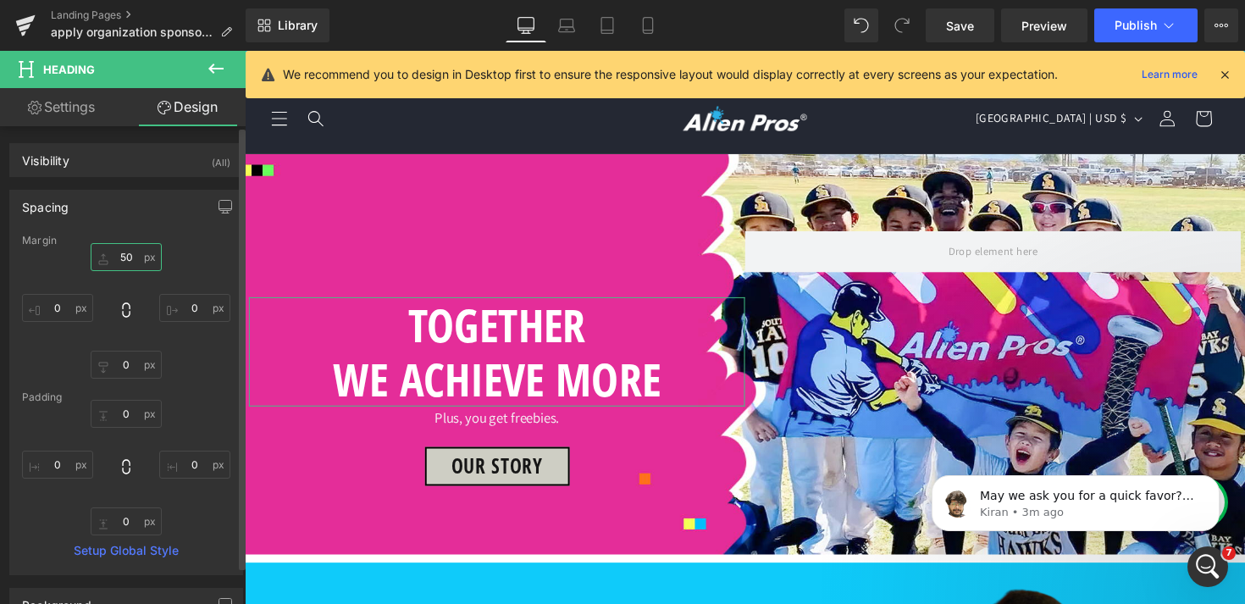
click at [124, 269] on input "50" at bounding box center [126, 257] width 71 height 28
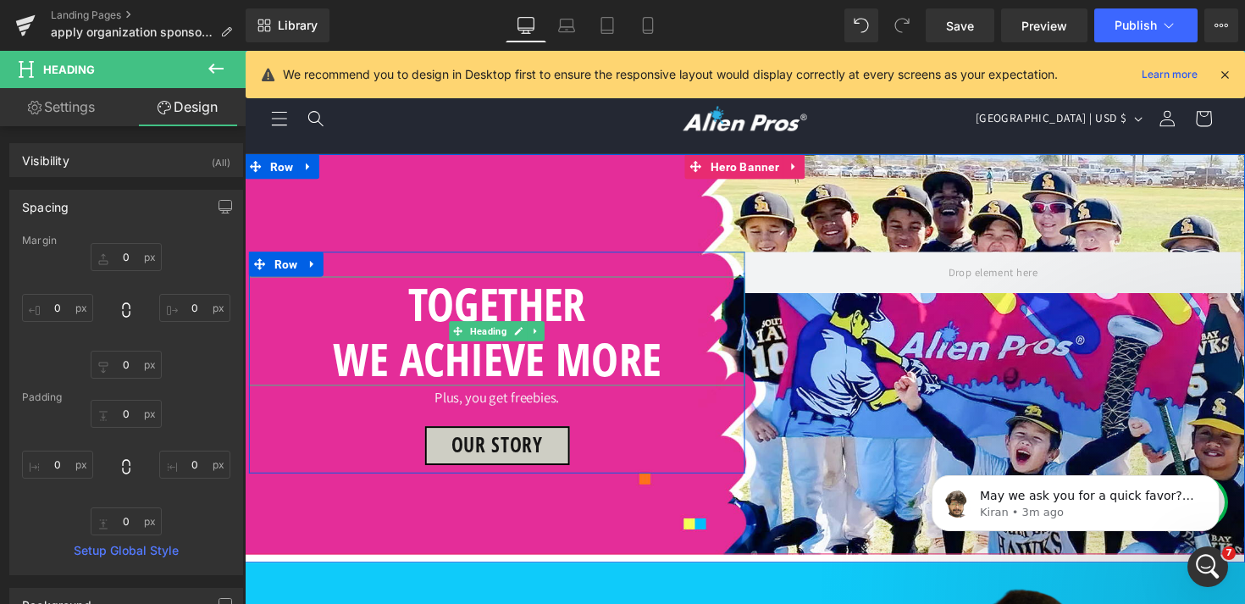
click at [590, 282] on h1 "TOGETHER" at bounding box center [503, 310] width 508 height 56
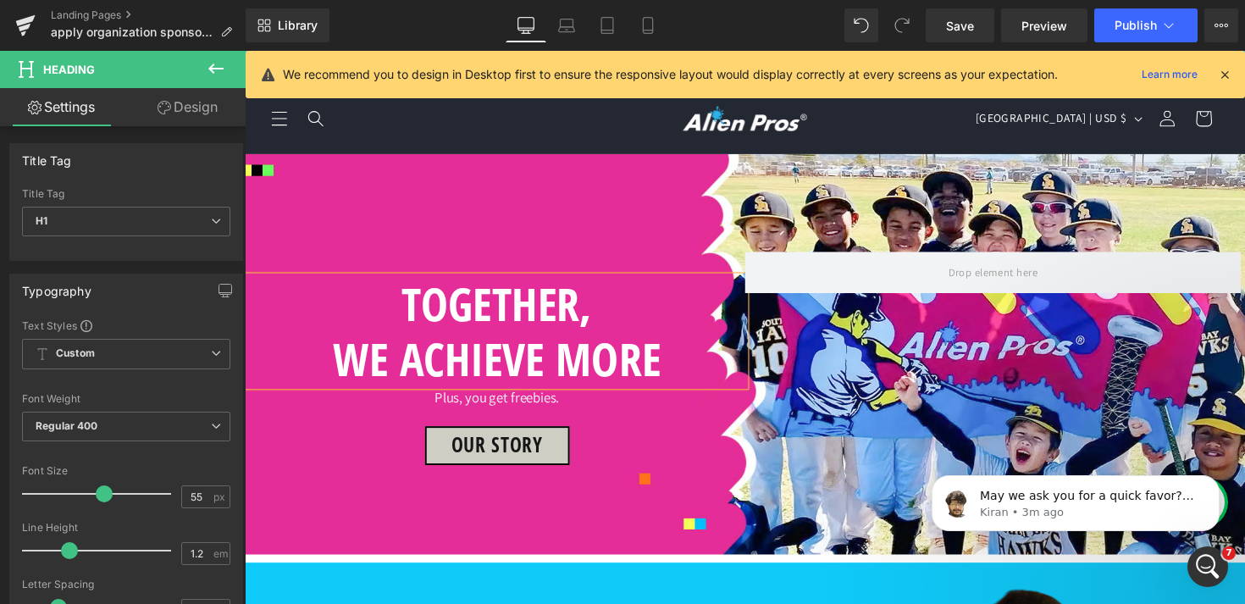
click at [662, 338] on h1 "WE ACHIEVE MORE" at bounding box center [503, 366] width 508 height 56
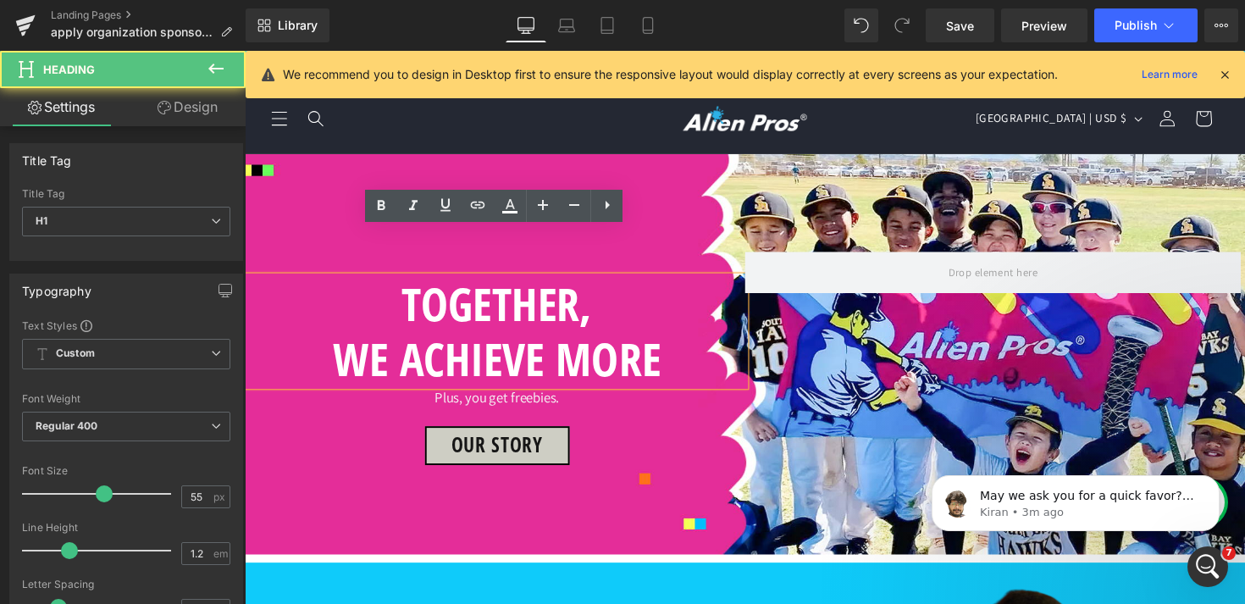
click at [677, 338] on h1 "WE ACHIEVE MORE" at bounding box center [503, 366] width 508 height 56
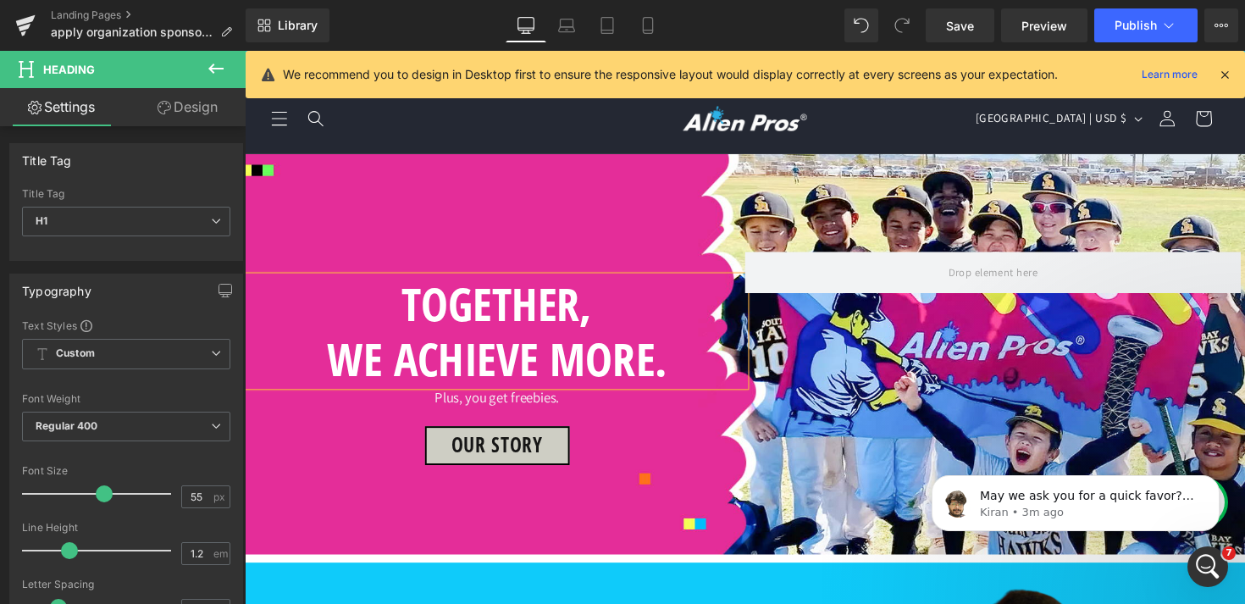
scroll to position [0, 0]
click at [496, 456] on span "Button" at bounding box center [503, 456] width 37 height 20
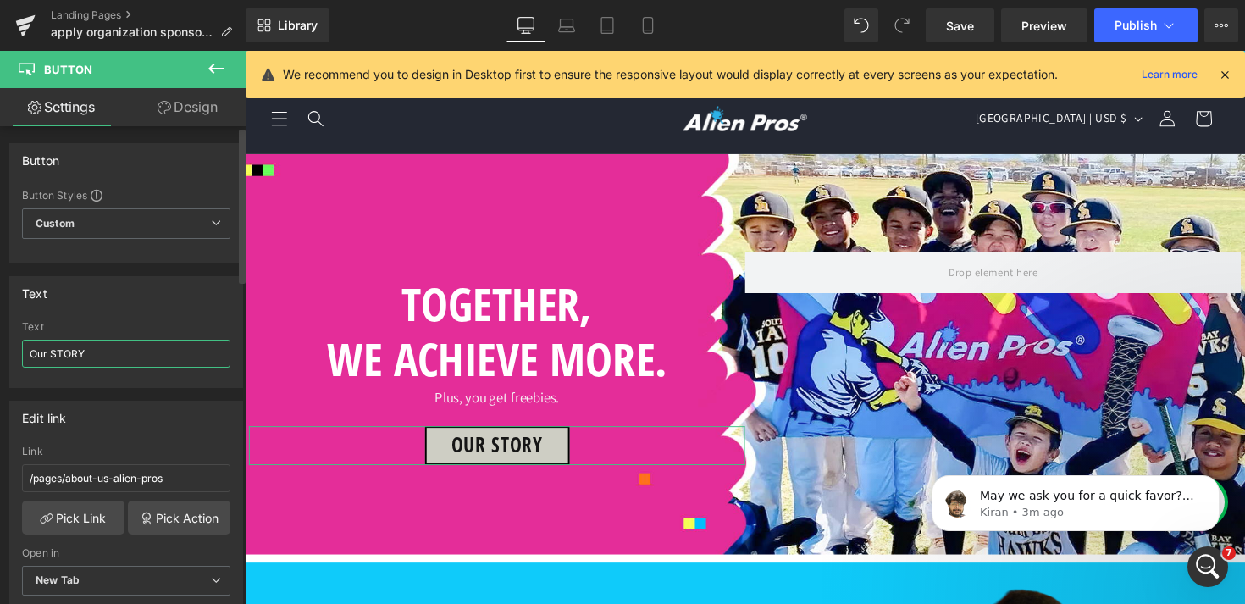
drag, startPoint x: 107, startPoint y: 351, endPoint x: 0, endPoint y: 306, distance: 115.8
click at [0, 317] on div "Text Our STORY Text Our STORY" at bounding box center [126, 325] width 253 height 125
type input "APPLY NOW"
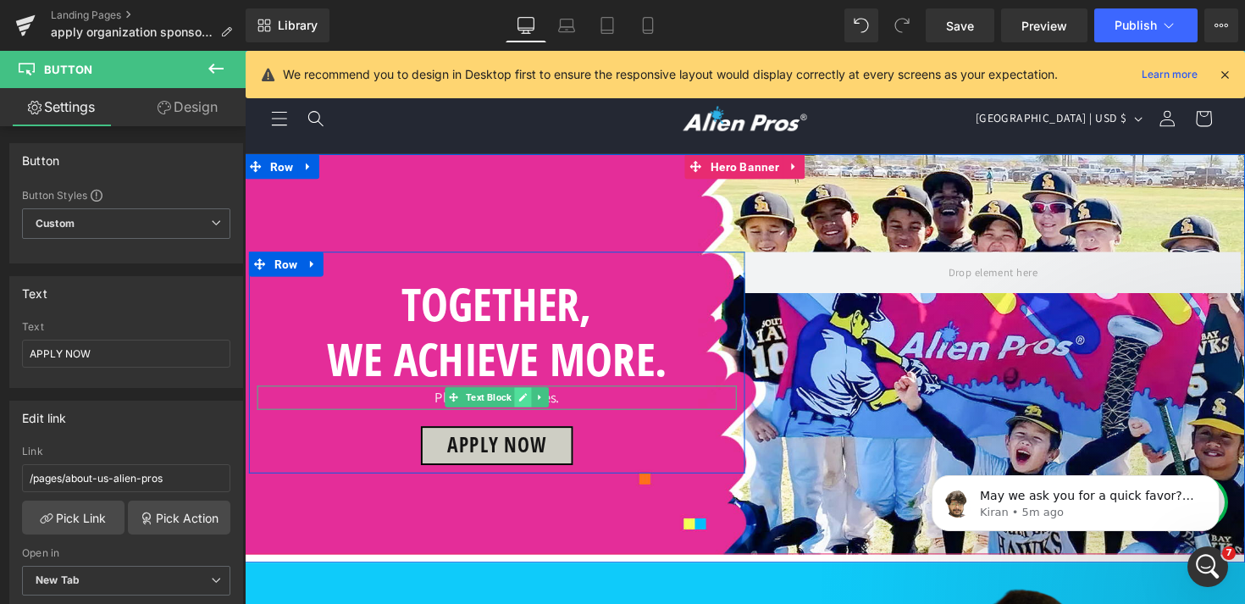
click at [529, 402] on icon at bounding box center [530, 406] width 8 height 8
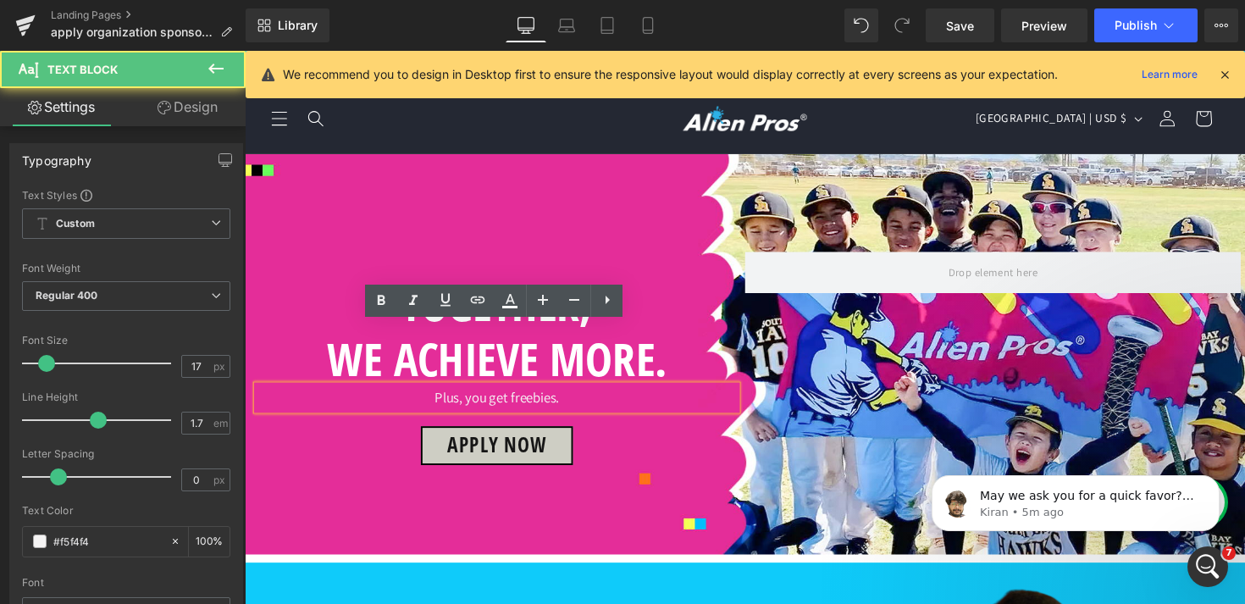
click at [471, 394] on p "Plus, you get freebies." at bounding box center [503, 406] width 491 height 25
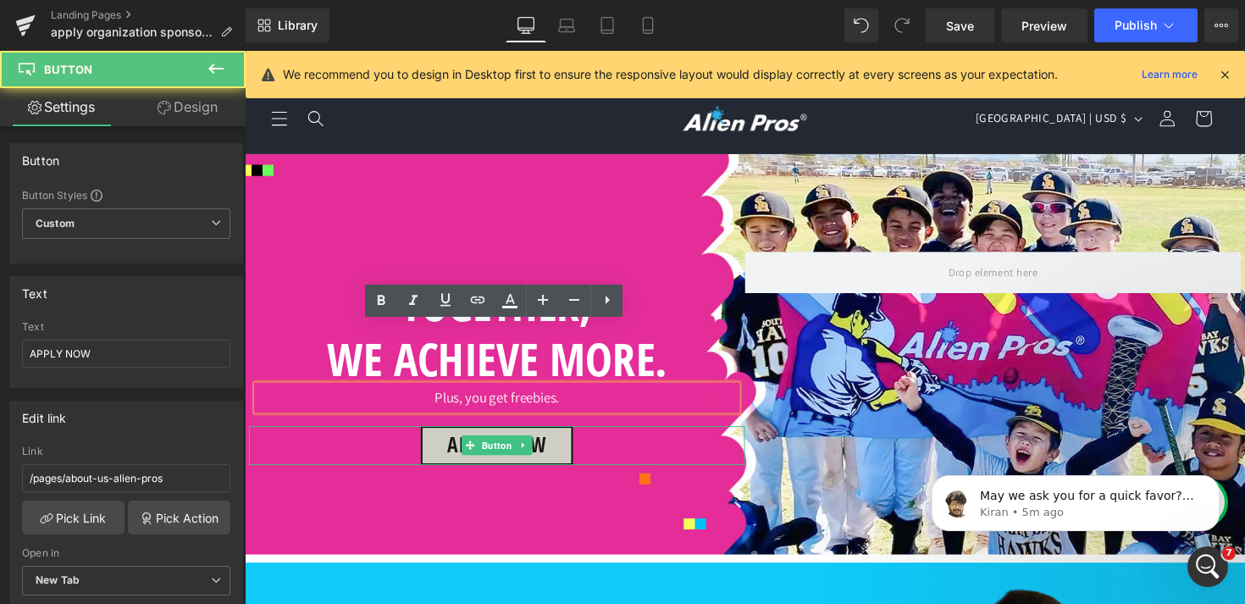
click at [695, 435] on div "APPLY NOW" at bounding box center [503, 455] width 508 height 40
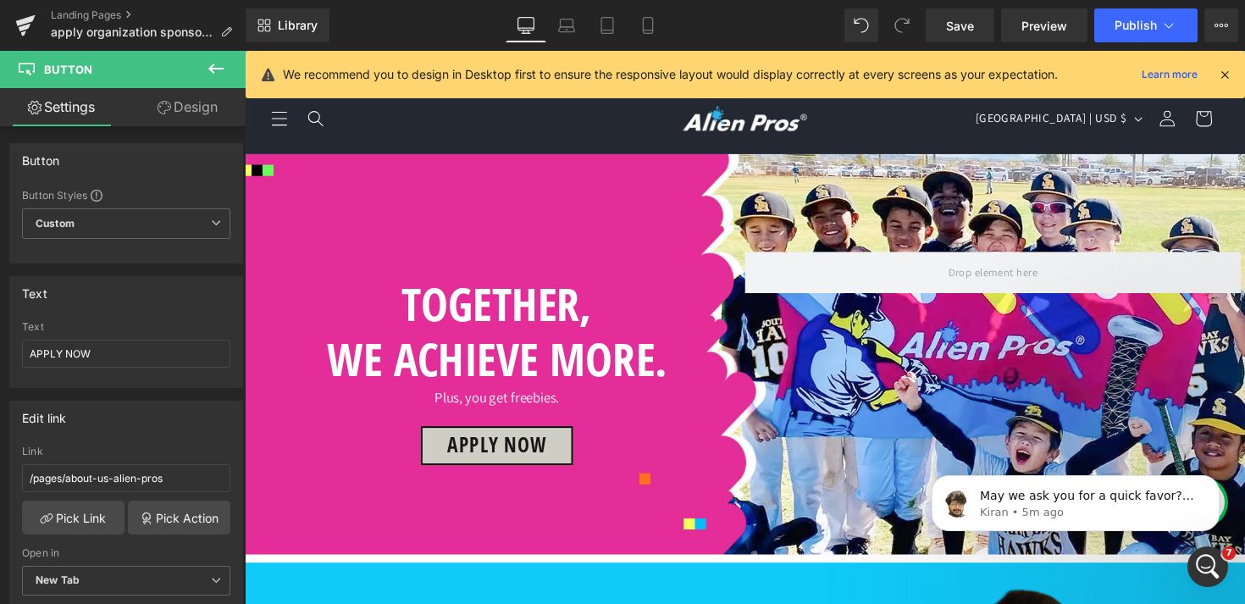
scroll to position [368, 0]
click at [315, 582] on icon at bounding box center [310, 588] width 12 height 13
click at [357, 582] on icon at bounding box center [354, 588] width 12 height 13
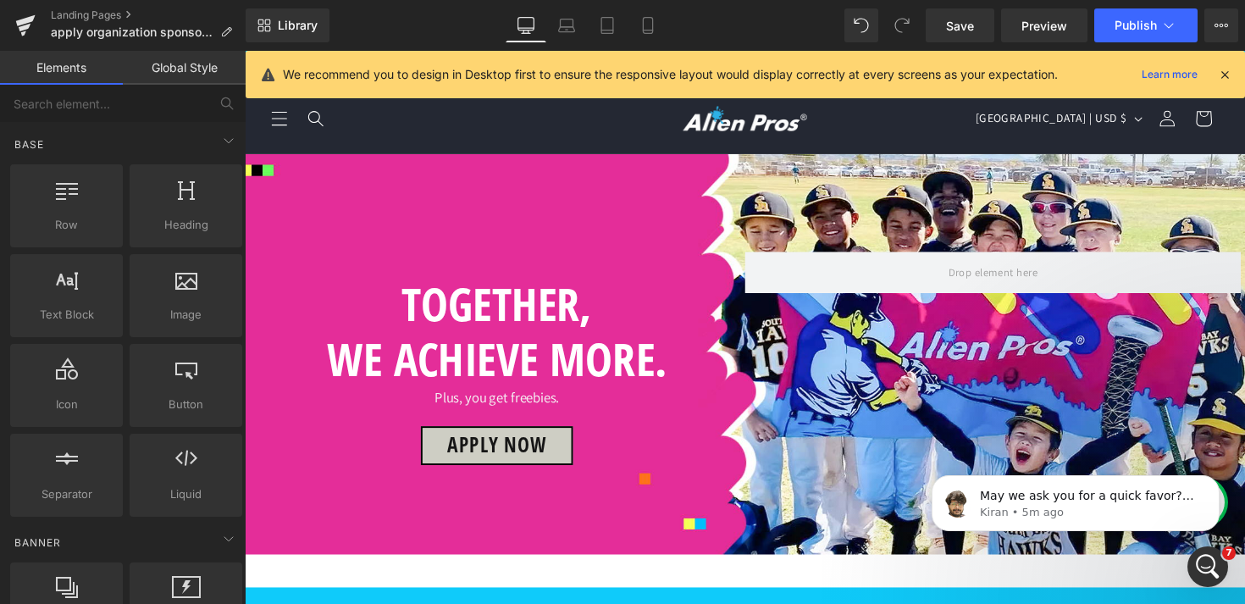
scroll to position [25, 0]
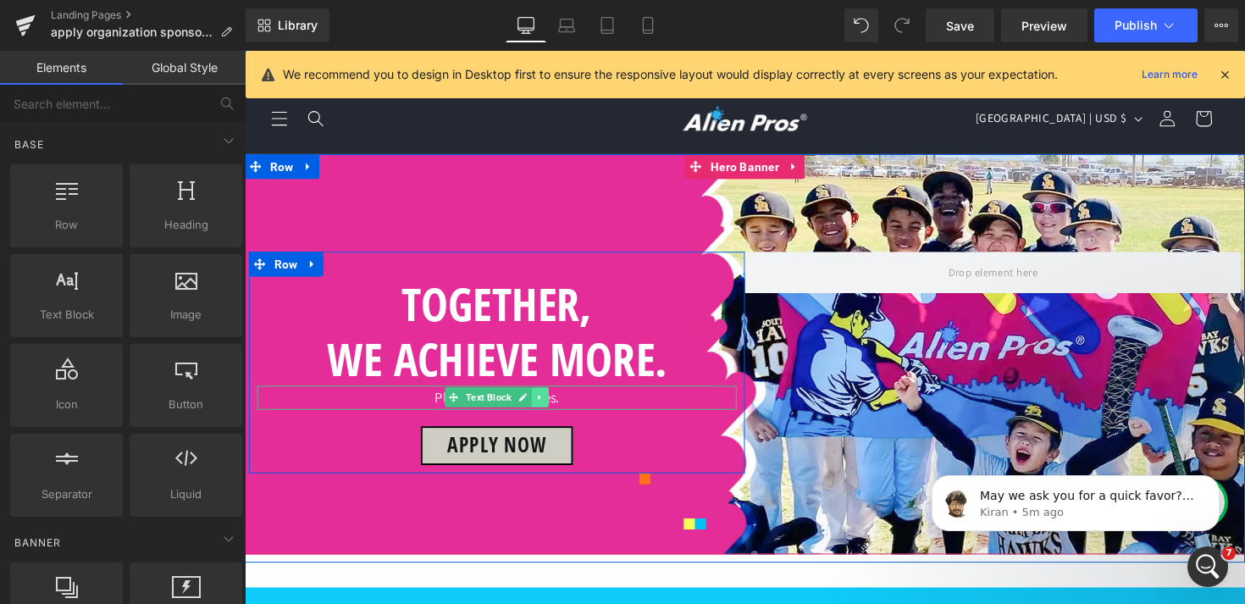
click at [546, 401] on icon at bounding box center [547, 406] width 9 height 10
click at [538, 402] on icon at bounding box center [538, 406] width 9 height 9
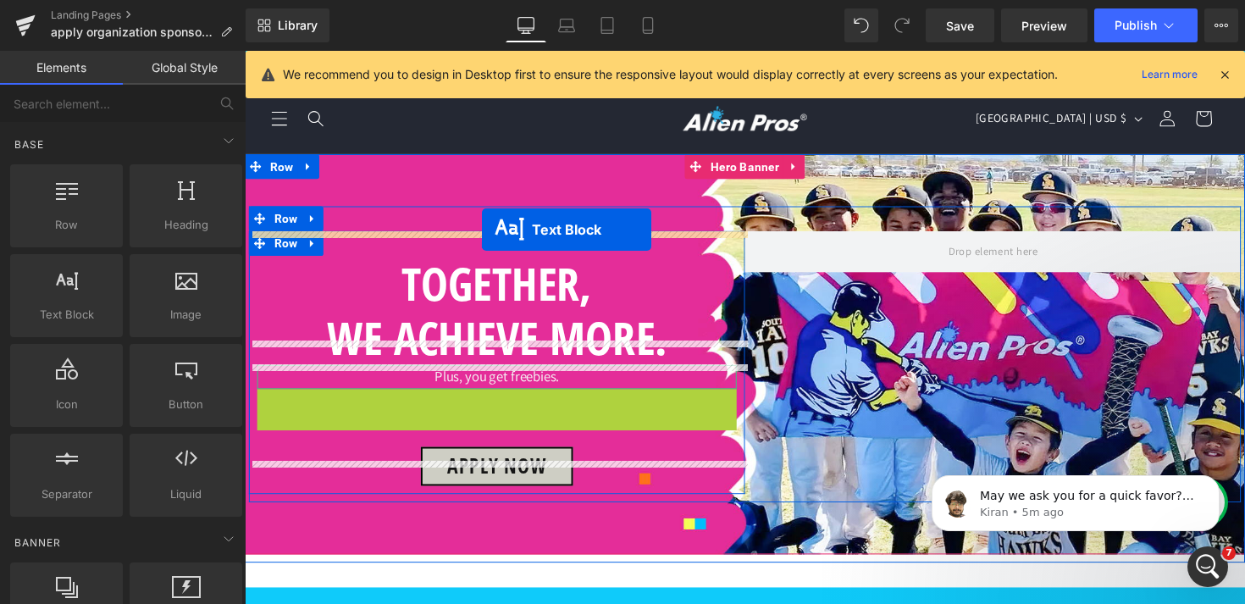
drag, startPoint x: 457, startPoint y: 393, endPoint x: 488, endPoint y: 234, distance: 162.3
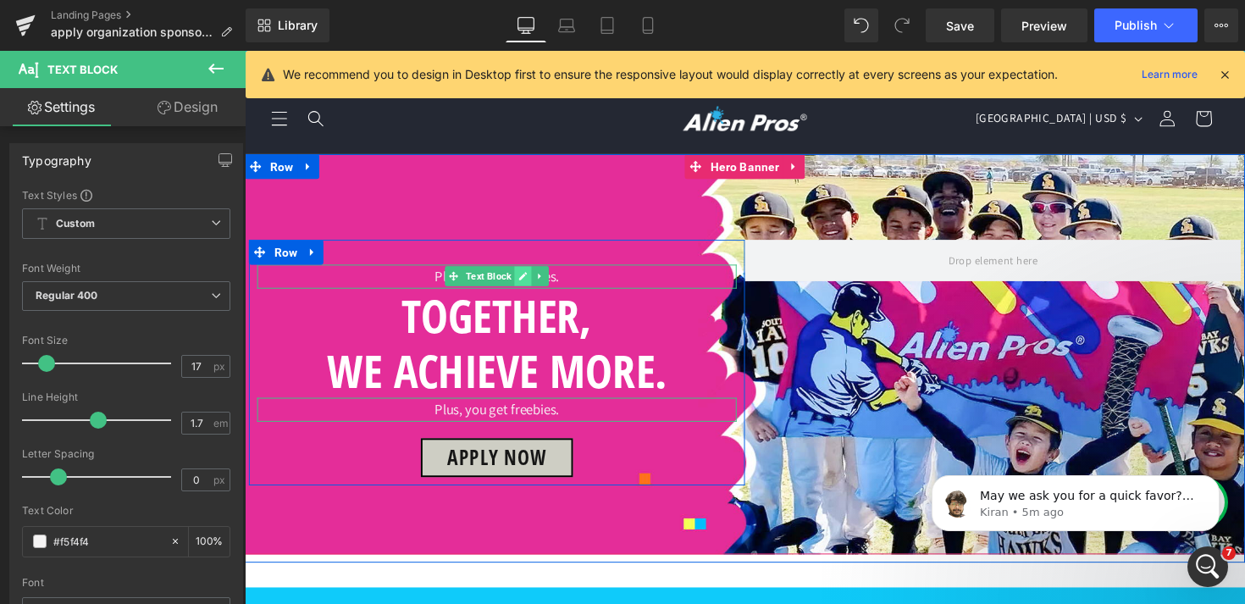
click at [531, 278] on icon at bounding box center [530, 282] width 8 height 8
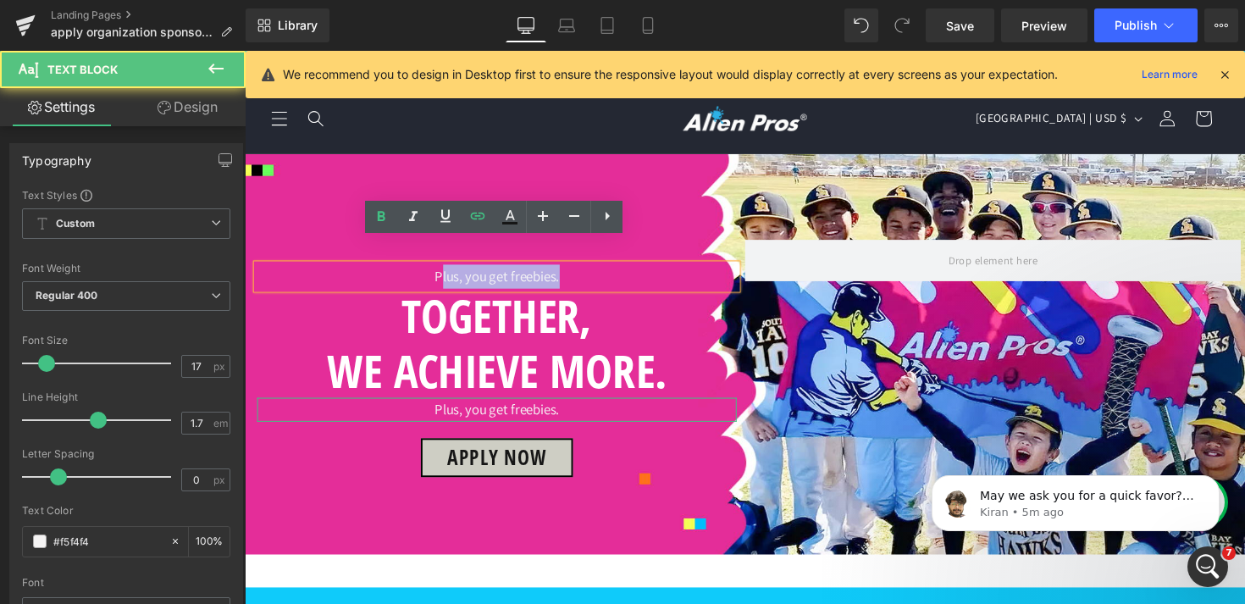
drag, startPoint x: 578, startPoint y: 257, endPoint x: 384, endPoint y: 257, distance: 194.0
click at [385, 270] on p "Plus, you get freebies." at bounding box center [503, 282] width 491 height 25
click at [380, 218] on icon at bounding box center [381, 217] width 20 height 20
drag, startPoint x: 585, startPoint y: 259, endPoint x: 426, endPoint y: 260, distance: 158.4
click at [426, 270] on p "Plus, you get freebies." at bounding box center [503, 282] width 491 height 25
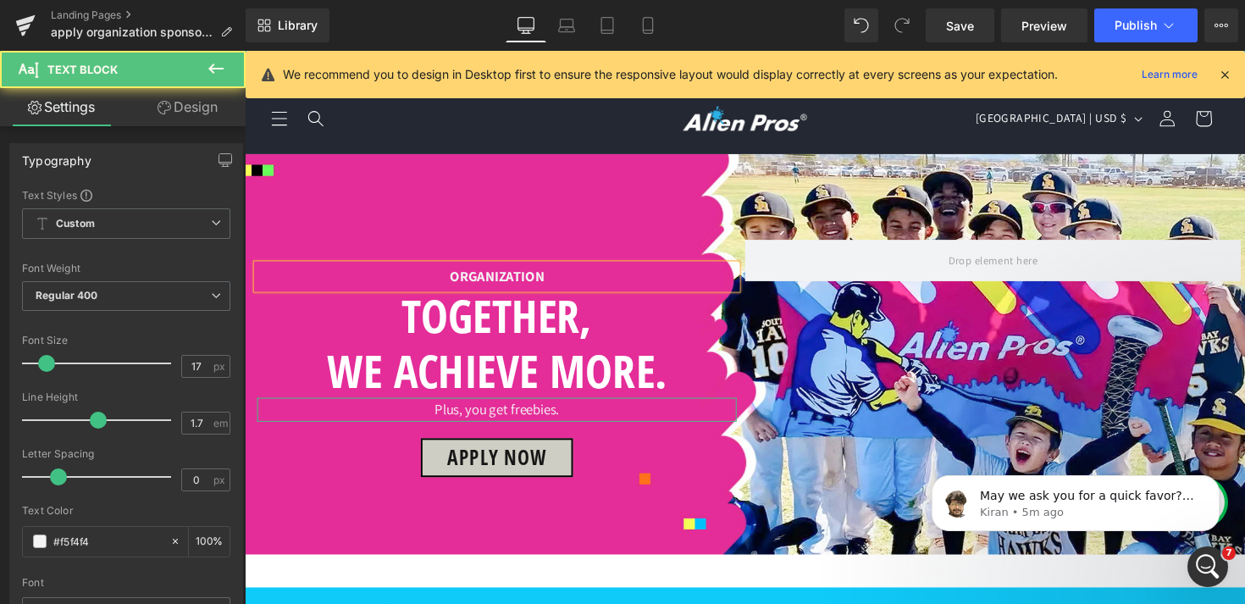
click at [456, 273] on strong "ORGANIZATION" at bounding box center [503, 282] width 97 height 19
click at [585, 270] on p "GET ORGANIZATION" at bounding box center [503, 282] width 491 height 25
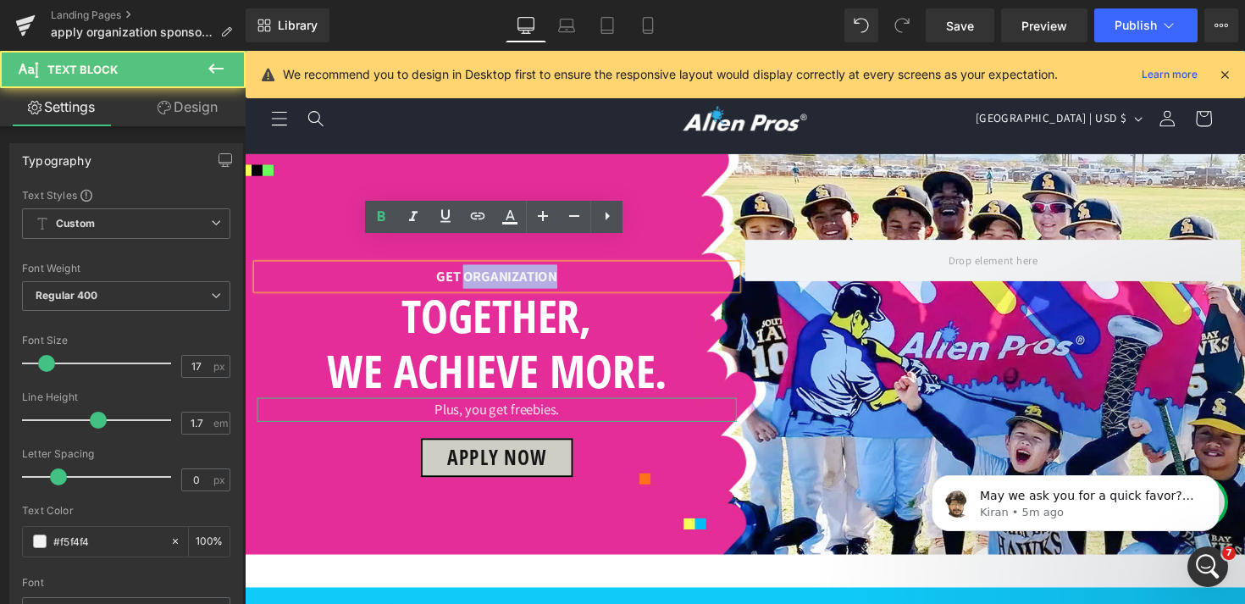
drag, startPoint x: 585, startPoint y: 261, endPoint x: 473, endPoint y: 262, distance: 111.8
click at [473, 270] on p "GET ORGANIZATION" at bounding box center [503, 282] width 491 height 25
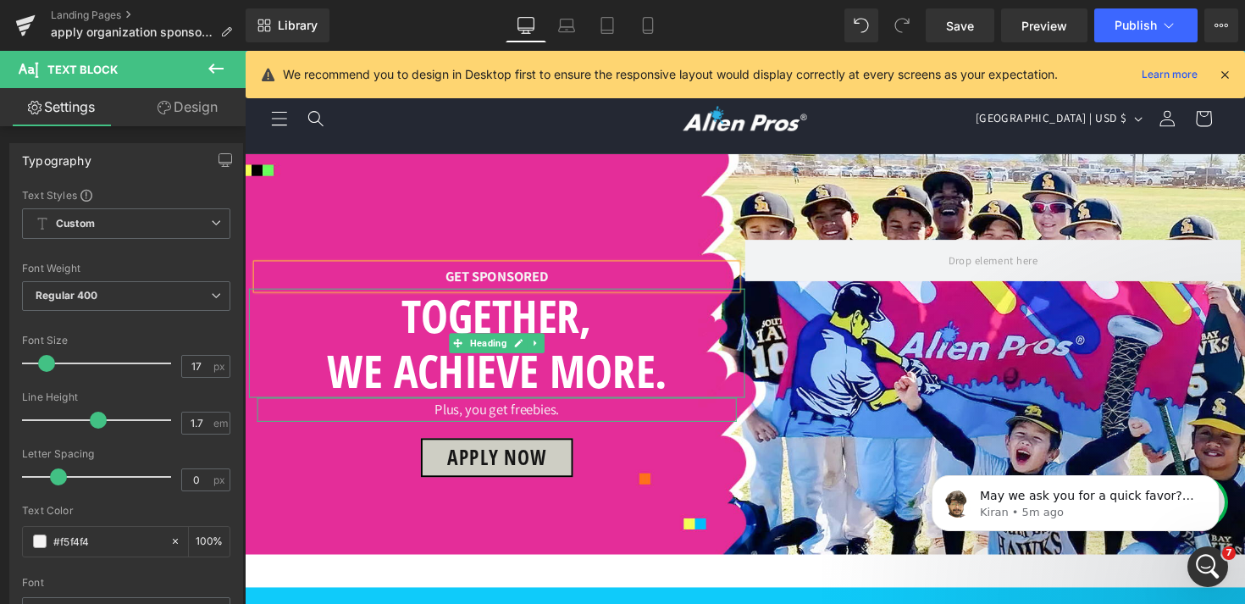
click at [640, 351] on h1 "WE ACHIEVE MORE." at bounding box center [503, 379] width 508 height 56
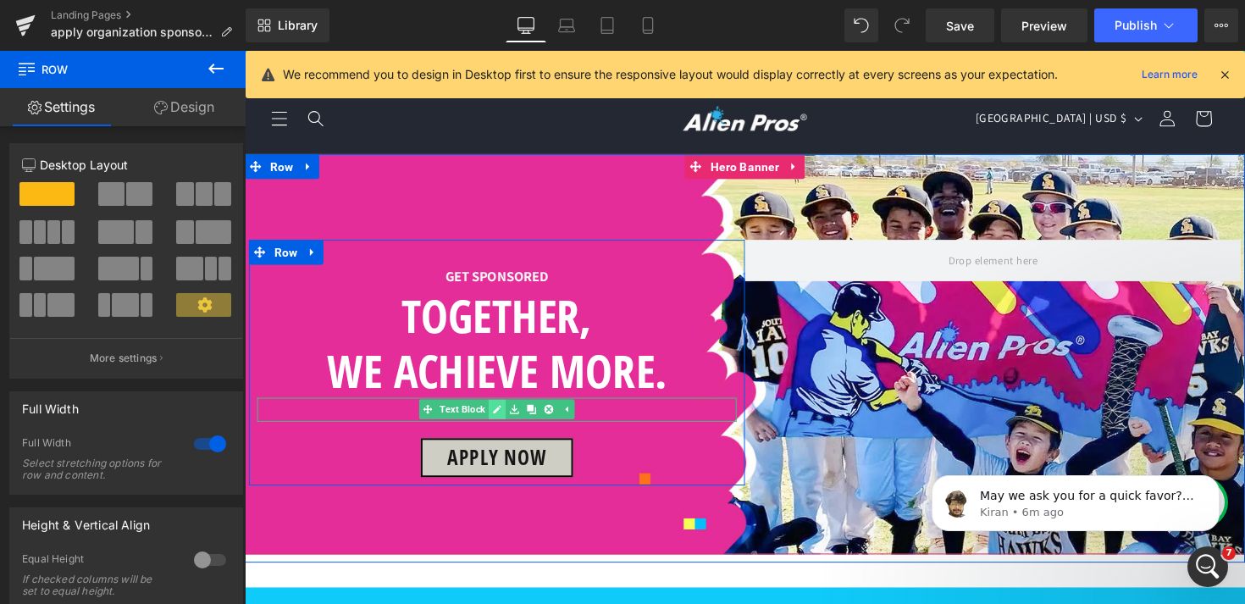
click at [508, 413] on icon at bounding box center [503, 418] width 9 height 10
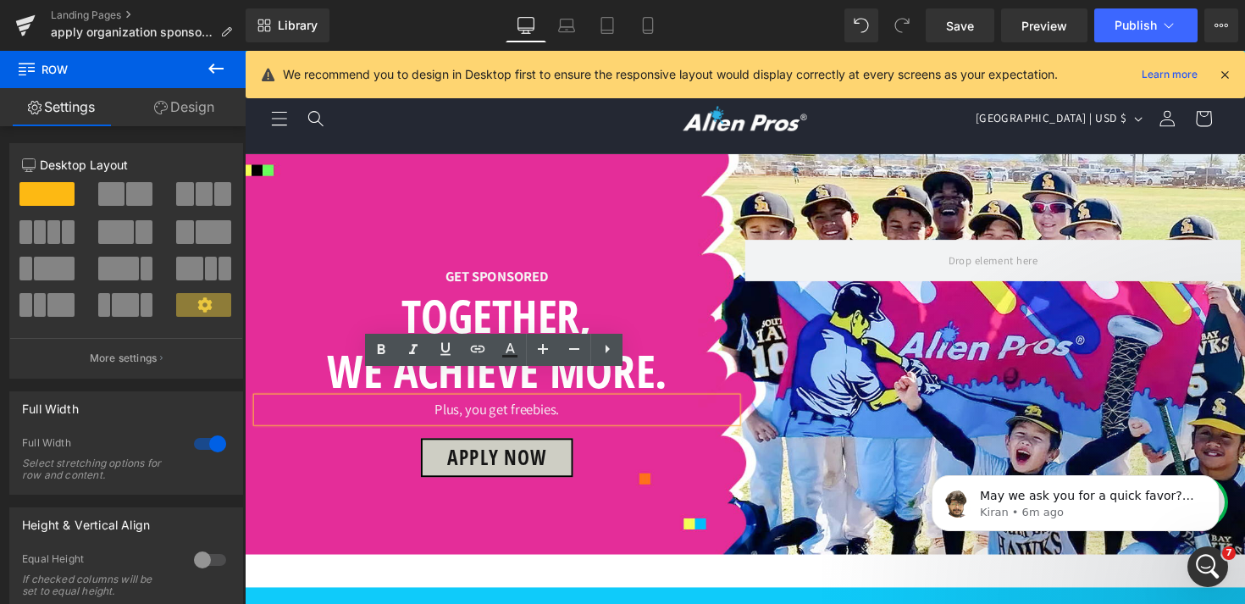
click at [529, 407] on p "Plus, you get freebies." at bounding box center [503, 419] width 491 height 25
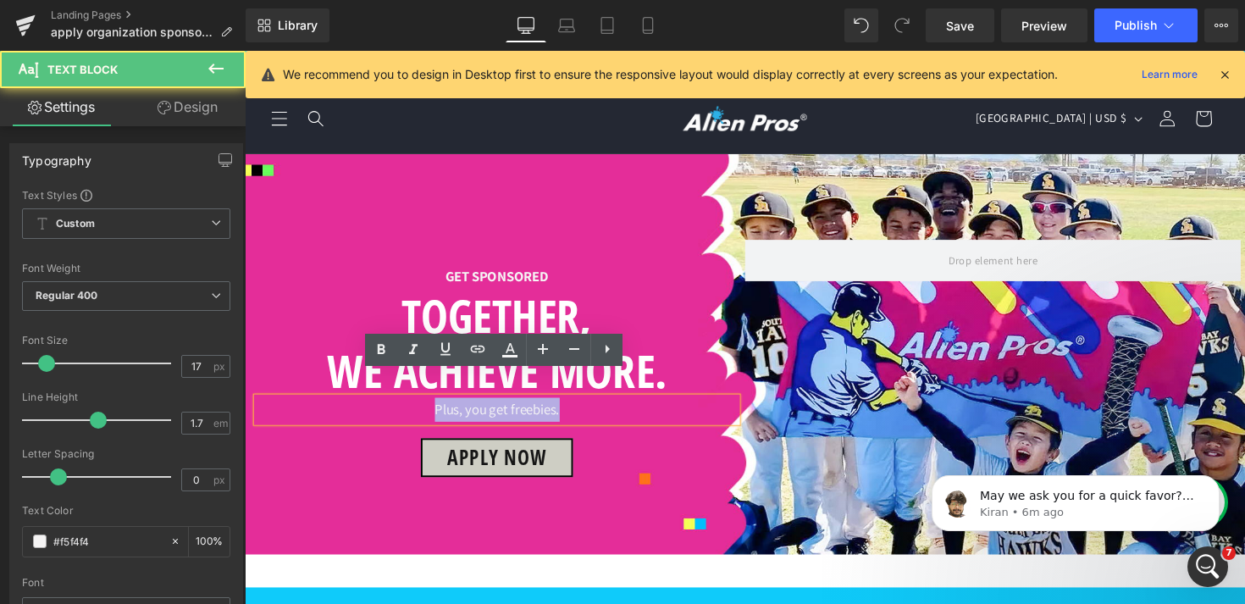
drag, startPoint x: 576, startPoint y: 394, endPoint x: 365, endPoint y: 391, distance: 211.0
click at [365, 407] on p "Plus, you get freebies." at bounding box center [503, 419] width 491 height 25
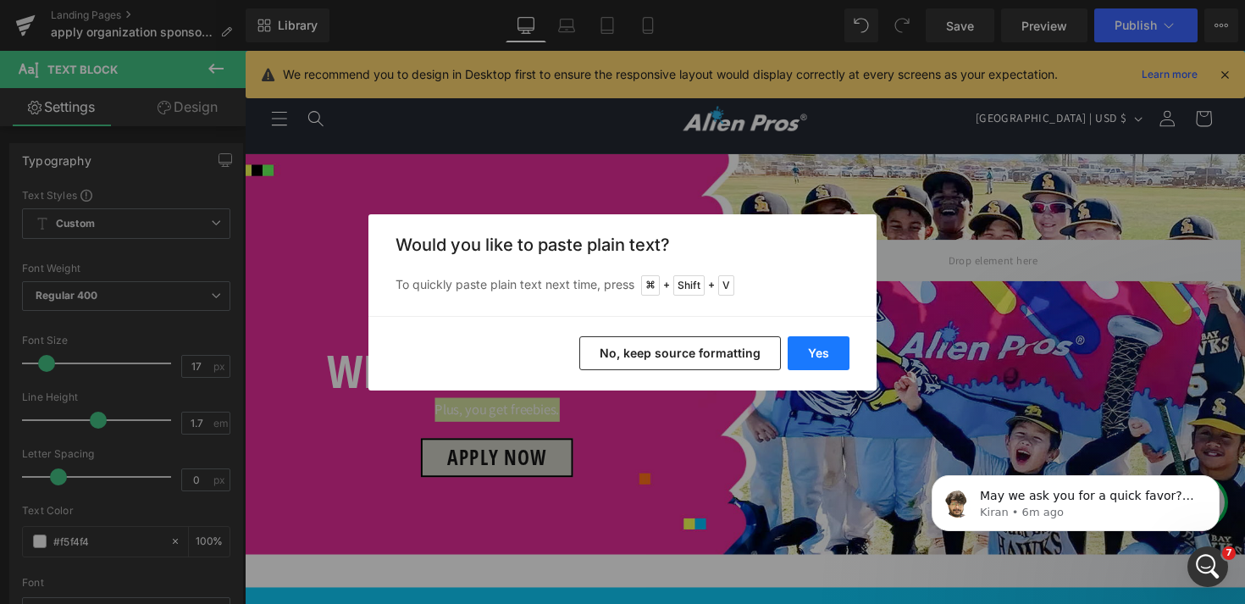
click at [826, 349] on button "Yes" at bounding box center [819, 353] width 62 height 34
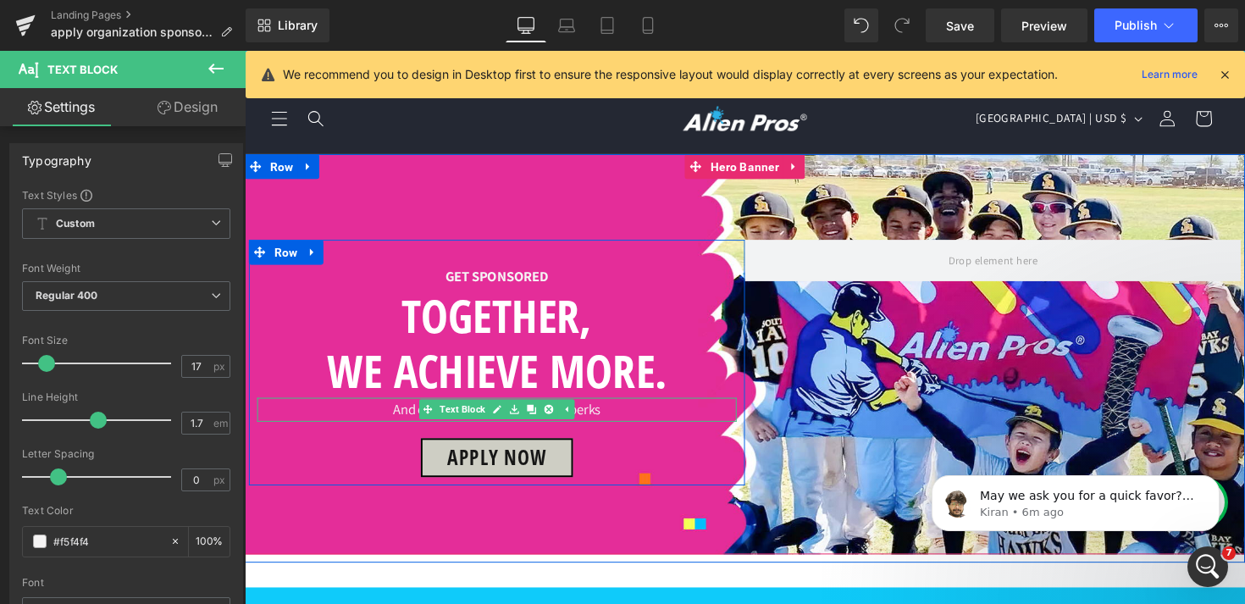
click at [614, 407] on p "And enjoy exclusive sponsored perks" at bounding box center [503, 419] width 491 height 25
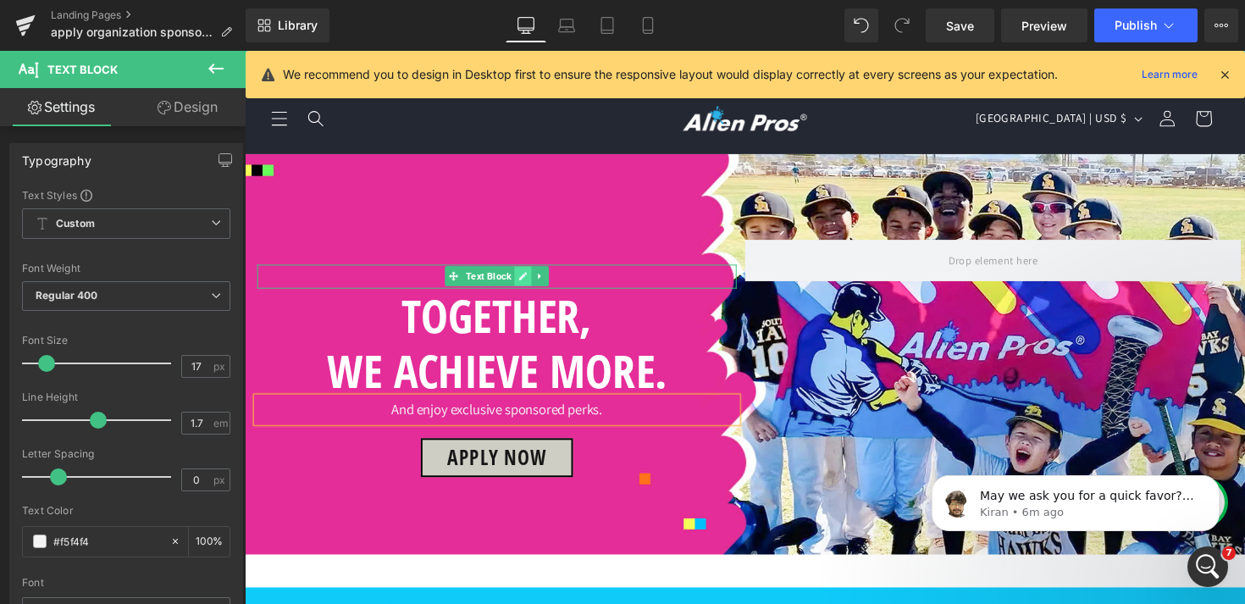
click at [523, 272] on link at bounding box center [530, 282] width 18 height 20
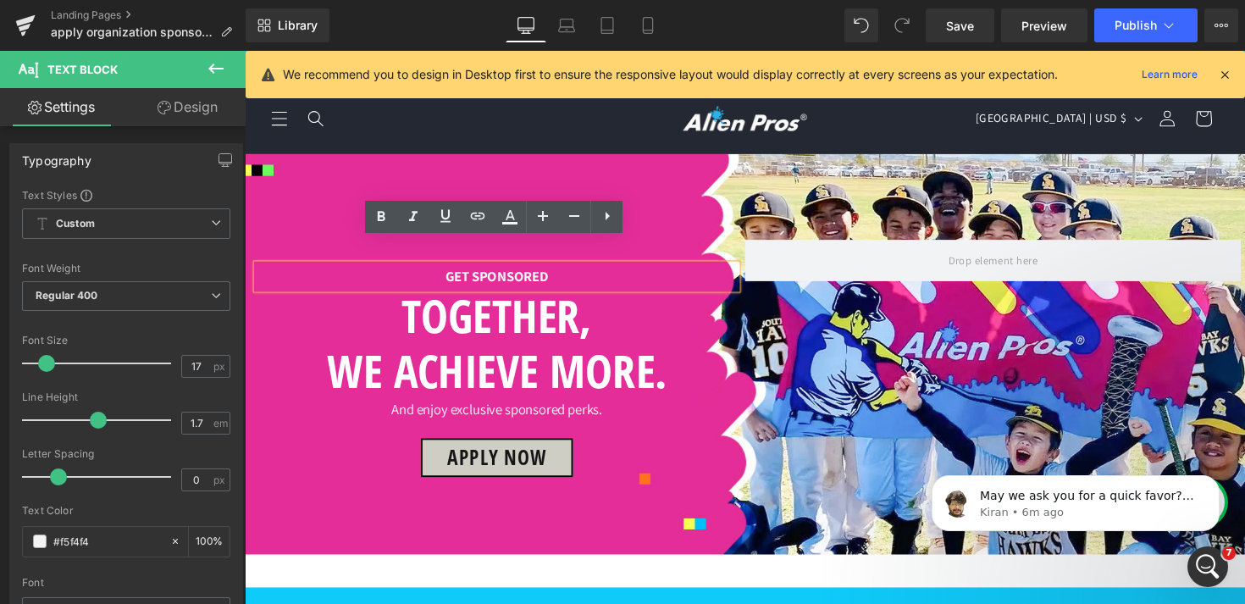
click at [479, 273] on strong "GET SPONSORED" at bounding box center [504, 282] width 106 height 19
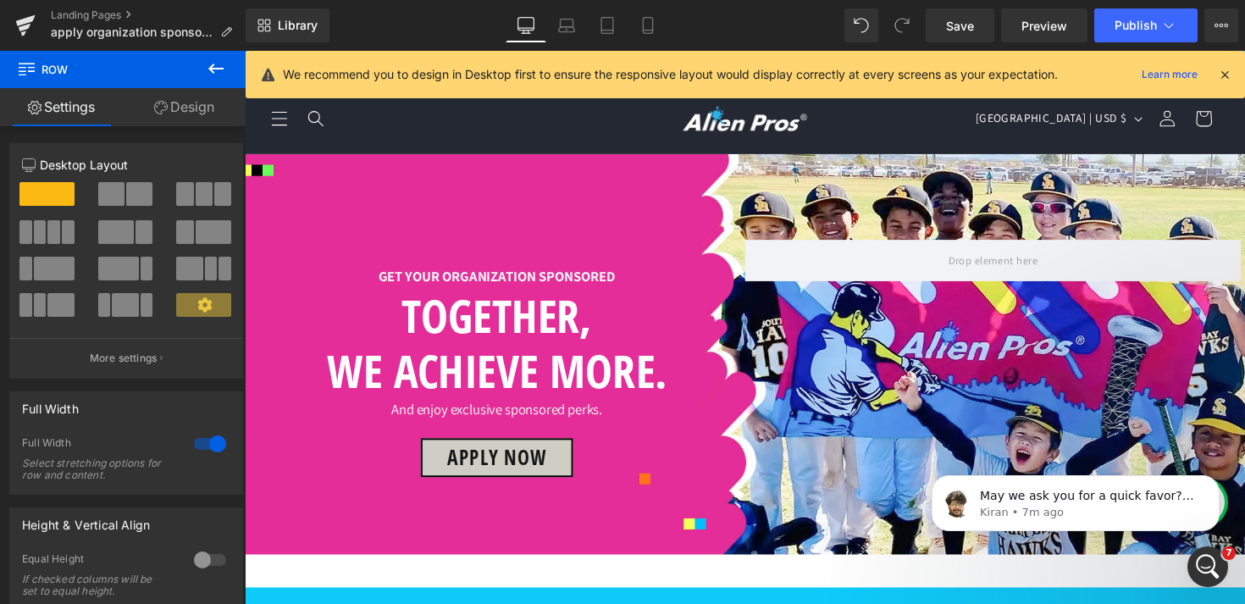
scroll to position [1172, 0]
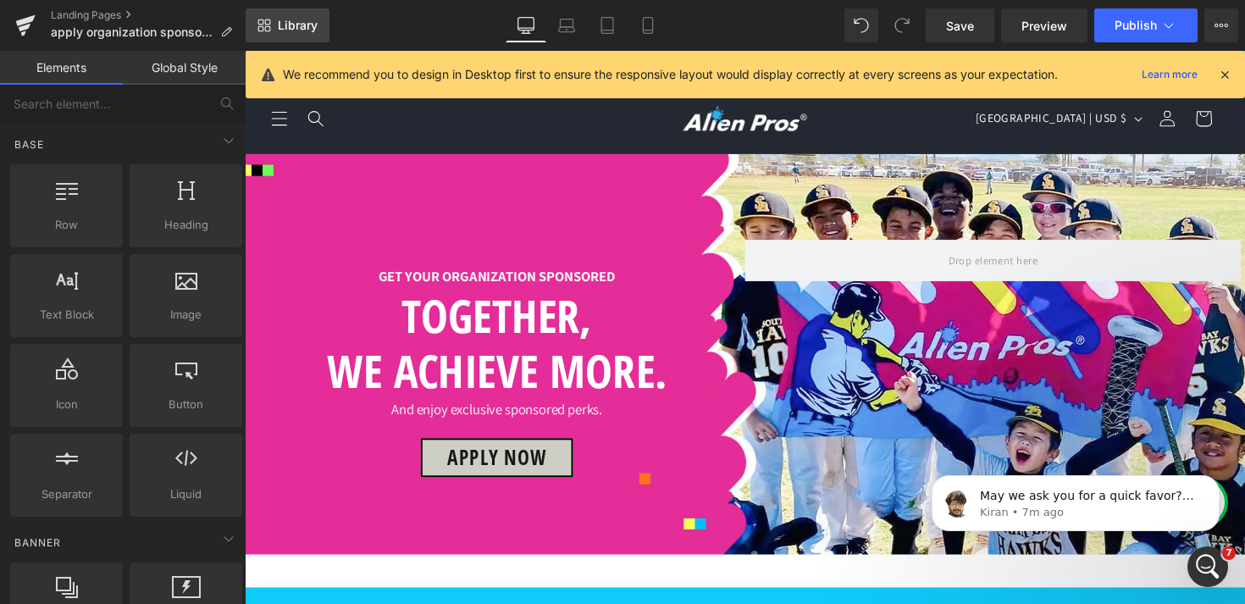
click at [269, 23] on icon at bounding box center [268, 22] width 6 height 6
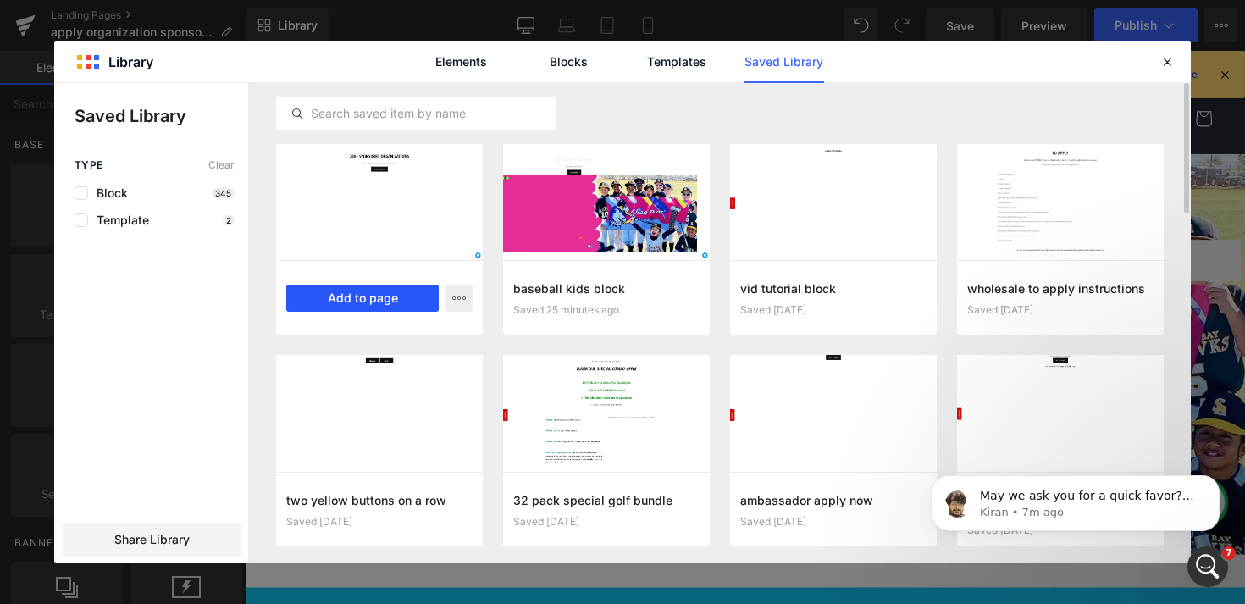
click at [347, 299] on button "Add to page" at bounding box center [362, 298] width 152 height 27
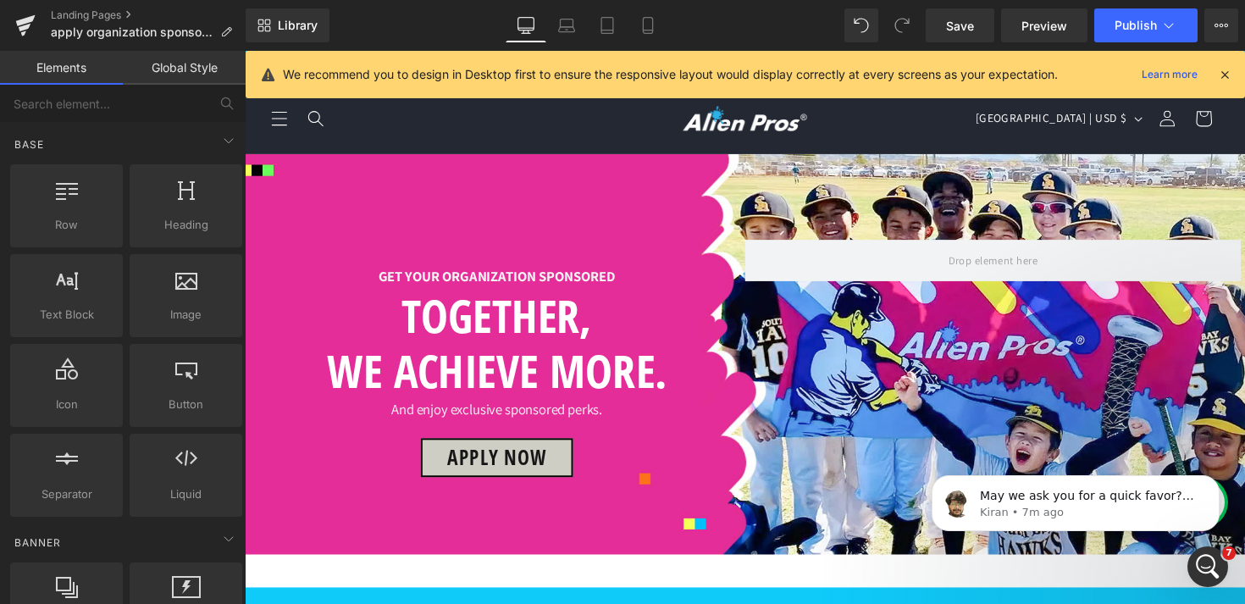
scroll to position [1572, 0]
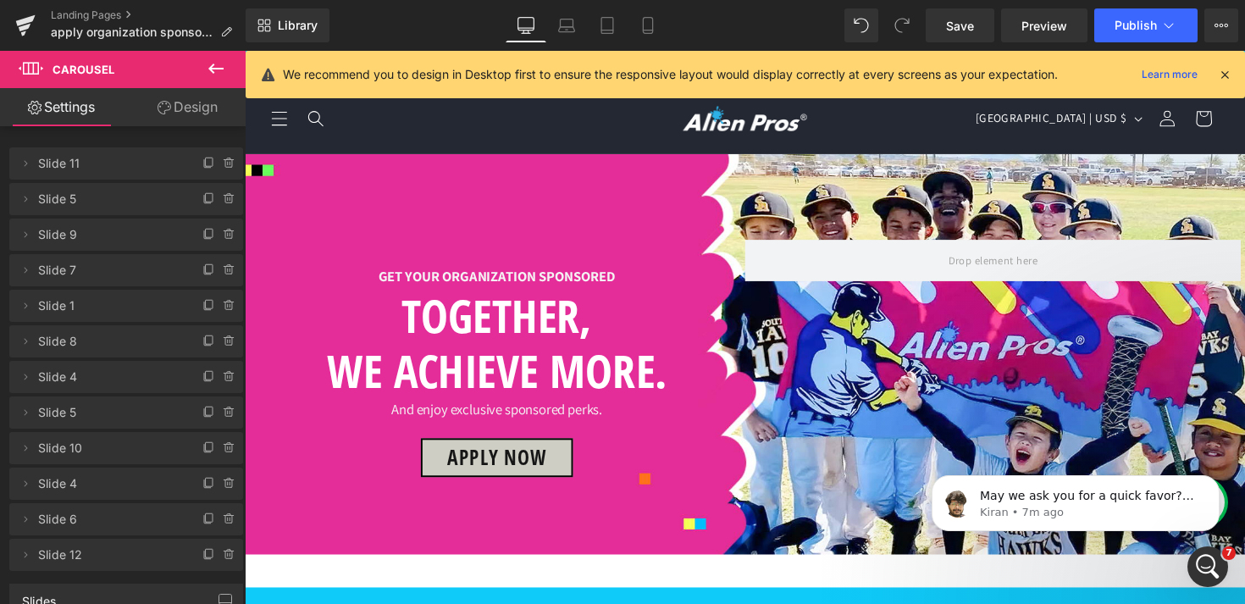
scroll to position [1237, 0]
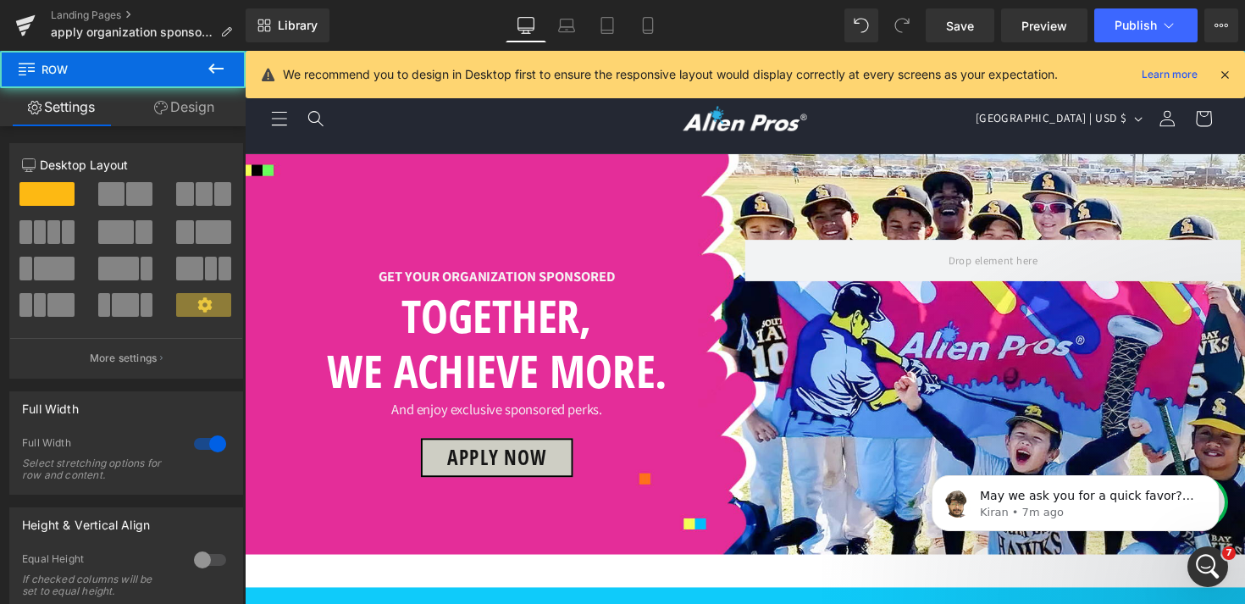
click at [190, 108] on link "Design" at bounding box center [184, 107] width 123 height 38
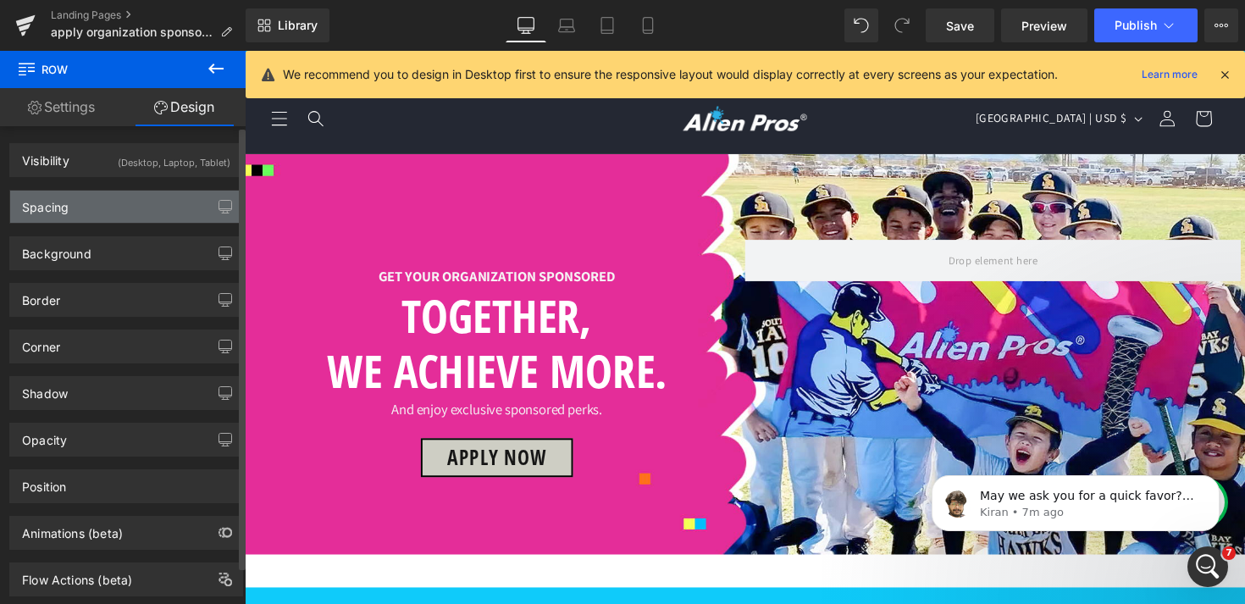
click at [144, 211] on div "Spacing" at bounding box center [126, 207] width 232 height 32
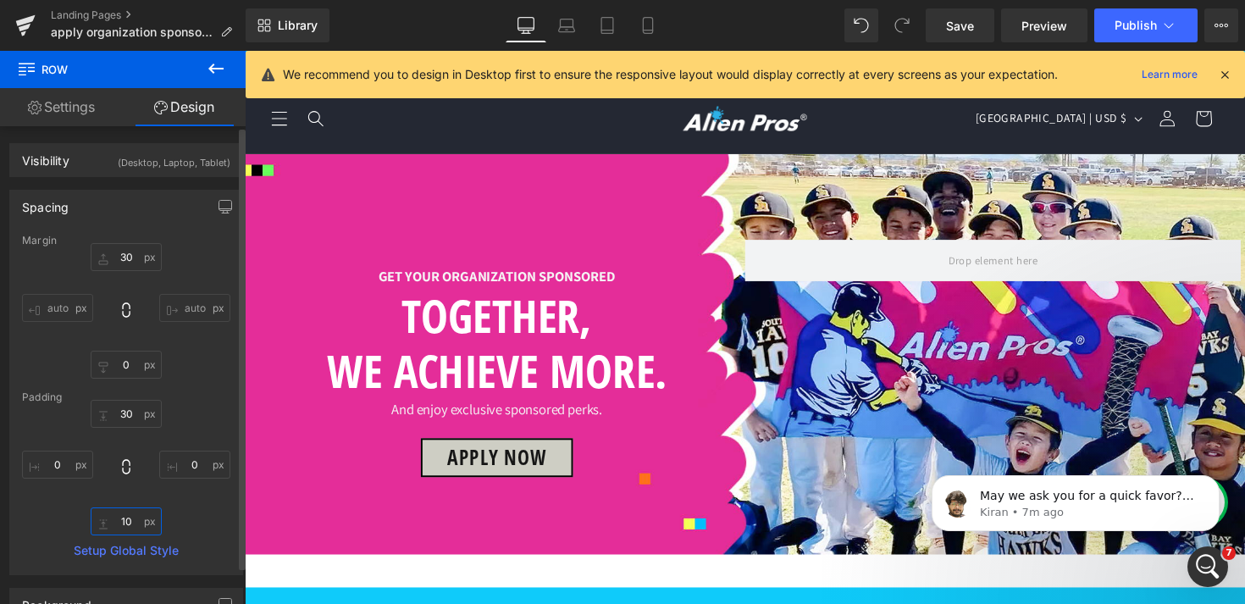
click at [132, 520] on input "text" at bounding box center [126, 521] width 71 height 28
type input "10"
click at [186, 513] on div at bounding box center [126, 468] width 208 height 136
click at [209, 510] on div at bounding box center [126, 468] width 208 height 136
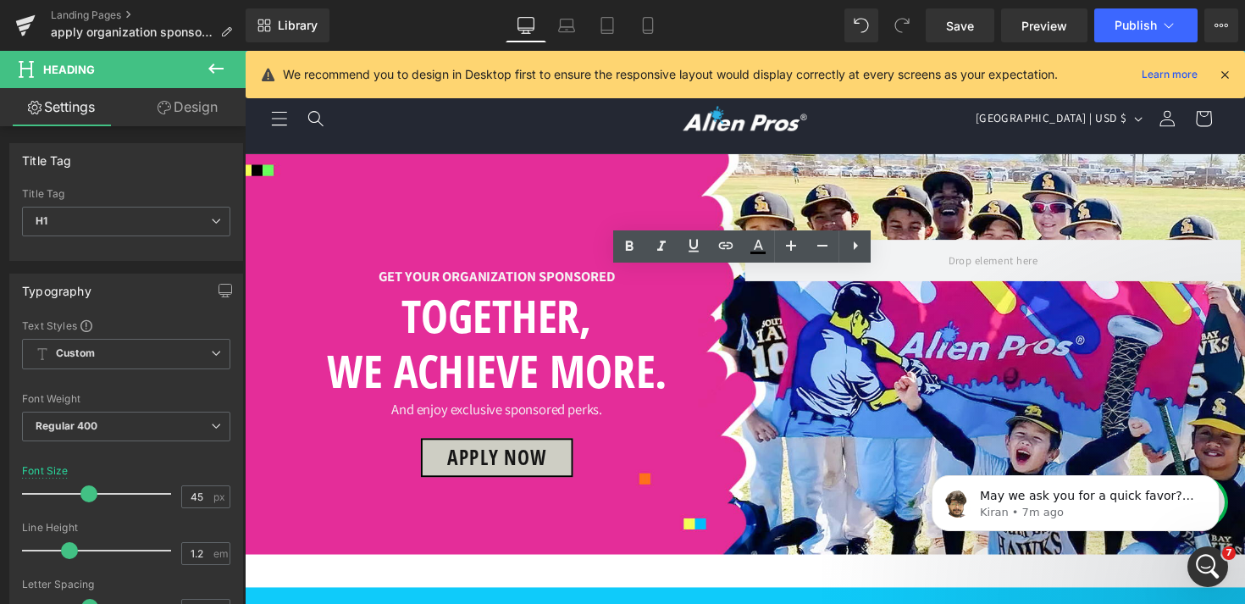
drag, startPoint x: 608, startPoint y: 303, endPoint x: 1006, endPoint y: 290, distance: 398.4
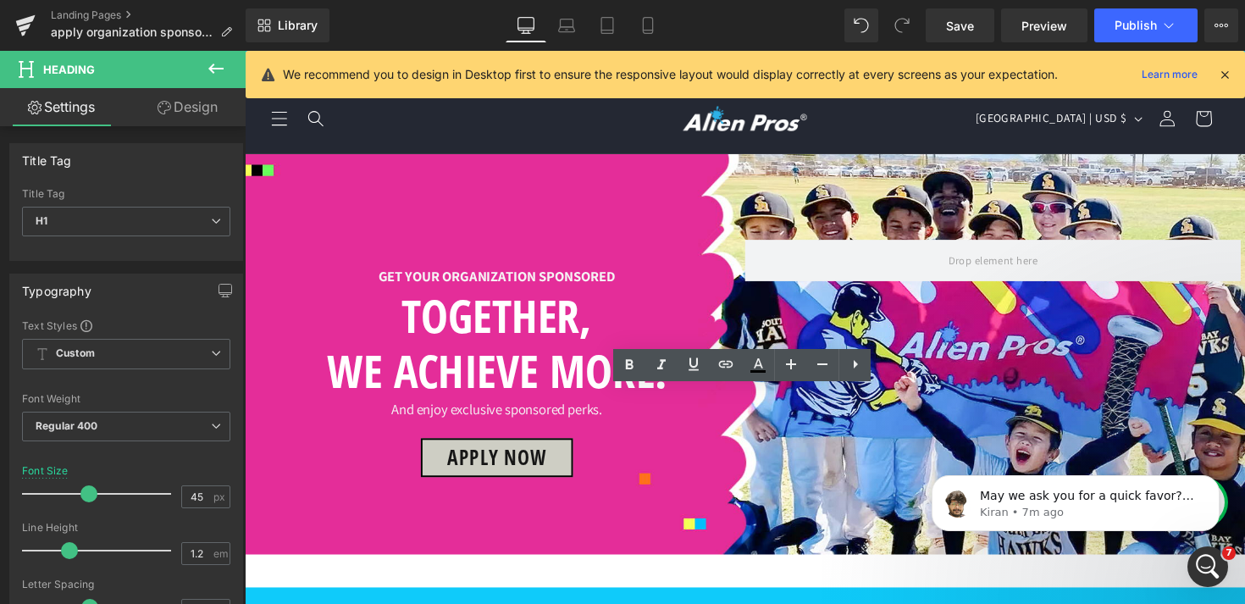
scroll to position [413, 0]
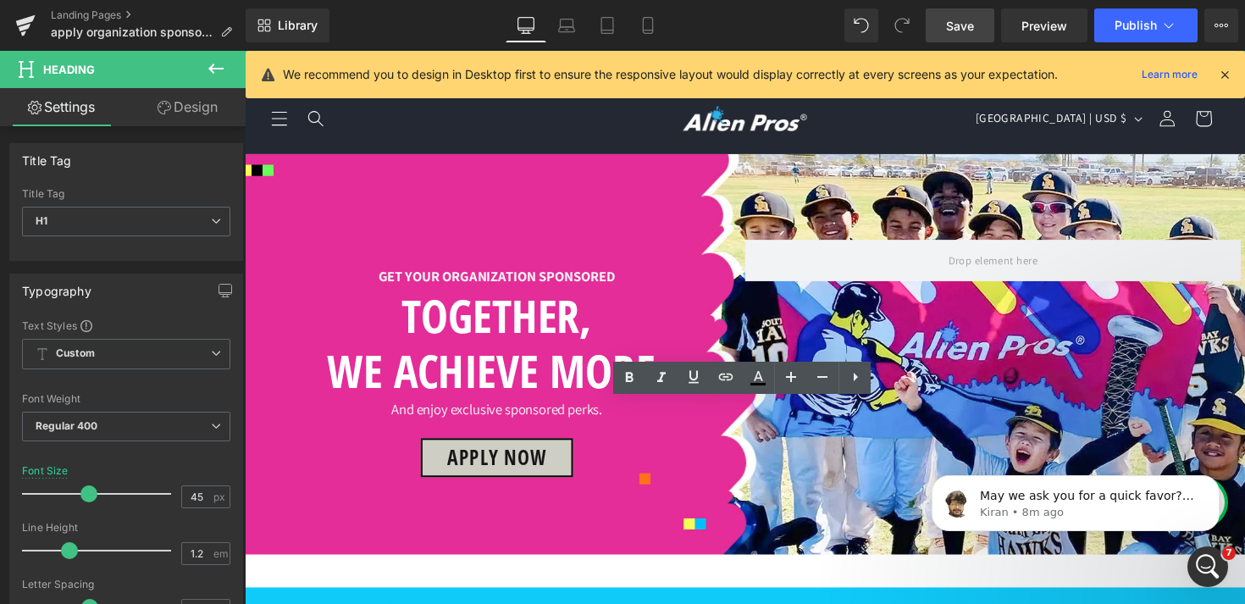
click at [968, 33] on span "Save" at bounding box center [960, 26] width 28 height 18
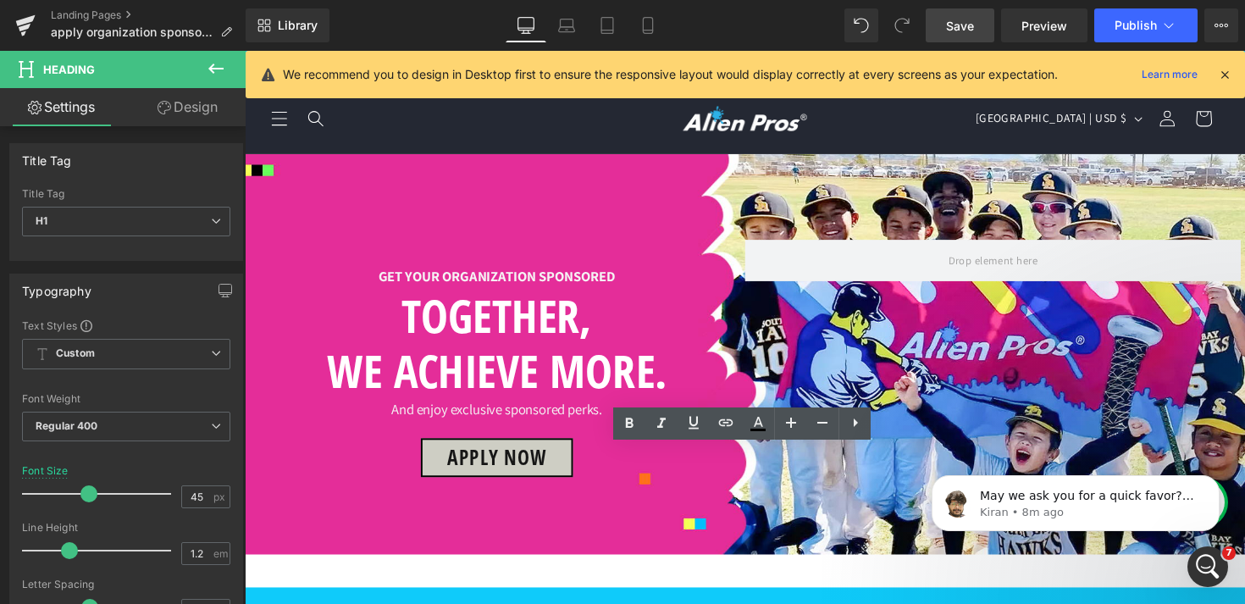
scroll to position [537, 0]
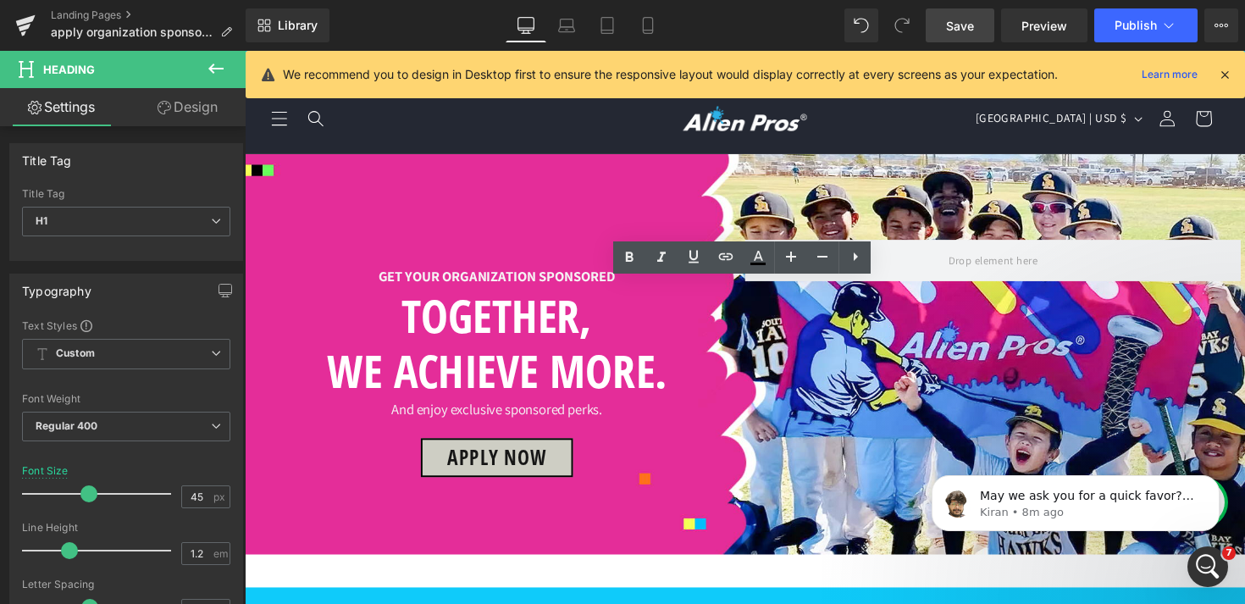
drag, startPoint x: 471, startPoint y: 309, endPoint x: 1023, endPoint y: 321, distance: 552.5
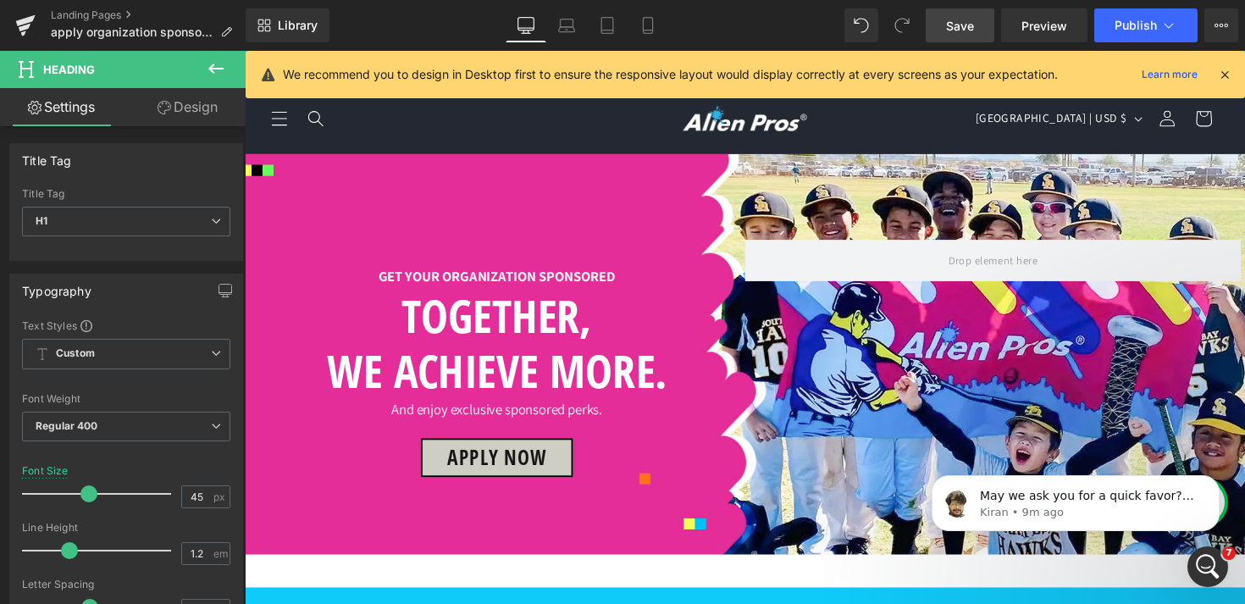
scroll to position [380, 0]
click at [962, 30] on span "Save" at bounding box center [960, 26] width 28 height 18
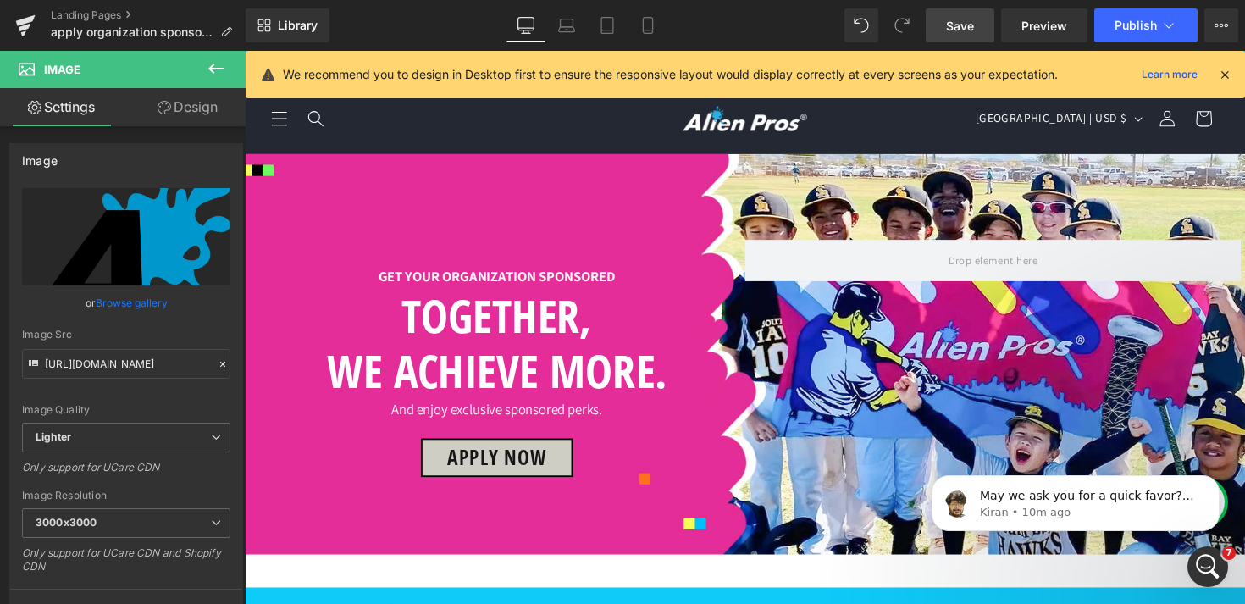
scroll to position [428, 0]
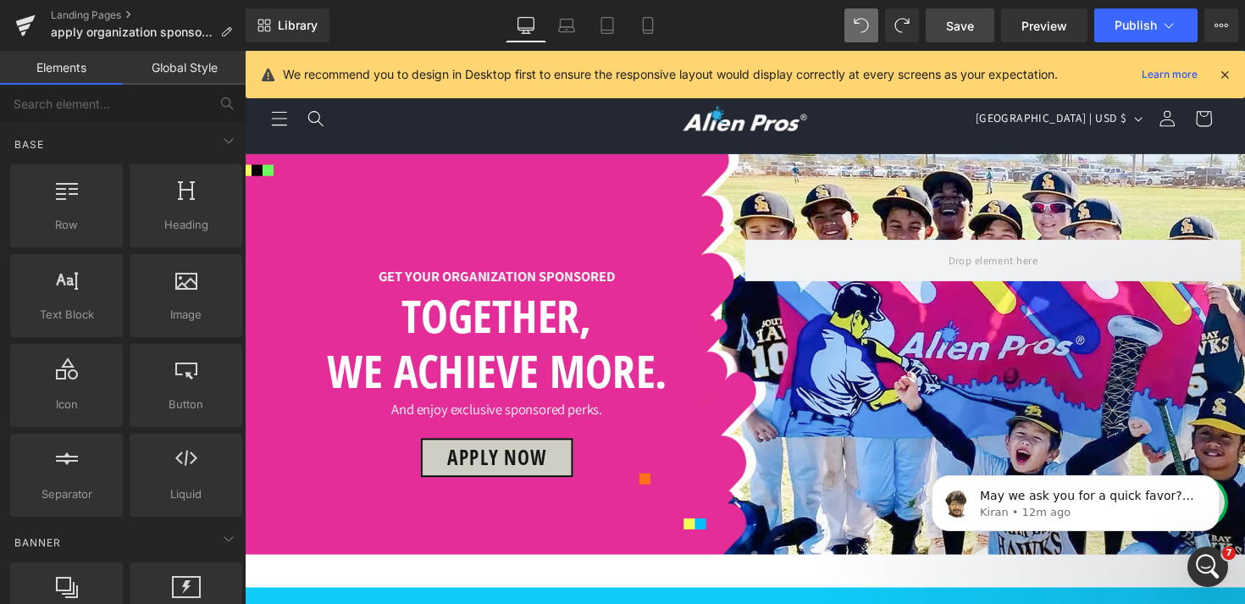
scroll to position [475, 0]
click at [967, 34] on span "Save" at bounding box center [960, 26] width 28 height 18
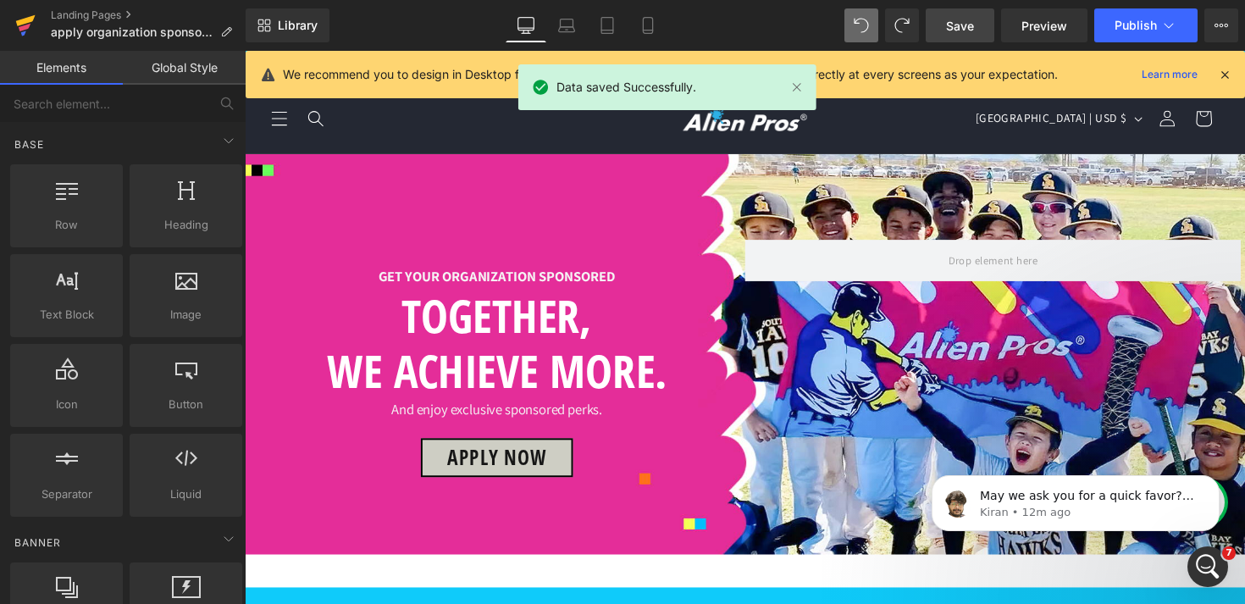
click at [23, 23] on icon at bounding box center [25, 20] width 19 height 11
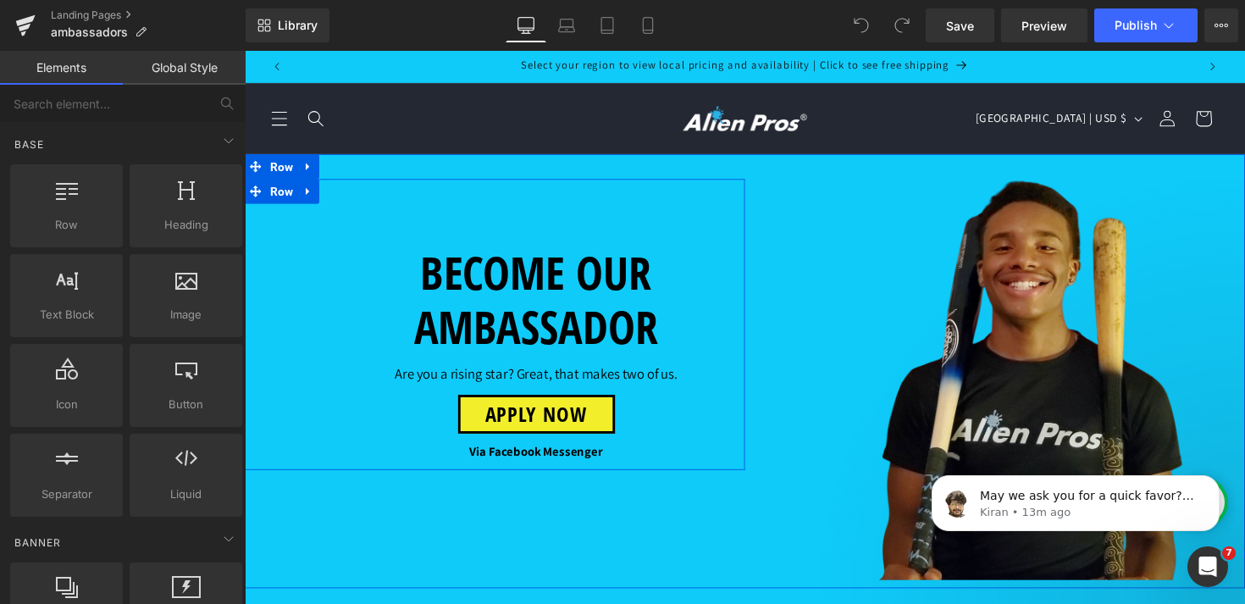
scroll to position [105, 0]
click at [283, 157] on span "Row" at bounding box center [283, 169] width 32 height 25
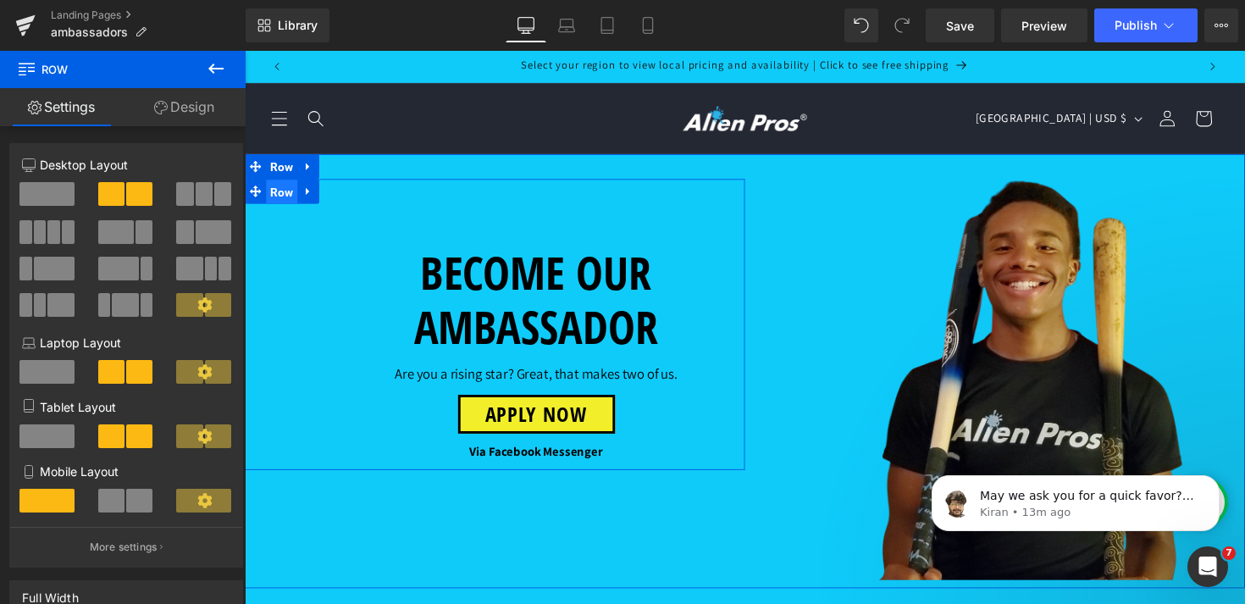
click at [282, 183] on span "Row" at bounding box center [283, 195] width 32 height 25
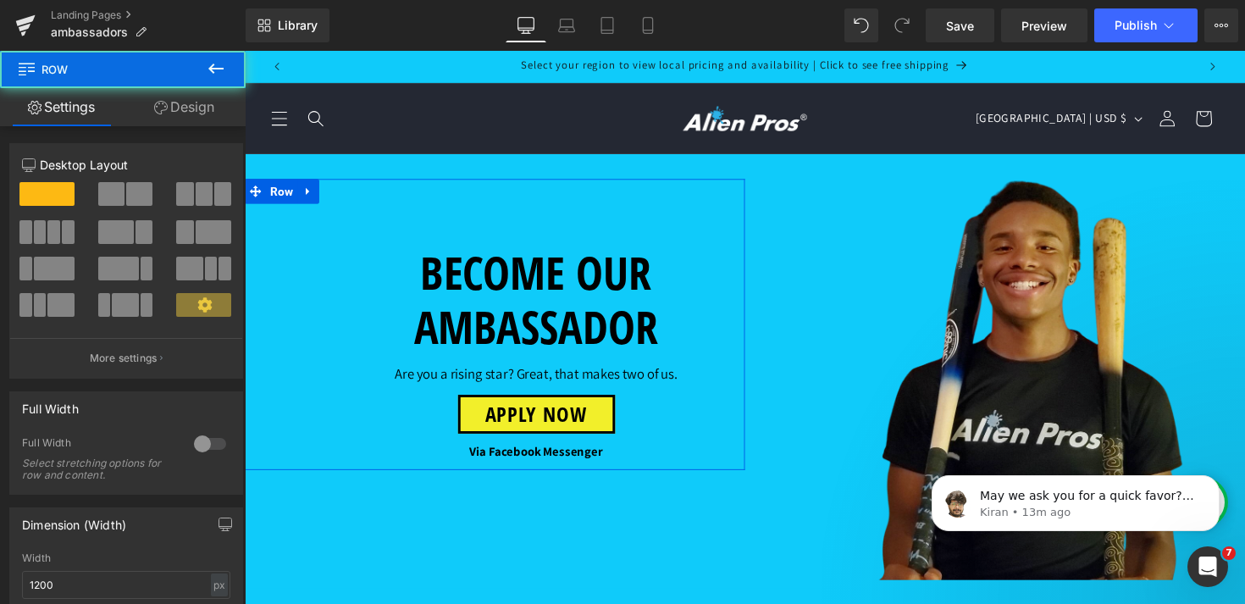
click at [191, 103] on link "Design" at bounding box center [184, 107] width 123 height 38
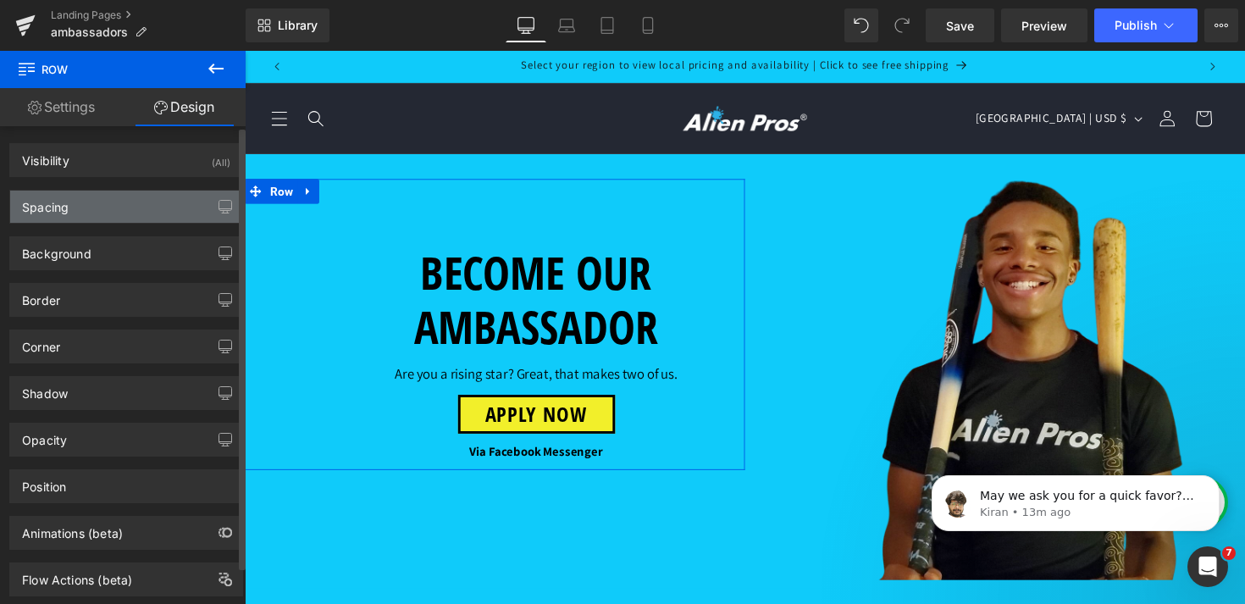
click at [92, 210] on div "Spacing" at bounding box center [126, 207] width 232 height 32
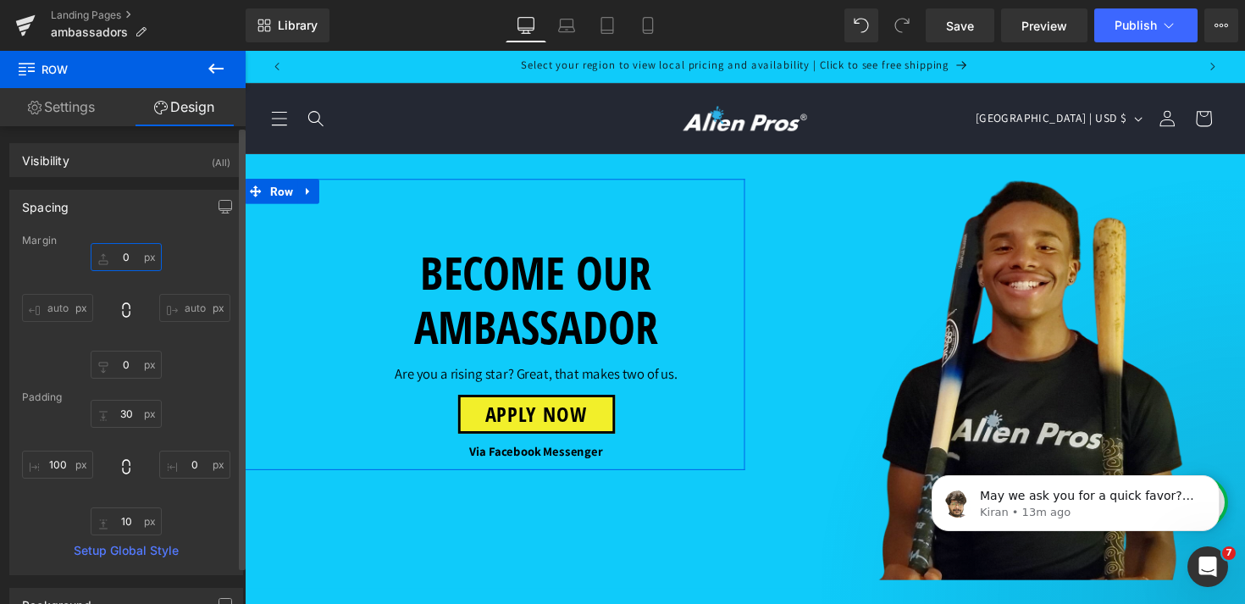
click at [125, 261] on input "0" at bounding box center [126, 257] width 71 height 28
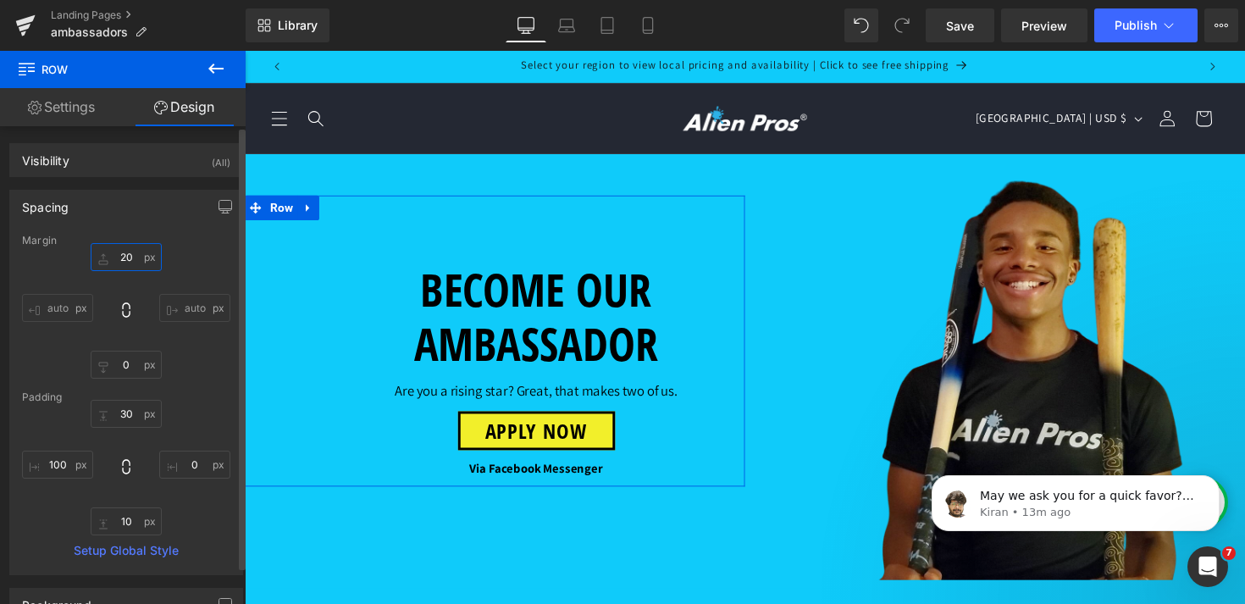
type input "2"
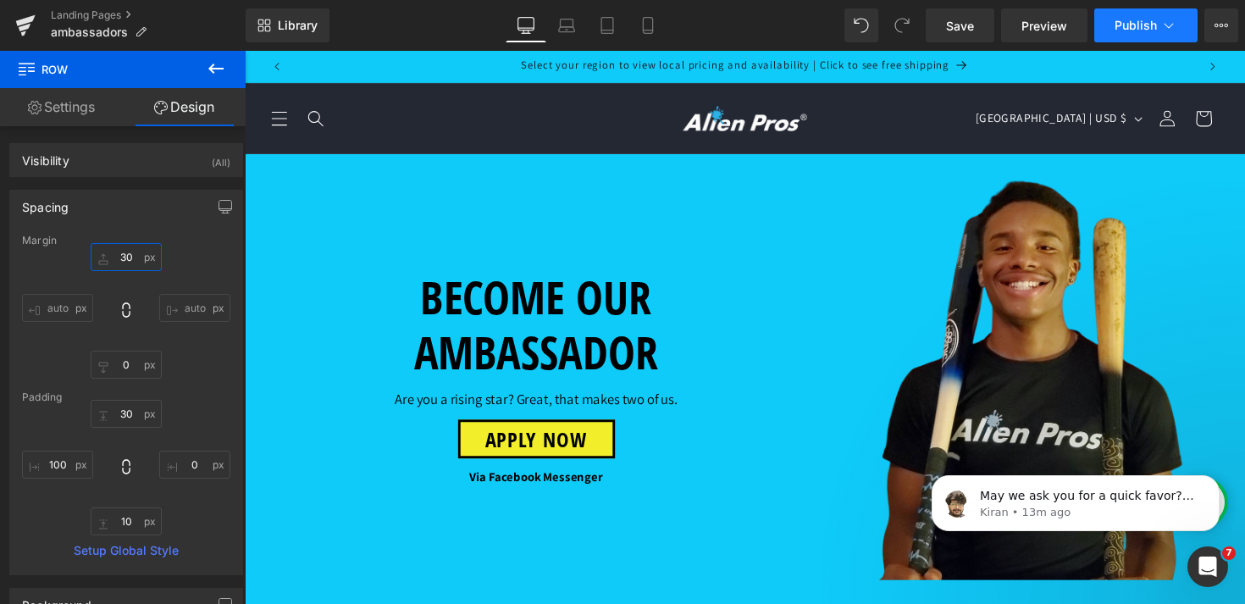
type input "30"
click at [1176, 21] on icon at bounding box center [1169, 25] width 17 height 17
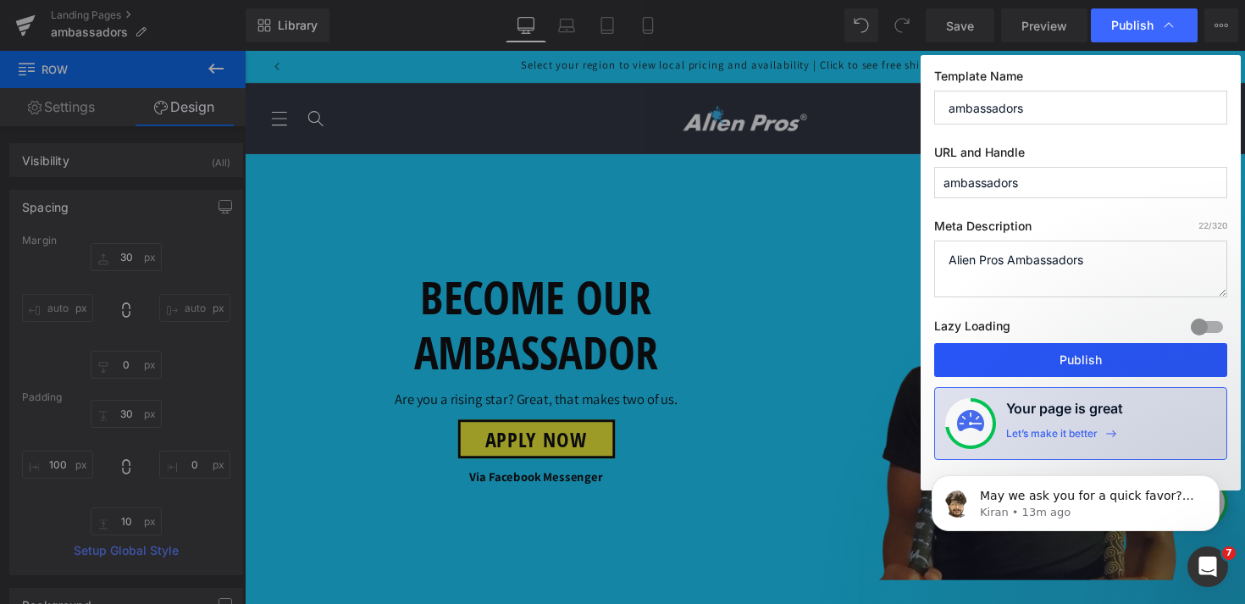
click at [0, 0] on button "Publish" at bounding box center [0, 0] width 0 height 0
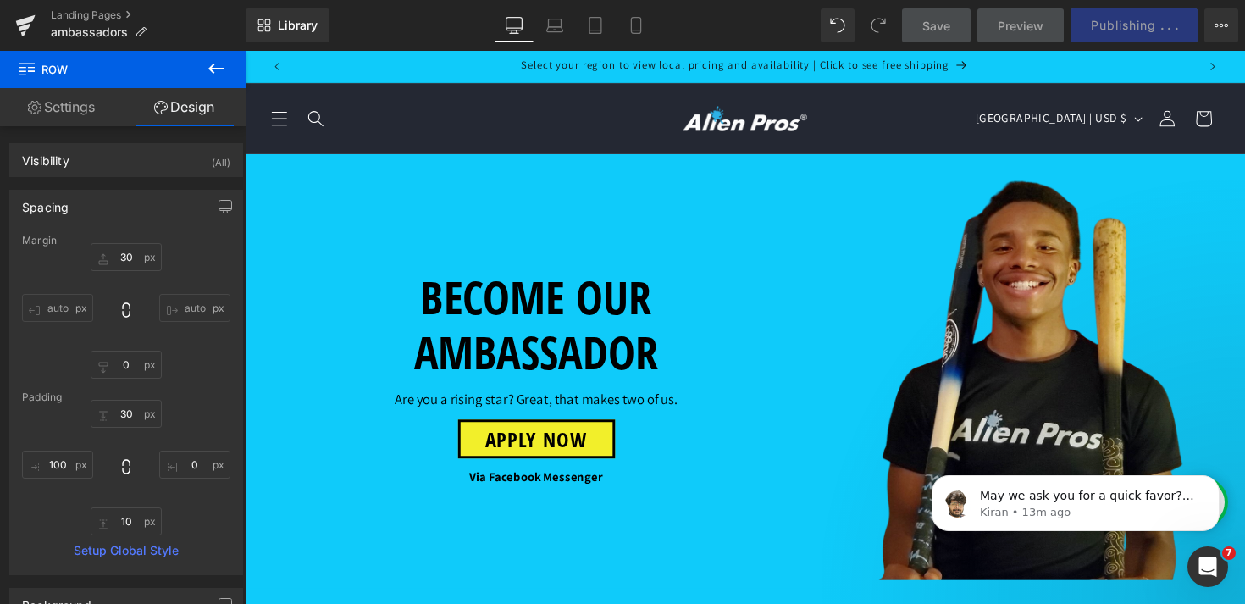
scroll to position [141, 0]
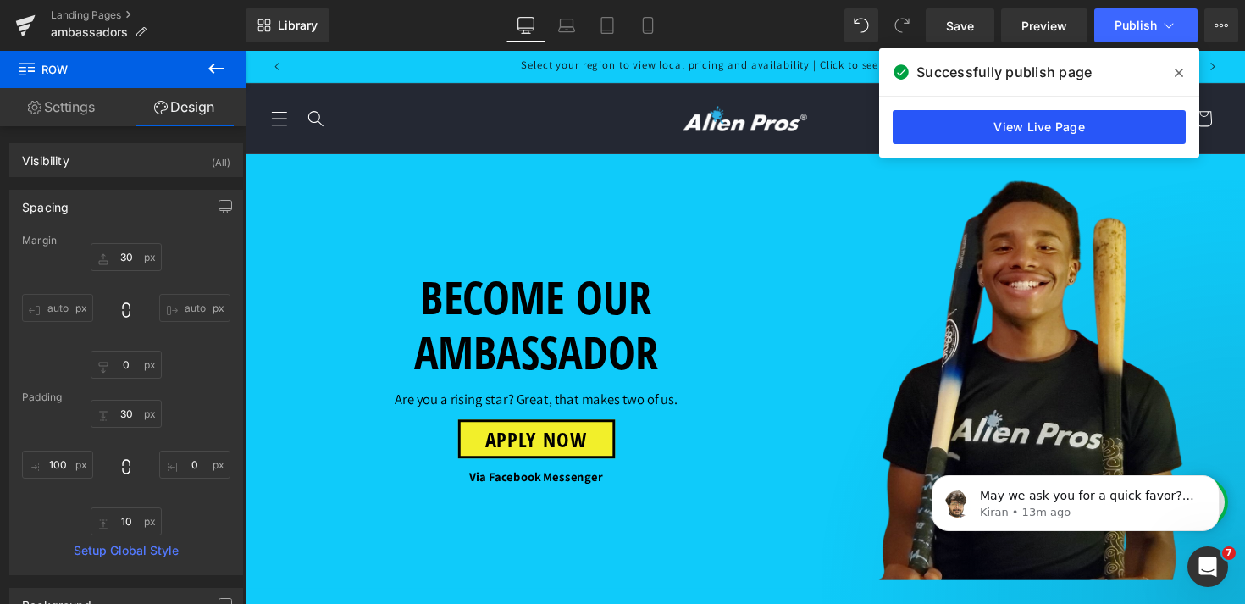
click at [0, 0] on link "View Live Page" at bounding box center [0, 0] width 0 height 0
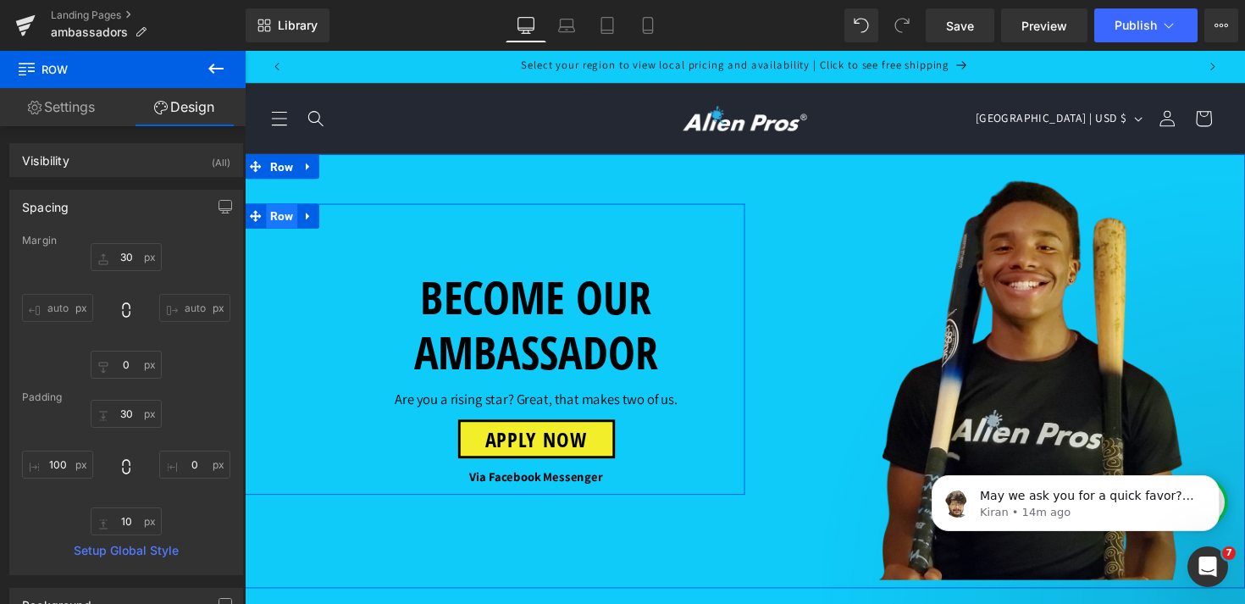
click at [290, 208] on span "Row" at bounding box center [283, 220] width 32 height 25
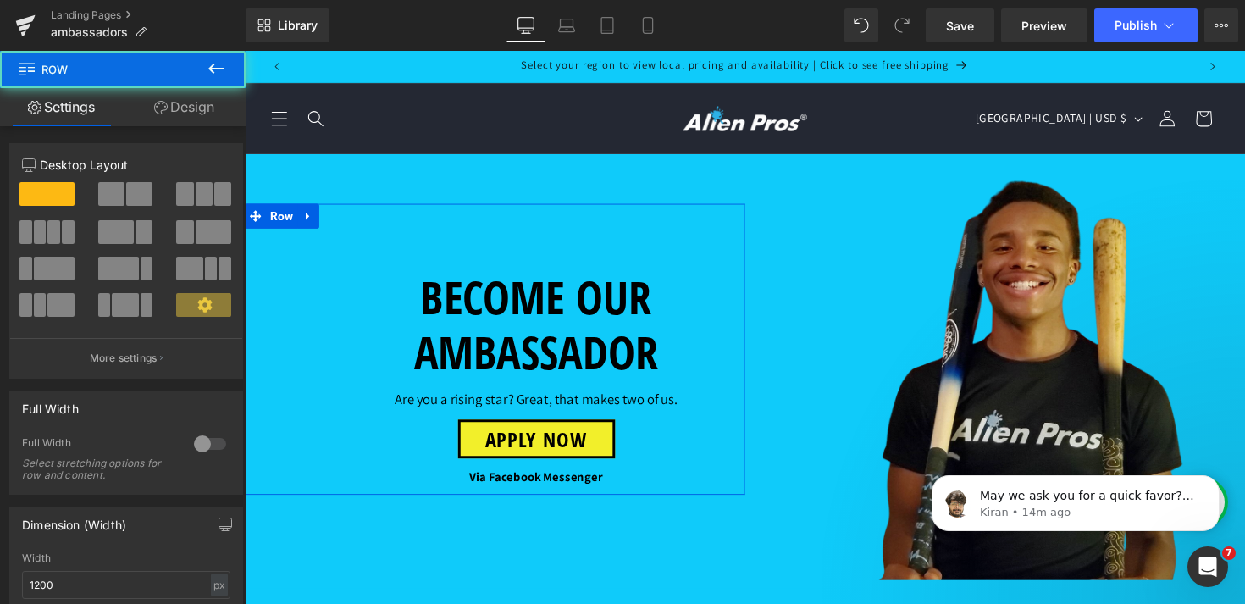
click at [198, 114] on link "Design" at bounding box center [184, 107] width 123 height 38
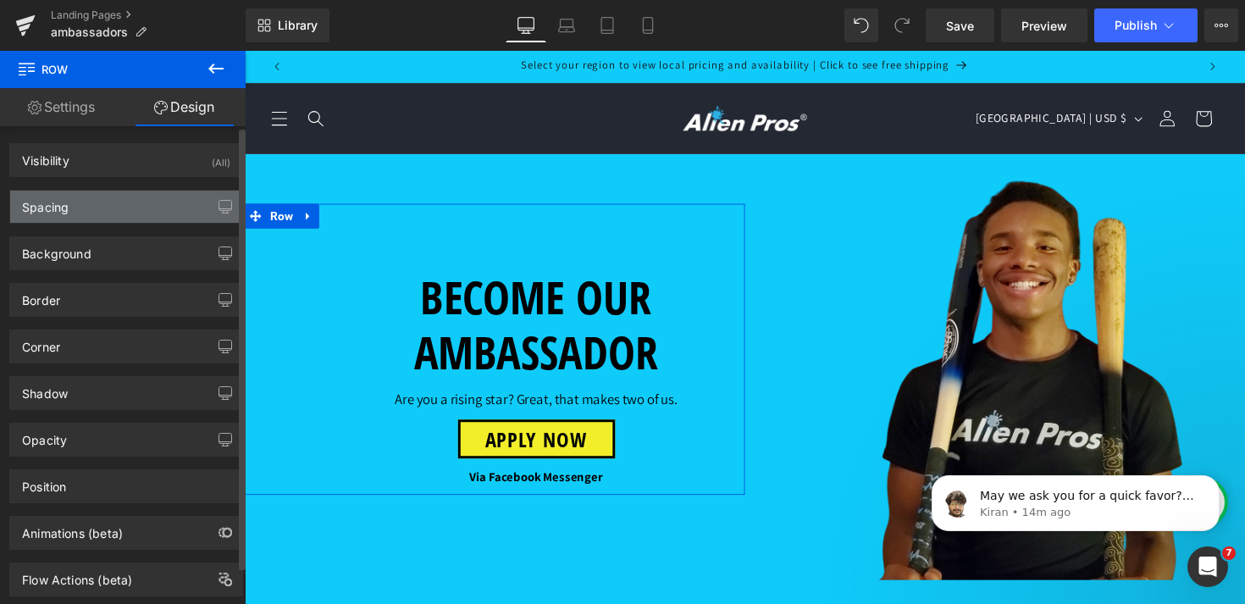
click at [108, 214] on div "Spacing" at bounding box center [126, 207] width 232 height 32
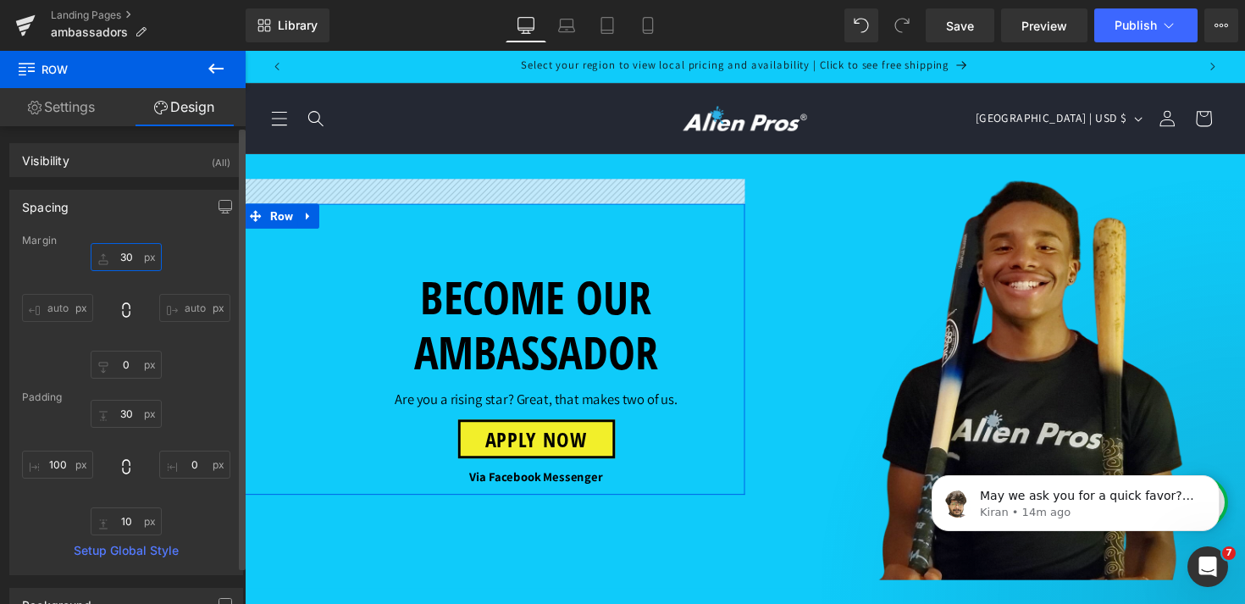
click at [122, 259] on input "30" at bounding box center [126, 257] width 71 height 28
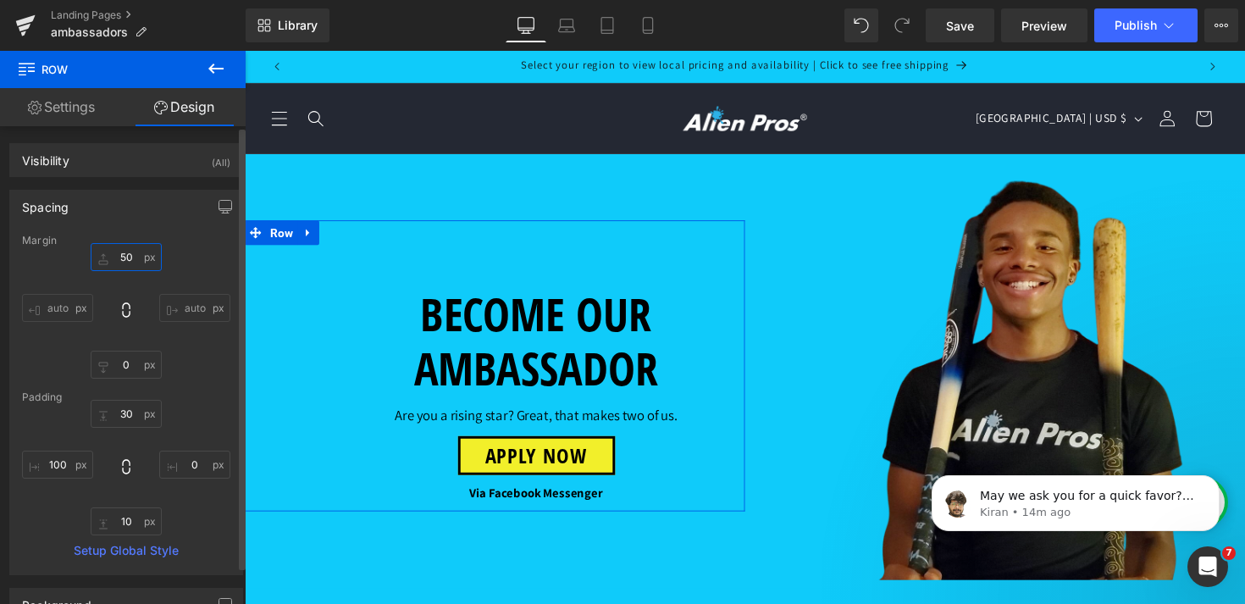
type input "5"
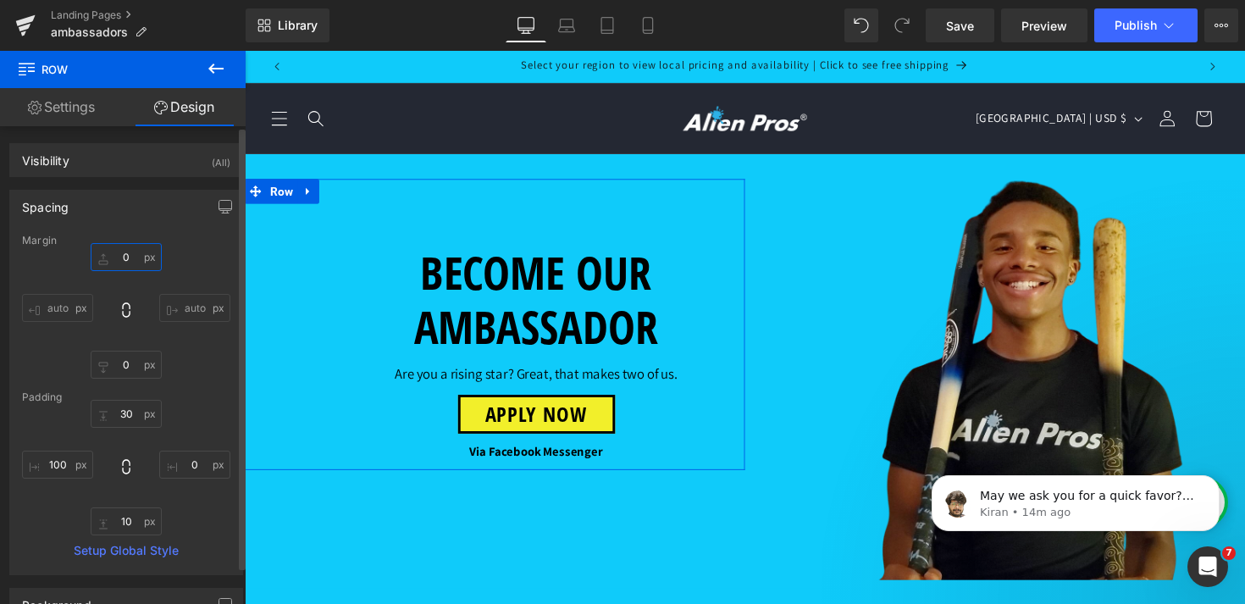
type input "0"
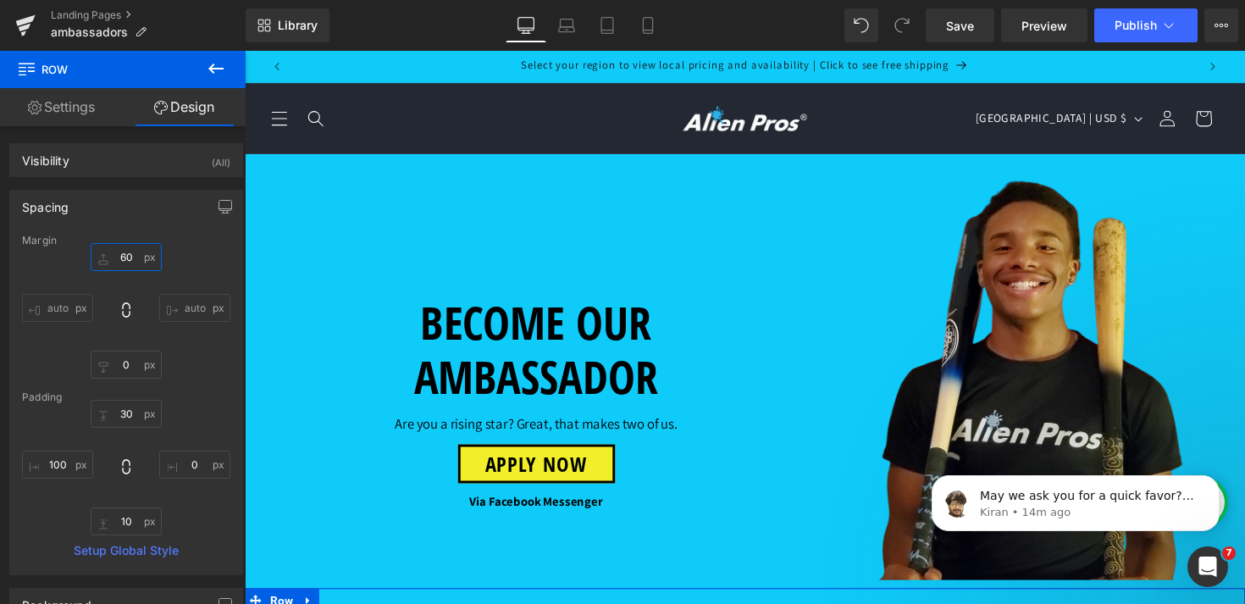
scroll to position [55, 0]
type input "6"
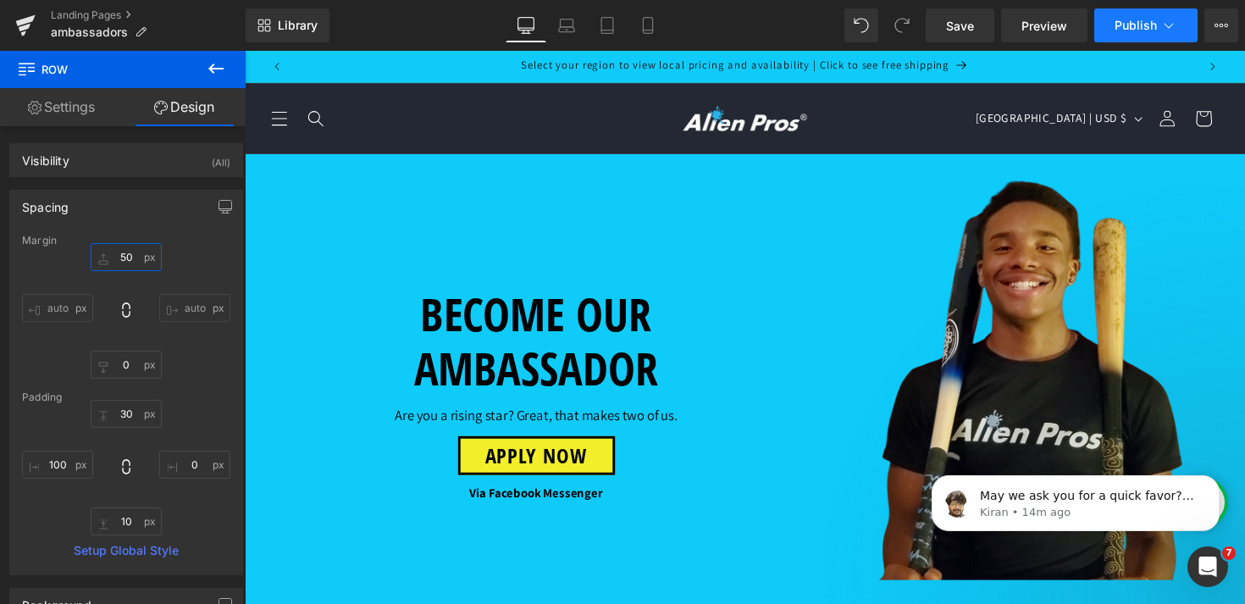
type input "50"
click at [1172, 31] on icon at bounding box center [1169, 25] width 17 height 17
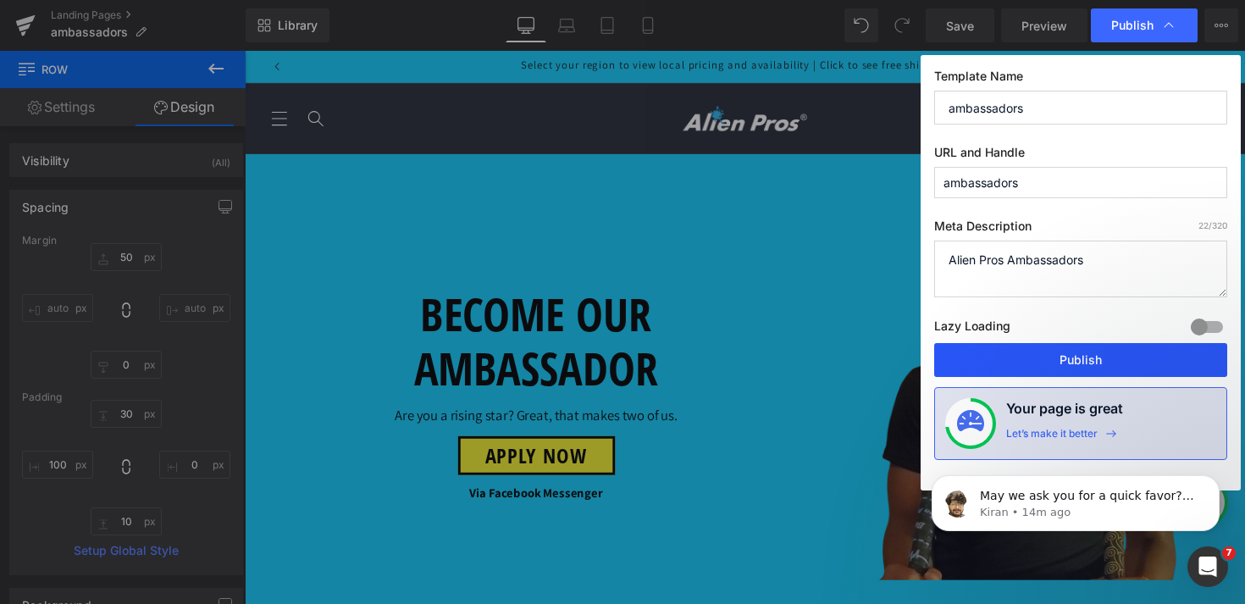
click at [1089, 358] on button "Publish" at bounding box center [1080, 360] width 293 height 34
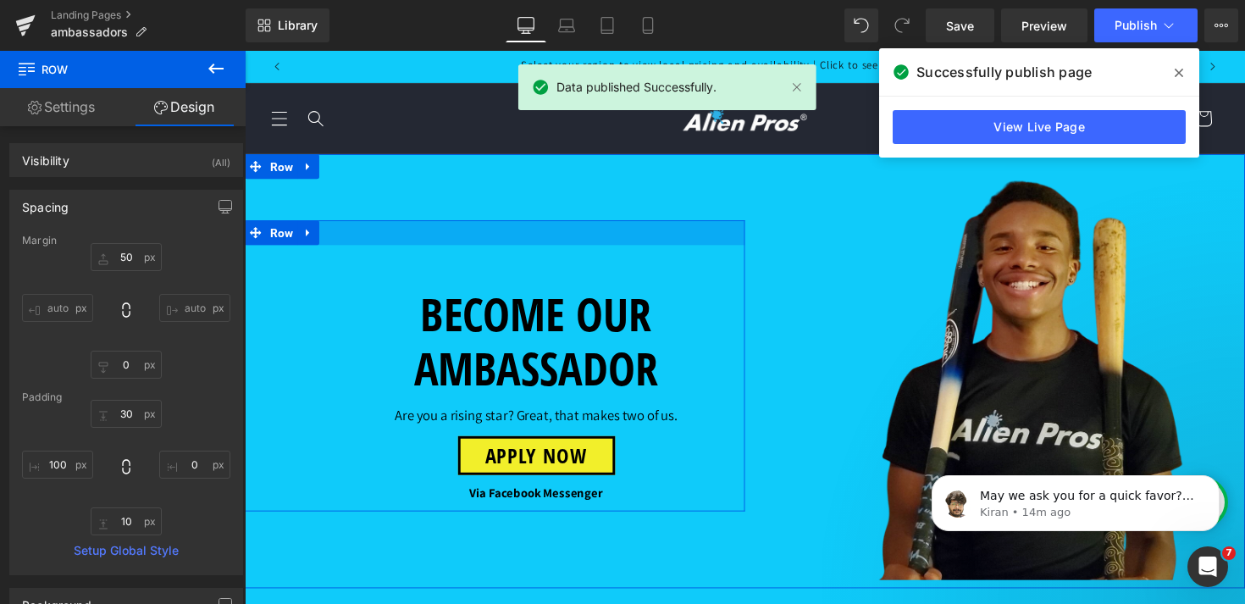
click at [442, 224] on div at bounding box center [501, 236] width 513 height 25
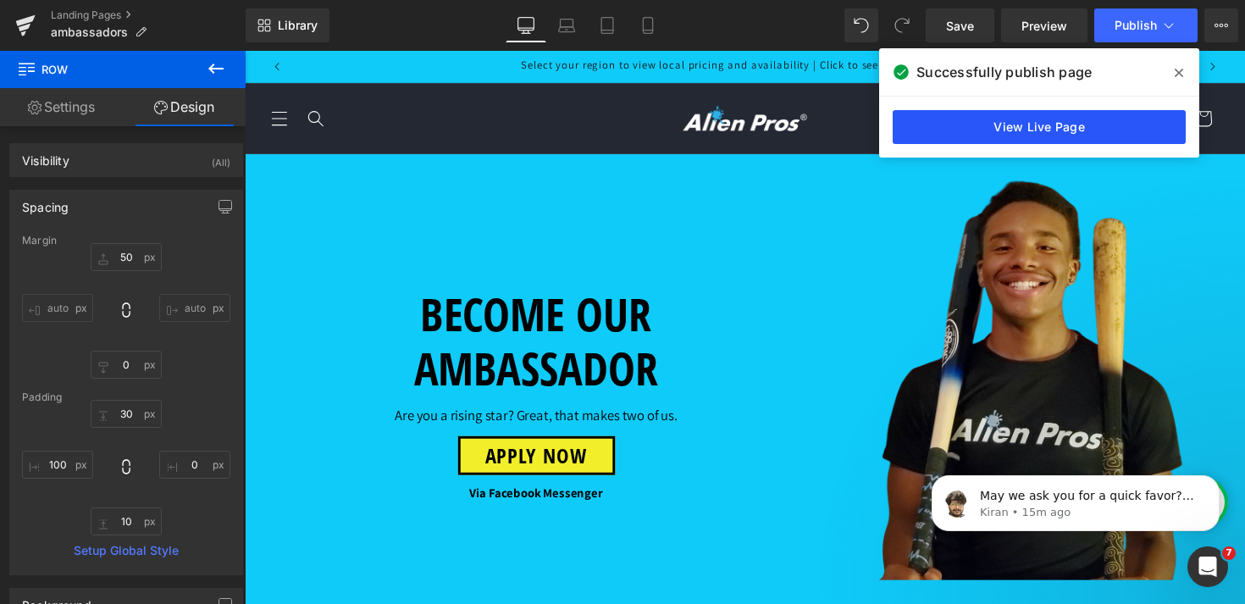
click at [1039, 118] on link "View Live Page" at bounding box center [1039, 127] width 293 height 34
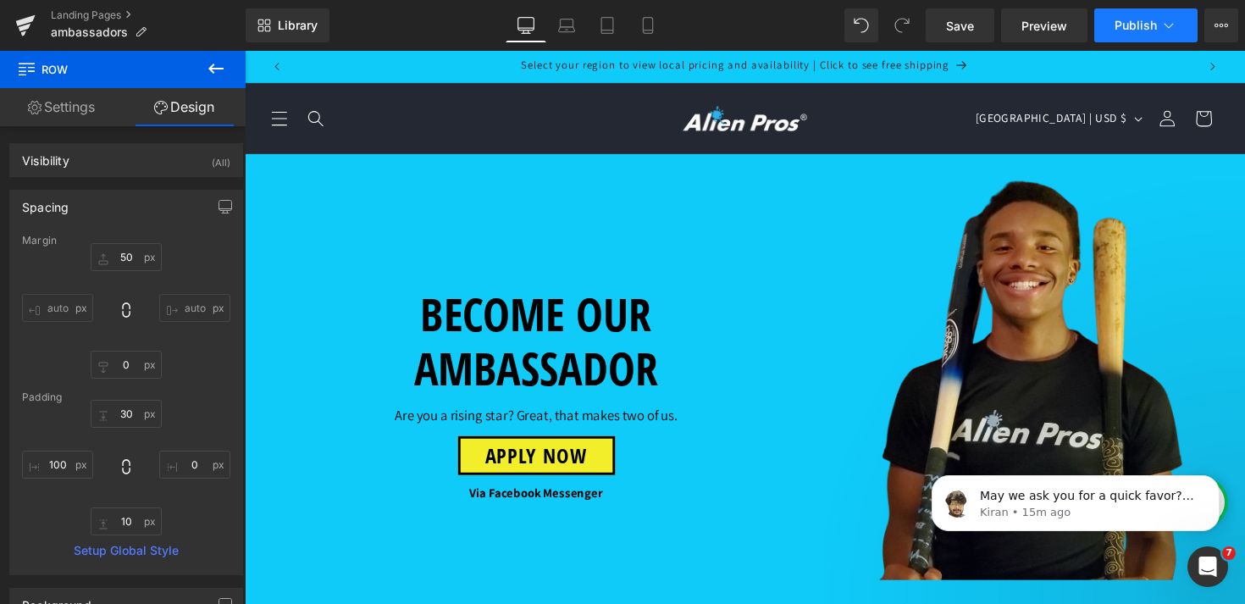
click at [1138, 36] on button "Publish" at bounding box center [1145, 25] width 103 height 34
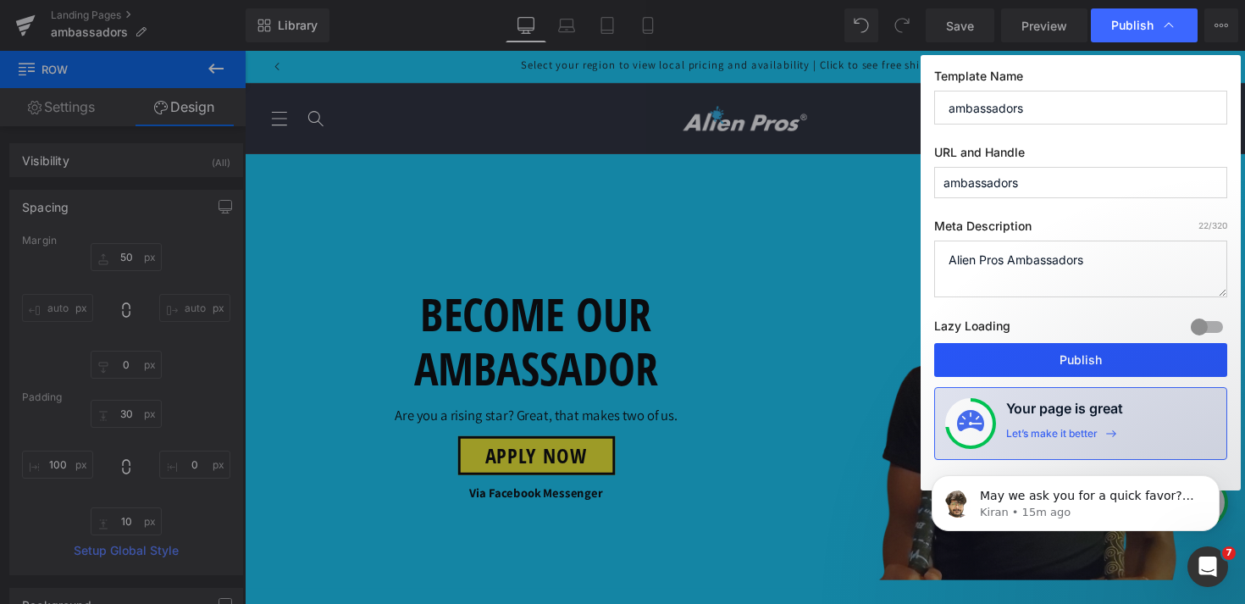
click at [1094, 364] on button "Publish" at bounding box center [1080, 360] width 293 height 34
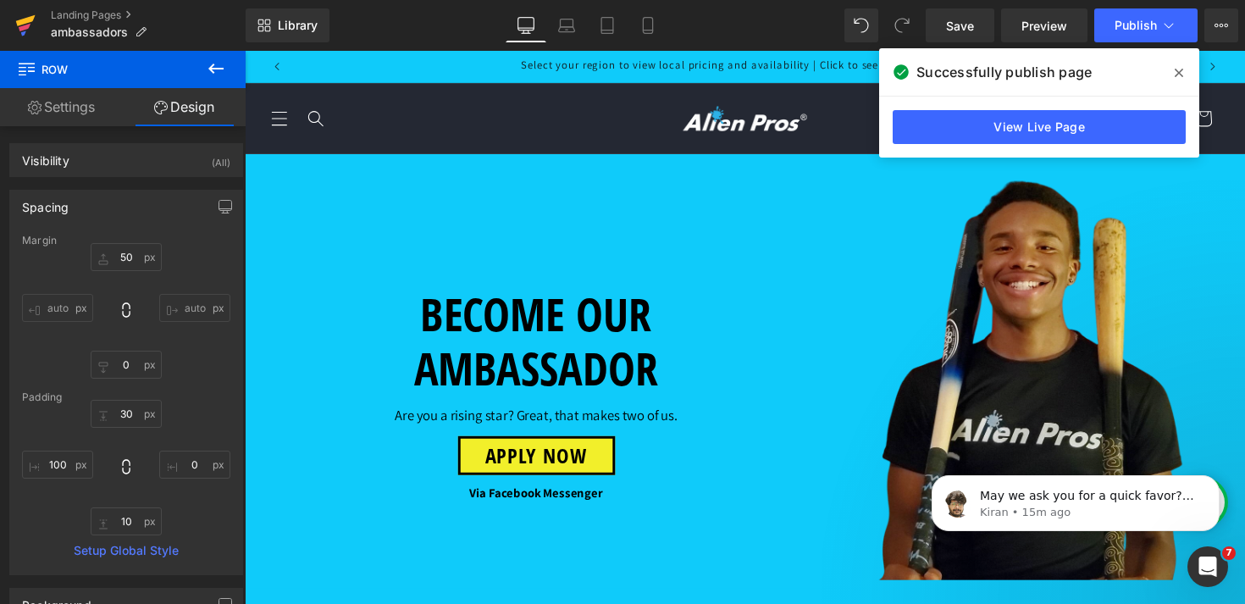
click at [21, 25] on icon at bounding box center [25, 20] width 19 height 11
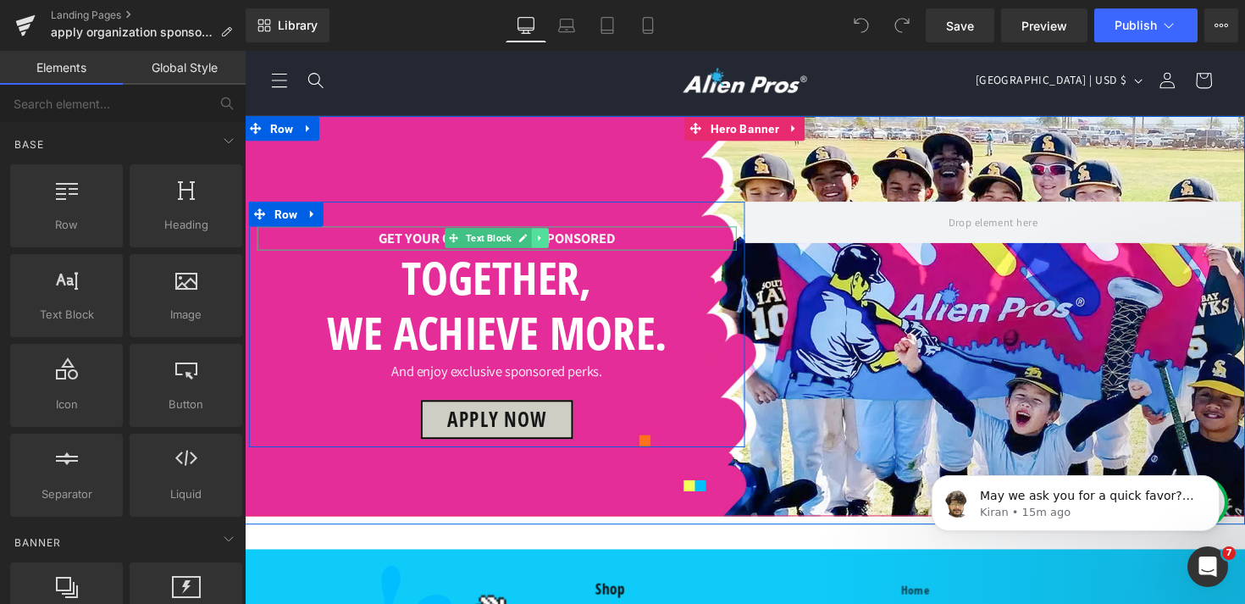
click at [547, 247] on icon at bounding box center [547, 244] width 3 height 6
click at [558, 247] on icon at bounding box center [555, 242] width 9 height 9
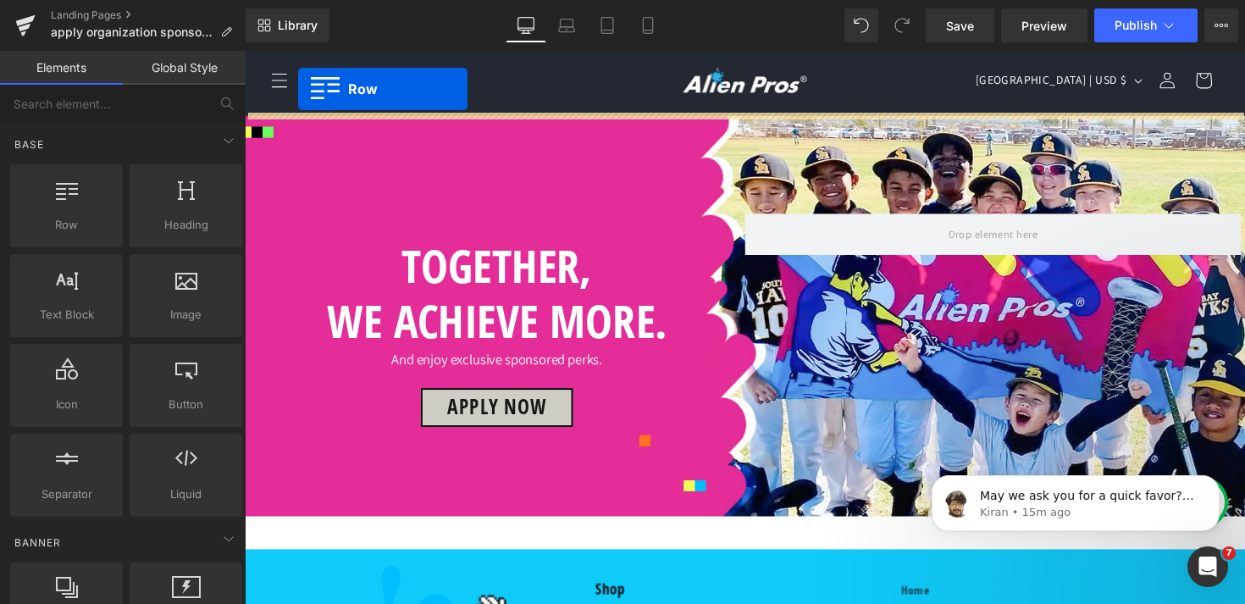
scroll to position [418, 0]
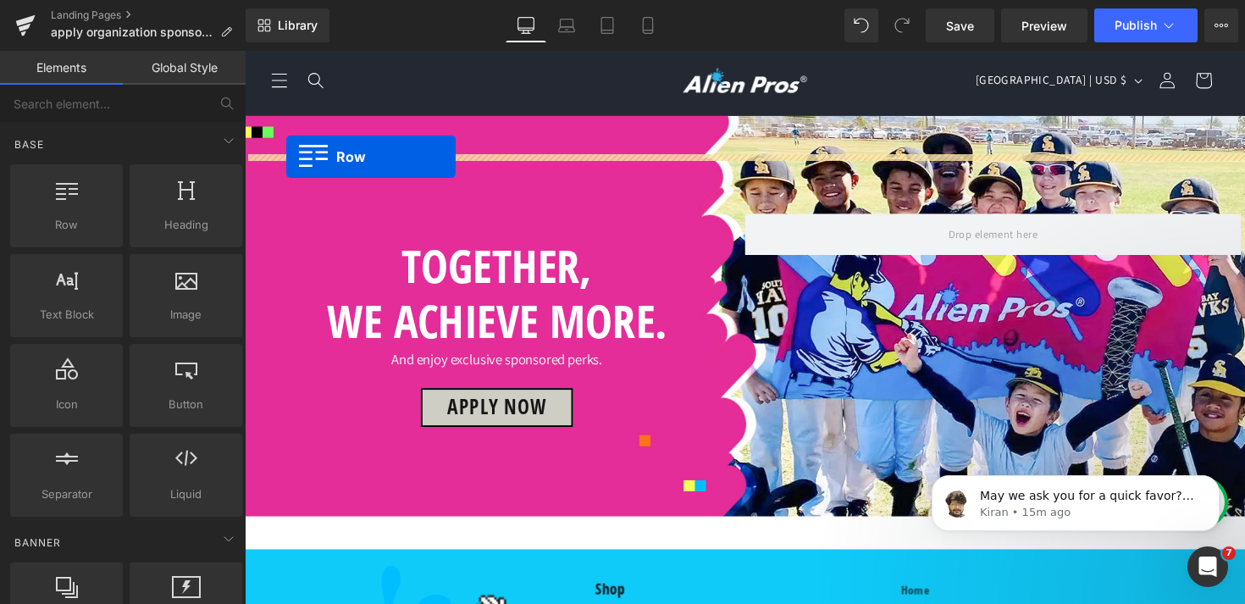
drag, startPoint x: 253, startPoint y: 205, endPoint x: 287, endPoint y: 159, distance: 56.9
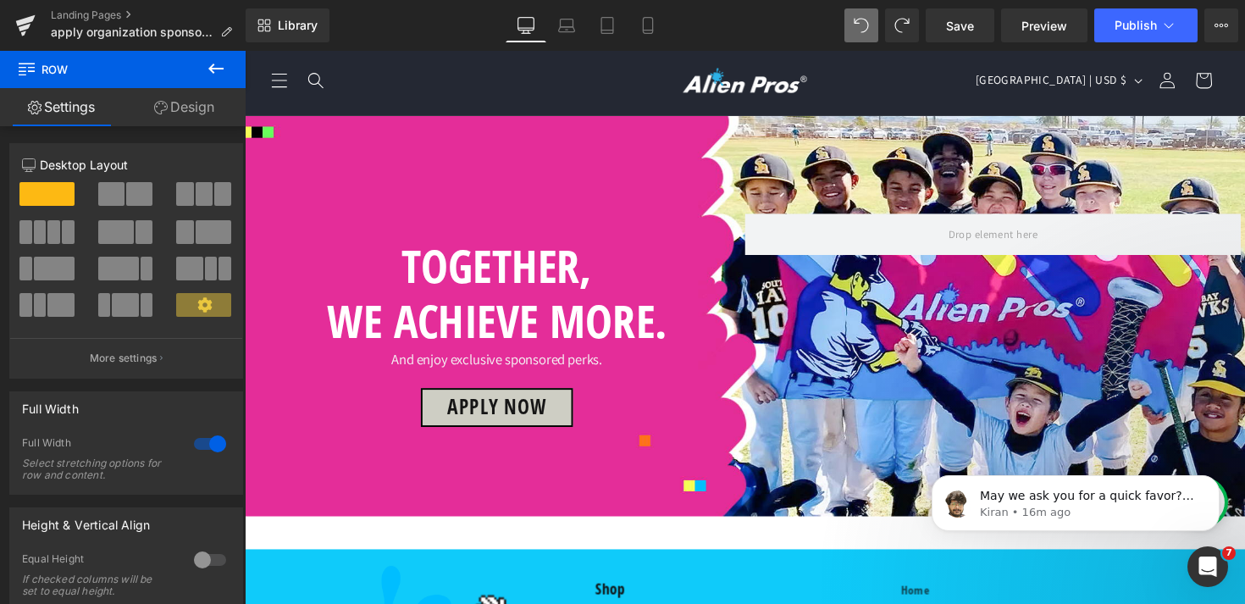
scroll to position [1392, 0]
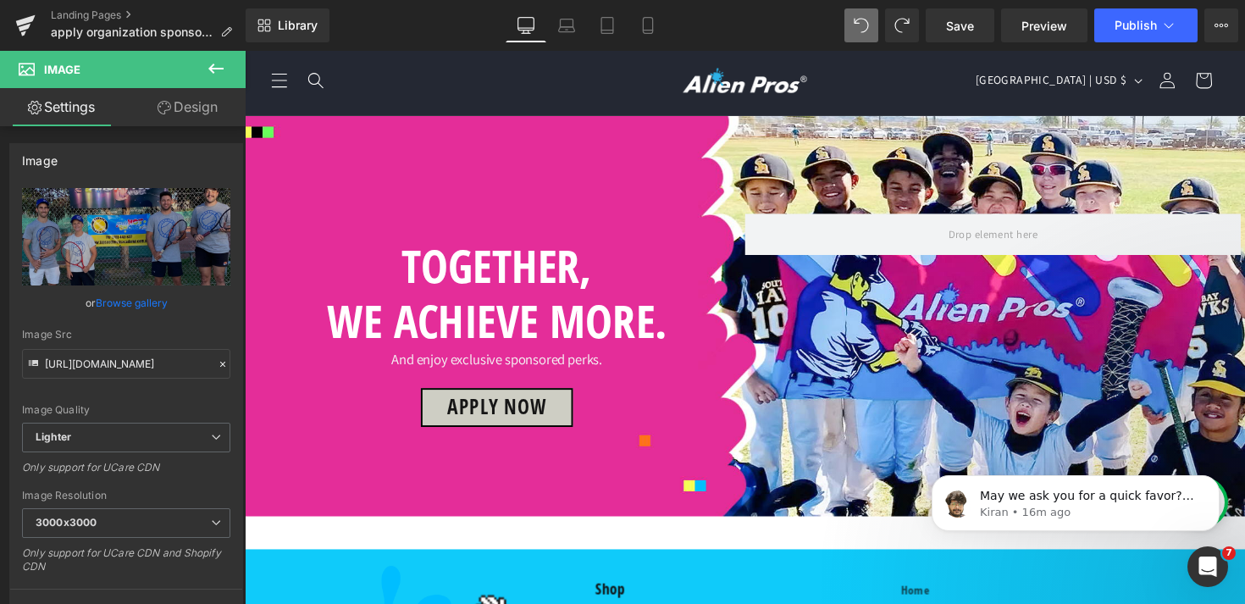
click at [199, 103] on link "Design" at bounding box center [187, 107] width 123 height 38
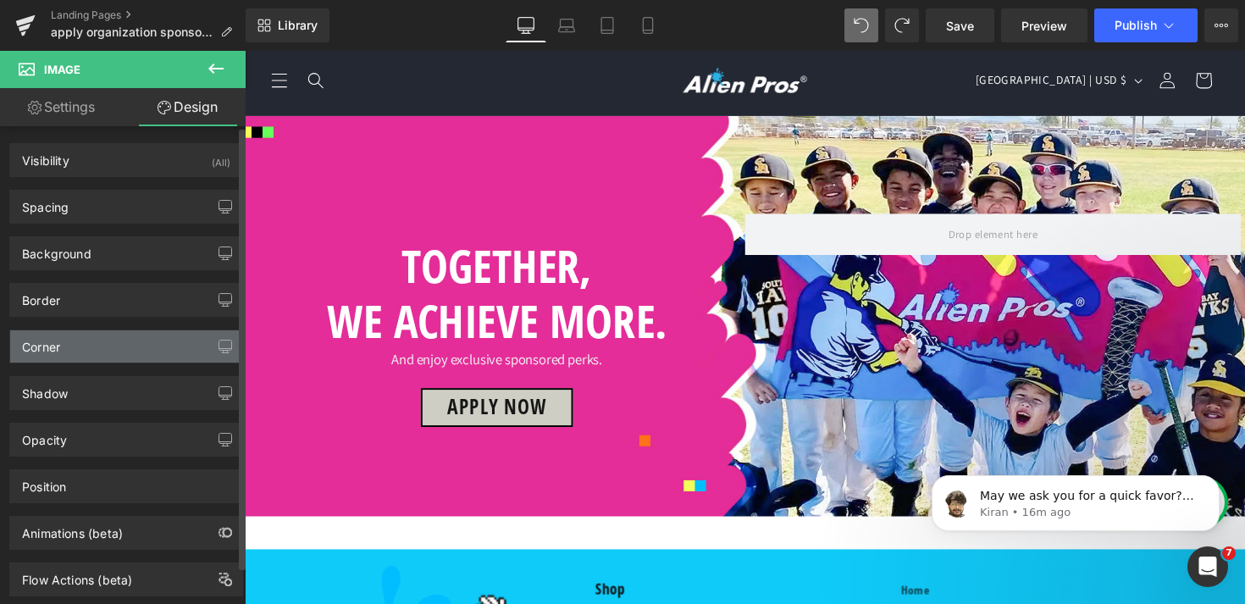
click at [77, 337] on div "Corner" at bounding box center [126, 346] width 232 height 32
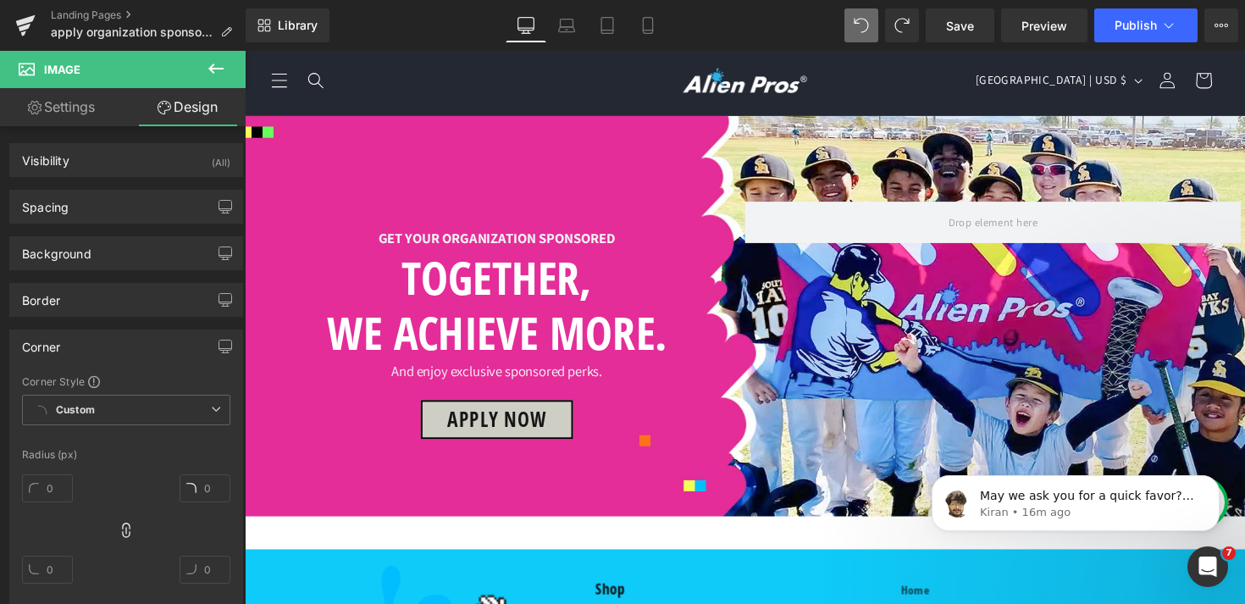
scroll to position [147, 0]
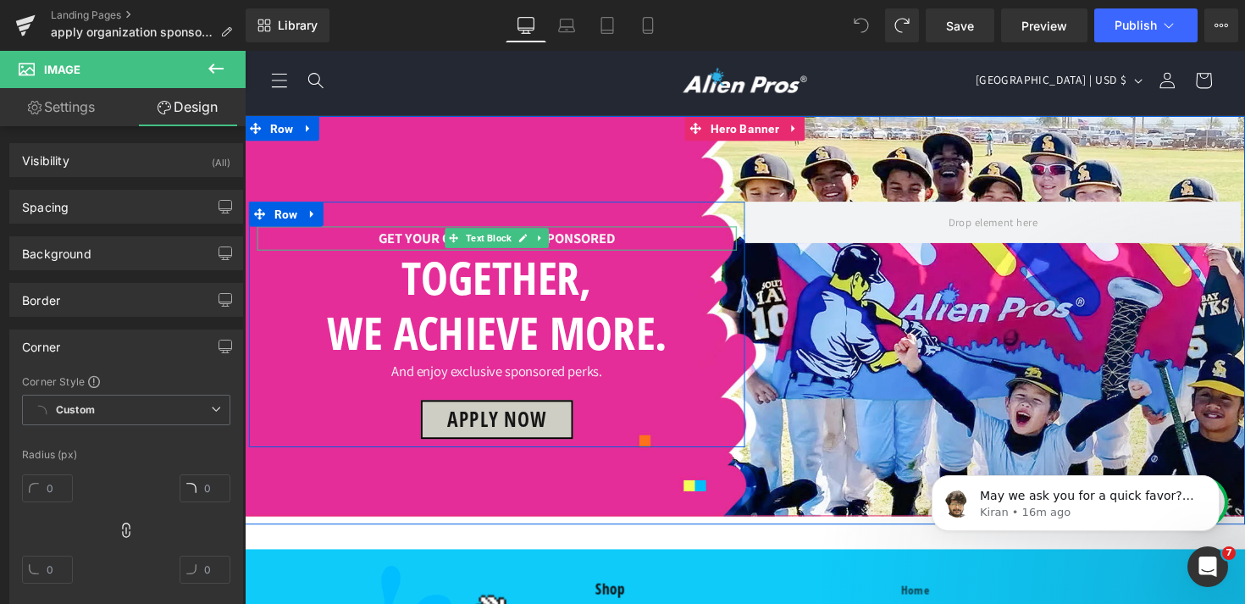
click at [430, 234] on strong "GET YOUR ORGANIZATION SPONSORED" at bounding box center [503, 243] width 243 height 19
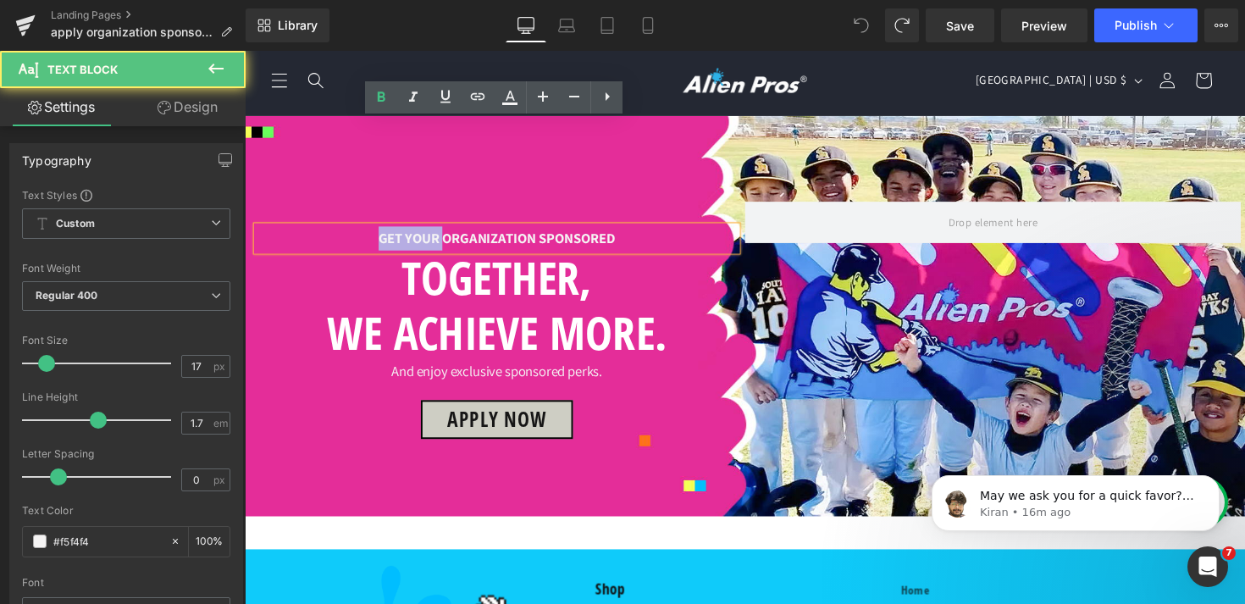
drag, startPoint x: 447, startPoint y: 136, endPoint x: 327, endPoint y: 134, distance: 120.3
click at [325, 231] on p "GET YOUR ORGANIZATION SPONSORED" at bounding box center [503, 243] width 491 height 25
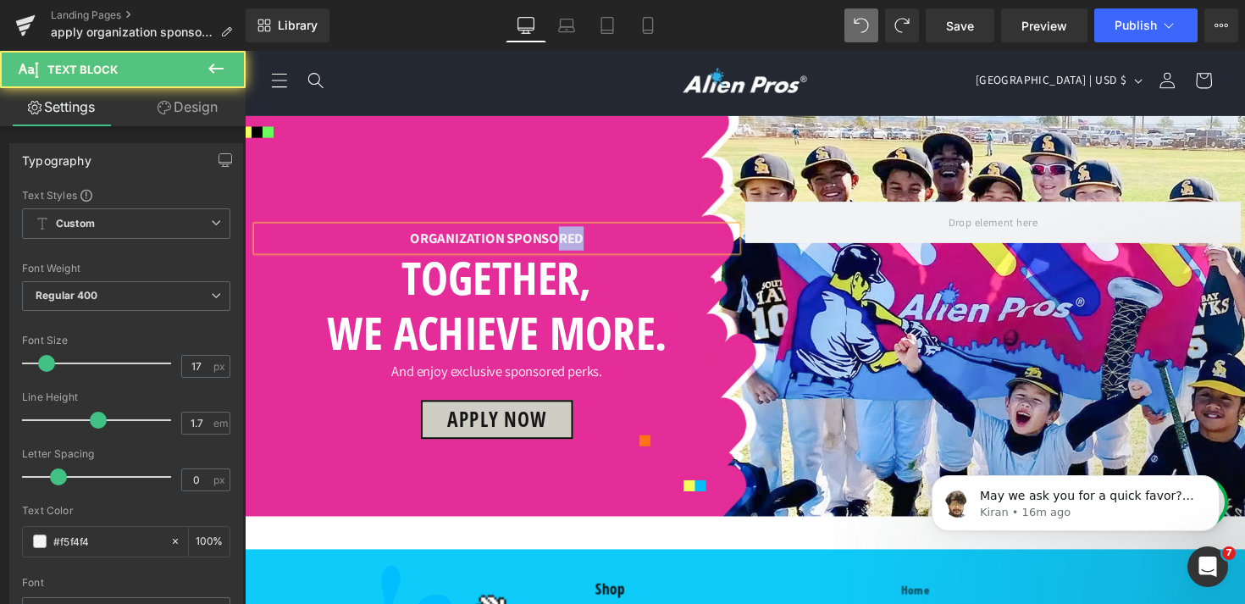
drag, startPoint x: 567, startPoint y: 138, endPoint x: 601, endPoint y: 137, distance: 33.9
click at [601, 231] on p "ORGANIZATION SPONSORED" at bounding box center [503, 243] width 491 height 25
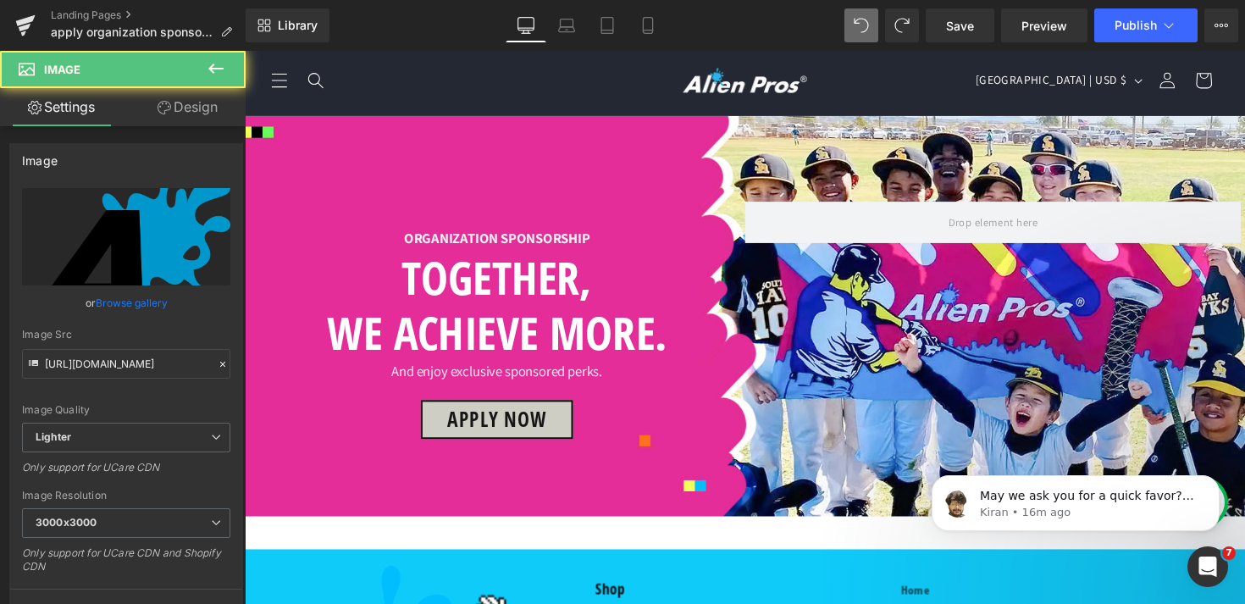
scroll to position [22, 0]
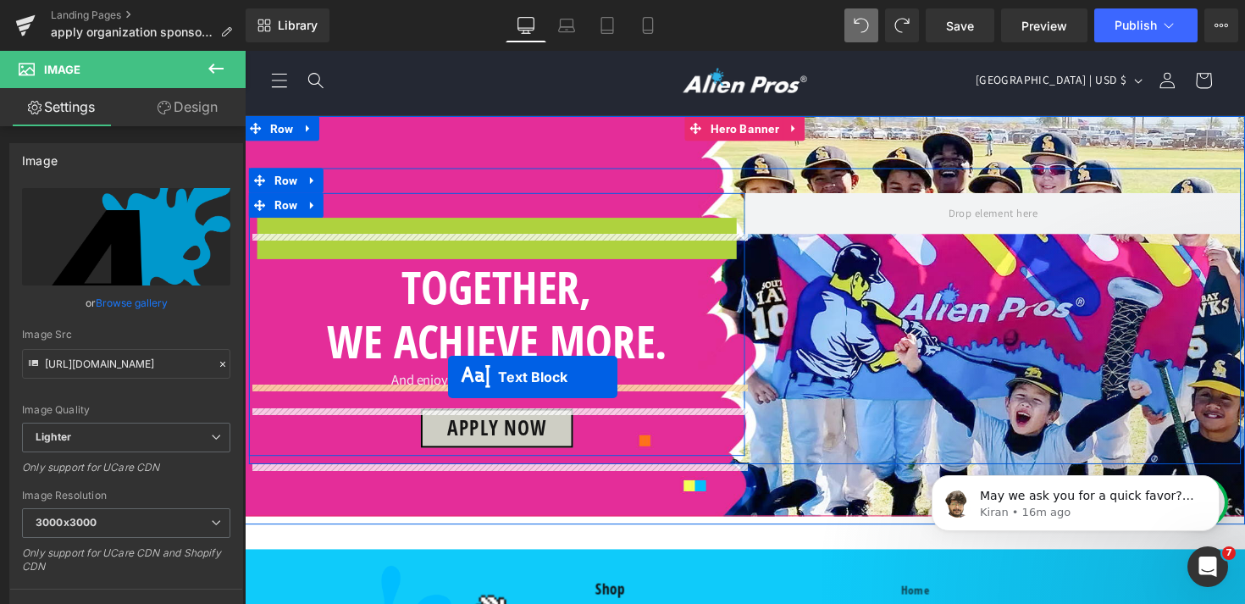
drag, startPoint x: 454, startPoint y: 259, endPoint x: 453, endPoint y: 385, distance: 125.4
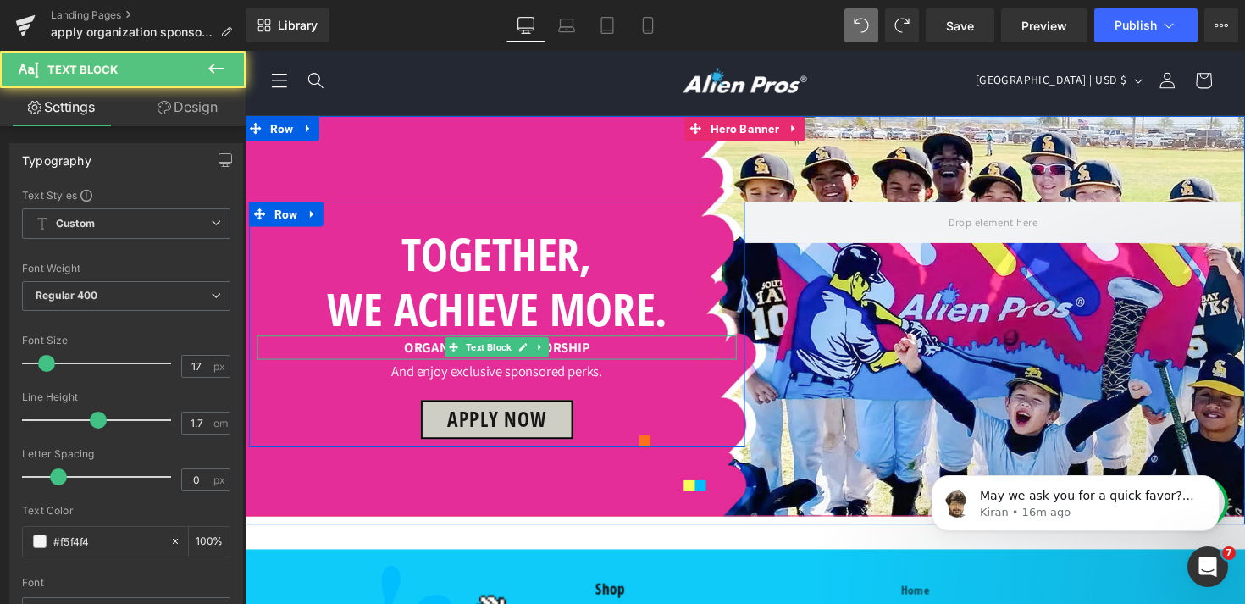
click at [561, 364] on strong "ORGANIZATION SPONSORSHIP" at bounding box center [503, 355] width 191 height 19
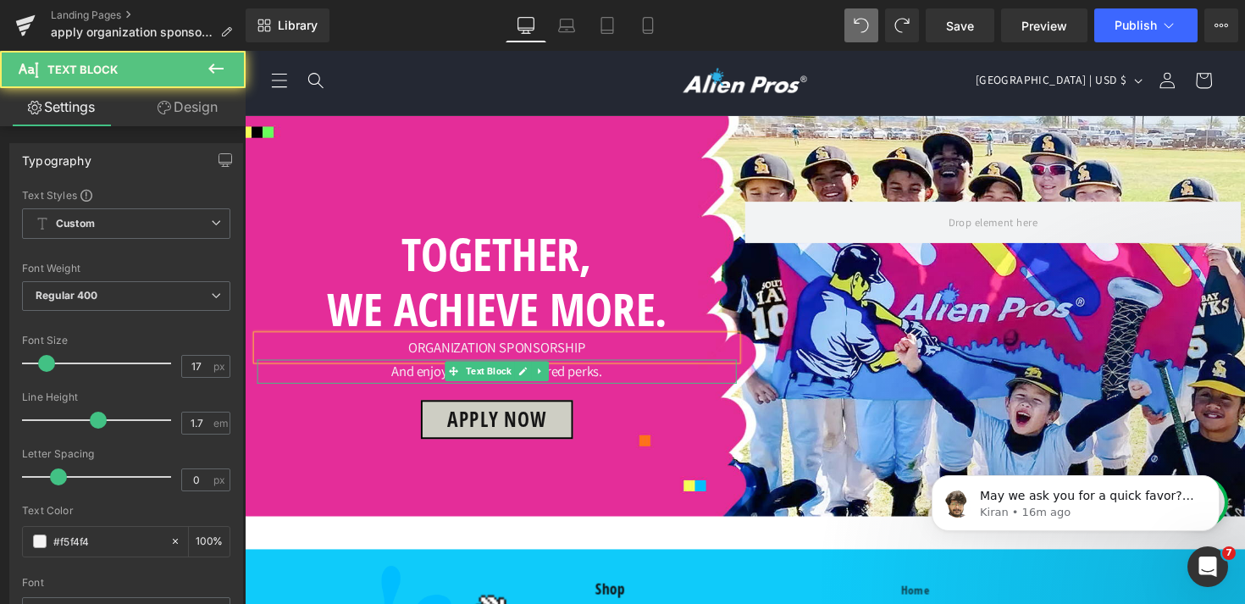
click at [622, 392] on p "And enjoy exclusive sponsored perks." at bounding box center [503, 380] width 491 height 25
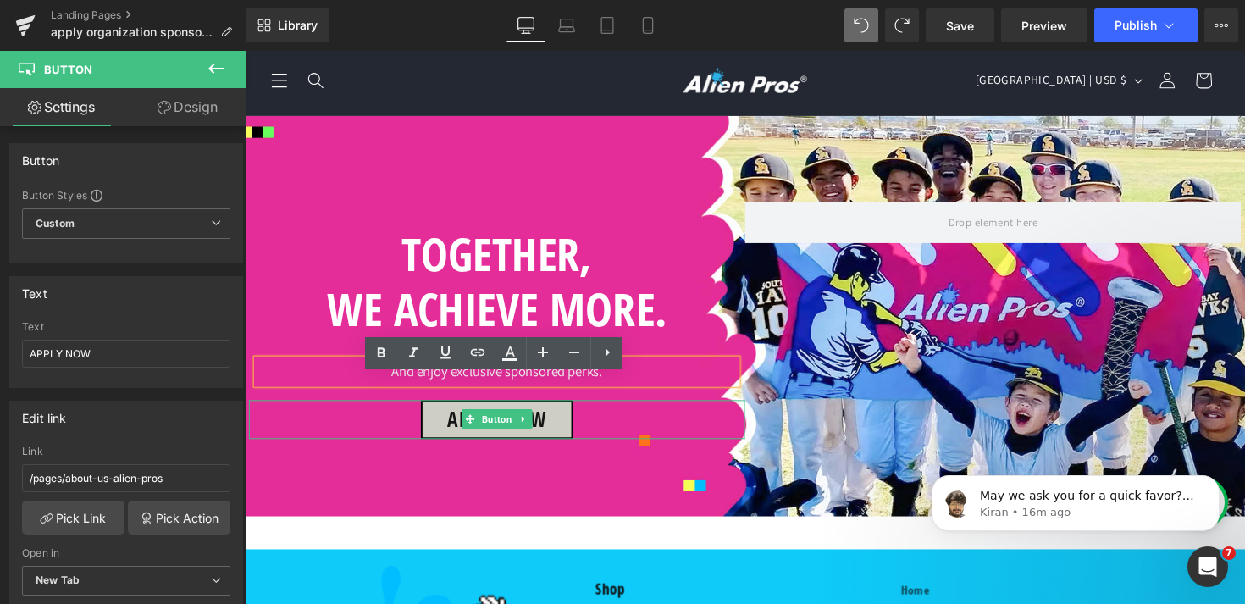
click at [623, 439] on div "APPLY NOW" at bounding box center [503, 428] width 508 height 40
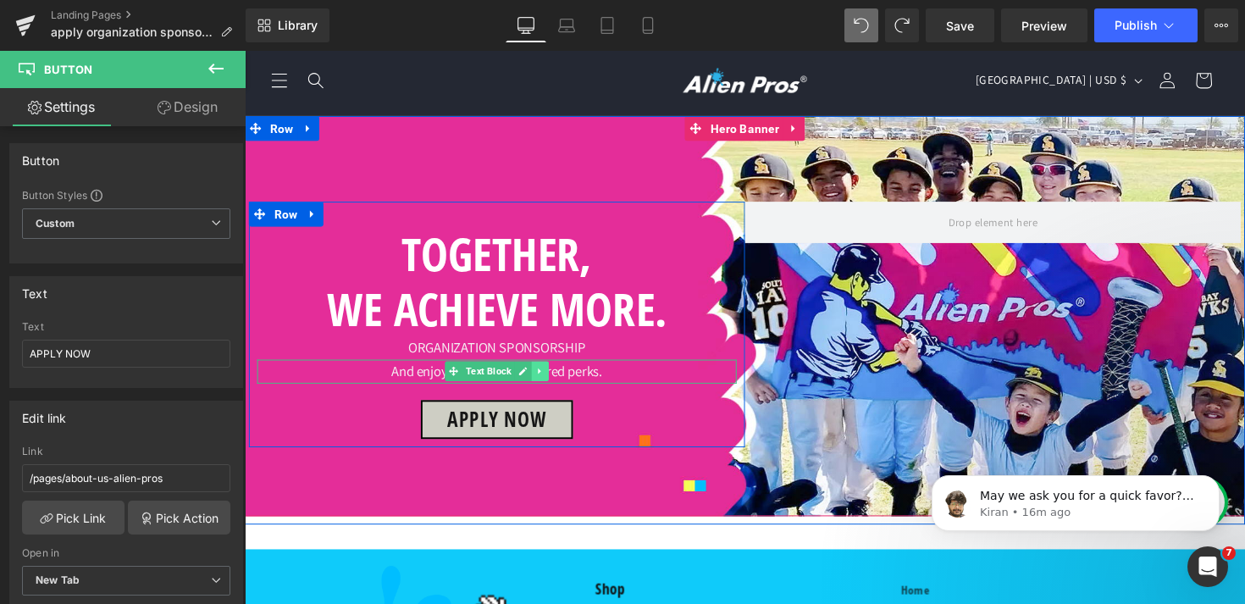
click at [550, 385] on icon at bounding box center [547, 379] width 9 height 10
click at [559, 385] on icon at bounding box center [555, 379] width 9 height 10
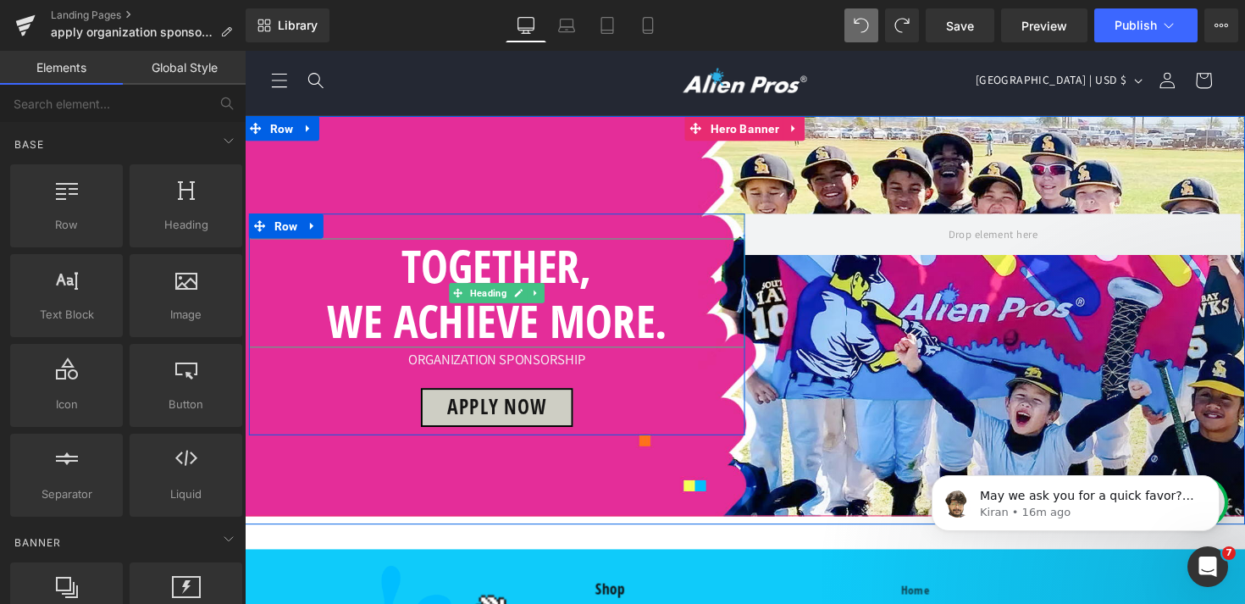
click at [582, 339] on h1 "WE ACHIEVE MORE." at bounding box center [503, 327] width 508 height 56
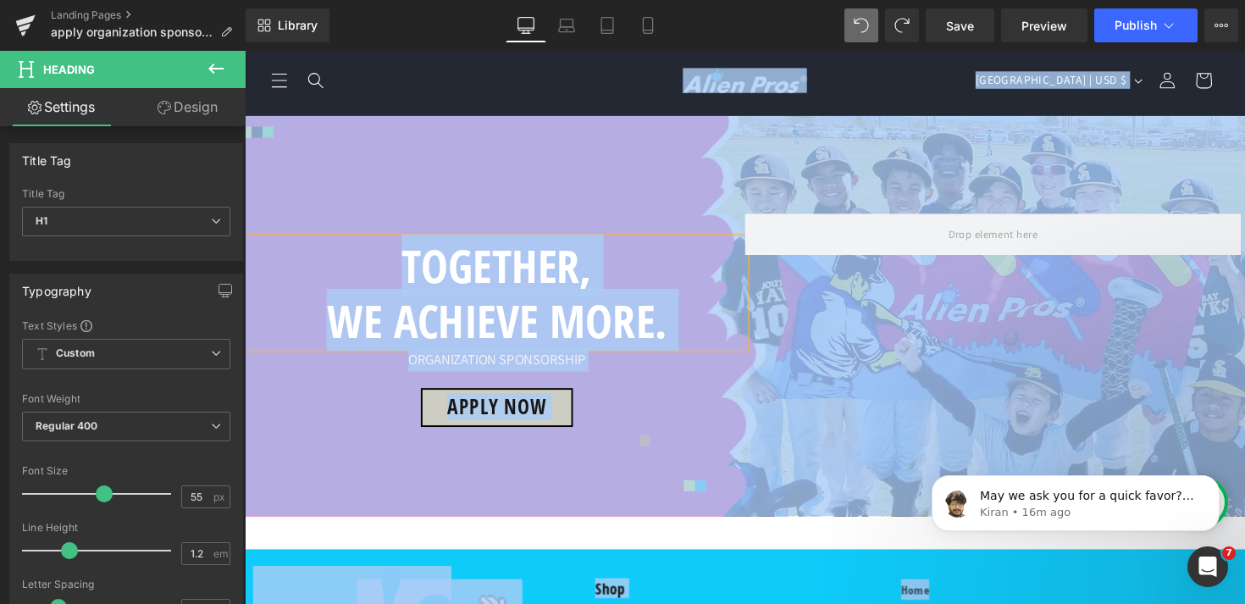
click at [582, 339] on h1 "WE ACHIEVE MORE." at bounding box center [503, 327] width 508 height 56
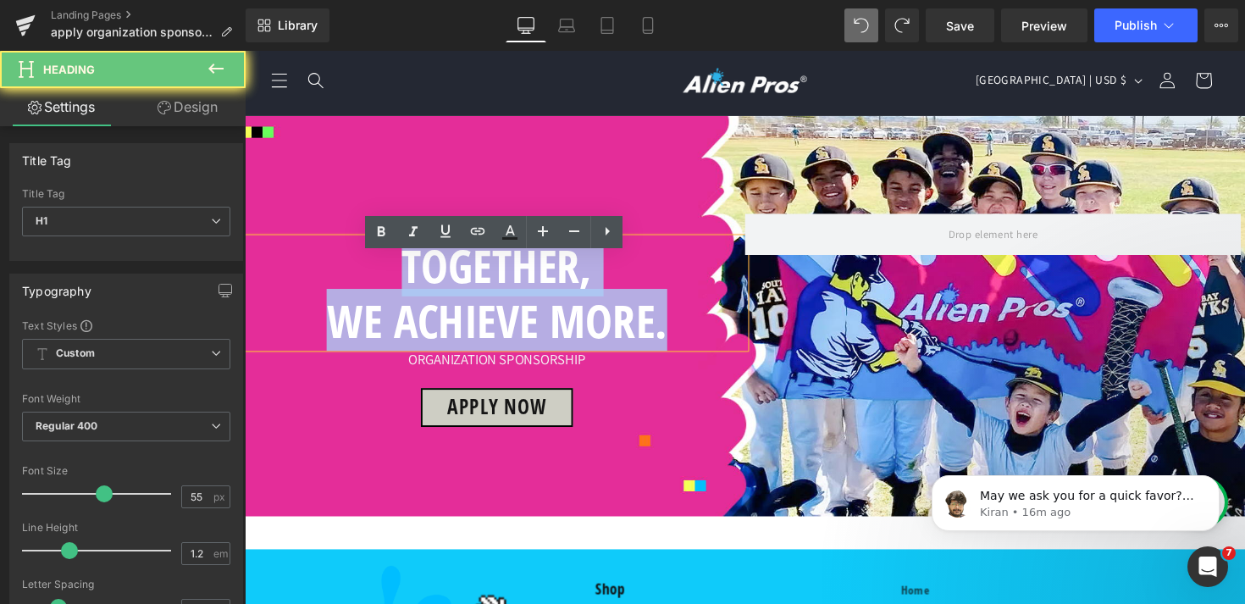
drag, startPoint x: 660, startPoint y: 351, endPoint x: 375, endPoint y: 278, distance: 293.8
click at [375, 278] on div "TOGETHER, WE ACHIEVE MORE." at bounding box center [503, 299] width 508 height 112
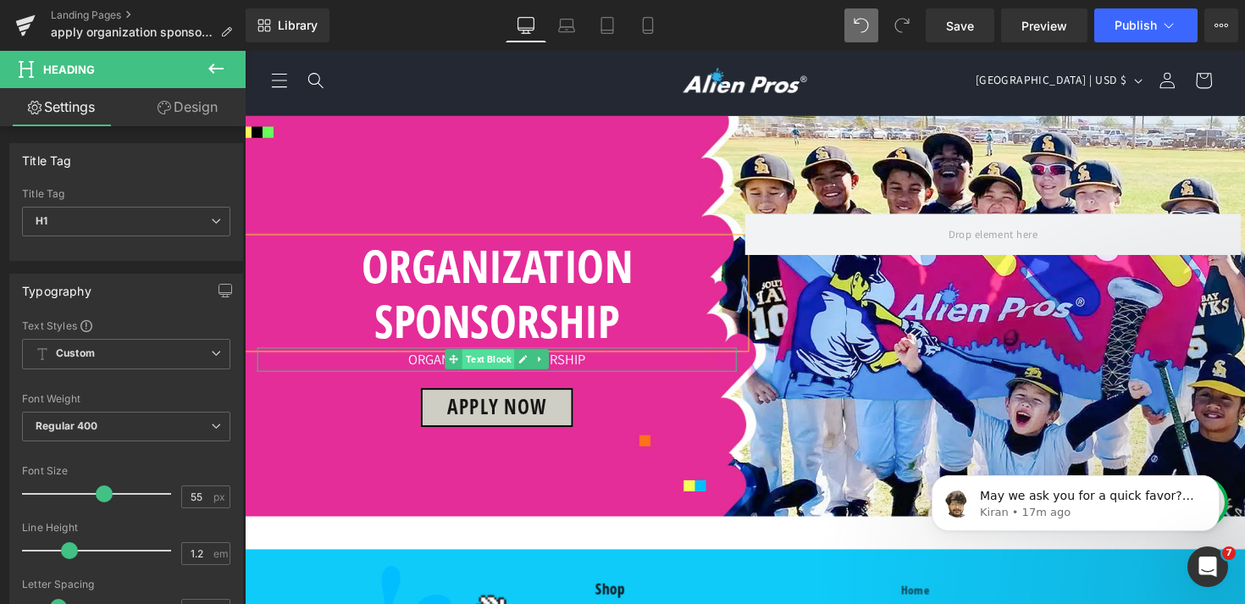
click at [517, 377] on span "Text Block" at bounding box center [494, 367] width 53 height 20
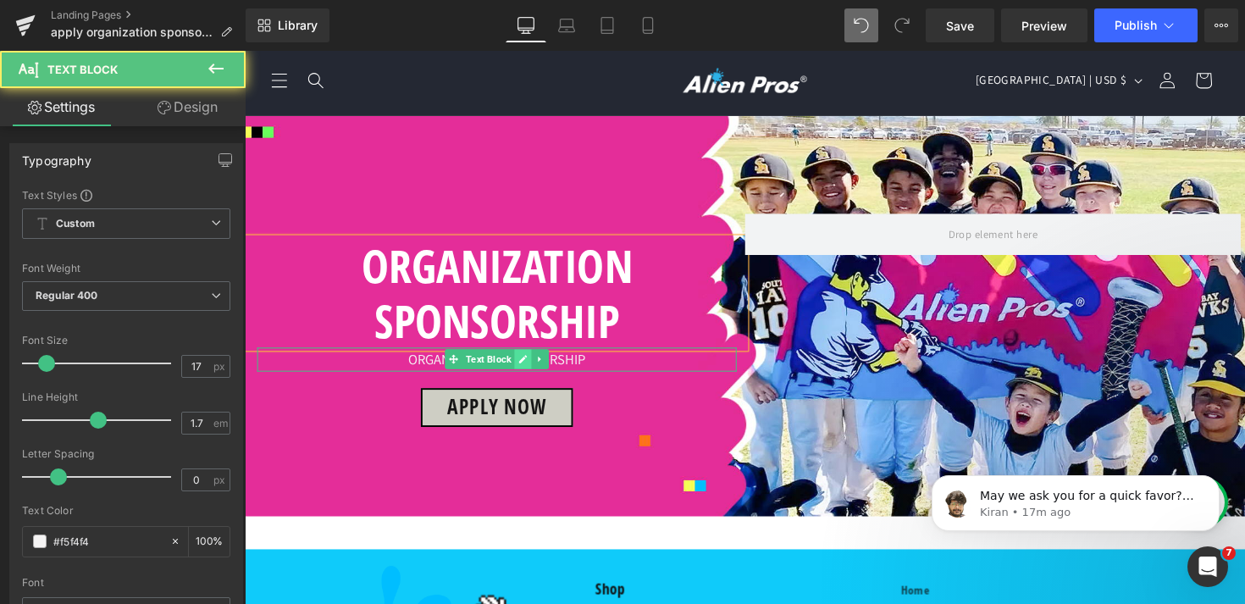
click at [529, 372] on icon at bounding box center [529, 367] width 9 height 10
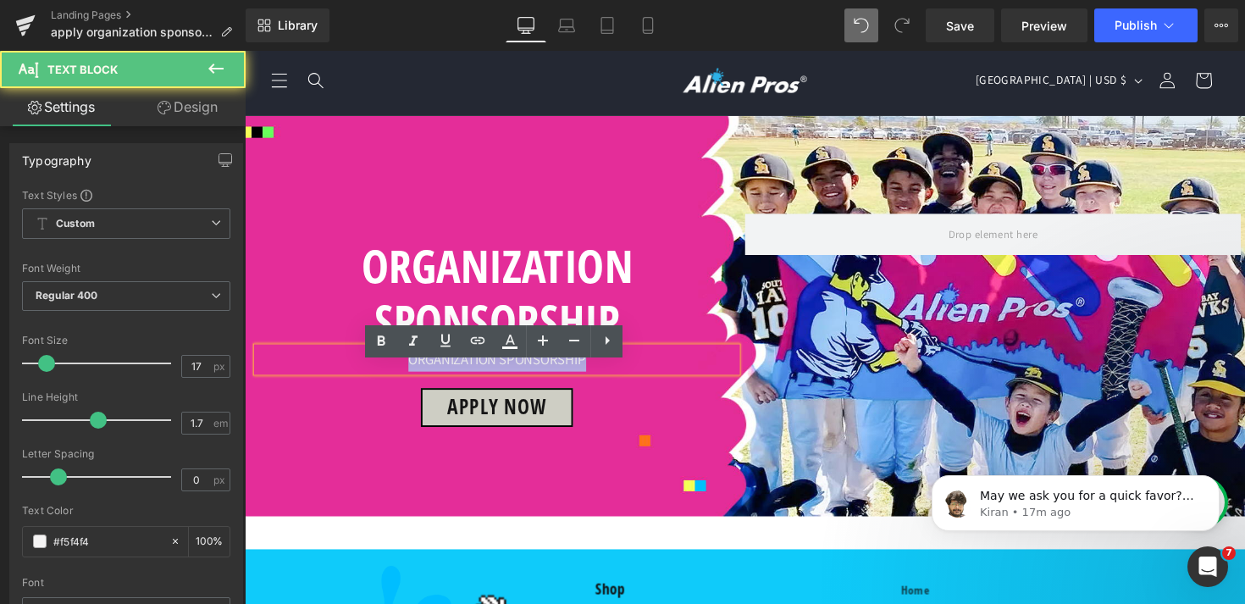
drag, startPoint x: 598, startPoint y: 385, endPoint x: 318, endPoint y: 385, distance: 280.4
click at [318, 380] on p "ORGANIZATION SPONSORSHIP" at bounding box center [503, 367] width 491 height 25
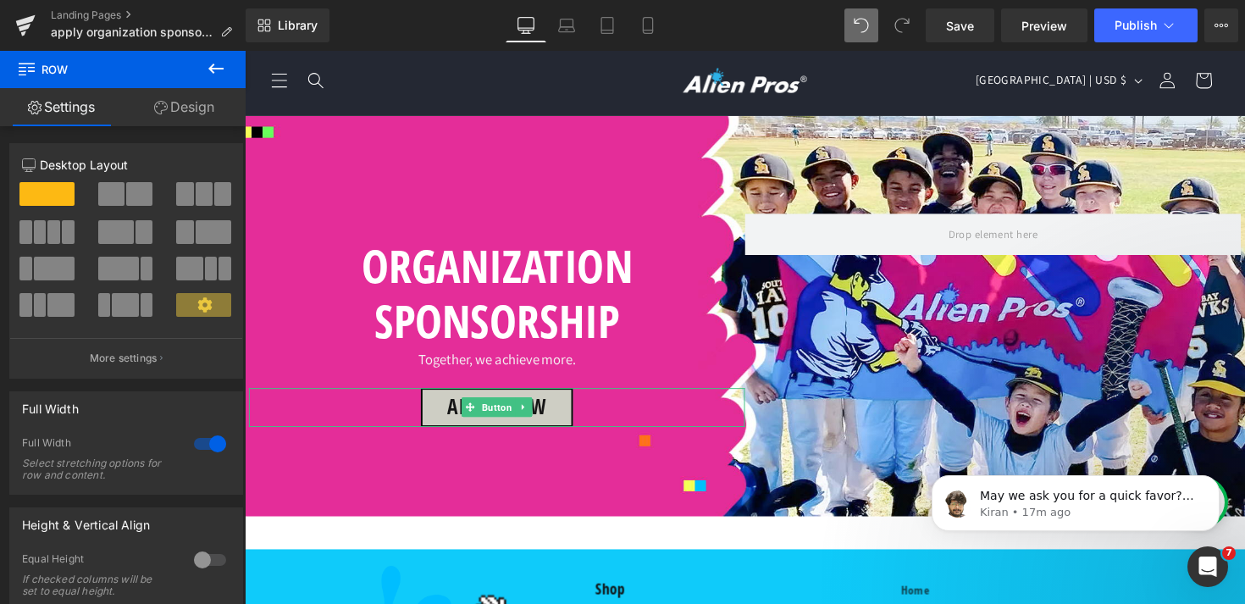
scroll to position [81, 0]
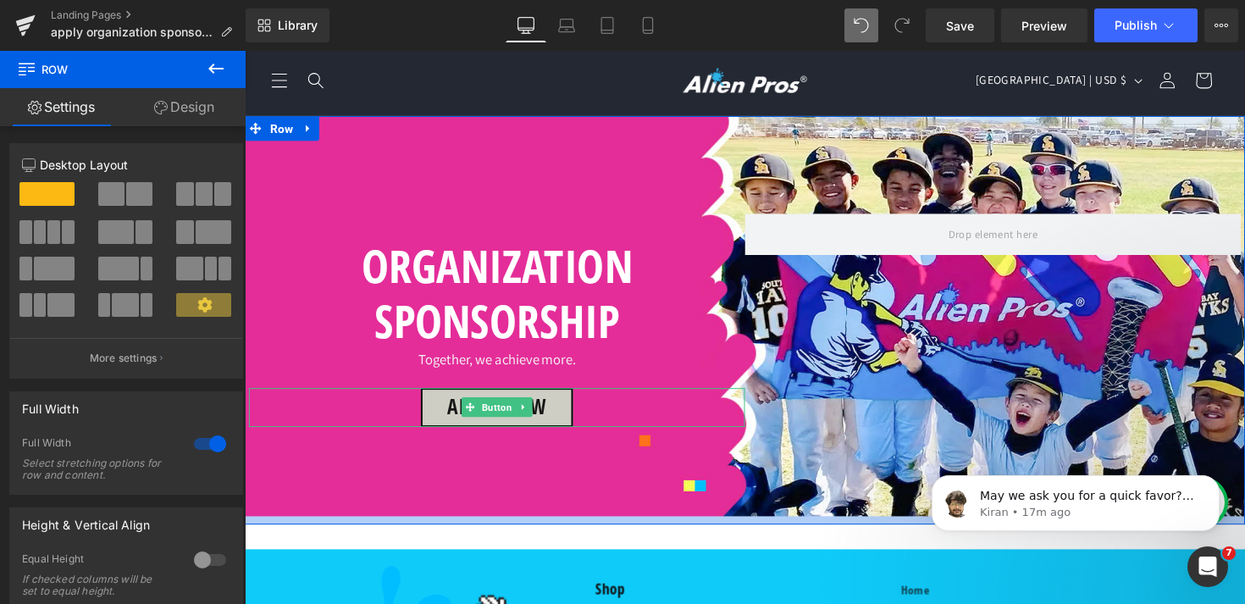
click at [507, 490] on div "ORGANIZATION SPONSORSHIP Heading Together, we achieve more. Text Block APPLY NO…" at bounding box center [757, 327] width 1025 height 418
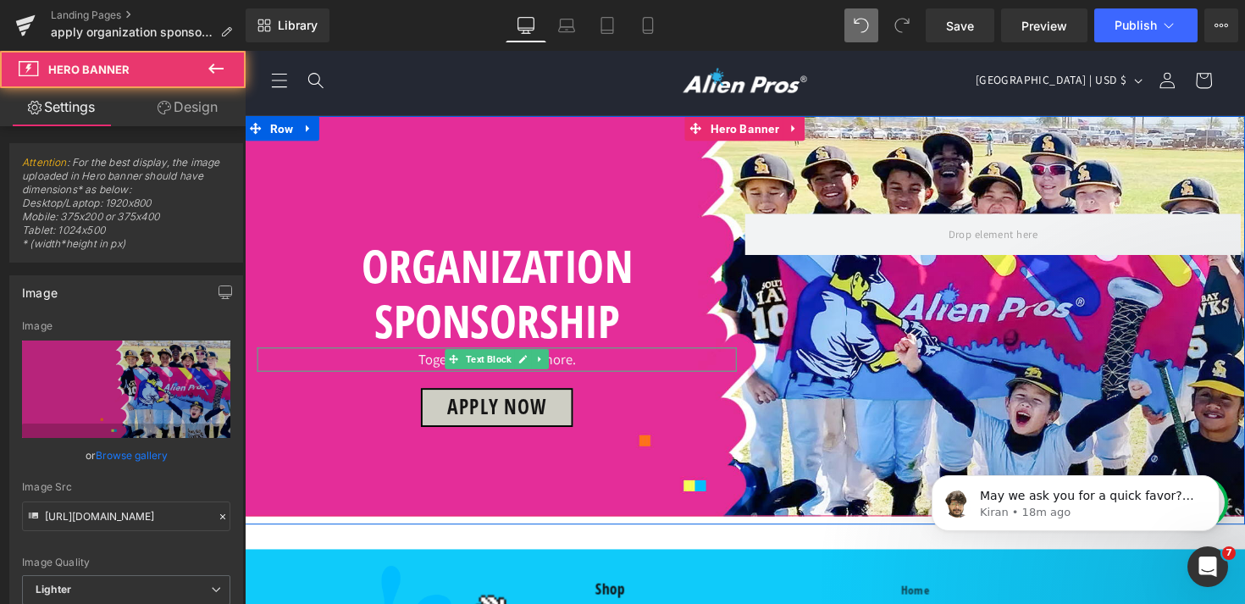
click at [886, 463] on div "ORGANIZATION SPONSORSHIP Heading Together, we achieve more. Text Block APPLY NO…" at bounding box center [757, 323] width 1025 height 410
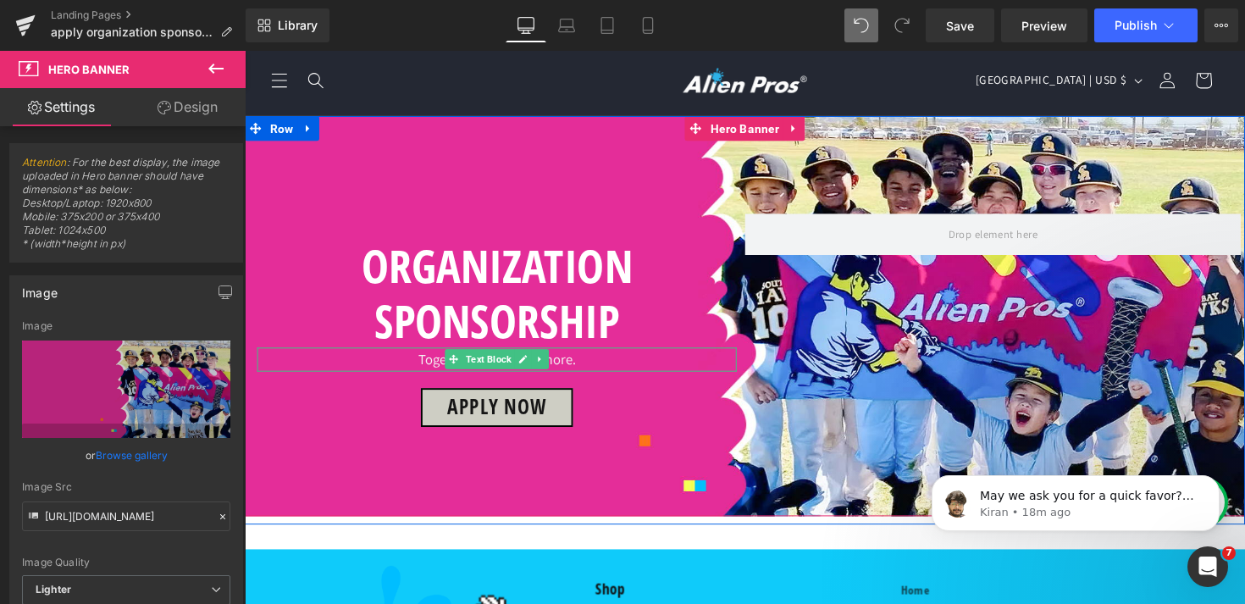
click at [625, 118] on div "ORGANIZATION SPONSORSHIP Heading Together, we achieve more. Text Block APPLY NO…" at bounding box center [757, 323] width 1025 height 410
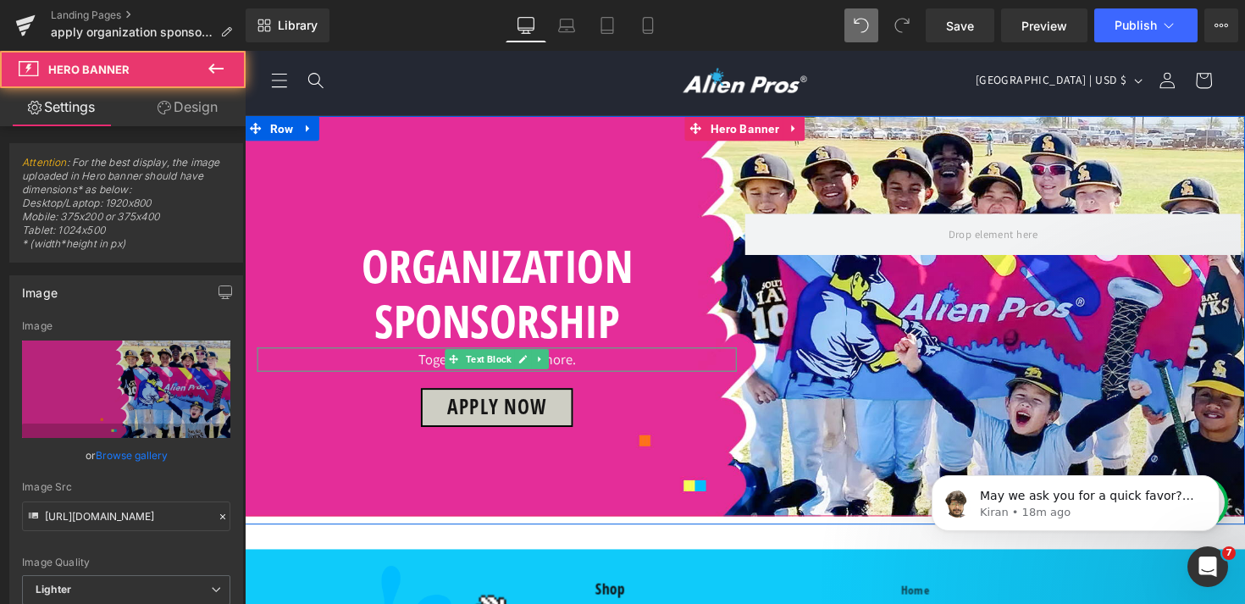
click at [595, 243] on h1 "ORGANIZATION SPONSORSHIP" at bounding box center [503, 299] width 508 height 112
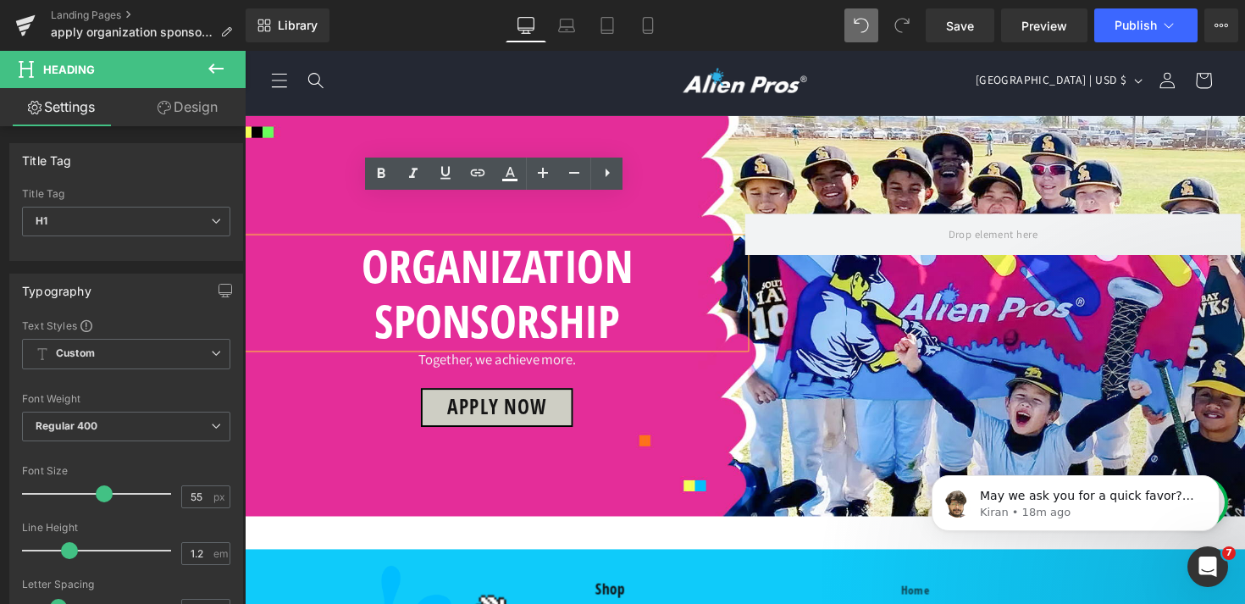
click at [697, 395] on div "ORGANIZATION SPONSORSHIP Heading Together, we achieve more. Text Block APPLY NO…" at bounding box center [503, 331] width 508 height 227
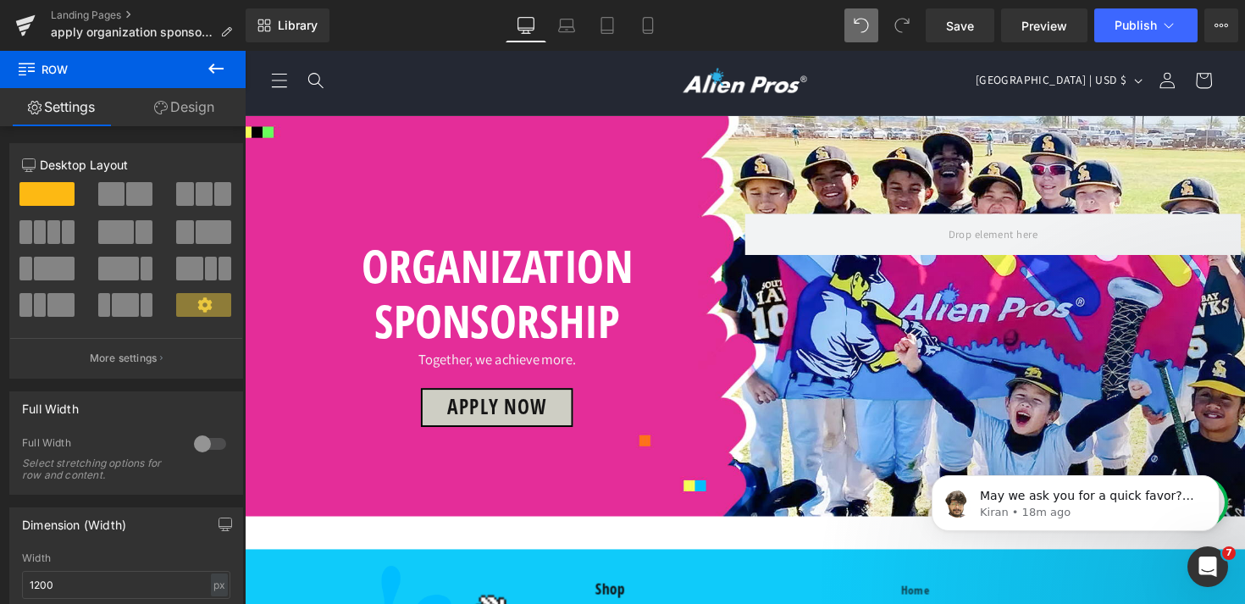
scroll to position [0, 0]
click at [970, 26] on span "Save" at bounding box center [960, 26] width 28 height 18
click at [1050, 517] on p "Kiran • 18m ago" at bounding box center [1089, 512] width 219 height 15
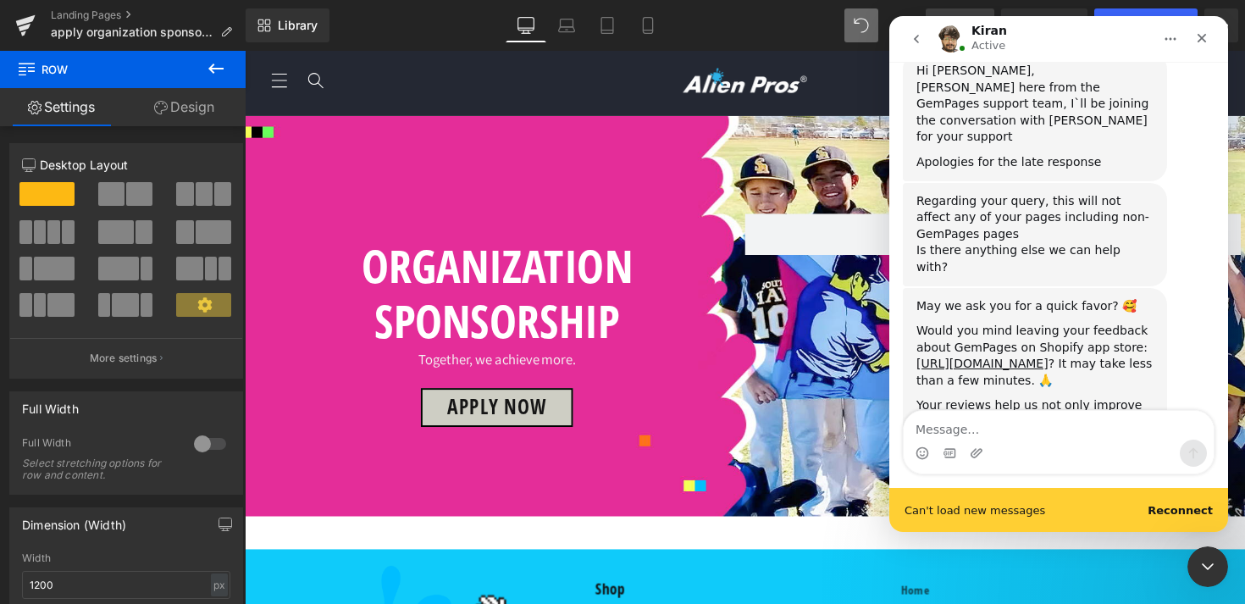
scroll to position [3092, 0]
